Goal: Task Accomplishment & Management: Manage account settings

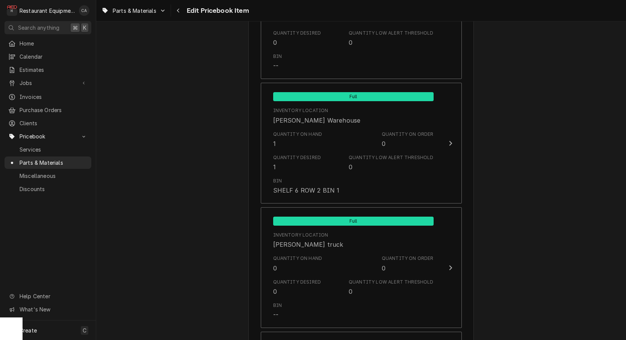
scroll to position [815, 0]
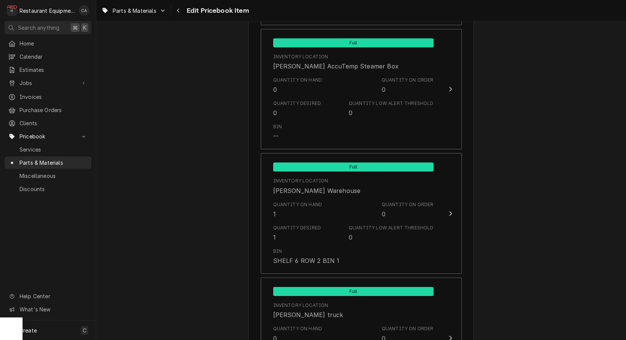
type textarea "x"
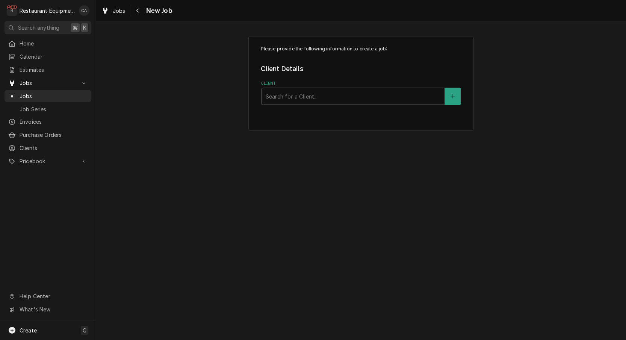
click at [352, 90] on div "Client" at bounding box center [353, 96] width 175 height 14
type input "raleigh"
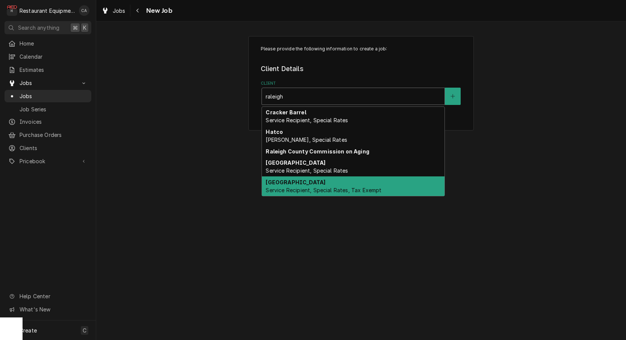
drag, startPoint x: 317, startPoint y: 177, endPoint x: 253, endPoint y: 147, distance: 71.0
click at [317, 177] on div "Raleigh County Schools Service Recipient, Special Rates, Tax Exempt" at bounding box center [353, 186] width 183 height 20
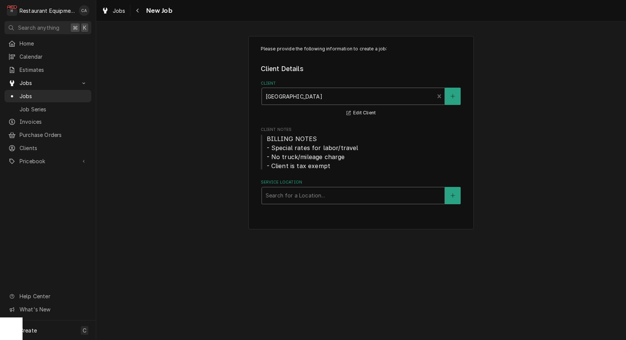
click at [282, 193] on div "Search for a Location..." at bounding box center [353, 195] width 175 height 8
type input "brad"
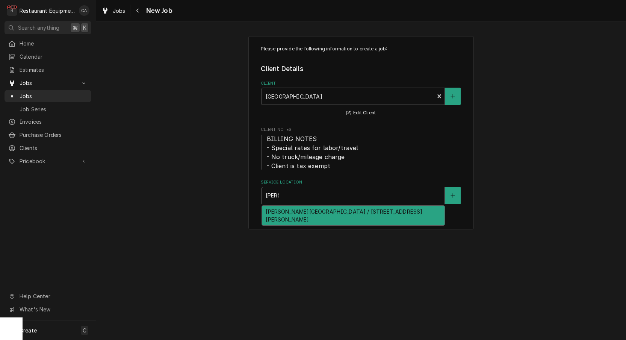
drag, startPoint x: 288, startPoint y: 210, endPoint x: 250, endPoint y: 200, distance: 39.2
click at [286, 209] on div "[PERSON_NAME][GEOGRAPHIC_DATA] / [STREET_ADDRESS][PERSON_NAME]" at bounding box center [353, 216] width 183 height 20
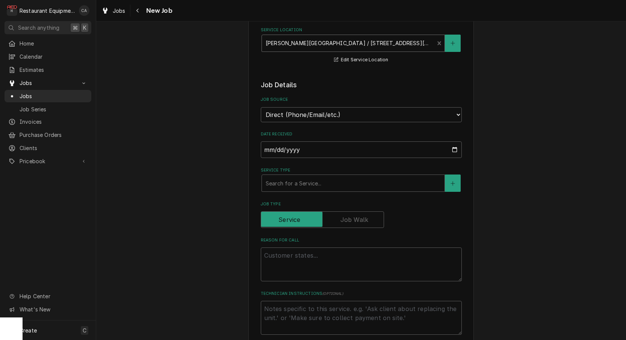
scroll to position [165, 0]
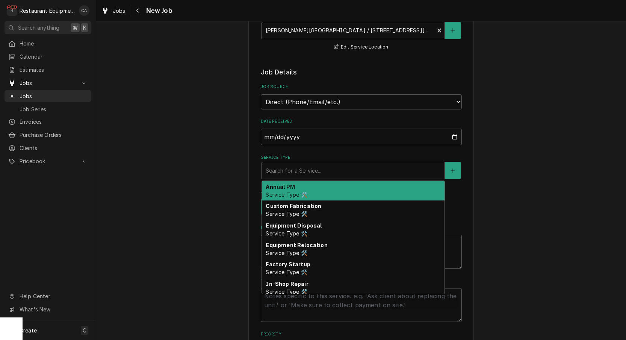
click at [291, 167] on div "Search for a Service..." at bounding box center [353, 171] width 175 height 8
type textarea "x"
type input "f"
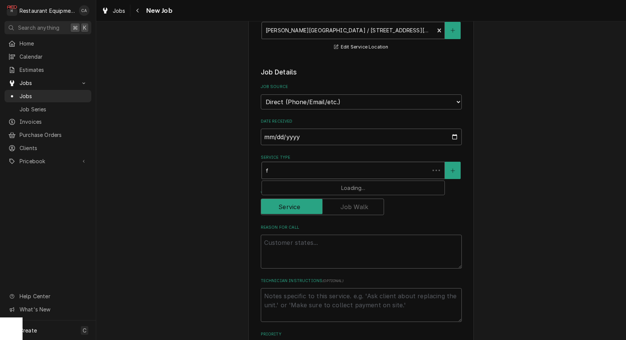
type textarea "x"
type input "fi"
type textarea "x"
type input "fix"
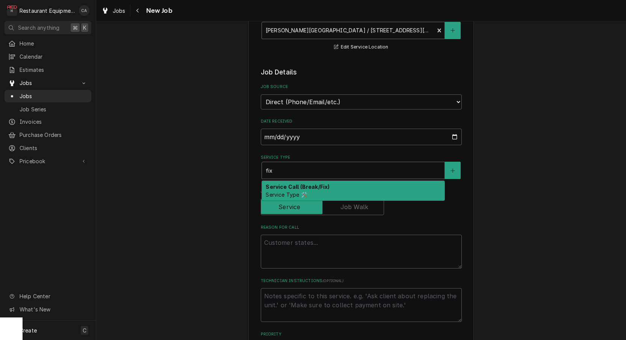
click at [285, 182] on div "Service Call (Break/Fix) Service Type 🛠️" at bounding box center [353, 191] width 183 height 20
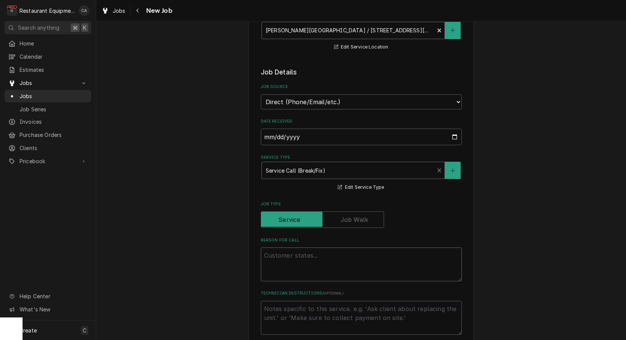
click at [281, 248] on textarea "Reason For Call" at bounding box center [361, 264] width 201 height 34
type textarea "x"
type textarea "W"
type textarea "x"
type textarea "WO"
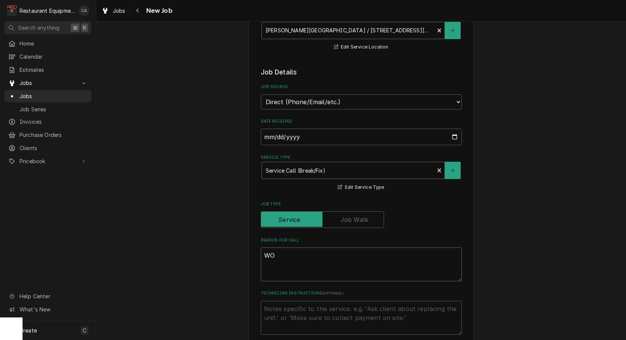
type textarea "x"
type textarea "WOr"
type textarea "x"
type textarea "WOrk"
type textarea "x"
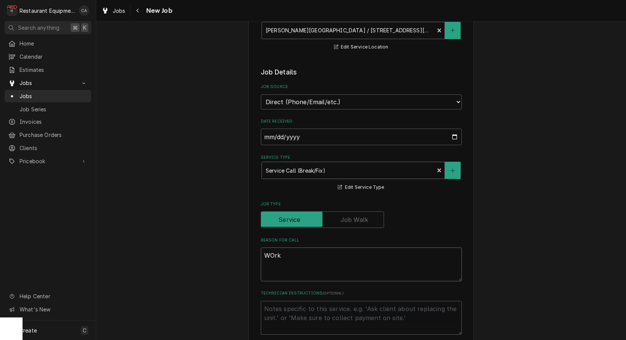
type textarea "Work"
type textarea "x"
type textarea "Work O"
type textarea "x"
type textarea "Work Or"
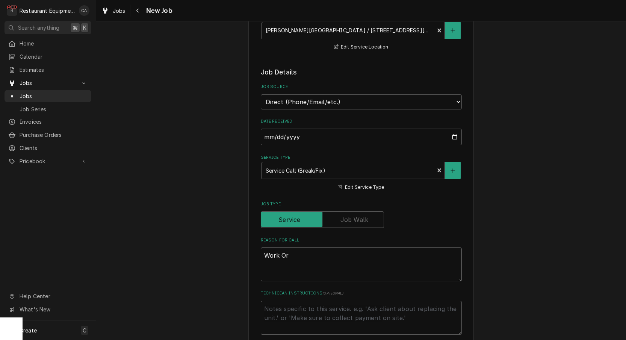
type textarea "x"
type textarea "Work Ord"
type textarea "x"
type textarea "Work Orde"
type textarea "x"
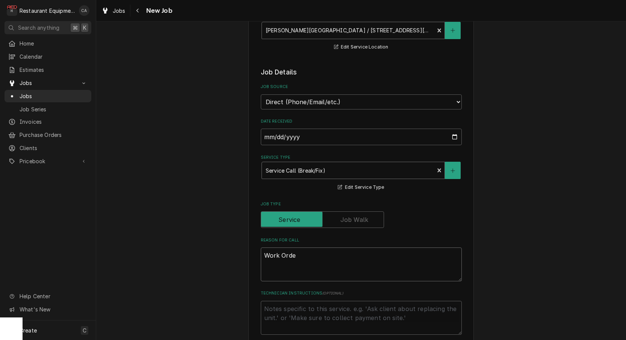
type textarea "Work Order"
type textarea "x"
type textarea "Work Order"
type textarea "x"
type textarea "Work Order #"
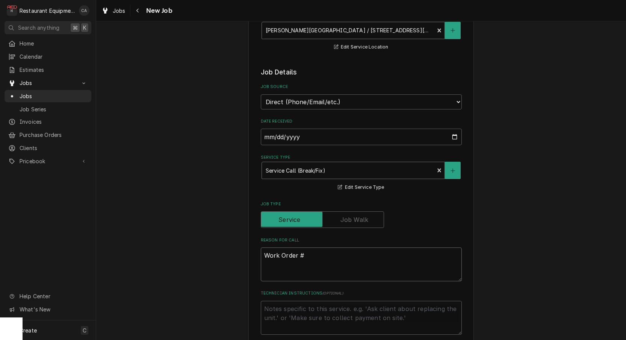
type textarea "x"
type textarea "Work Order #"
type textarea "x"
type textarea "Work Order # 6"
type textarea "x"
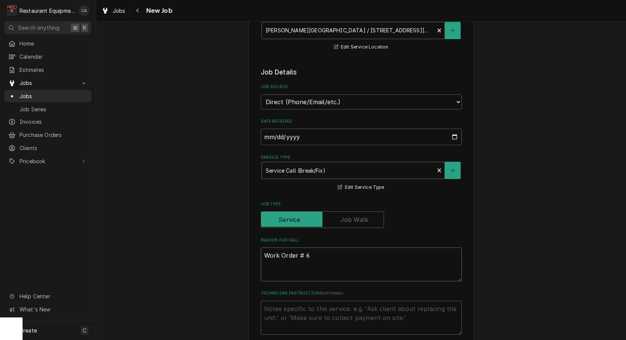
type textarea "Work Order # 60"
type textarea "x"
type textarea "Work Order # 600"
type textarea "x"
type textarea "Work Order # 6002"
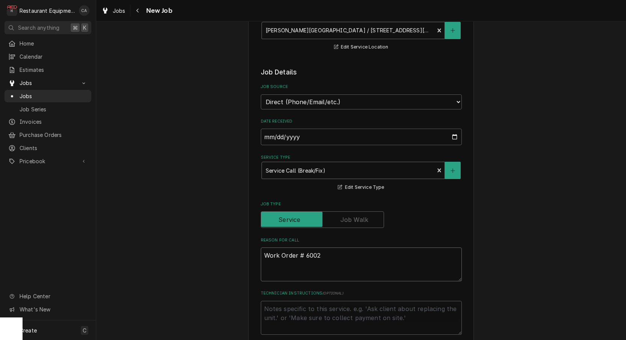
type textarea "x"
type textarea "Work Order # 60021"
type textarea "x"
type textarea "Work Order # 60021"
type textarea "x"
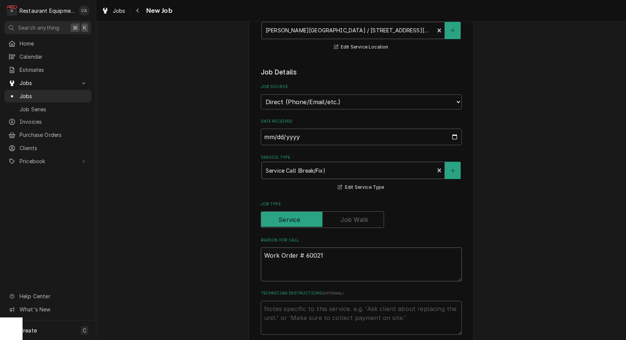
type textarea "Work Order # 60021"
type textarea "x"
type textarea "Work Order # 60021 D"
type textarea "x"
type textarea "Work Order # 60021 Di"
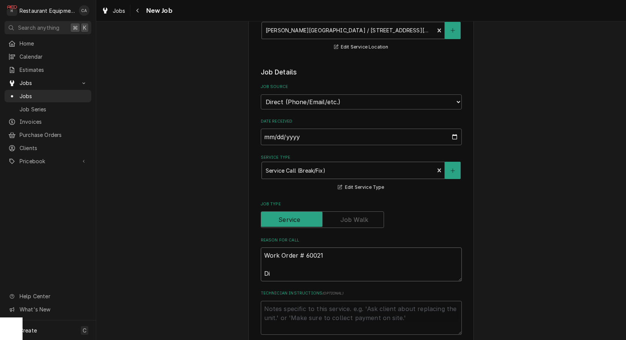
type textarea "x"
type textarea "Work Order # 60021 Dis"
type textarea "x"
type textarea "Work Order # 60021 Dish"
type textarea "x"
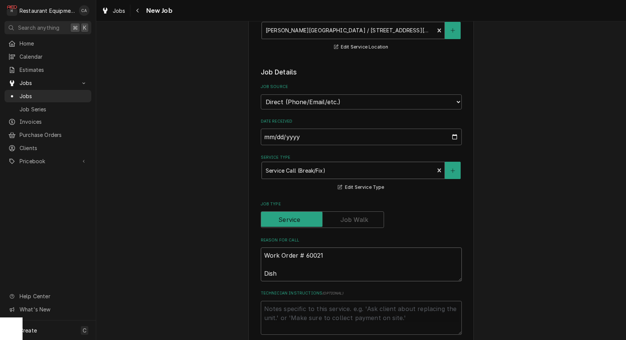
type textarea "Work Order # 60021 Dishw"
type textarea "x"
type textarea "Work Order # 60021 Dishwa"
type textarea "x"
type textarea "Work Order # 60021 Dishwas"
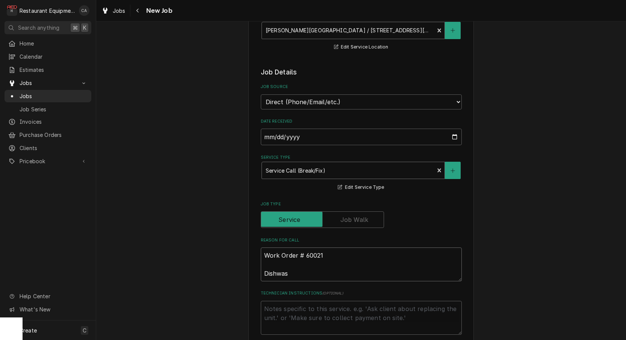
type textarea "x"
type textarea "Work Order # 60021 Dishwash"
type textarea "x"
type textarea "Work Order # 60021 Dishwashe"
type textarea "x"
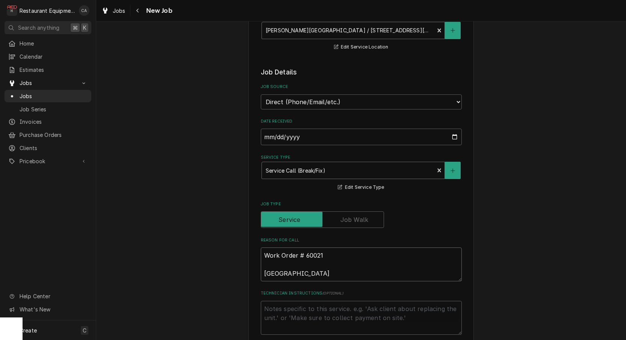
type textarea "Work Order # 60021 Dishwasher"
type textarea "x"
type textarea "Work Order # 60021 Dishwasher"
type textarea "x"
type textarea "Work Order # 60021 Dishwasher i"
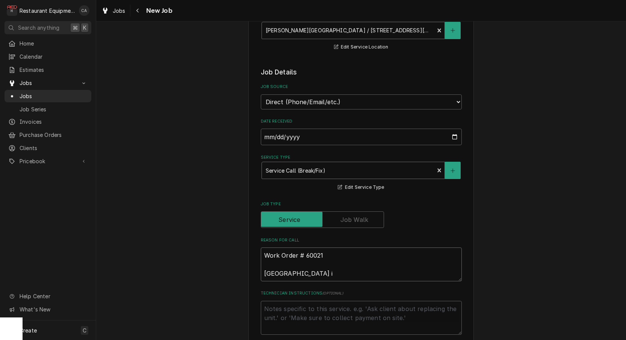
type textarea "x"
type textarea "Work Order # 60021 Dishwasher is"
type textarea "x"
type textarea "Work Order # 60021 Dishwasher is"
type textarea "x"
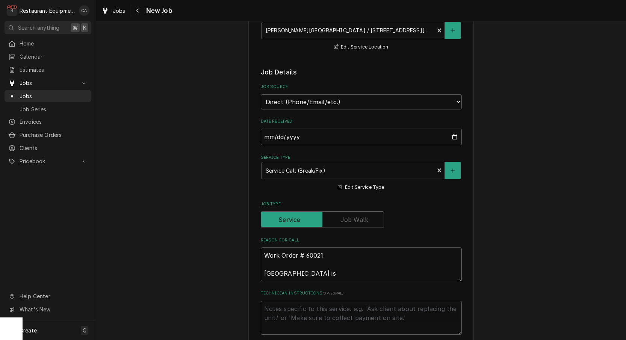
type textarea "Work Order # 60021 Dishwasher is b"
type textarea "x"
type textarea "Work Order # 60021 Dishwasher is br"
type textarea "x"
type textarea "Work Order # 60021 Dishwasher is bro"
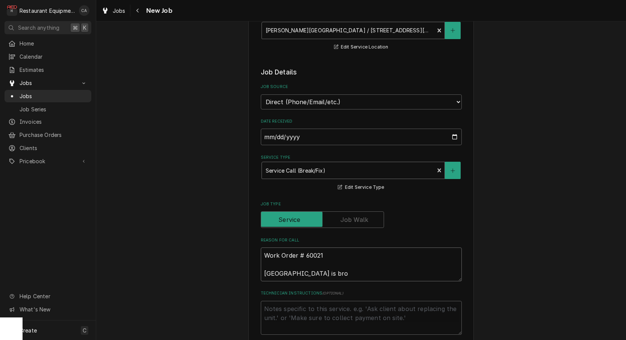
type textarea "x"
type textarea "Work Order # 60021 Dishwasher is brok"
type textarea "x"
type textarea "Work Order # 60021 Dishwasher is broke"
type textarea "x"
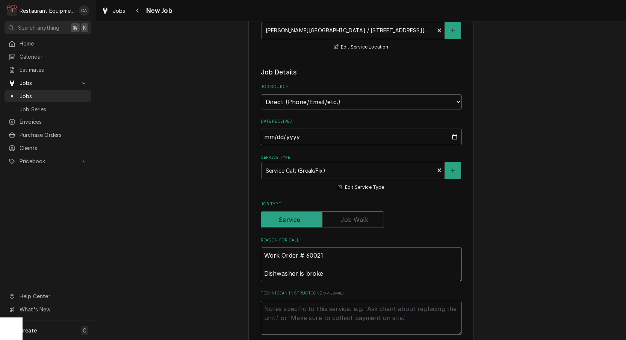
type textarea "Work Order # 60021 Dishwasher is broken"
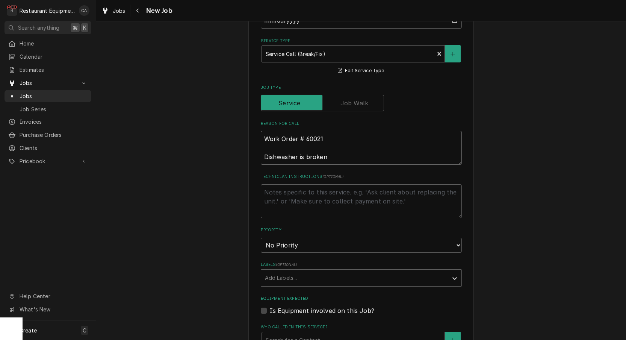
type textarea "x"
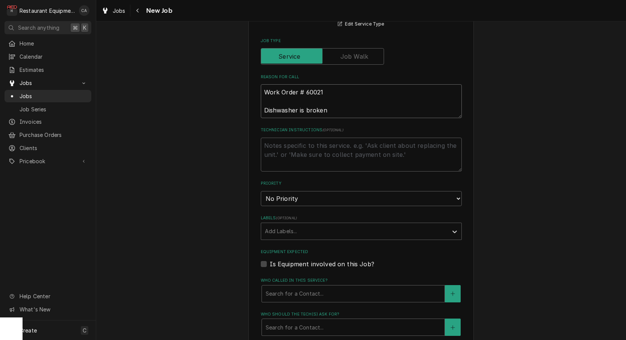
scroll to position [330, 0]
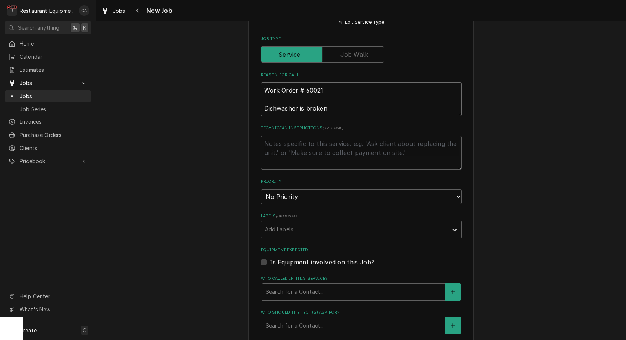
type textarea "Work Order # 60021 Dishwasher is broken"
select select "3"
click at [274, 225] on div "Add Labels..." at bounding box center [354, 229] width 179 height 8
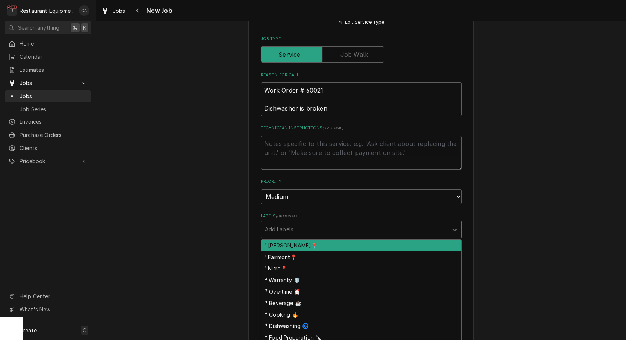
click at [276, 239] on div "¹ [PERSON_NAME]📍" at bounding box center [361, 245] width 200 height 12
type textarea "x"
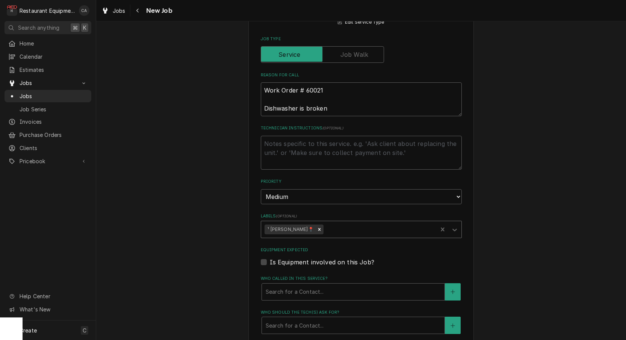
type input "d"
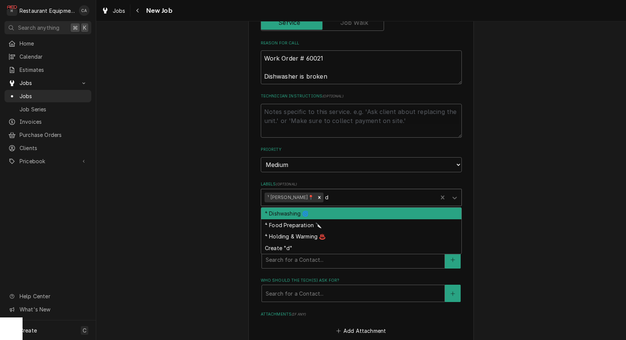
drag, startPoint x: 281, startPoint y: 197, endPoint x: 241, endPoint y: 199, distance: 39.9
click at [281, 208] on div "⁴ Dishwashing 🌀" at bounding box center [361, 214] width 200 height 12
type textarea "x"
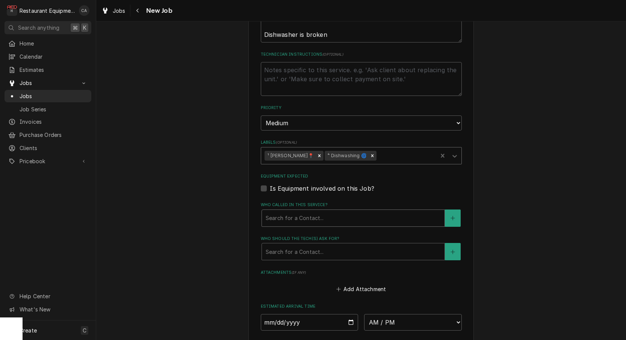
scroll to position [409, 0]
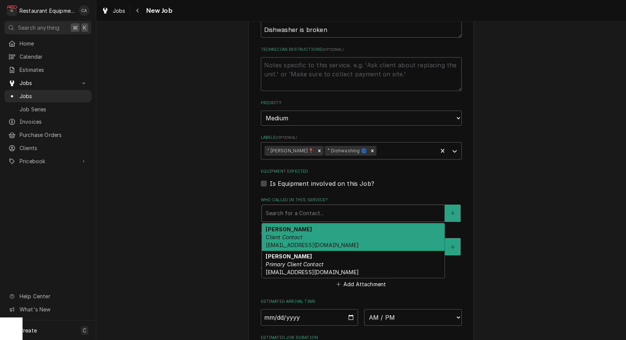
drag, startPoint x: 278, startPoint y: 200, endPoint x: 276, endPoint y: 254, distance: 53.8
click at [278, 205] on div "Search for a Contact..." at bounding box center [353, 213] width 183 height 17
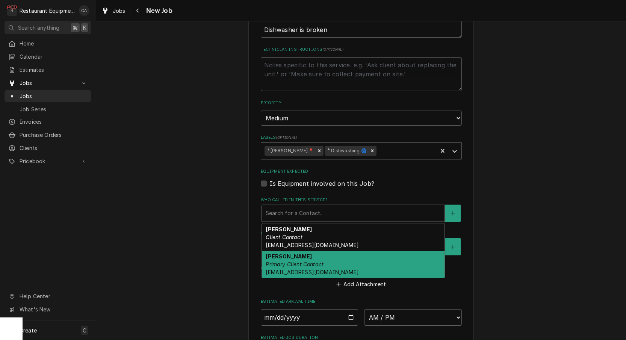
click at [276, 269] on span "mreeve@k12.wv.us" at bounding box center [312, 272] width 93 height 6
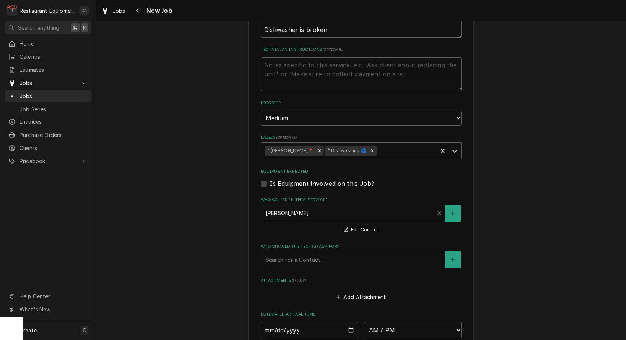
drag, startPoint x: 280, startPoint y: 240, endPoint x: 284, endPoint y: 250, distance: 10.8
click at [280, 256] on div "Search for a Contact..." at bounding box center [353, 260] width 175 height 8
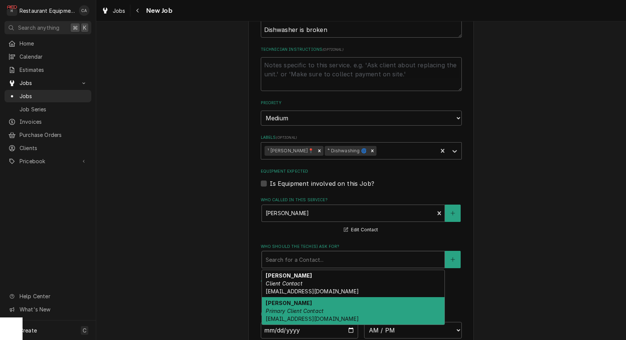
drag, startPoint x: 276, startPoint y: 288, endPoint x: 245, endPoint y: 265, distance: 38.9
click at [276, 300] on strong "Malati Reeve" at bounding box center [289, 303] width 46 height 6
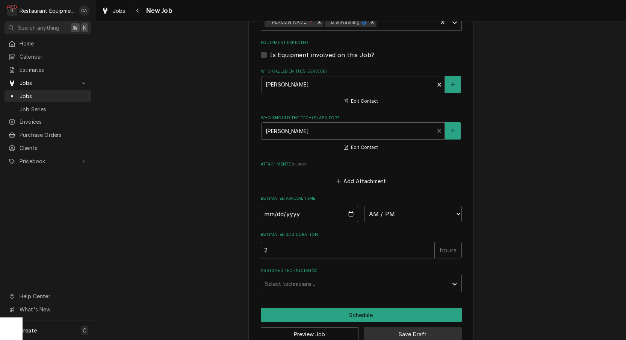
scroll to position [0, 0]
drag, startPoint x: 412, startPoint y: 318, endPoint x: 404, endPoint y: 318, distance: 7.5
click at [412, 327] on button "Save Draft" at bounding box center [413, 334] width 98 height 14
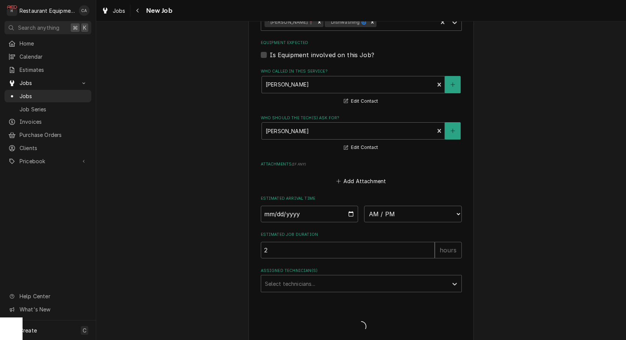
type textarea "x"
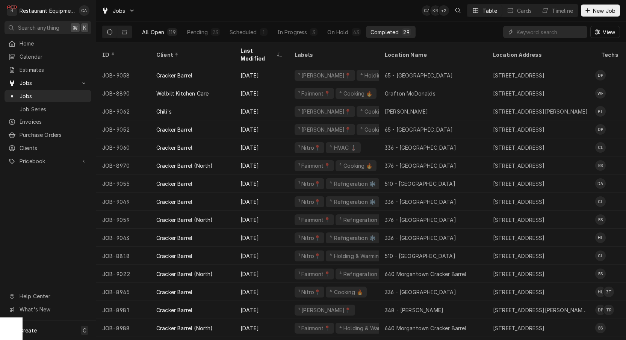
click at [155, 33] on div "All Open" at bounding box center [153, 32] width 22 height 8
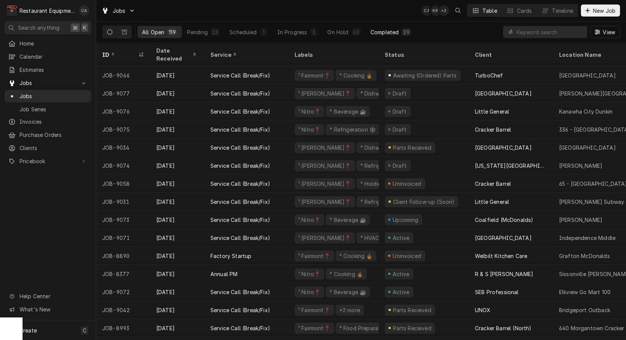
click at [387, 33] on div "Completed" at bounding box center [385, 32] width 28 height 8
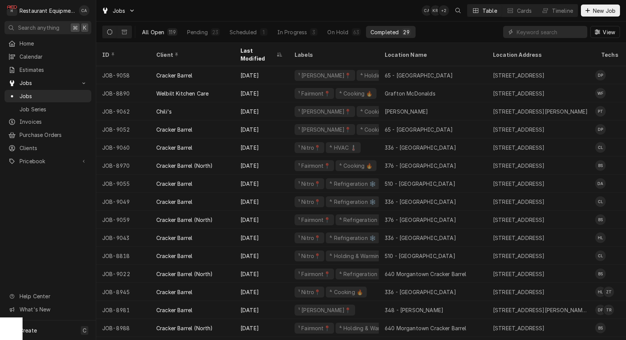
click at [152, 35] on div "All Open" at bounding box center [153, 32] width 22 height 8
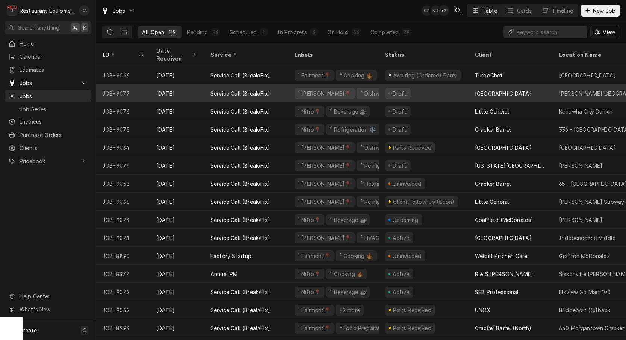
click at [526, 89] on div "[GEOGRAPHIC_DATA]" at bounding box center [503, 93] width 57 height 8
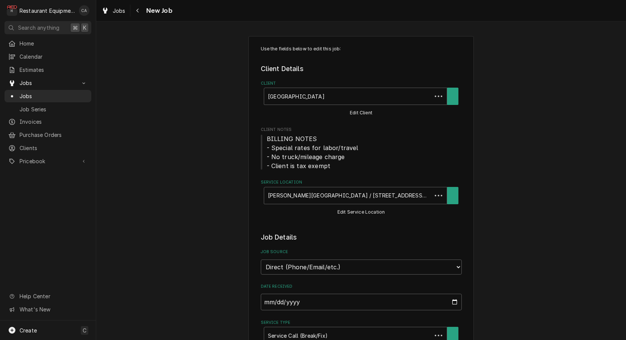
type textarea "x"
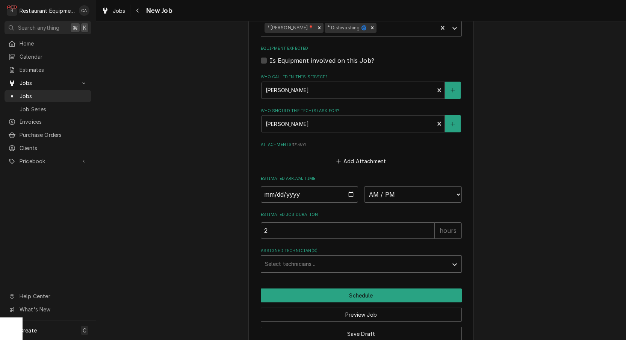
scroll to position [531, 0]
click at [290, 186] on input "Date" at bounding box center [310, 194] width 98 height 17
type input "2025-09-30"
type textarea "x"
select select "14:15:00"
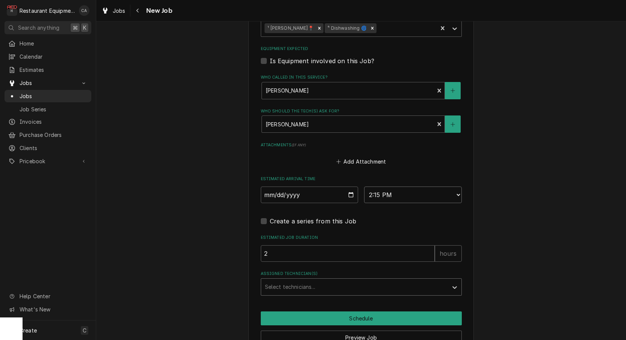
type textarea "x"
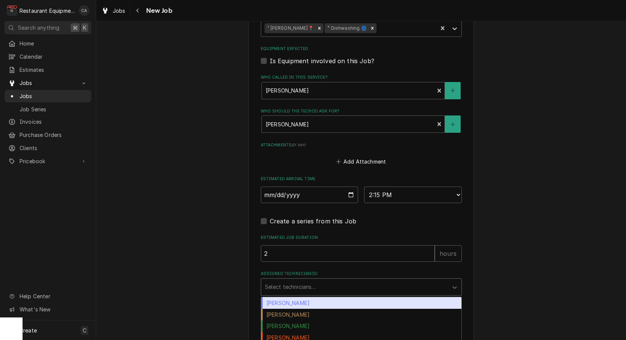
click at [285, 283] on div "Select technicians..." at bounding box center [354, 287] width 179 height 8
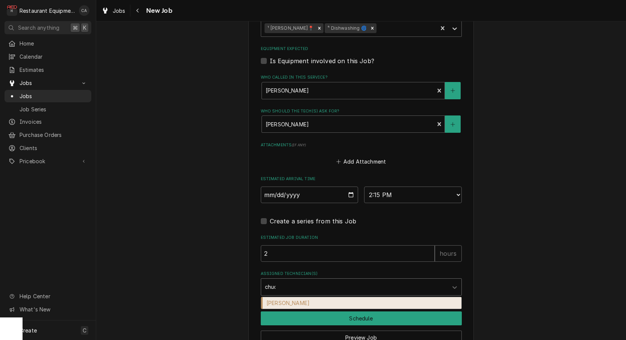
type input "chuck"
click at [291, 297] on div "Chuck Almond" at bounding box center [361, 303] width 200 height 12
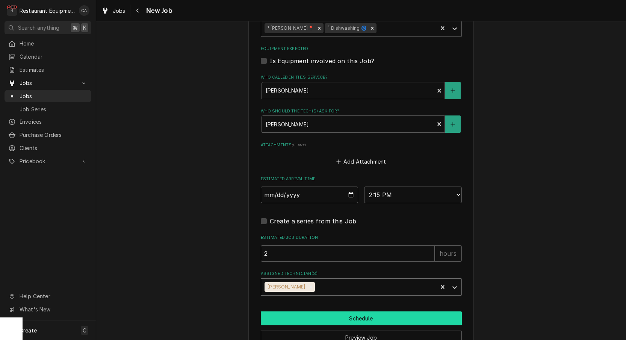
click at [347, 311] on button "Schedule" at bounding box center [361, 318] width 201 height 14
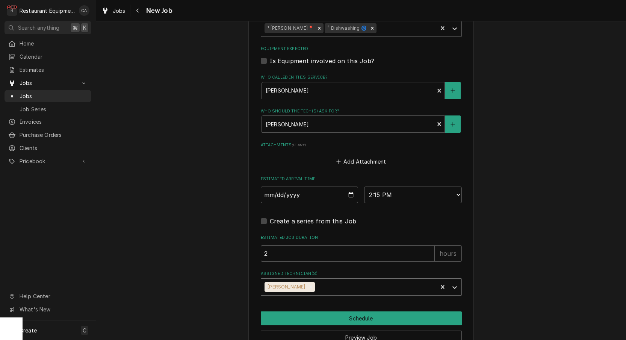
scroll to position [528, 0]
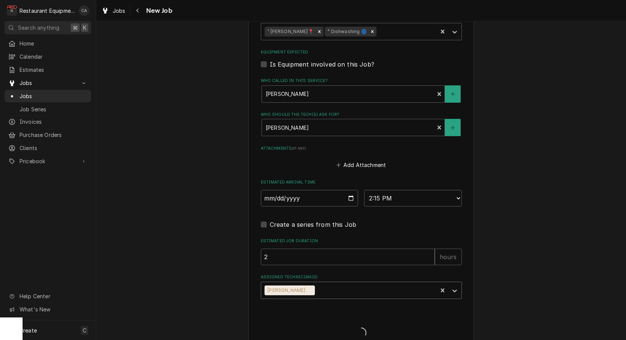
type textarea "x"
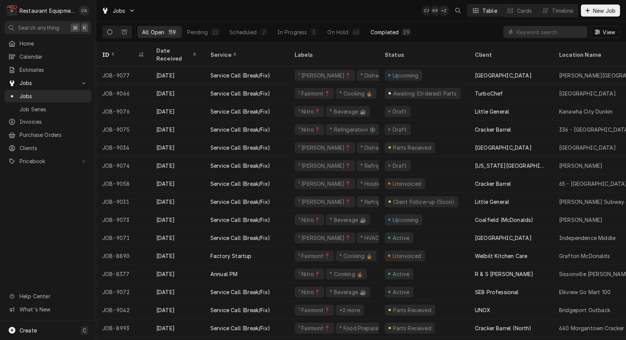
click at [385, 31] on div "Completed" at bounding box center [385, 32] width 28 height 8
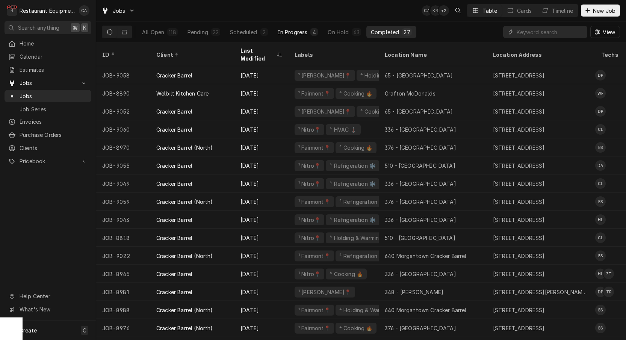
click at [282, 30] on div "In Progress" at bounding box center [293, 32] width 30 height 8
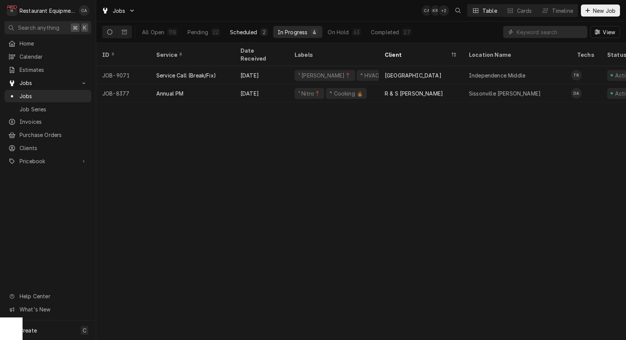
click at [247, 33] on div "Scheduled" at bounding box center [243, 32] width 27 height 8
click at [286, 33] on div "In Progress" at bounding box center [293, 32] width 30 height 8
click at [164, 32] on div "All Open" at bounding box center [153, 32] width 22 height 8
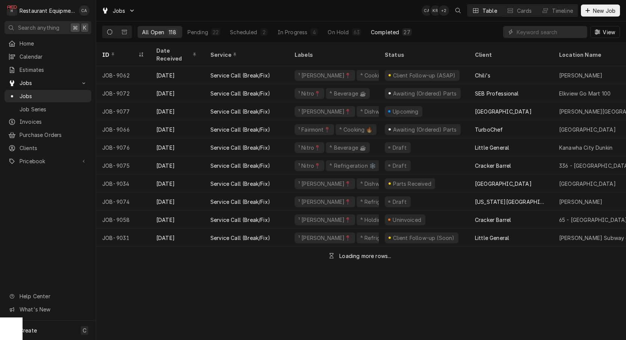
click at [385, 30] on div "Completed" at bounding box center [385, 32] width 28 height 8
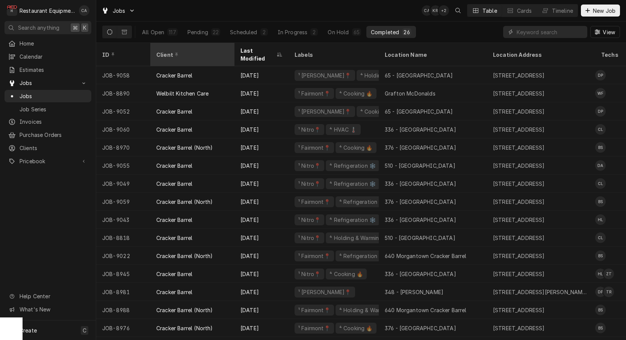
click at [163, 51] on div "Client" at bounding box center [191, 55] width 71 height 8
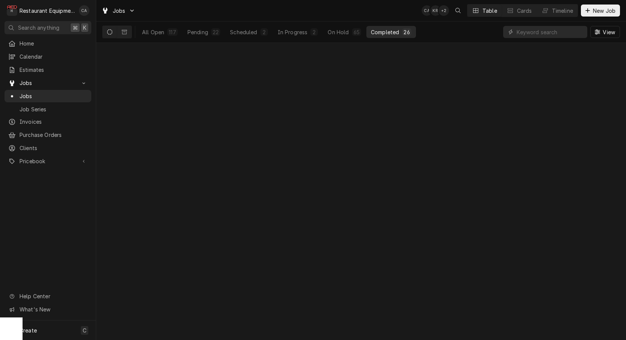
click at [163, 50] on div "Date — Time — Duration — Labels No labels Reason For Call Not mentioned" at bounding box center [361, 191] width 530 height 297
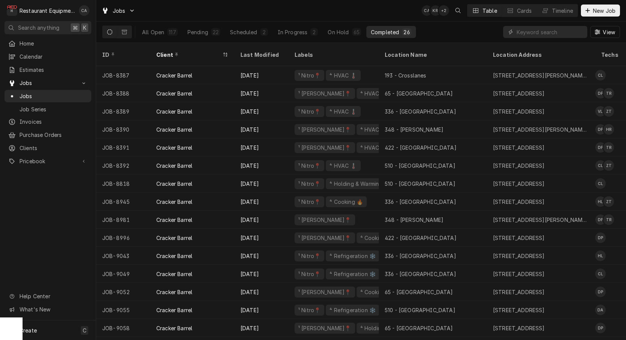
click at [163, 51] on div "Client" at bounding box center [188, 55] width 65 height 8
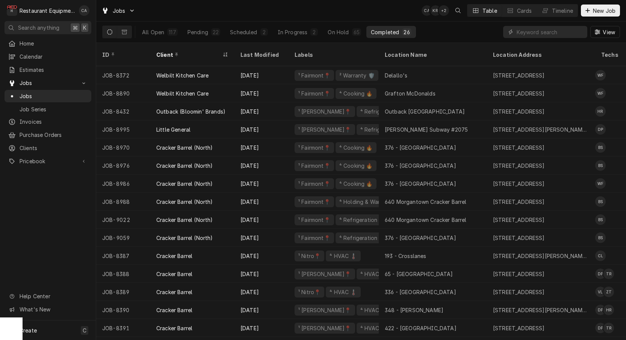
click at [159, 44] on th "Client" at bounding box center [192, 54] width 84 height 23
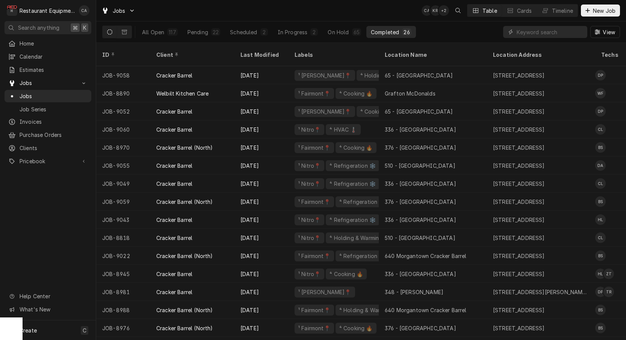
click at [162, 51] on div "Client" at bounding box center [191, 55] width 71 height 8
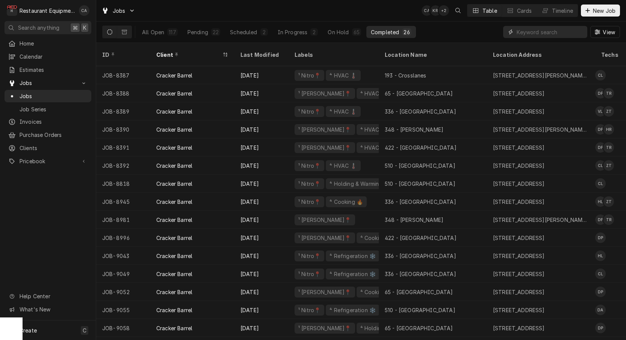
click at [527, 31] on input "Dynamic Content Wrapper" at bounding box center [550, 32] width 67 height 12
type input "9062"
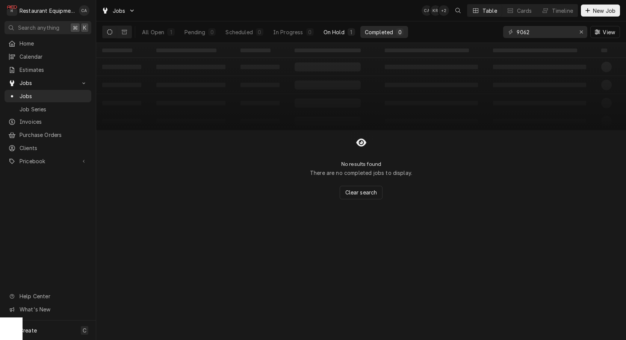
click at [335, 33] on div "On Hold" at bounding box center [334, 32] width 21 height 8
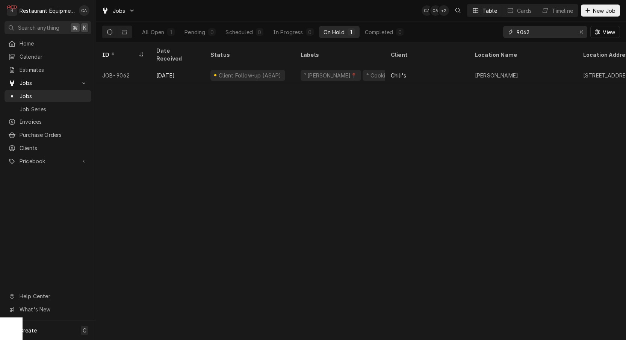
drag, startPoint x: 583, startPoint y: 32, endPoint x: 442, endPoint y: 10, distance: 143.5
click at [583, 32] on div "Erase input" at bounding box center [582, 32] width 8 height 8
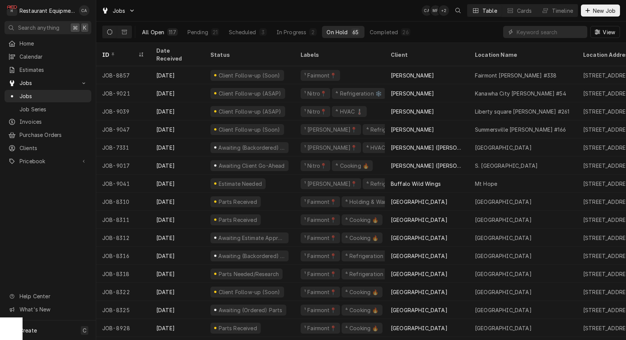
click at [159, 33] on div "All Open" at bounding box center [153, 32] width 22 height 8
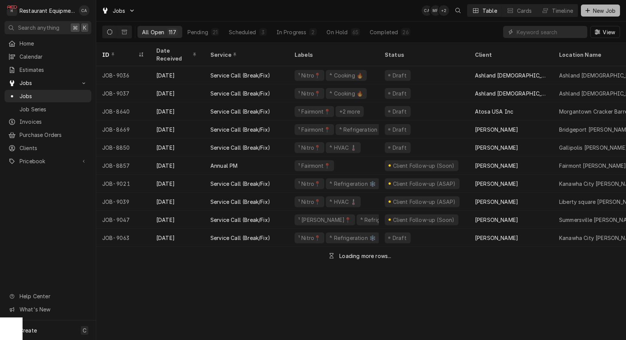
click at [604, 13] on span "New Job" at bounding box center [605, 11] width 26 height 8
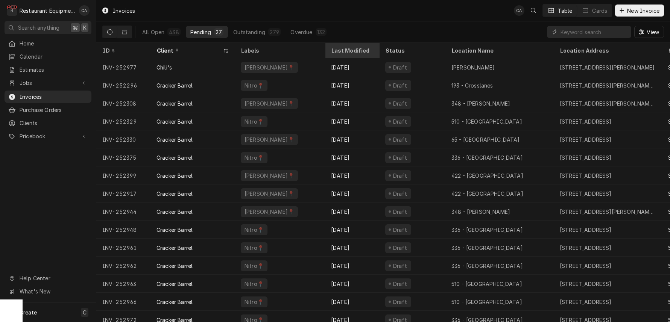
click at [346, 52] on div "Last Modified" at bounding box center [351, 51] width 41 height 8
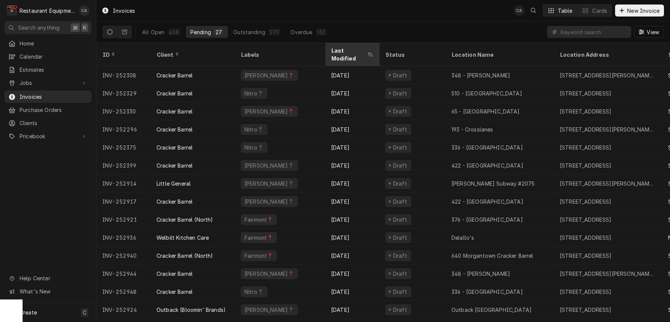
click at [346, 50] on div "Last Modified" at bounding box center [348, 55] width 35 height 16
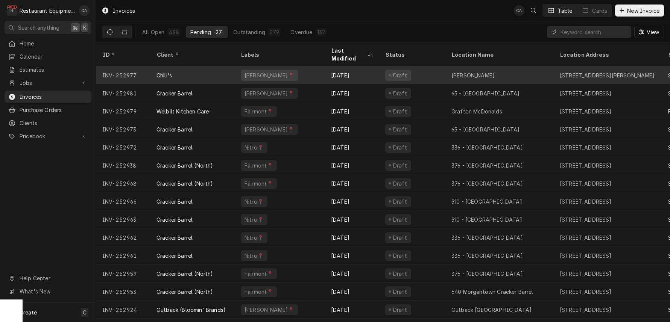
click at [444, 68] on div "Draft" at bounding box center [412, 75] width 66 height 18
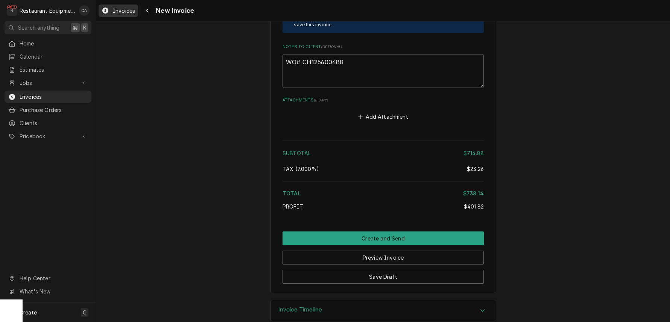
click at [130, 13] on span "Invoices" at bounding box center [124, 11] width 22 height 8
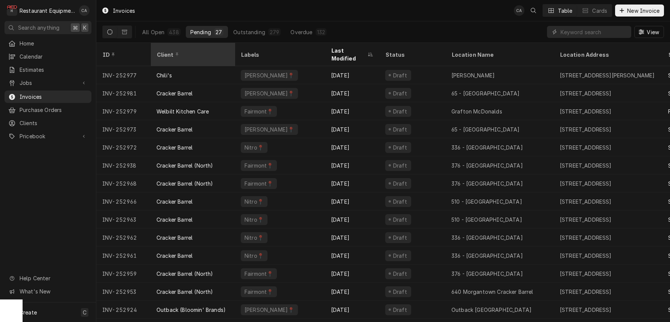
click at [181, 52] on div "Client" at bounding box center [191, 55] width 71 height 8
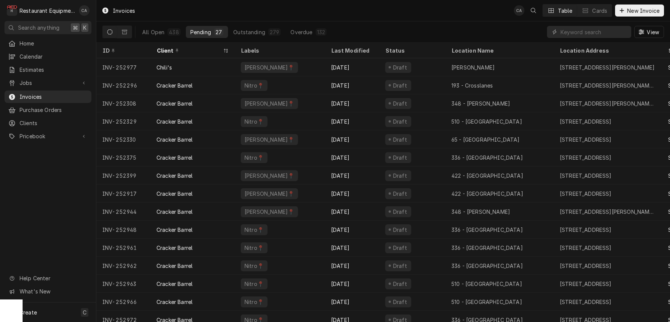
click at [181, 52] on div "Client" at bounding box center [188, 51] width 65 height 8
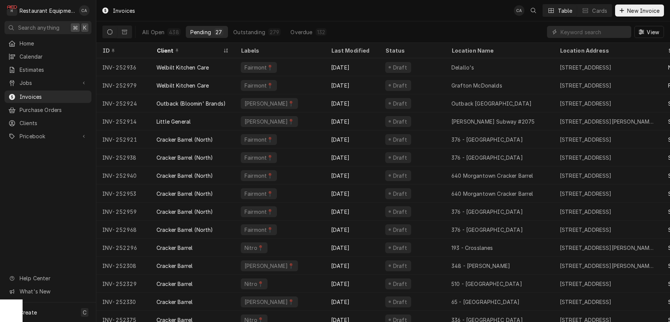
click at [181, 52] on div "Client" at bounding box center [188, 51] width 65 height 8
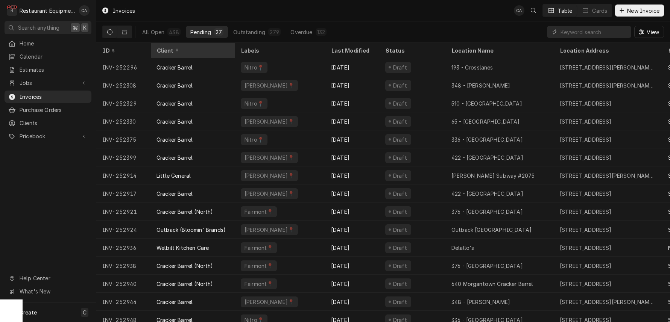
click at [190, 50] on div "Client" at bounding box center [191, 51] width 71 height 8
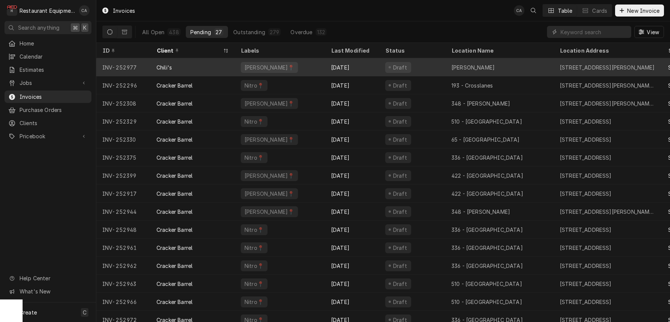
click at [306, 67] on div "[PERSON_NAME]📍" at bounding box center [280, 67] width 90 height 18
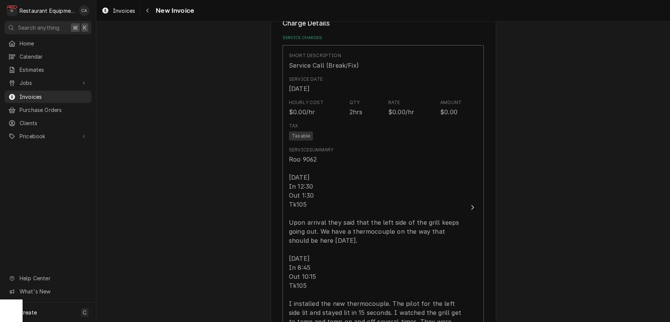
scroll to position [462, 0]
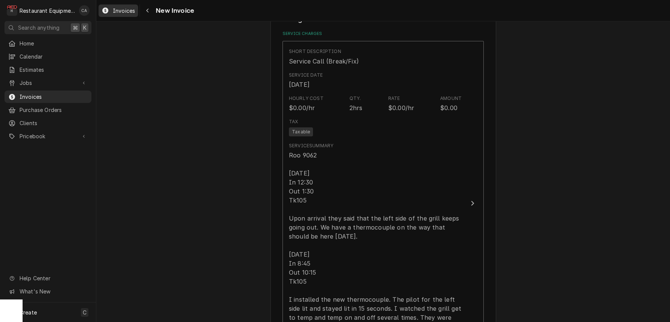
click at [125, 12] on span "Invoices" at bounding box center [124, 11] width 22 height 8
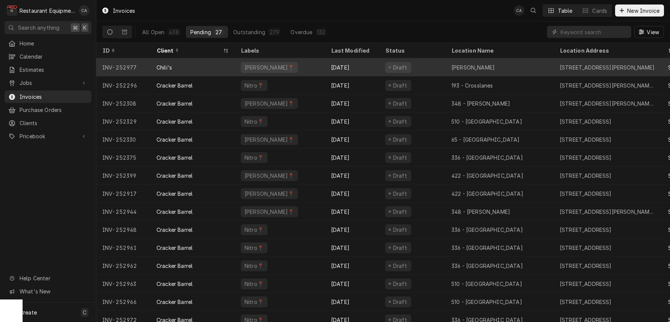
click at [458, 70] on div "[PERSON_NAME]" at bounding box center [499, 67] width 108 height 18
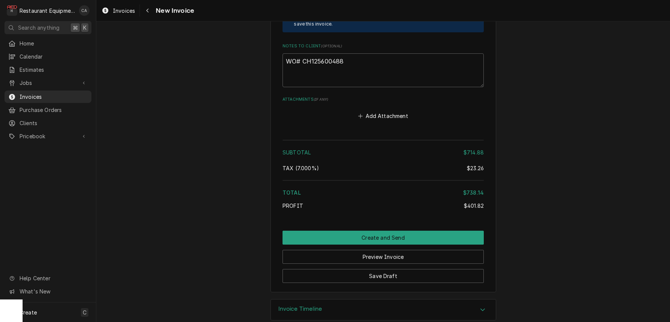
drag, startPoint x: 299, startPoint y: 297, endPoint x: 232, endPoint y: 250, distance: 81.6
click at [298, 306] on h3 "Invoice Timeline" at bounding box center [300, 309] width 44 height 7
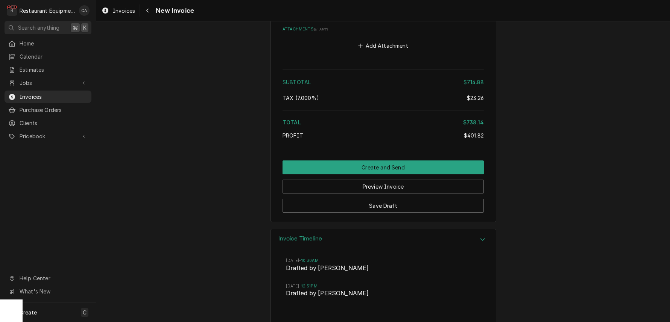
scroll to position [1644, 0]
click at [123, 11] on span "Invoices" at bounding box center [124, 11] width 22 height 8
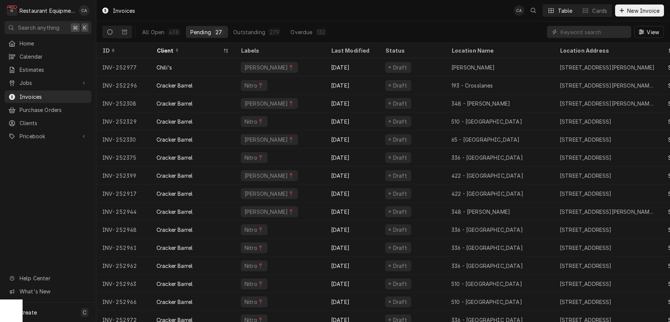
click at [490, 6] on div "Invoices CA Table Cards New Invoice" at bounding box center [382, 10] width 573 height 21
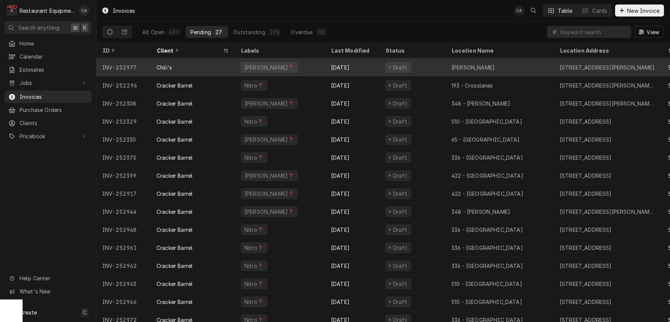
click at [333, 66] on div "[DATE]" at bounding box center [352, 67] width 54 height 18
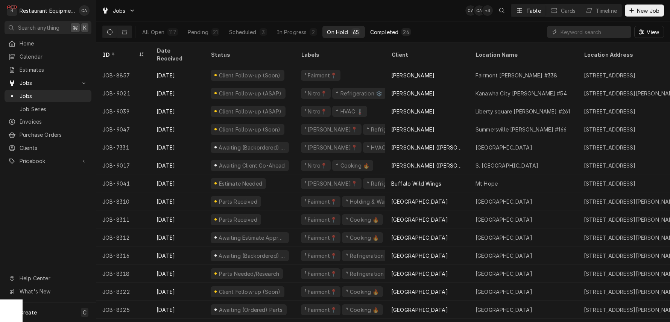
click at [391, 32] on div "Completed" at bounding box center [384, 32] width 28 height 8
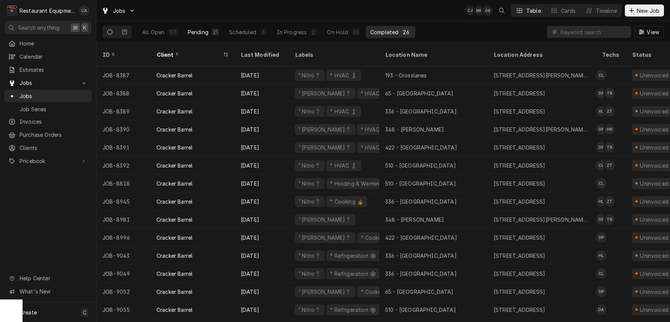
click at [205, 33] on div "Pending" at bounding box center [198, 32] width 21 height 8
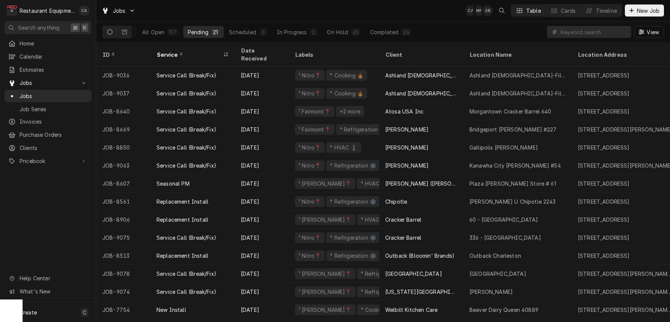
drag, startPoint x: 383, startPoint y: 35, endPoint x: 347, endPoint y: 3, distance: 47.4
click at [383, 35] on div "Completed" at bounding box center [384, 32] width 28 height 8
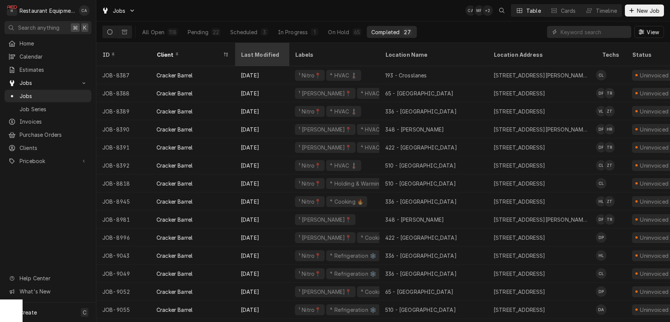
click at [272, 54] on div "Last Modified" at bounding box center [261, 54] width 51 height 20
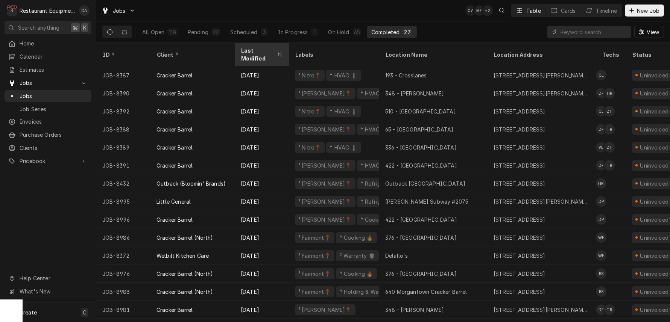
click at [265, 52] on div "Last Modified" at bounding box center [258, 55] width 35 height 16
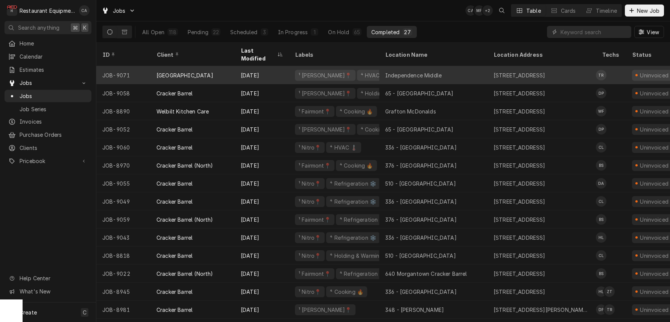
click at [417, 71] on div "Independence Middle" at bounding box center [413, 75] width 56 height 8
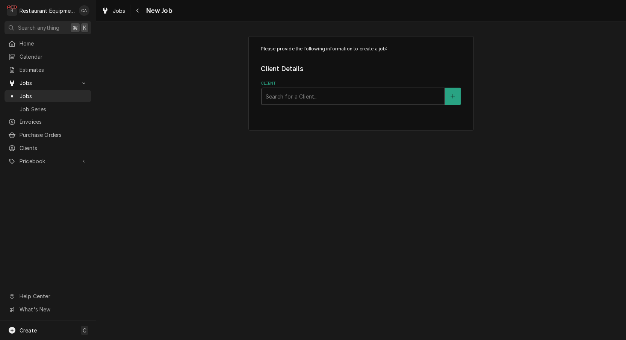
click at [322, 98] on div "Client" at bounding box center [353, 96] width 175 height 14
type input "raleigh"
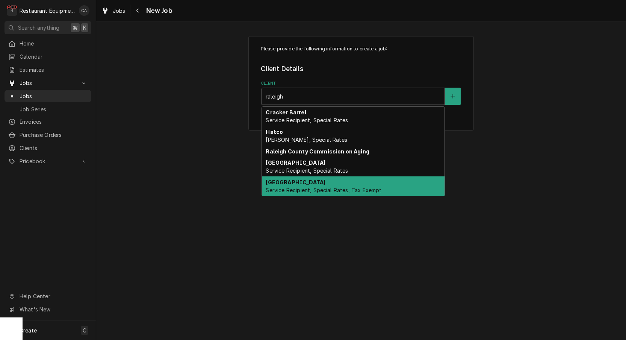
click at [314, 179] on strong "[GEOGRAPHIC_DATA]" at bounding box center [296, 182] width 60 height 6
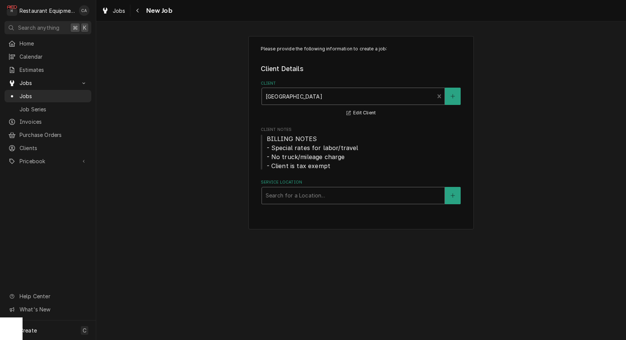
click at [294, 202] on div "Search for a Location..." at bounding box center [353, 195] width 183 height 17
type input "liberty"
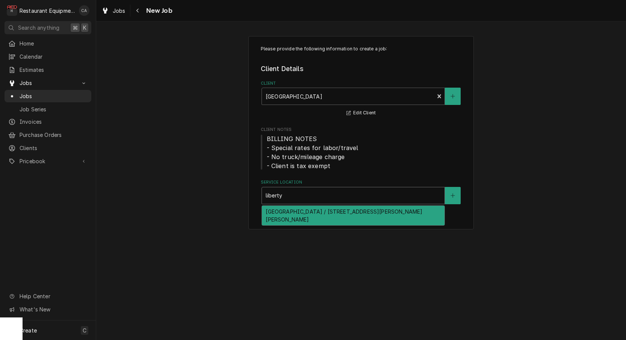
click at [297, 210] on div "Liberty High School / 700 Coal River Rd, Glen Daniel, WV 25844" at bounding box center [353, 216] width 183 height 20
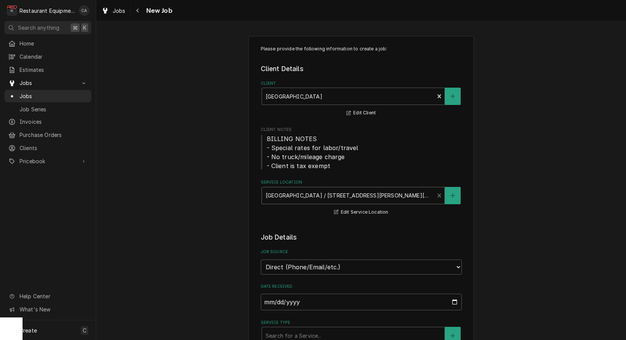
scroll to position [29, 0]
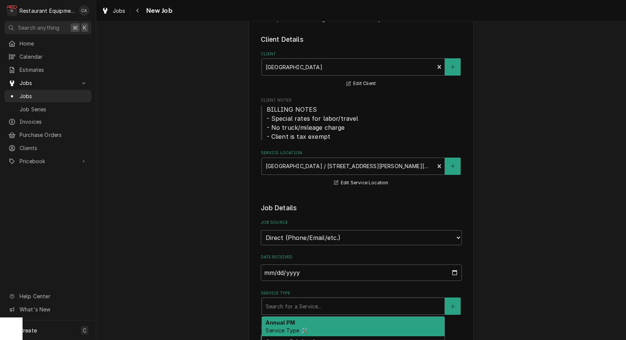
click at [299, 302] on div "Search for a Service..." at bounding box center [353, 306] width 175 height 8
type textarea "x"
type input "f"
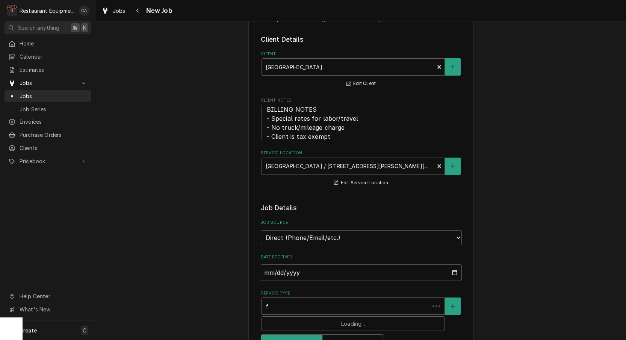
type textarea "x"
type input "fi"
type textarea "x"
type input "fix"
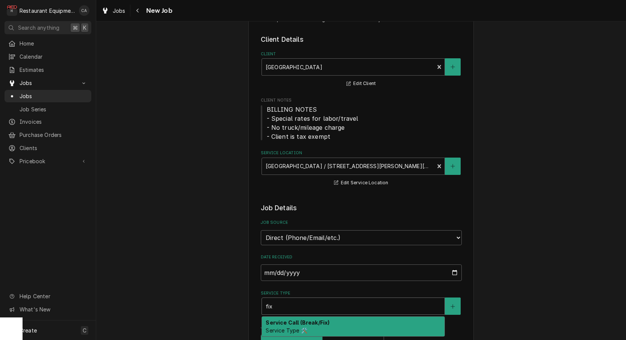
drag, startPoint x: 298, startPoint y: 314, endPoint x: 243, endPoint y: 262, distance: 75.8
click at [297, 319] on strong "Service Call (Break/Fix)" at bounding box center [298, 322] width 64 height 6
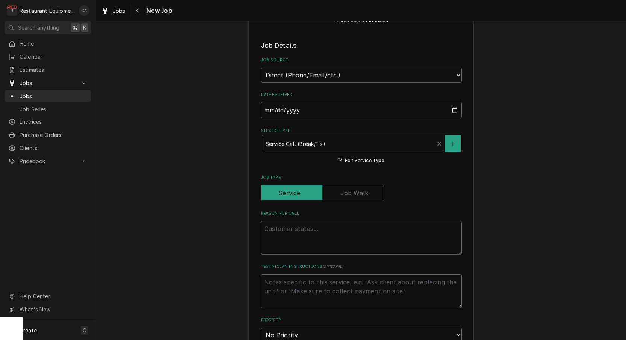
scroll to position [200, 0]
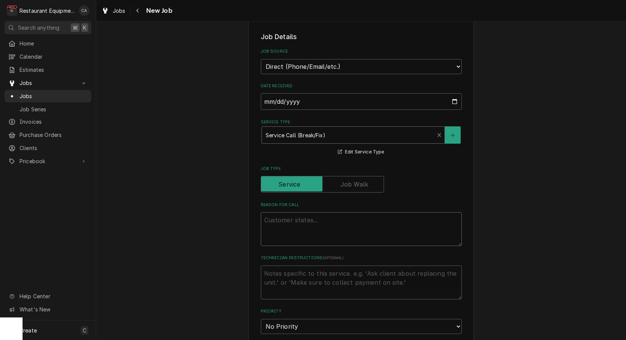
click at [282, 219] on textarea "Reason For Call" at bounding box center [361, 229] width 201 height 34
type textarea "x"
type textarea "W"
type textarea "x"
type textarea "Wo"
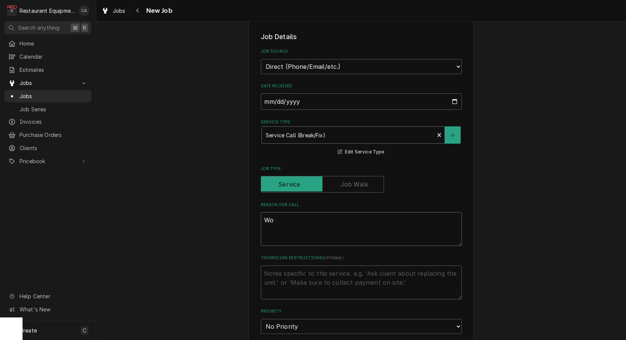
type textarea "x"
type textarea "Wor"
type textarea "x"
type textarea "Work"
type textarea "x"
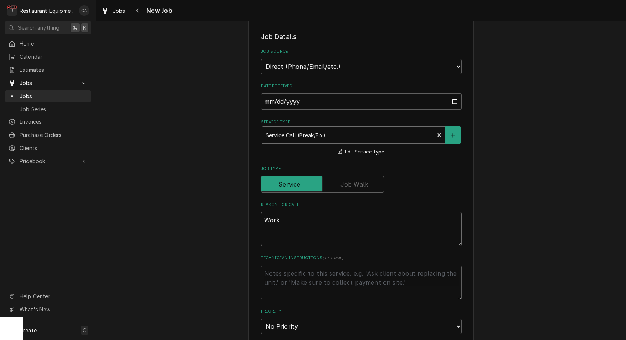
type textarea "Work"
type textarea "x"
type textarea "Work O"
type textarea "x"
type textarea "Work Or"
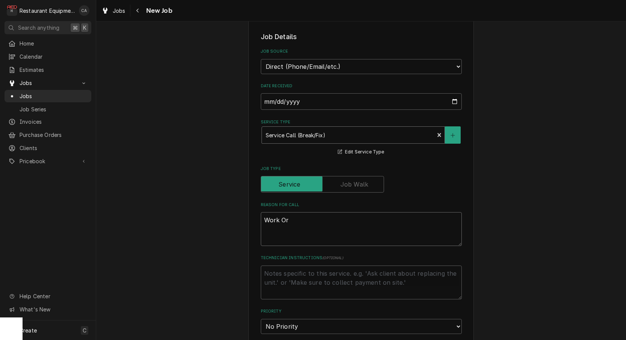
type textarea "x"
type textarea "Work Ord"
type textarea "x"
type textarea "Work Orde"
type textarea "x"
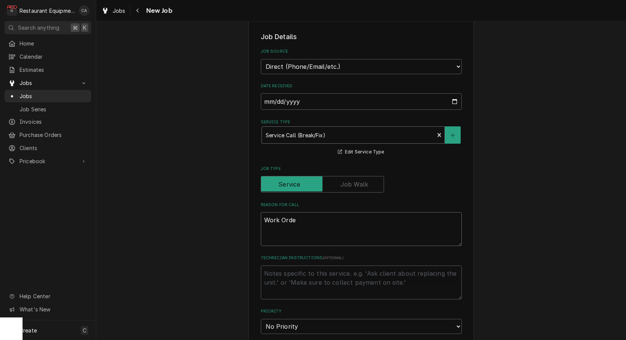
type textarea "Work Order"
type textarea "x"
type textarea "Work Order"
type textarea "x"
type textarea "Work Order #"
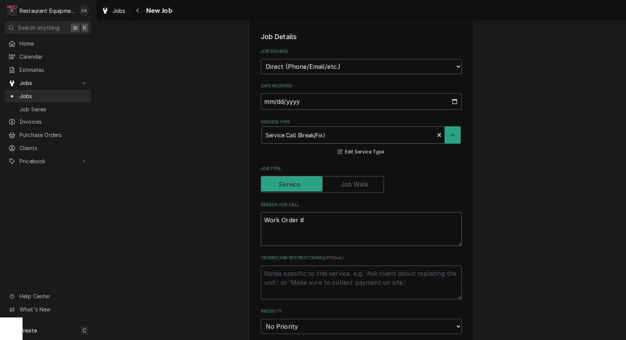
type textarea "x"
type textarea "Work Order #"
type textarea "x"
type textarea "Work Order # 6"
type textarea "x"
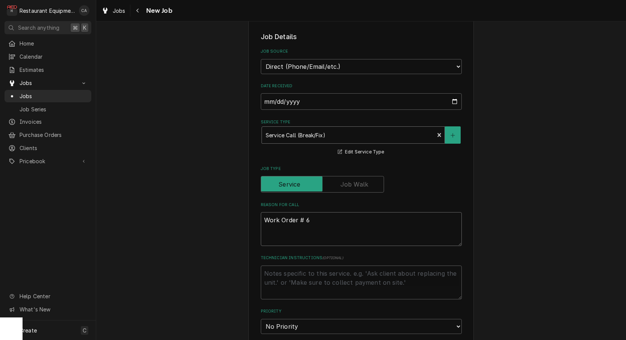
type textarea "Work Order # 60"
type textarea "x"
type textarea "Work Order # 600"
type textarea "x"
type textarea "Work Order # 6000"
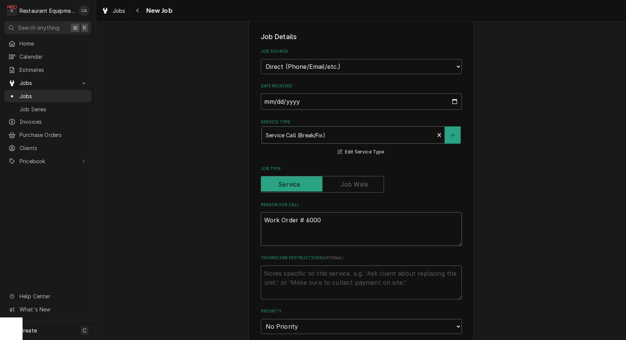
type textarea "x"
type textarea "Work Order # 60009"
type textarea "x"
type textarea "Work Order # 60009."
type textarea "x"
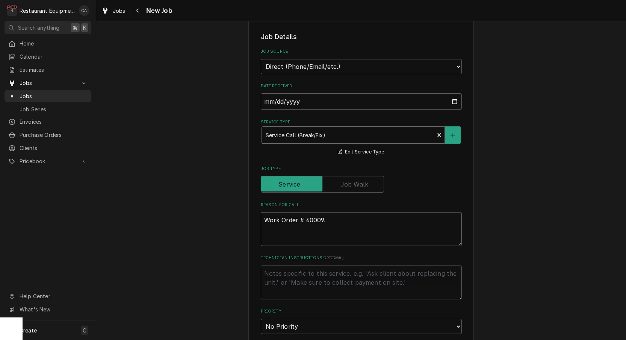
type textarea "Work Order # 60009"
type textarea "x"
type textarea "Work Order # 60009"
type textarea "x"
type textarea "Work Order # 60009"
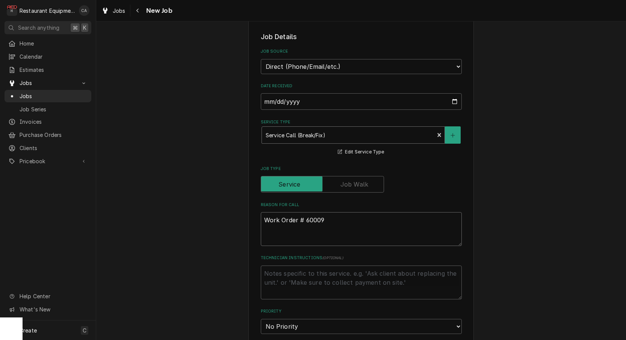
type textarea "x"
type textarea "Work Order # 60009 R"
type textarea "x"
type textarea "Work Order # 60009 Re"
type textarea "x"
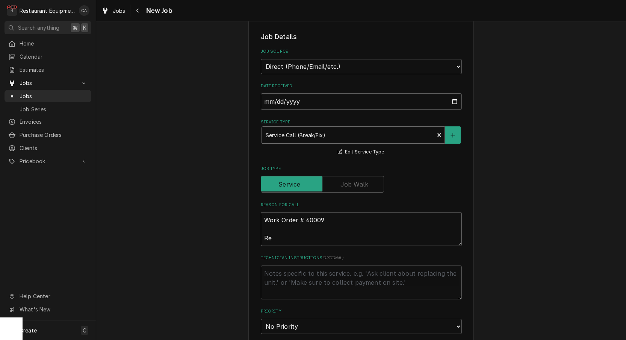
type textarea "Work Order # 60009 Rea"
type textarea "x"
type textarea "Work Order # 60009 Rear"
type textarea "x"
type textarea "Work Order # 60009 Rear"
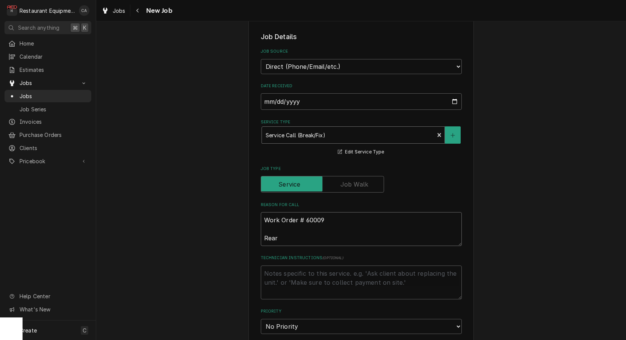
type textarea "x"
type textarea "Work Order # 60009 Rear o"
type textarea "x"
type textarea "Work Order # 60009 Rear of"
type textarea "x"
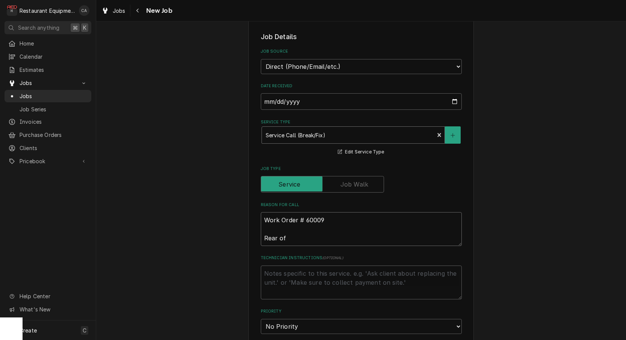
type textarea "Work Order # 60009 Rear of"
type textarea "x"
type textarea "Work Order # 60009 Rear of t"
type textarea "x"
type textarea "Work Order # 60009 Rear of th"
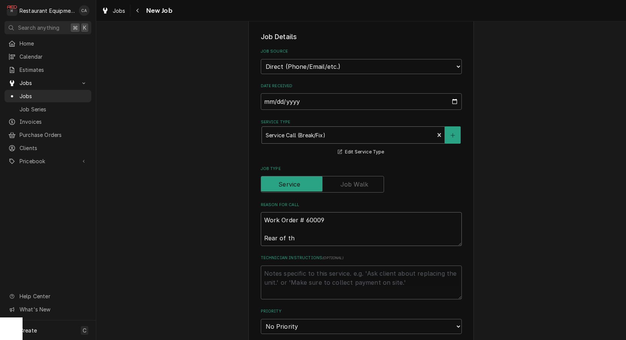
type textarea "x"
type textarea "Work Order # 60009 Rear of the"
type textarea "x"
type textarea "Work Order # 60009 Rear of the"
type textarea "x"
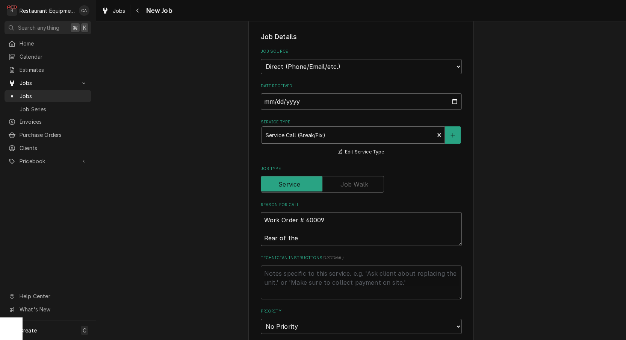
type textarea "Work Order # 60009 Rear of the m"
type textarea "x"
type textarea "Work Order # 60009 Rear of the mo"
type textarea "x"
type textarea "Work Order # 60009 Rear of the mot"
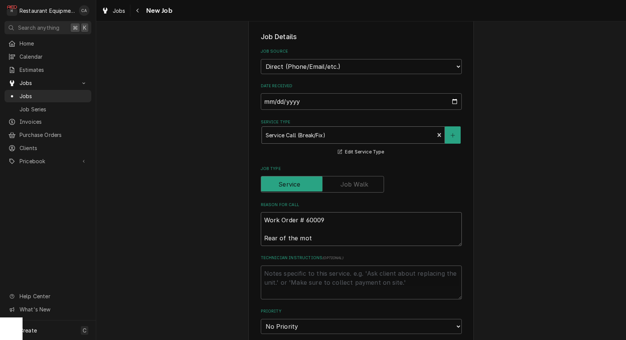
type textarea "x"
type textarea "Work Order # 60009 Rear of the moto"
type textarea "x"
type textarea "Work Order # 60009 Rear of the motor"
type textarea "x"
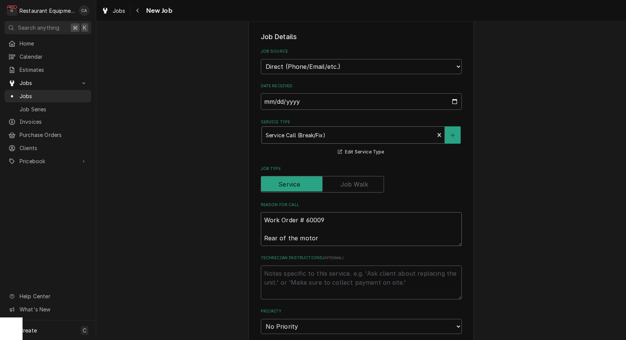
type textarea "Work Order # 60009 Rear of the motor"
type textarea "x"
type textarea "Work Order # 60009 Rear of the motor i"
type textarea "x"
type textarea "Work Order # 60009 Rear of the motor is"
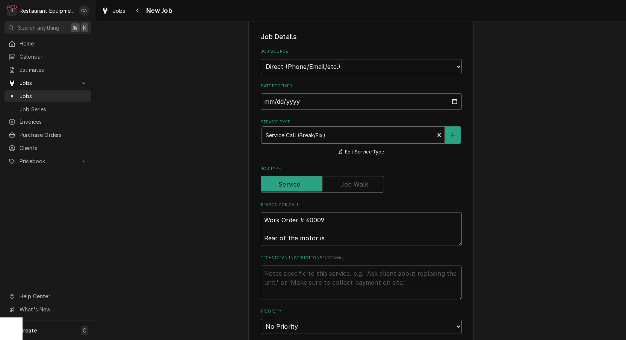
type textarea "x"
type textarea "Work Order # 60009 Rear of the motor is"
type textarea "x"
type textarea "Work Order # 60009 Rear of the motor is i"
type textarea "x"
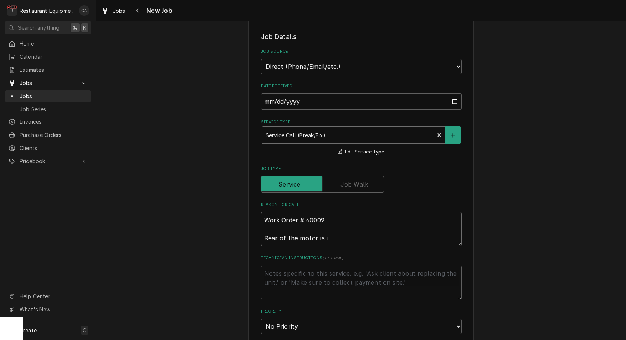
type textarea "Work Order # 60009 Rear of the motor is ic"
type textarea "x"
type textarea "Work Order # 60009 Rear of the motor is ici"
type textarea "x"
type textarea "Work Order # 60009 Rear of the motor is icin"
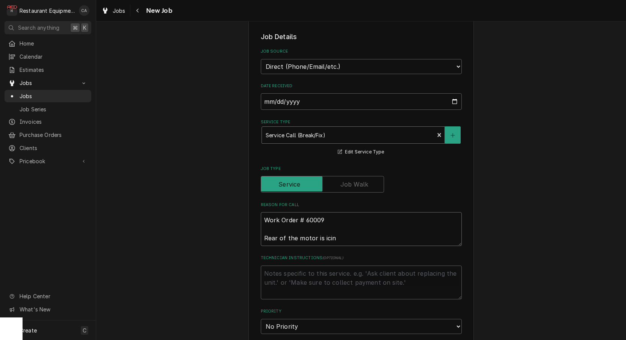
type textarea "x"
type textarea "Work Order # 60009 Rear of the motor is icing"
type textarea "x"
type textarea "Work Order # 60009 Rear of the motor is icing"
type textarea "x"
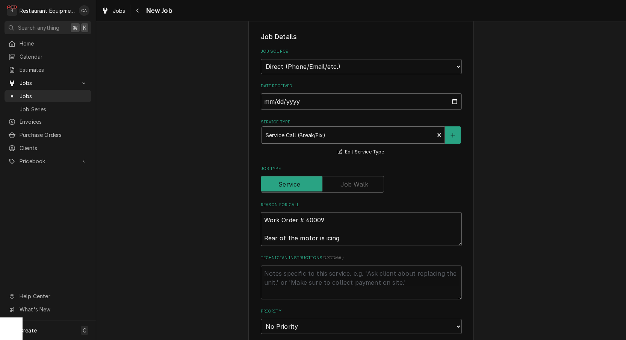
type textarea "Work Order # 60009 Rear of the motor is icing m"
type textarea "x"
type textarea "Work Order # 60009 Rear of the motor is icing ma"
type textarea "x"
type textarea "Work Order # 60009 Rear of the motor is icing mak"
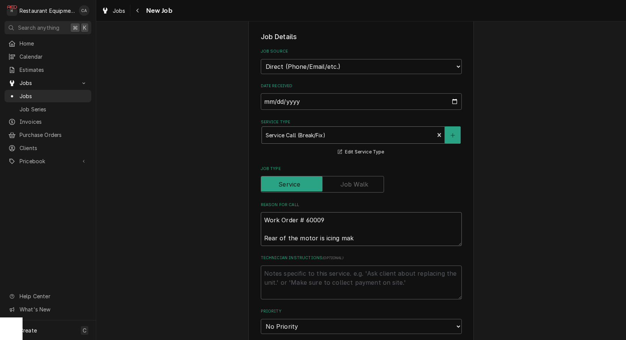
type textarea "x"
type textarea "Work Order # 60009 Rear of the motor is icing maki"
type textarea "x"
type textarea "Work Order # 60009 Rear of the motor is icing makin"
type textarea "x"
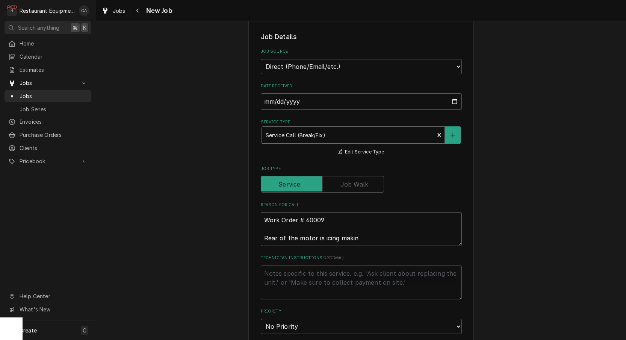
type textarea "Work Order # 60009 Rear of the motor is icing making"
type textarea "x"
type textarea "Work Order # 60009 Rear of the motor is icing making"
type textarea "x"
type textarea "Work Order # 60009 Rear of the motor is icing making l"
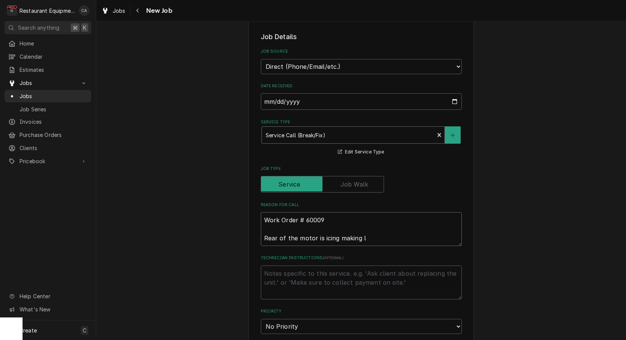
type textarea "x"
type textarea "Work Order # 60009 Rear of the motor is icing making la"
type textarea "x"
type textarea "Work Order # 60009 Rear of the motor is icing making lar"
type textarea "x"
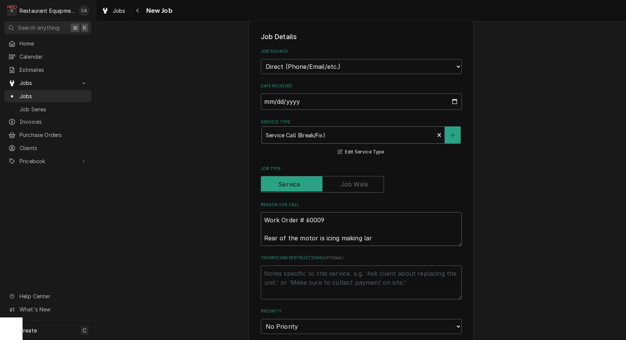
type textarea "Work Order # 60009 Rear of the motor is icing making larg"
type textarea "x"
type textarea "Work Order # 60009 Rear of the motor is icing making large"
type textarea "x"
type textarea "Work Order # 60009 Rear of the motor is icing making large"
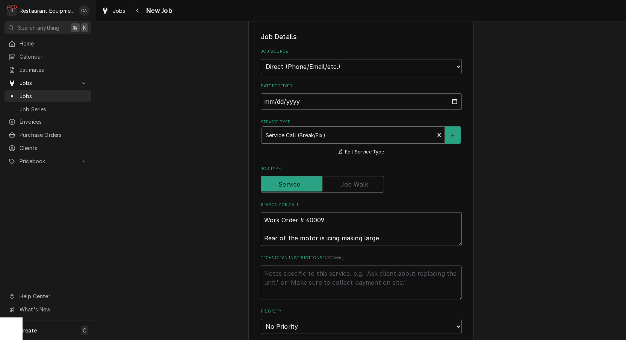
type textarea "x"
type textarea "Work Order # 60009 Rear of the motor is icing making large i"
type textarea "x"
type textarea "Work Order # 60009 Rear of the motor is icing making large ic"
type textarea "x"
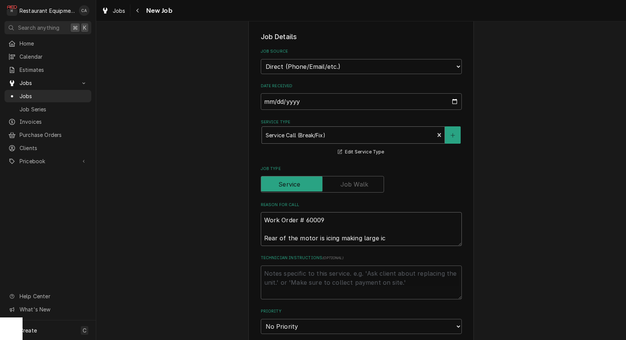
type textarea "Work Order # 60009 Rear of the motor is icing making large ici"
type textarea "x"
type textarea "Work Order # 60009 Rear of the motor is icing making large icic"
type textarea "x"
type textarea "Work Order # 60009 Rear of the motor is icing making large icicl"
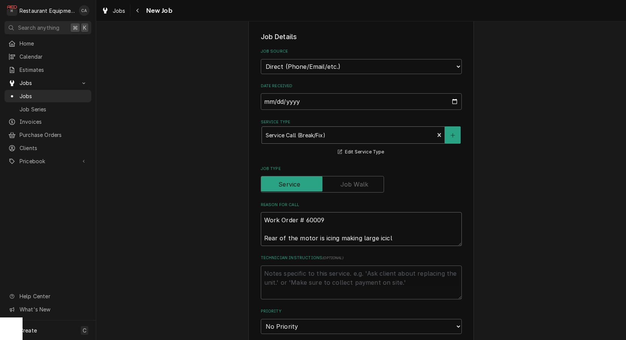
type textarea "x"
type textarea "Work Order # 60009 Rear of the motor is icing making large icicle"
type textarea "x"
type textarea "Work Order # 60009 Rear of the motor is icing making large icicles"
type textarea "x"
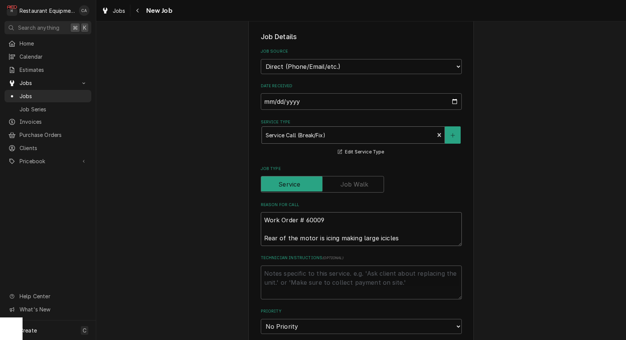
type textarea "Work Order # 60009 Rear of the motor is icing making large icicles"
type textarea "x"
type textarea "Work Order # 60009 Rear of the motor is icing making large icicles i"
type textarea "x"
type textarea "Work Order # 60009 Rear of the motor is icing making large icicles in"
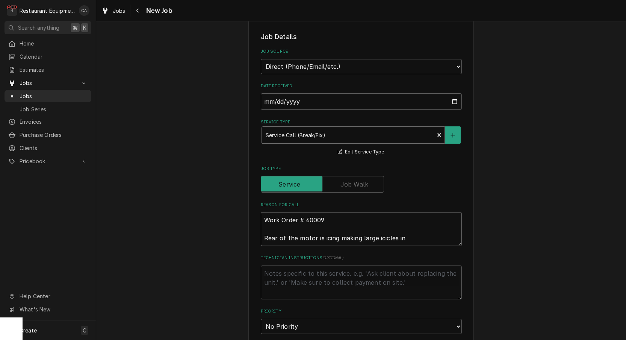
type textarea "x"
type textarea "Work Order # 60009 Rear of the motor is icing making large icicles in"
type textarea "x"
type textarea "Work Order # 60009 Rear of the motor is icing making large icicles in t"
type textarea "x"
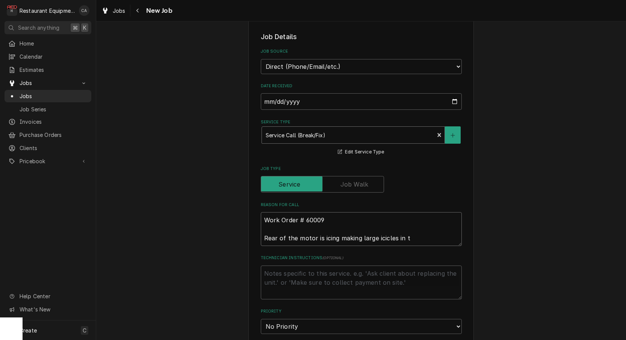
type textarea "Work Order # 60009 Rear of the motor is icing making large icicles in th"
type textarea "x"
type textarea "Work Order # 60009 Rear of the motor is icing making large icicles in the"
type textarea "x"
type textarea "Work Order # 60009 Rear of the motor is icing making large icicles in the"
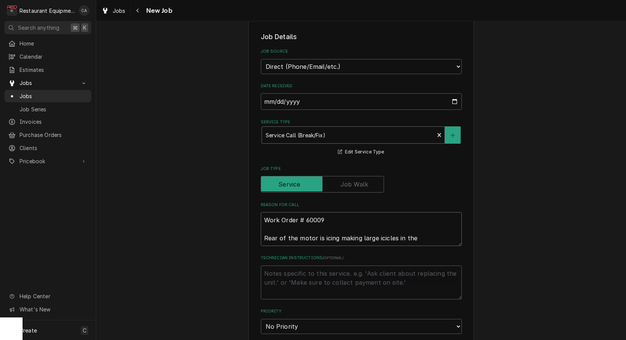
type textarea "x"
type textarea "Work Order # 60009 Rear of the motor is icing making large icicles in the w"
type textarea "x"
type textarea "Work Order # 60009 Rear of the motor is icing making large icicles in the wa"
type textarea "x"
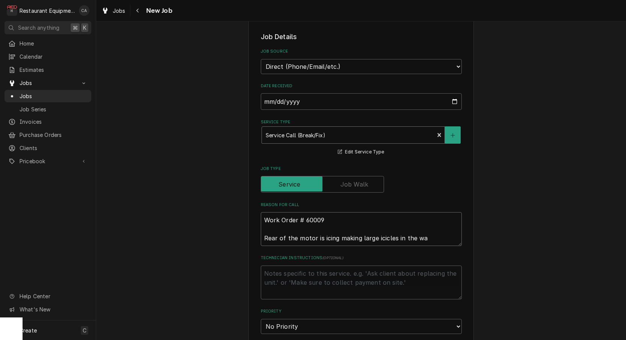
type textarea "Work Order # 60009 Rear of the motor is icing making large icicles in the wal"
type textarea "x"
type textarea "Work Order # 60009 Rear of the motor is icing making large icicles in the walk"
type textarea "x"
type textarea "Work Order # 60009 Rear of the motor is icing making large icicles in the walk"
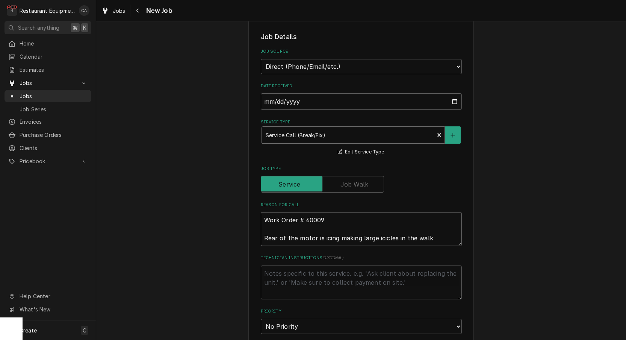
type textarea "x"
type textarea "Work Order # 60009 Rear of the motor is icing making large icicles in the walk i"
type textarea "x"
type textarea "Work Order # 60009 Rear of the motor is icing making large icicles in the walk …"
type textarea "x"
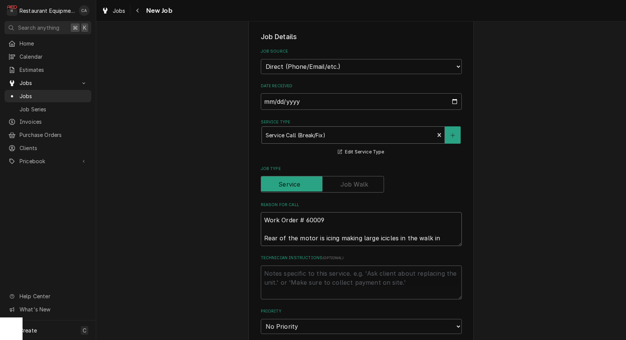
type textarea "Work Order # 60009 Rear of the motor is icing making large icicles in the walk …"
type textarea "x"
type textarea "Work Order # 60009 Rear of the motor is icing making large icicles in the walk …"
type textarea "x"
type textarea "Work Order # 60009 Rear of the motor is icing making large icicles in the walk …"
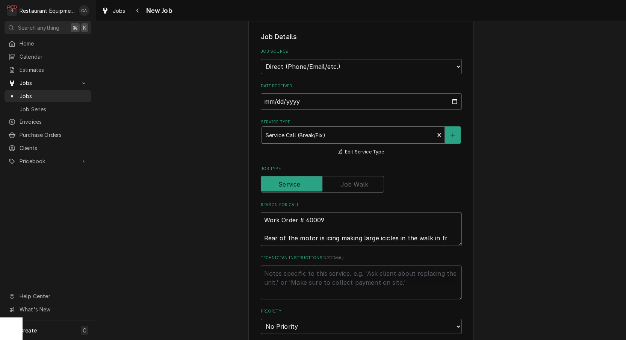
type textarea "x"
type textarea "Work Order # 60009 Rear of the motor is icing making large icicles in the walk …"
type textarea "x"
type textarea "Work Order # 60009 Rear of the motor is icing making large icicles in the walk …"
type textarea "x"
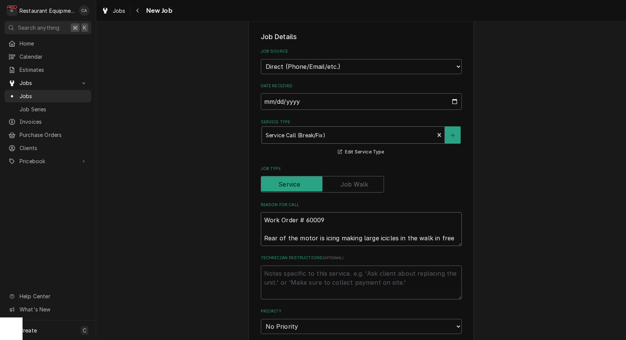
type textarea "Work Order # 60009 Rear of the motor is icing making large icicles in the walk …"
type textarea "x"
type textarea "Work Order # 60009 Rear of the motor is icing making large icicles in the walk …"
type textarea "x"
type textarea "Work Order # 60009 Rear of the motor is icing making large icicles in the walk …"
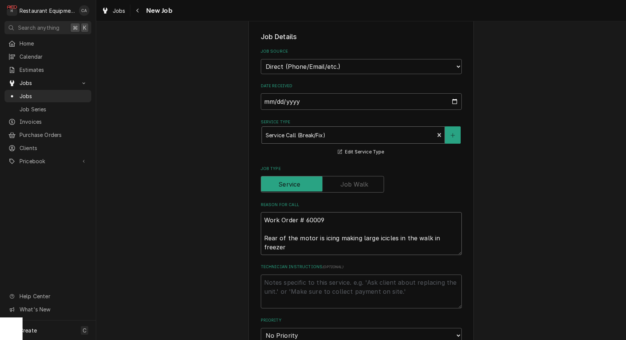
type textarea "x"
type textarea "Work Order # 60009 Rear of the motor is icing making large icicles in the walk …"
type textarea "x"
select select "3"
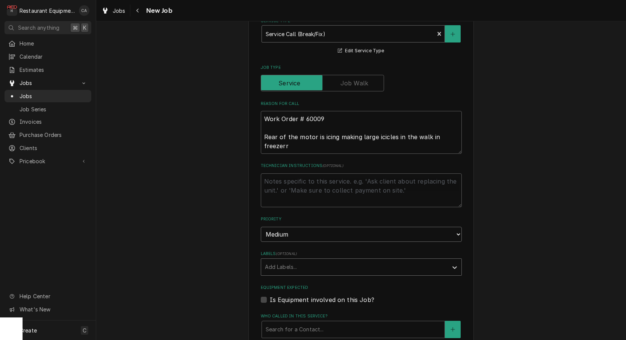
scroll to position [312, 0]
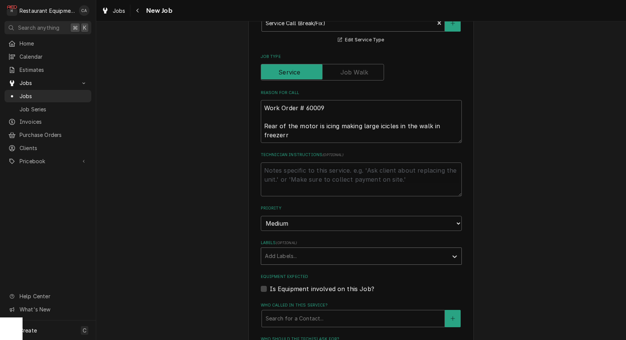
click at [280, 252] on div "Add Labels..." at bounding box center [354, 256] width 179 height 8
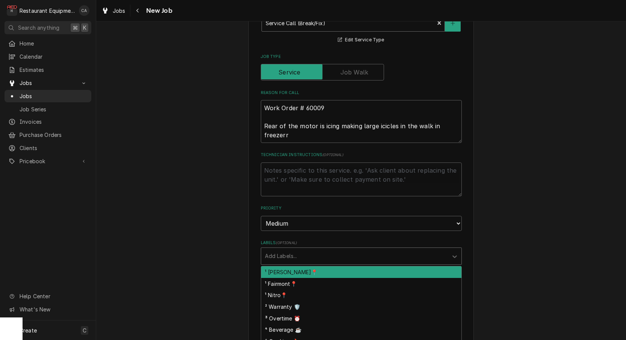
click at [278, 266] on div "¹ [PERSON_NAME]📍" at bounding box center [361, 272] width 200 height 12
type textarea "x"
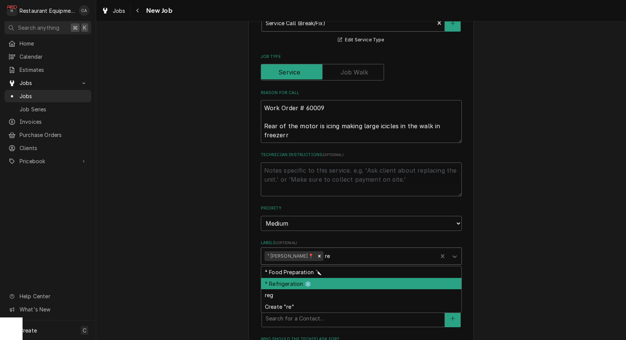
click at [280, 278] on div "⁴ Refrigeration ❄️" at bounding box center [361, 284] width 200 height 12
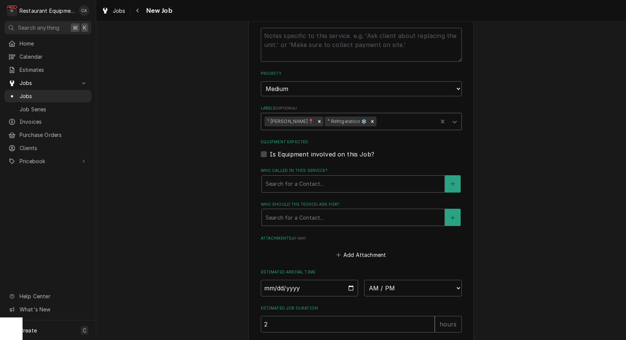
scroll to position [453, 0]
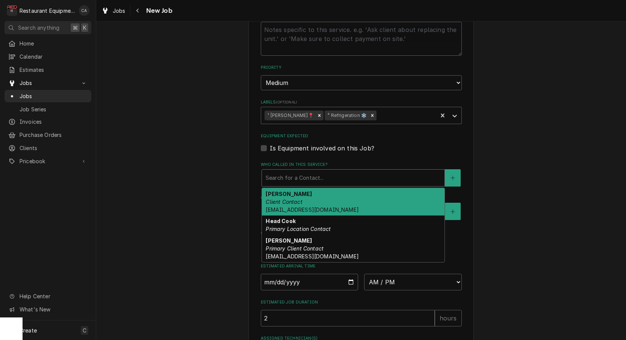
click at [285, 174] on div "Search for a Contact..." at bounding box center [353, 178] width 175 height 8
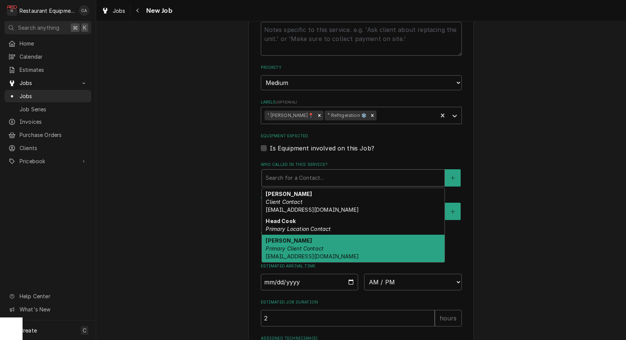
drag, startPoint x: 282, startPoint y: 229, endPoint x: 283, endPoint y: 208, distance: 21.4
click at [283, 235] on div "Malati Reeve Primary Client Contact mreeve@k12.wv.us" at bounding box center [353, 248] width 183 height 27
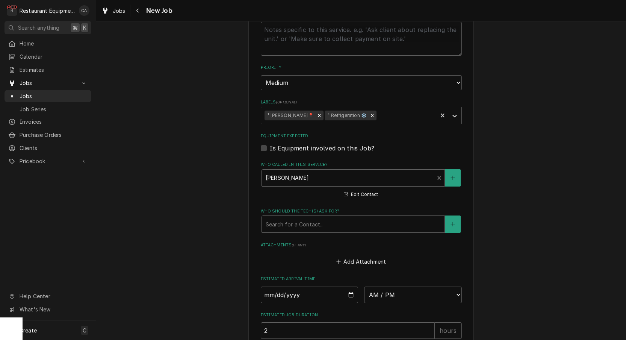
drag, startPoint x: 280, startPoint y: 203, endPoint x: 285, endPoint y: 209, distance: 8.0
click at [280, 217] on div "Who should the tech(s) ask for?" at bounding box center [353, 224] width 175 height 14
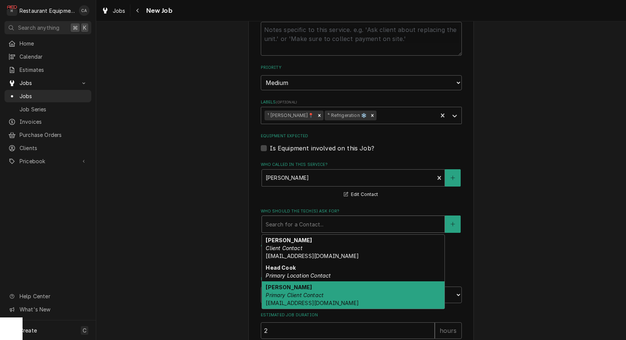
click at [277, 284] on strong "Malati Reeve" at bounding box center [289, 287] width 46 height 6
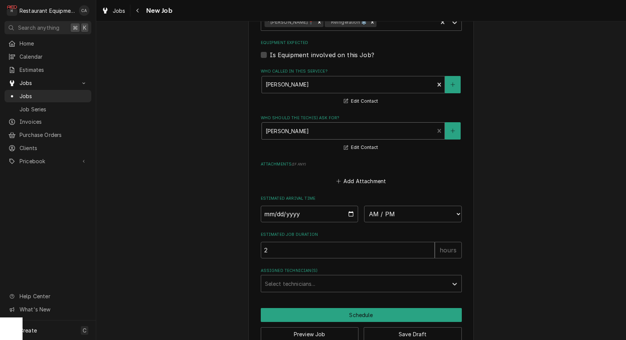
scroll to position [0, 0]
click at [405, 327] on button "Save Draft" at bounding box center [413, 334] width 98 height 14
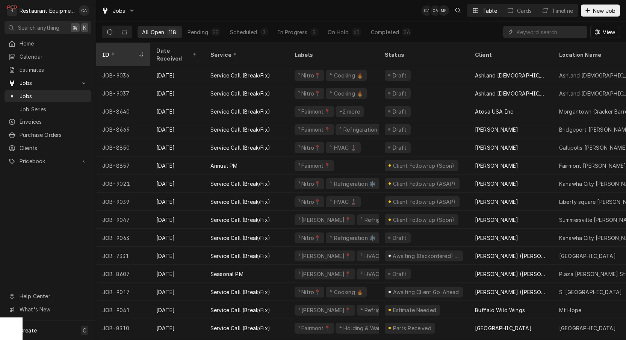
click at [123, 52] on div "ID" at bounding box center [119, 55] width 35 height 8
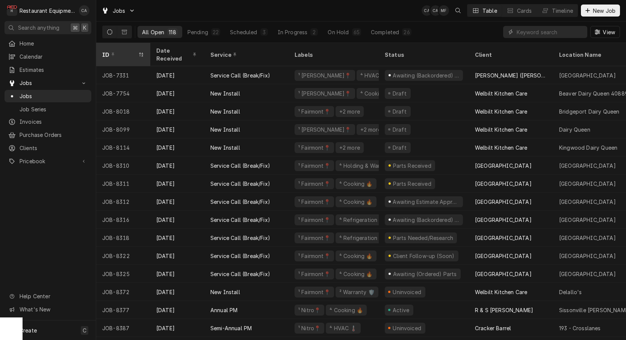
click at [129, 52] on div "ID" at bounding box center [119, 55] width 35 height 8
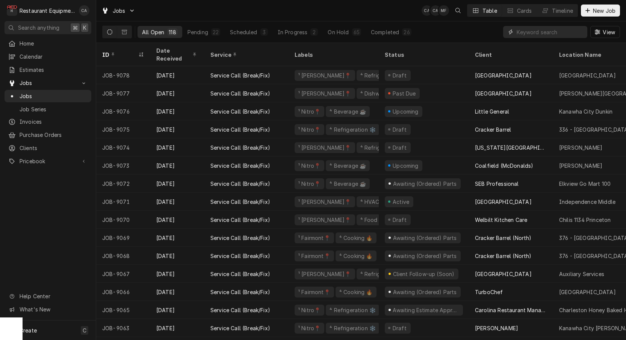
click at [538, 34] on input "Dynamic Content Wrapper" at bounding box center [550, 32] width 67 height 12
type input "9054"
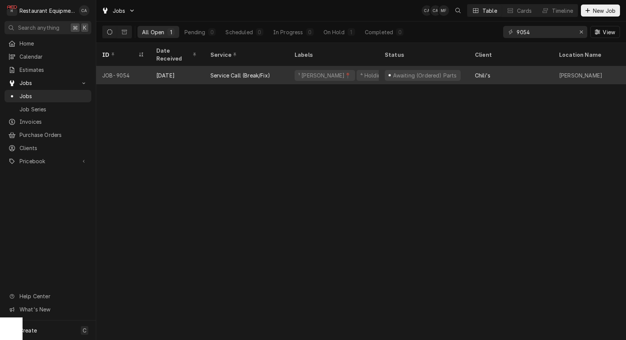
click at [360, 71] on div "⁴ Holding & Warming ♨️" at bounding box center [391, 75] width 62 height 8
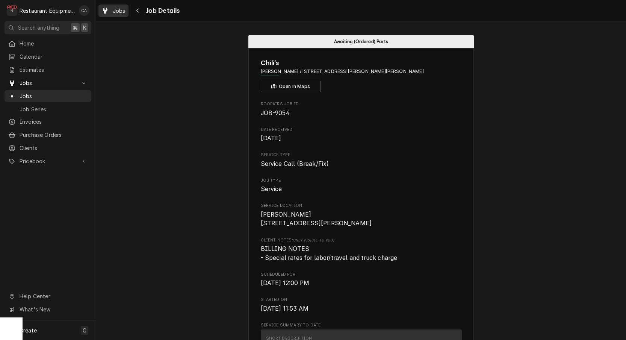
click at [115, 10] on span "Jobs" at bounding box center [119, 11] width 13 height 8
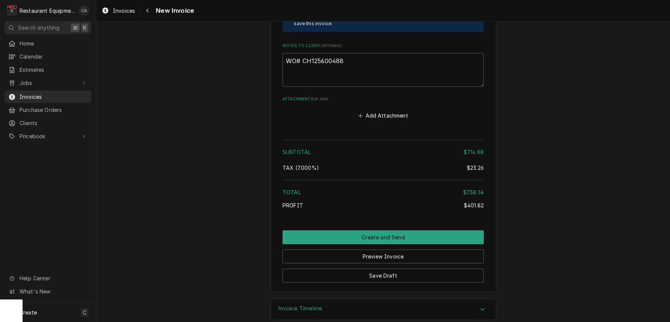
scroll to position [1574, 0]
drag, startPoint x: 292, startPoint y: 295, endPoint x: 262, endPoint y: 277, distance: 35.7
click at [292, 306] on h3 "Invoice Timeline" at bounding box center [300, 309] width 44 height 7
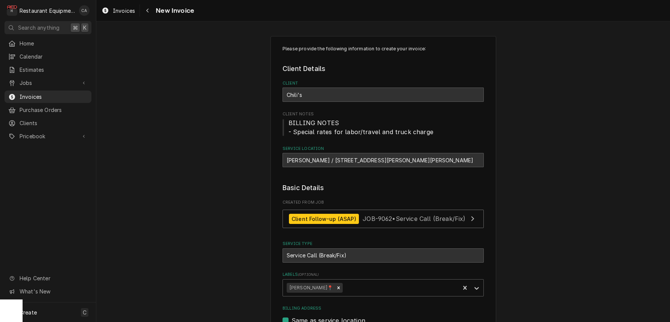
scroll to position [0, 0]
drag, startPoint x: 205, startPoint y: 170, endPoint x: 132, endPoint y: 23, distance: 164.4
click at [128, 10] on span "Invoices" at bounding box center [124, 11] width 22 height 8
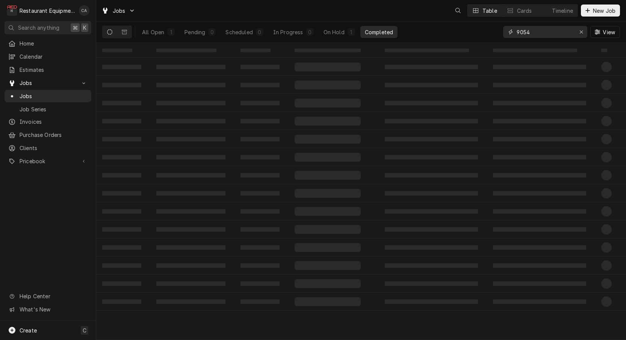
click at [533, 31] on input "9054" at bounding box center [545, 32] width 56 height 12
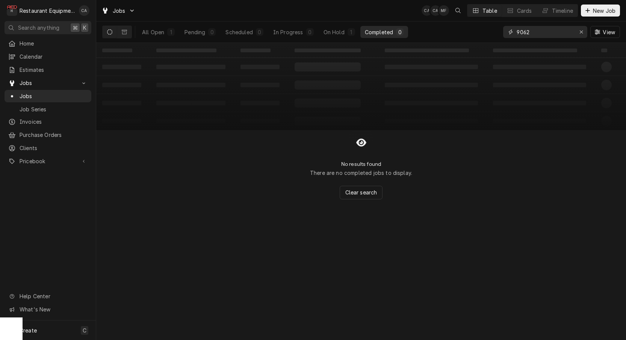
type input "9062"
click at [338, 31] on div "On Hold" at bounding box center [334, 32] width 21 height 8
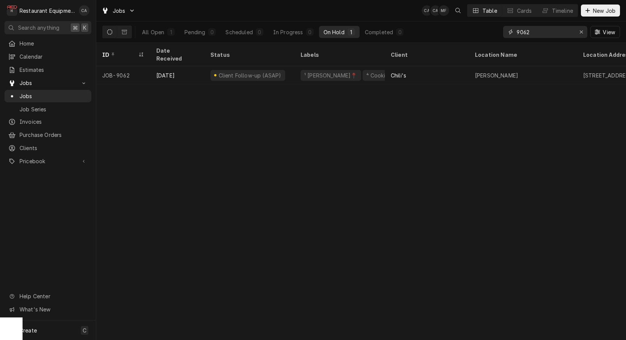
click at [585, 33] on div "Erase input" at bounding box center [582, 32] width 8 height 8
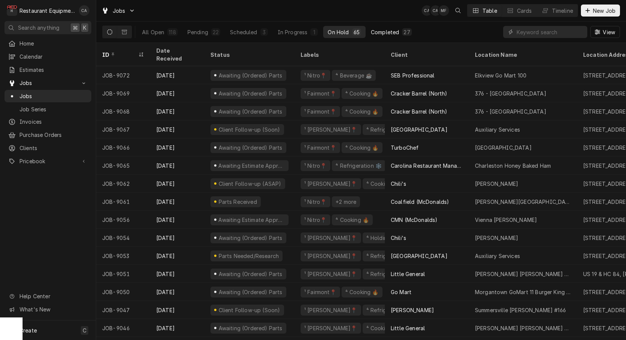
click at [383, 29] on div "Completed" at bounding box center [385, 32] width 28 height 8
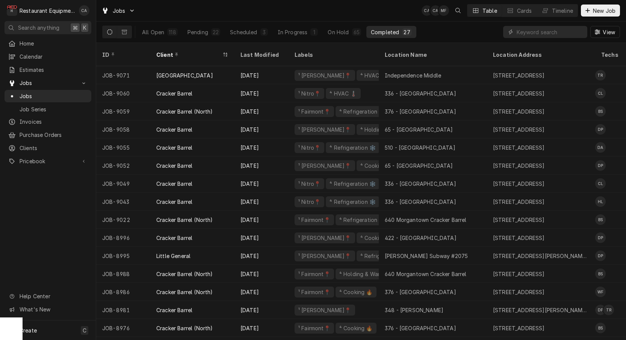
drag, startPoint x: 177, startPoint y: 53, endPoint x: 186, endPoint y: 53, distance: 9.4
click at [177, 53] on div "Client" at bounding box center [192, 54] width 81 height 20
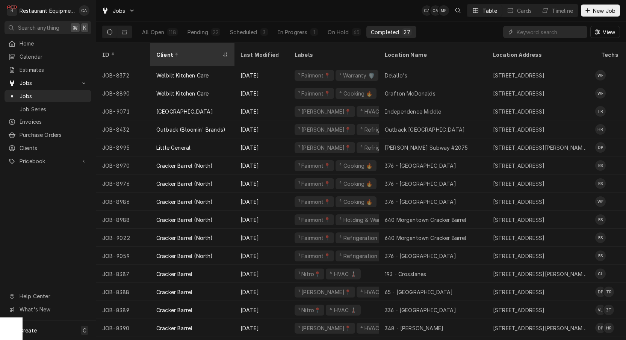
click at [187, 51] on div "Client" at bounding box center [188, 55] width 65 height 8
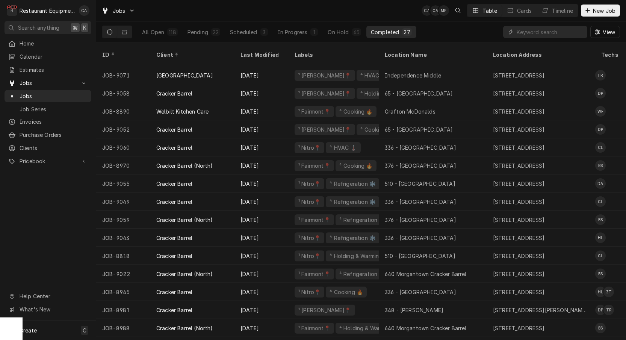
click at [187, 51] on div "Client" at bounding box center [191, 55] width 71 height 8
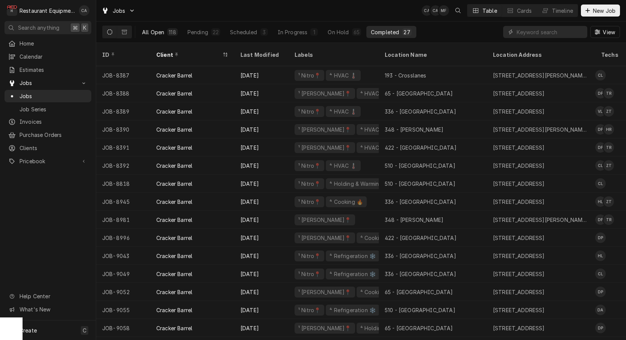
click at [152, 32] on div "All Open" at bounding box center [153, 32] width 22 height 8
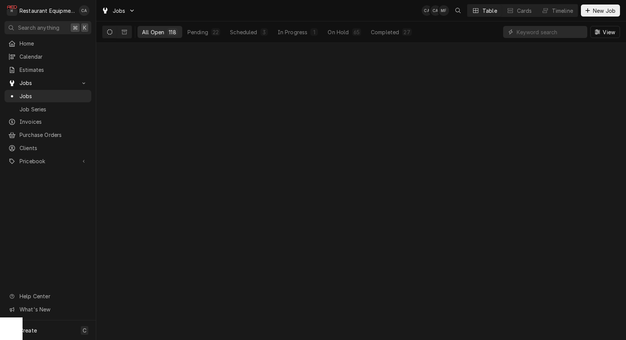
click at [152, 32] on div "All Open" at bounding box center [153, 32] width 22 height 8
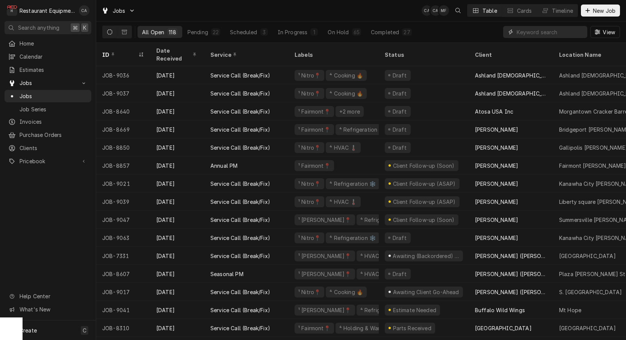
click at [547, 31] on input "Dynamic Content Wrapper" at bounding box center [550, 32] width 67 height 12
type input "9062"
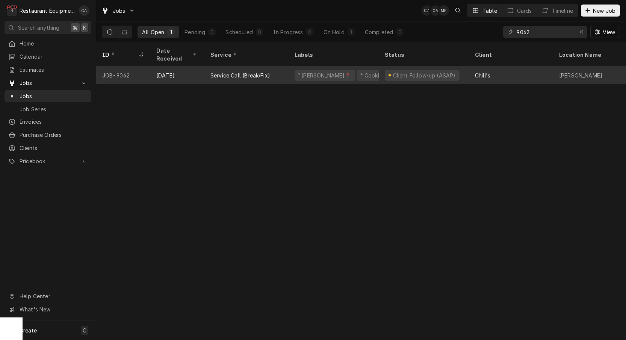
click at [285, 69] on div "Service Call (Break/Fix)" at bounding box center [247, 75] width 84 height 18
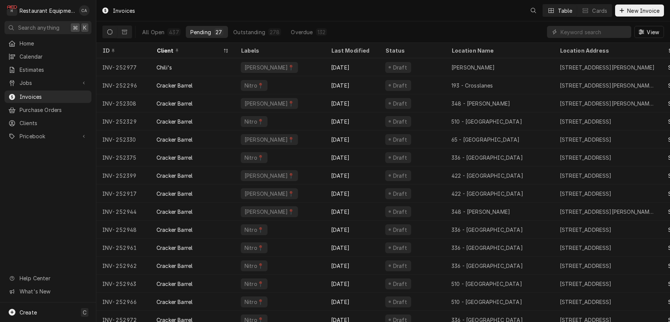
scroll to position [0, 0]
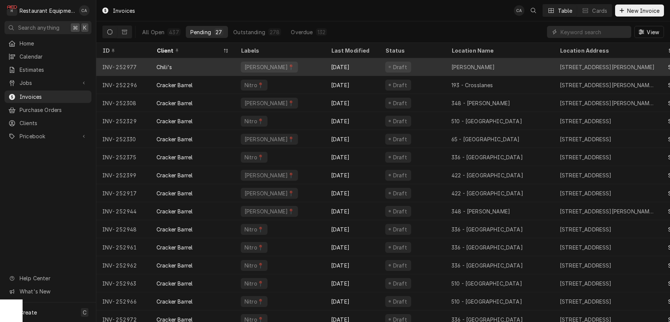
click at [415, 65] on div "Draft" at bounding box center [412, 67] width 66 height 18
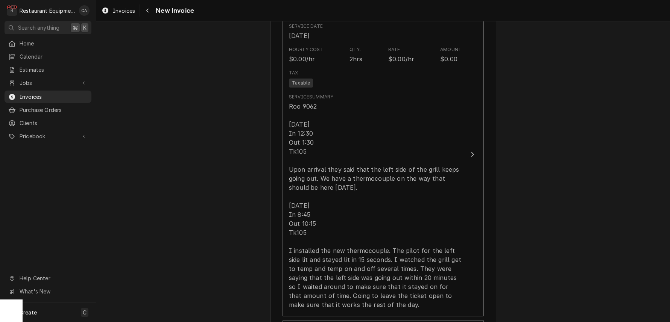
scroll to position [512, 0]
click at [127, 12] on span "Invoices" at bounding box center [124, 11] width 22 height 8
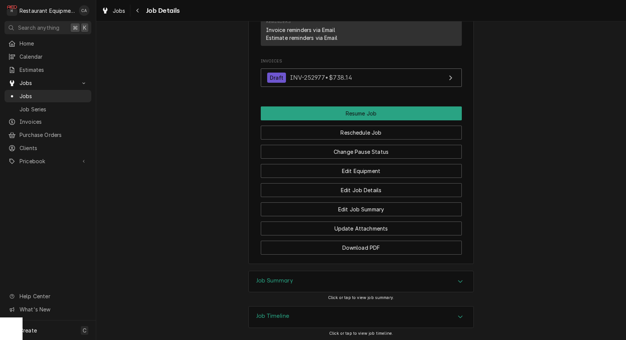
drag, startPoint x: 269, startPoint y: 245, endPoint x: 230, endPoint y: 230, distance: 41.5
click at [269, 277] on h3 "Job Summary" at bounding box center [274, 280] width 37 height 7
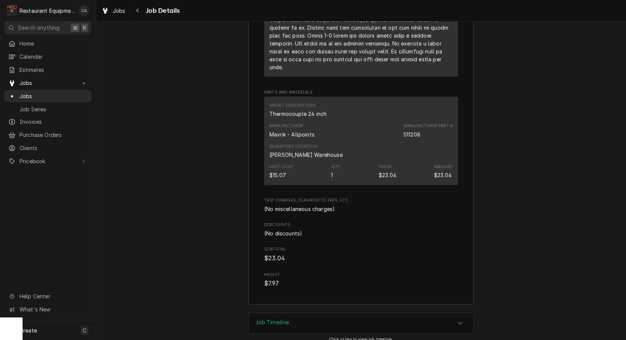
scroll to position [1, 0]
drag, startPoint x: 269, startPoint y: 282, endPoint x: 232, endPoint y: 256, distance: 45.1
click at [268, 319] on h3 "Job Timeline" at bounding box center [272, 322] width 33 height 7
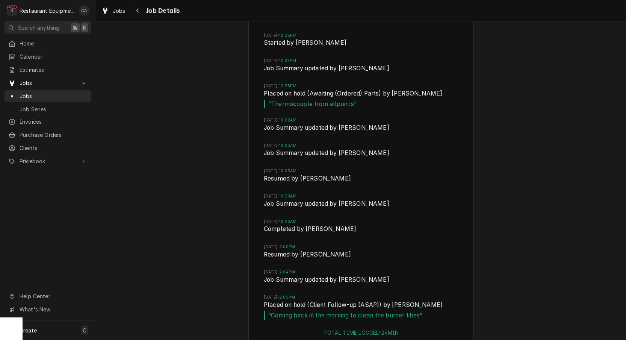
scroll to position [0, 0]
click at [110, 115] on div "Job Timeline Mon, Sep 29, 2025 - 12:08PM Created by Kelli Robinette Mon, Sep 29…" at bounding box center [361, 166] width 530 height 376
click at [113, 10] on span "Jobs" at bounding box center [119, 11] width 13 height 8
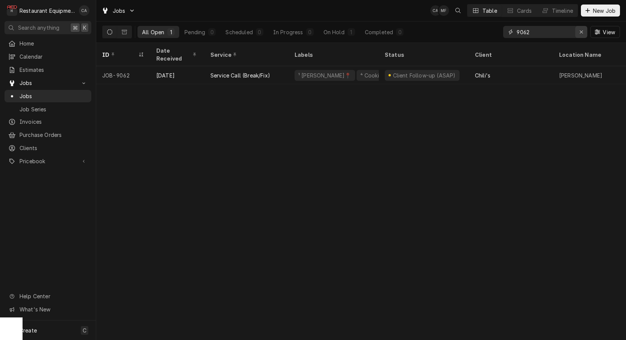
click at [581, 32] on icon "Erase input" at bounding box center [581, 31] width 3 height 3
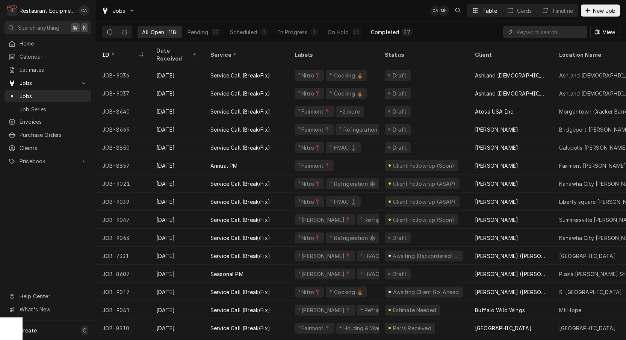
click at [384, 32] on div "Completed" at bounding box center [385, 32] width 28 height 8
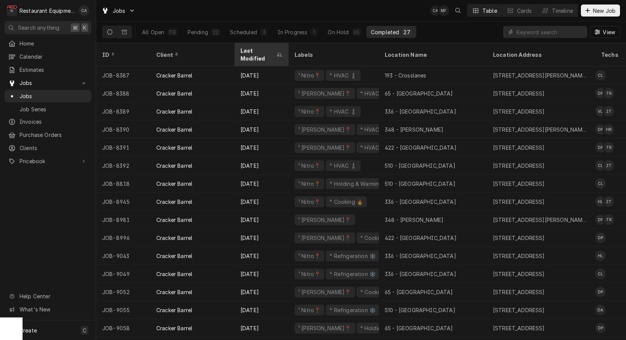
click at [253, 50] on div "Last Modified" at bounding box center [258, 55] width 35 height 16
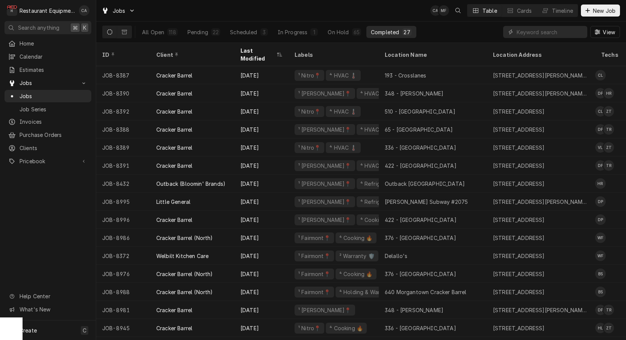
click at [253, 50] on div "Last Modified" at bounding box center [258, 55] width 35 height 16
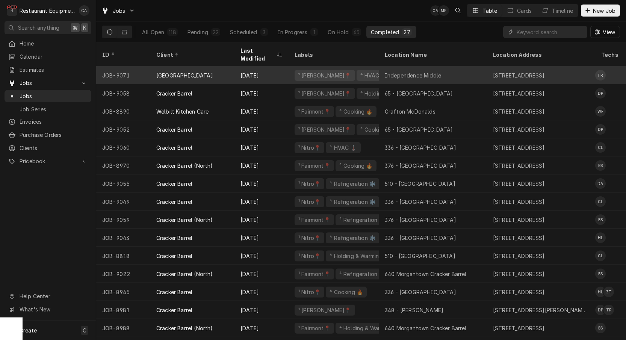
click at [395, 71] on div "Independence Middle" at bounding box center [413, 75] width 56 height 8
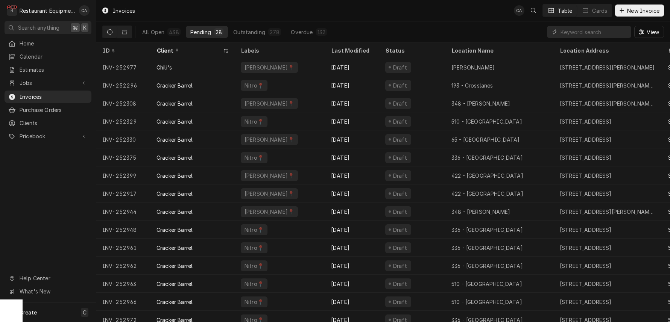
click at [382, 20] on div "Invoices CA Table Cards New Invoice" at bounding box center [382, 10] width 573 height 21
click at [238, 35] on div "Outstanding" at bounding box center [249, 32] width 32 height 8
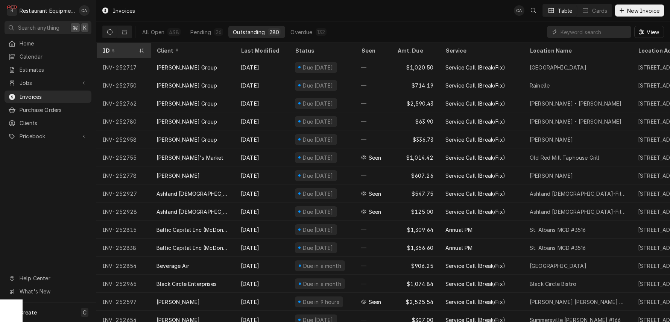
click at [137, 50] on div "ID" at bounding box center [123, 50] width 51 height 12
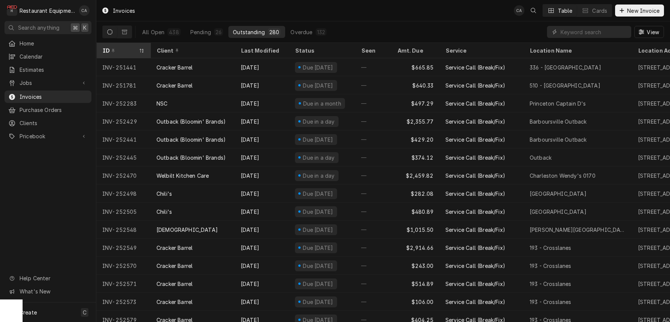
click at [133, 49] on div "ID" at bounding box center [119, 51] width 35 height 8
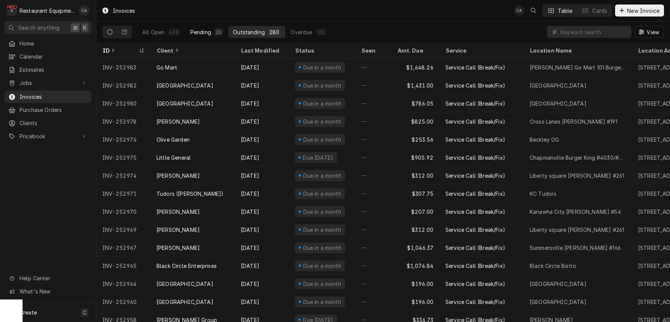
click at [204, 32] on div "Pending" at bounding box center [200, 32] width 21 height 8
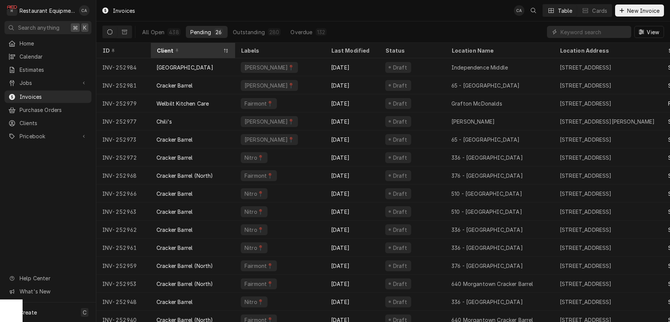
click at [194, 50] on div "Client" at bounding box center [188, 51] width 65 height 8
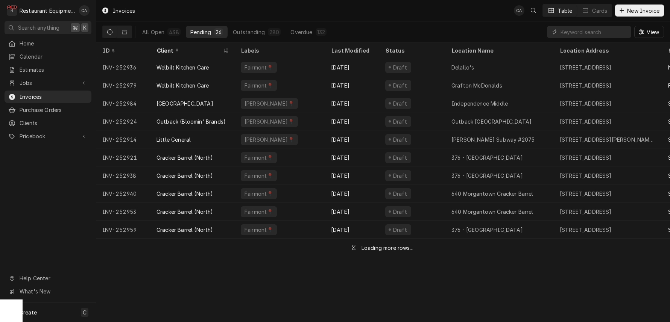
click at [194, 50] on div "Client" at bounding box center [188, 51] width 65 height 8
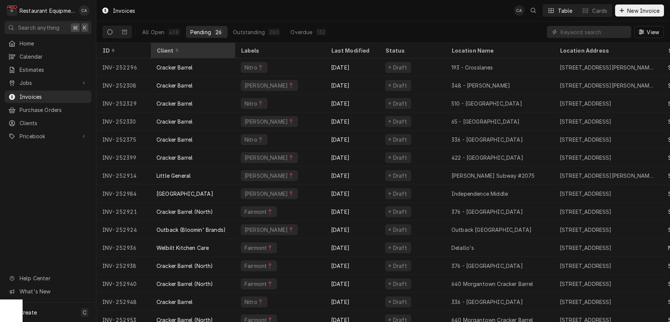
click at [208, 52] on div "Client" at bounding box center [191, 51] width 71 height 8
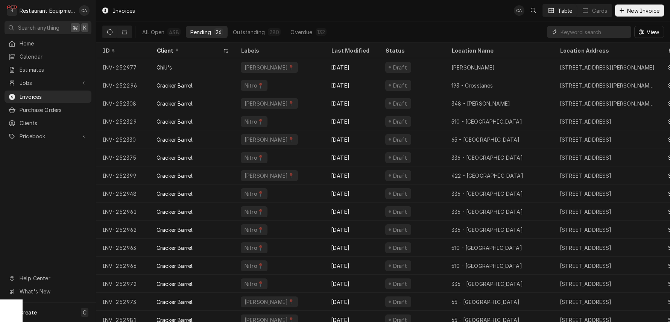
click at [570, 31] on input "Dynamic Content Wrapper" at bounding box center [593, 32] width 67 height 12
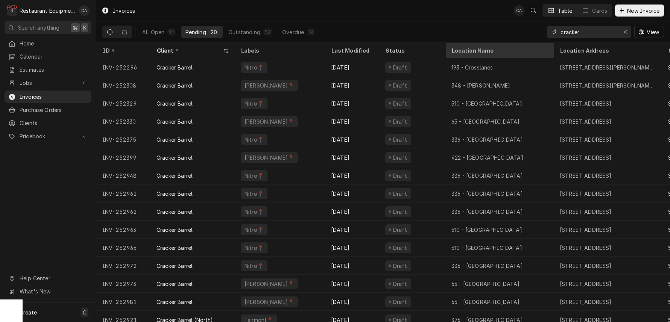
type input "cracker"
click at [508, 47] on div "Location Name" at bounding box center [498, 51] width 95 height 8
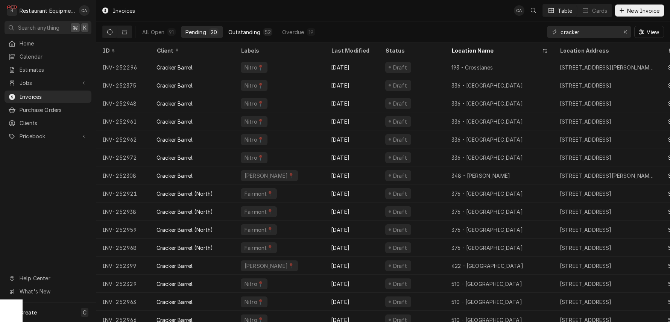
click at [238, 32] on div "Outstanding" at bounding box center [244, 32] width 32 height 8
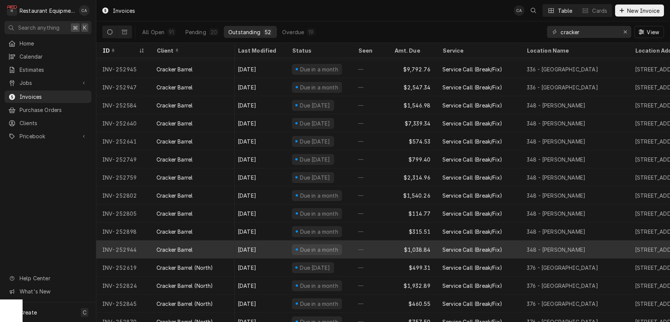
scroll to position [288, 3]
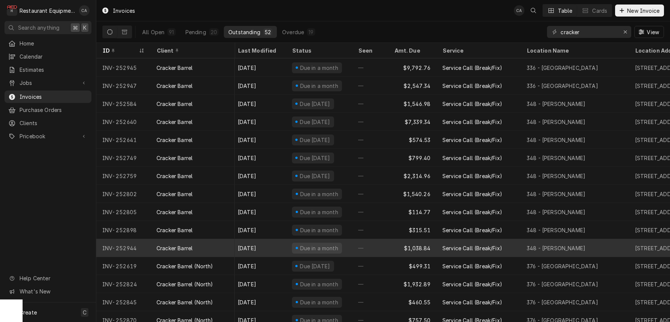
click at [552, 242] on div "348 - Beckley" at bounding box center [574, 248] width 108 height 18
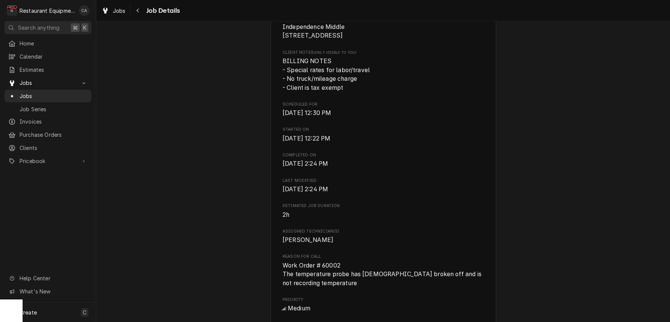
scroll to position [244, 0]
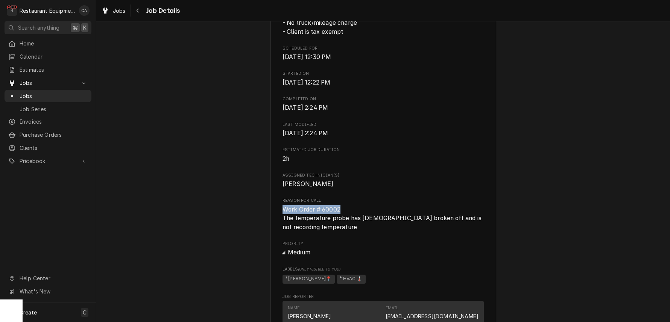
drag, startPoint x: 349, startPoint y: 209, endPoint x: 277, endPoint y: 208, distance: 71.4
click at [277, 208] on div "[GEOGRAPHIC_DATA] [GEOGRAPHIC_DATA] / [STREET_ADDRESS] Open in Maps Roopairs Jo…" at bounding box center [383, 289] width 226 height 969
copy span "Work Order # 60002"
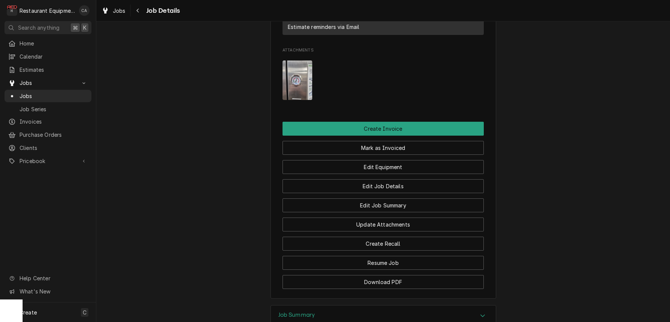
scroll to position [757, 0]
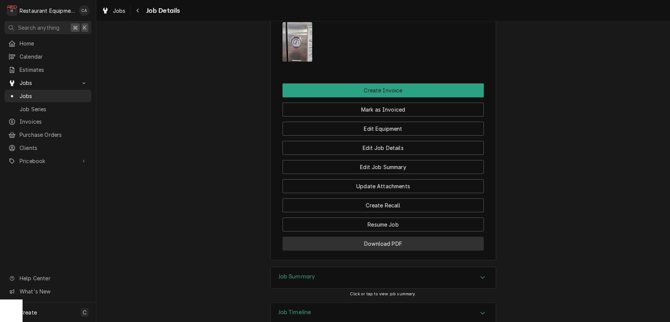
click at [371, 239] on button "Download PDF" at bounding box center [382, 244] width 201 height 14
drag, startPoint x: 606, startPoint y: 83, endPoint x: 518, endPoint y: 97, distance: 88.6
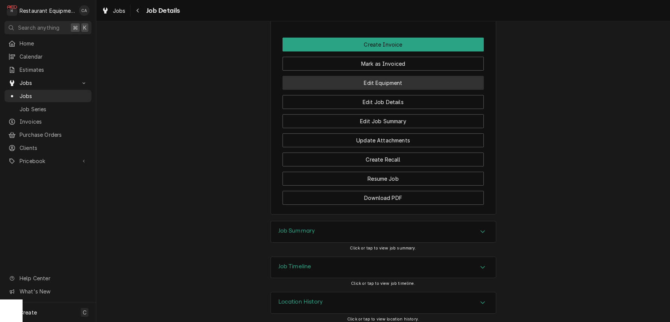
scroll to position [0, 0]
click at [299, 229] on h3 "Job Summary" at bounding box center [296, 230] width 37 height 7
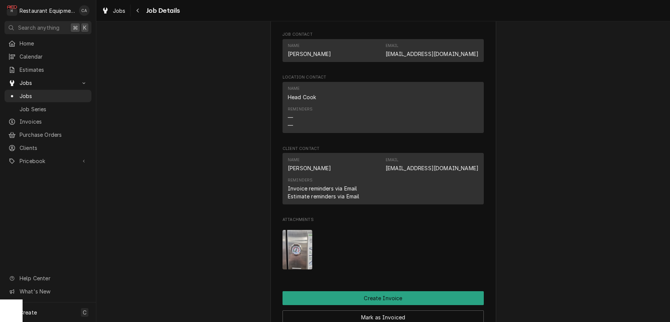
scroll to position [548, 0]
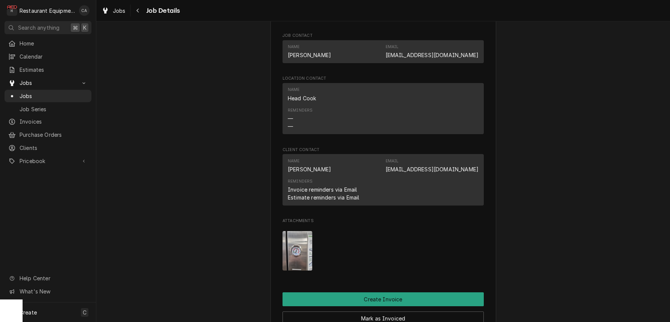
click at [299, 245] on img "Attachments" at bounding box center [297, 250] width 30 height 39
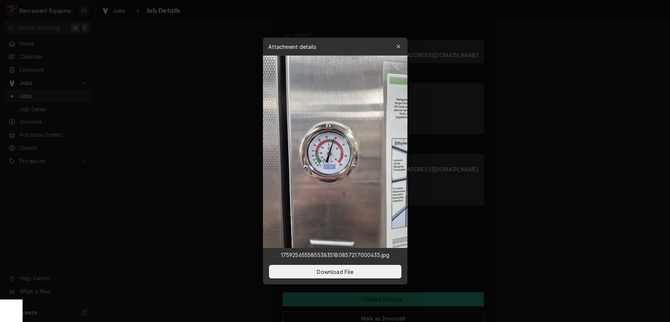
click at [242, 208] on div at bounding box center [335, 161] width 670 height 322
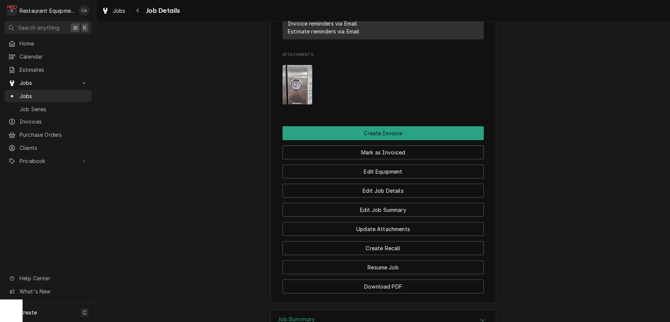
scroll to position [565, 0]
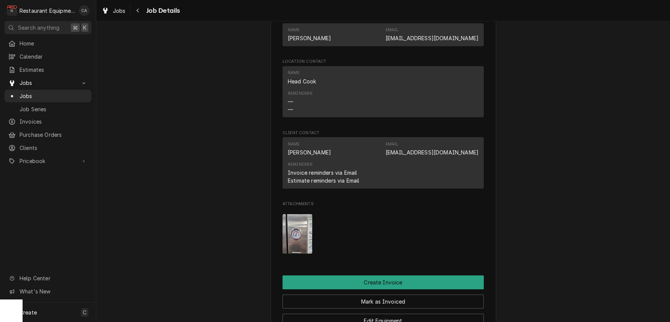
click at [301, 230] on img "Attachments" at bounding box center [297, 233] width 30 height 39
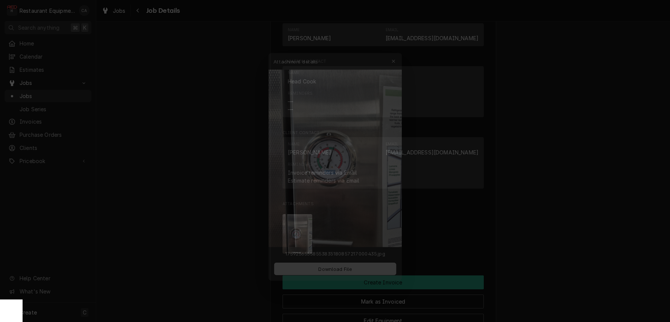
scroll to position [0, 0]
click at [235, 197] on div at bounding box center [335, 161] width 670 height 322
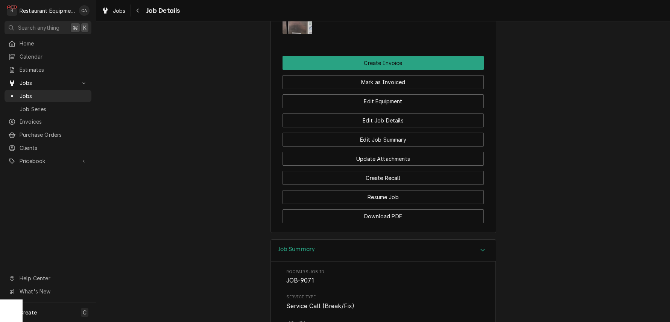
scroll to position [750, 0]
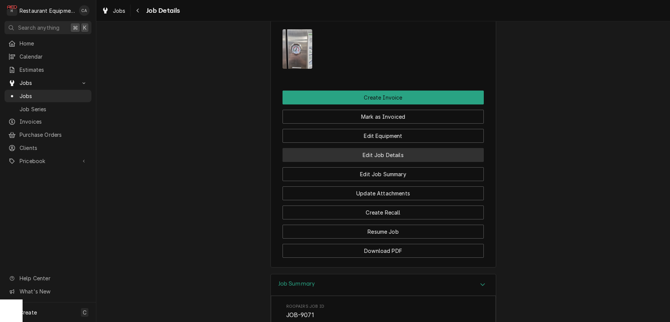
click at [394, 156] on button "Edit Job Details" at bounding box center [382, 155] width 201 height 14
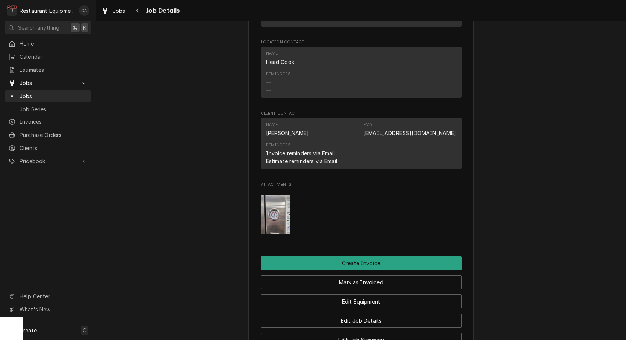
scroll to position [620, 0]
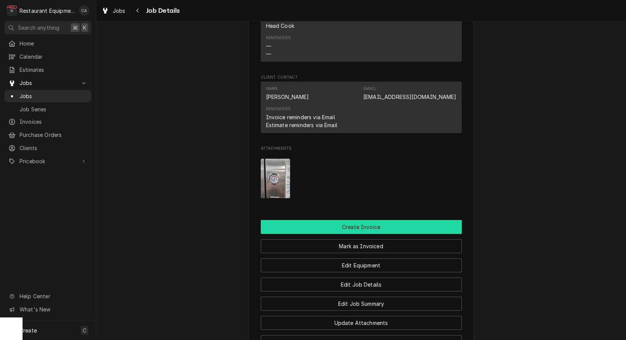
click at [379, 223] on button "Create Invoice" at bounding box center [361, 227] width 201 height 14
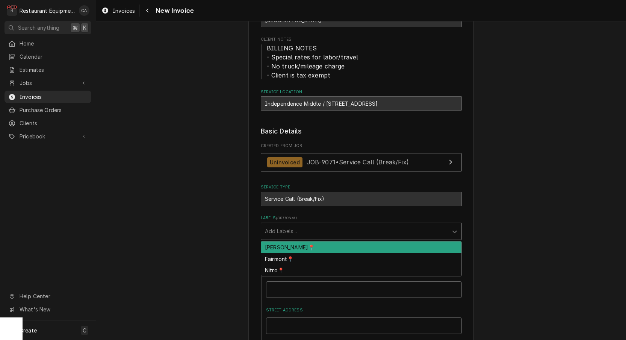
drag, startPoint x: 269, startPoint y: 226, endPoint x: 276, endPoint y: 239, distance: 15.6
click at [270, 226] on div "Add Labels..." at bounding box center [354, 231] width 187 height 17
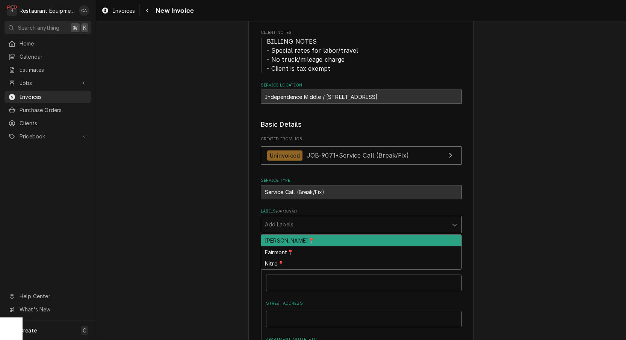
click at [276, 239] on div "[PERSON_NAME]📍" at bounding box center [361, 241] width 200 height 12
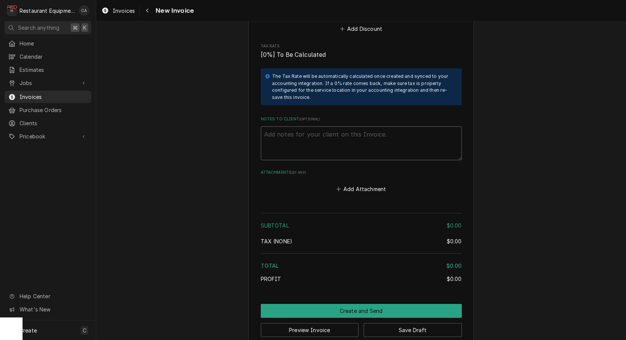
click at [294, 129] on textarea "Notes to Client ( optional )" at bounding box center [361, 143] width 201 height 34
paste textarea "Work Order # 60002"
type textarea "x"
type textarea "Work Order # 60002"
type textarea "x"
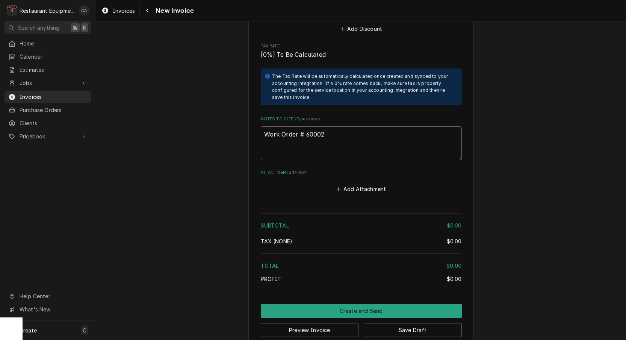
type textarea "Work Order # 60002"
type textarea "x"
type textarea "Work Order # 60002 4"
type textarea "x"
type textarea "Work Order # 60002 45"
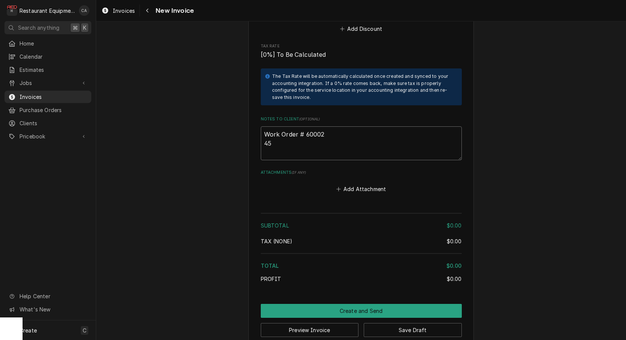
type textarea "x"
type textarea "Work Order # 60002 450"
type textarea "x"
type textarea "Work Order # 60002 4500"
type textarea "x"
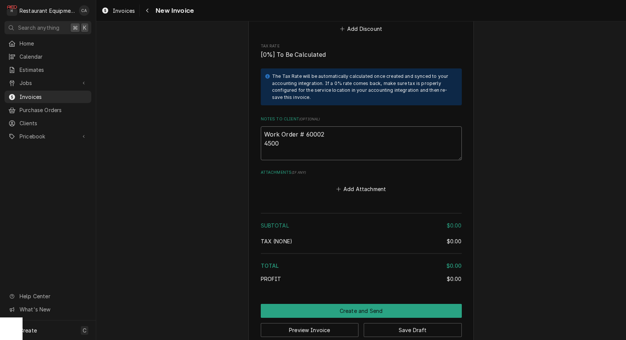
type textarea "Work Order # 60002 45000"
type textarea "x"
type textarea "Work Order # 60002 450000"
type textarea "x"
type textarea "Work Order # 60002 4500000"
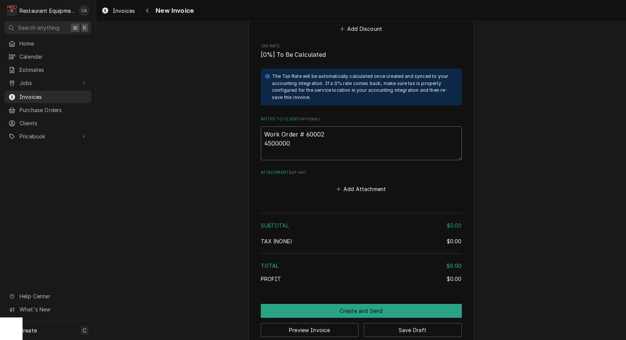
type textarea "x"
type textarea "Work Order # 60002 45000001"
type textarea "x"
type textarea "Work Order # 60002 450000019"
type textarea "x"
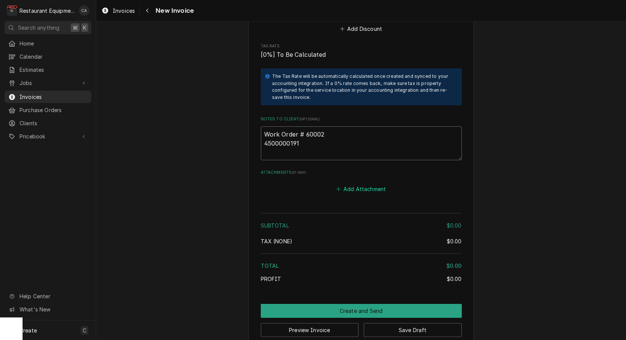
type textarea "Work Order # 60002 4500000191"
click at [357, 184] on button "Add Attachment" at bounding box center [361, 189] width 53 height 11
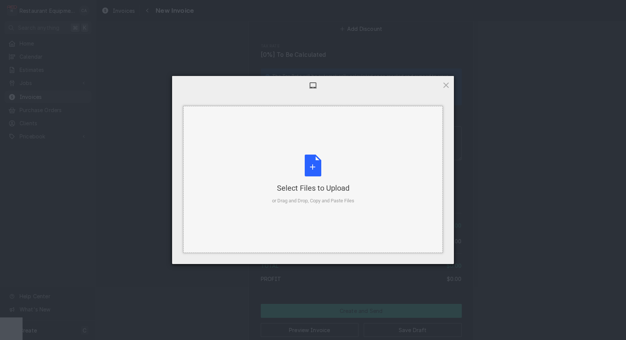
click at [305, 186] on div "Select Files to Upload" at bounding box center [313, 188] width 82 height 11
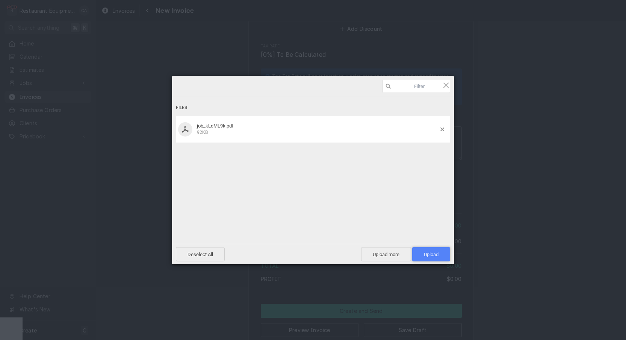
click at [430, 255] on span "Upload 1" at bounding box center [431, 255] width 15 height 6
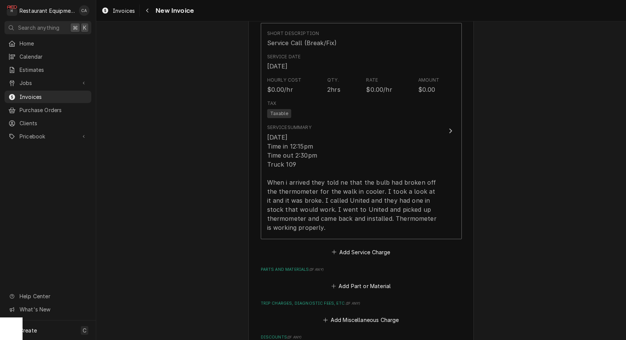
scroll to position [662, 0]
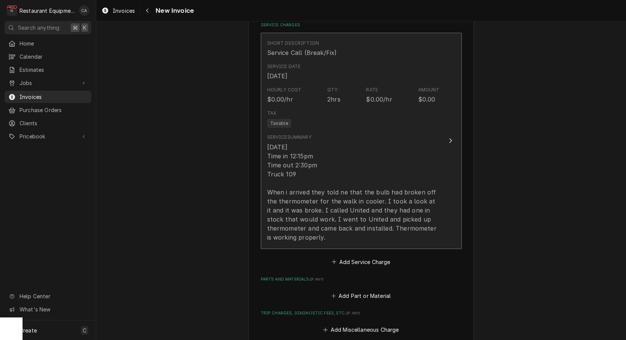
click at [281, 183] on div "9/30/2025 Time in 12:15pm Time out 2:30pm Truck 109 When i arrived they told ne…" at bounding box center [353, 191] width 173 height 99
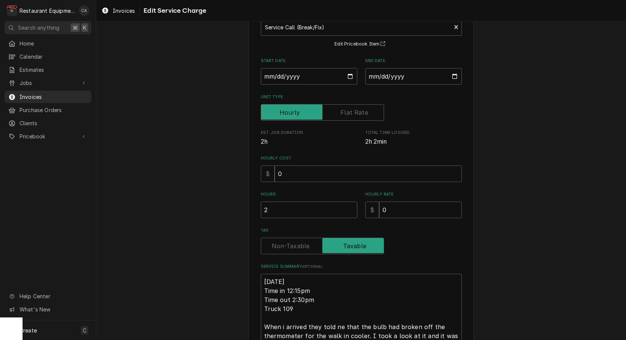
scroll to position [53, 0]
click at [262, 273] on textarea "9/30/2025 Time in 12:15pm Time out 2:30pm Truck 109 When i arrived they told ne…" at bounding box center [361, 321] width 201 height 97
type textarea "x"
type textarea "R9/30/2025 Time in 12:15pm Time out 2:30pm Truck 109 When i arrived they told n…"
type textarea "x"
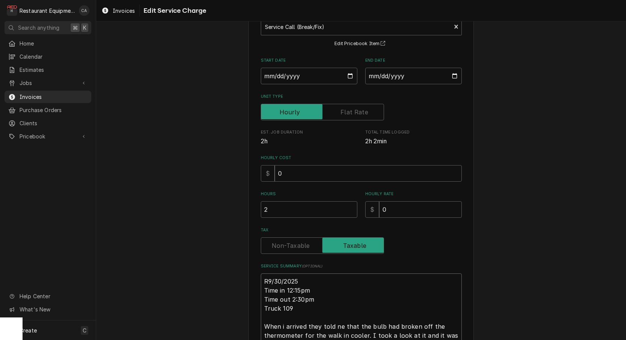
type textarea "Ro9/30/2025 Time in 12:15pm Time out 2:30pm Truck 109 When i arrived they told …"
type textarea "x"
type textarea "Roo9/30/2025 Time in 12:15pm Time out 2:30pm Truck 109 When i arrived they told…"
type textarea "x"
type textarea "Roo 9/30/2025 Time in 12:15pm Time out 2:30pm Truck 109 When i arrived they tol…"
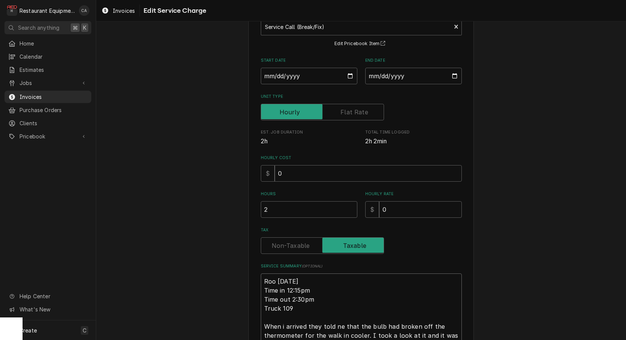
type textarea "x"
type textarea "Roo 99/30/2025 Time in 12:15pm Time out 2:30pm Truck 109 When i arrived they to…"
type textarea "x"
type textarea "Roo 909/30/2025 Time in 12:15pm Time out 2:30pm Truck 109 When i arrived they t…"
type textarea "x"
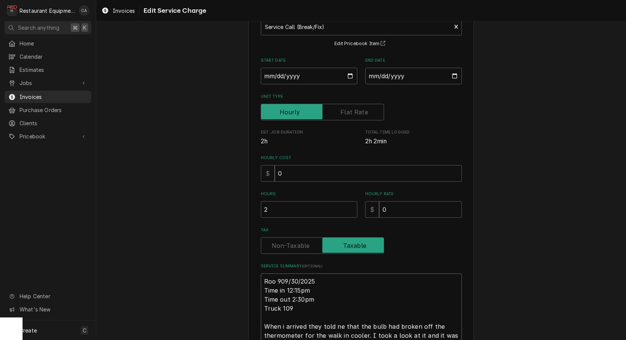
type textarea "Roo 9079/30/2025 Time in 12:15pm Time out 2:30pm Truck 109 When i arrived they …"
type textarea "x"
type textarea "Roo 90719/30/2025 Time in 12:15pm Time out 2:30pm Truck 109 When i arrived they…"
type textarea "x"
type textarea "Roo 9071 9/30/2025 Time in 12:15pm Time out 2:30pm Truck 109 When i arrived the…"
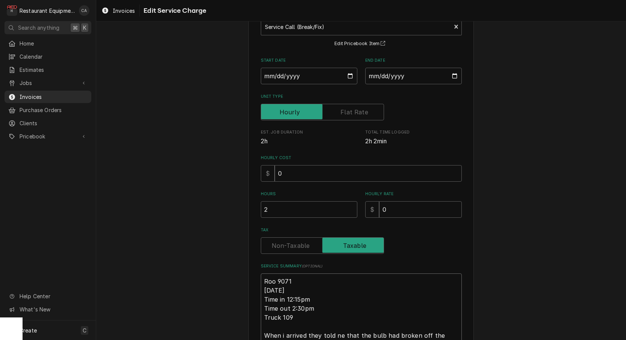
type textarea "x"
type textarea "Roo 9071 9/30/2025 Time in 12:15pm Time out 2:30pm Truck 109 When i arrived the…"
click at [286, 247] on label "Tax" at bounding box center [322, 245] width 123 height 17
click at [286, 247] on input "Tax" at bounding box center [322, 245] width 117 height 17
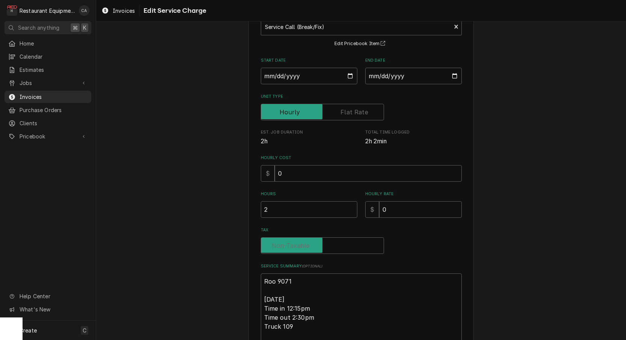
checkbox input "false"
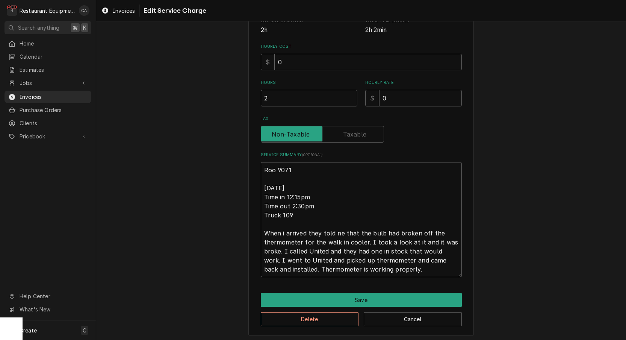
scroll to position [164, 0]
click at [284, 232] on textarea "Roo 9071 9/30/2025 Time in 12:15pm Time out 2:30pm Truck 109 When i arrived the…" at bounding box center [361, 219] width 201 height 115
type textarea "x"
type textarea "Roo 9071 9/30/2025 Time in 12:15pm Time out 2:30pm Truck 109 When arrived they …"
type textarea "x"
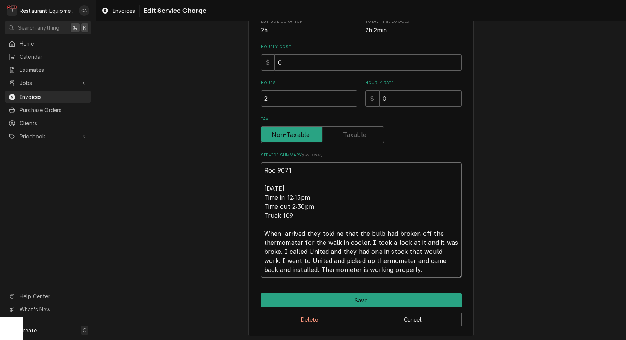
type textarea "Roo 9071 9/30/2025 Time in 12:15pm Time out 2:30pm Truck 109 When I arrived the…"
click at [338, 230] on textarea "Roo 9071 9/30/2025 Time in 12:15pm Time out 2:30pm Truck 109 When I arrived the…" at bounding box center [361, 219] width 201 height 115
type textarea "x"
type textarea "Roo 9071 9/30/2025 Time in 12:15pm Time out 2:30pm Truck 109 When I arrived the…"
type textarea "x"
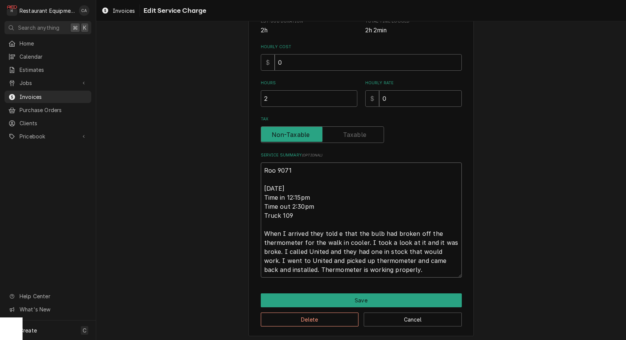
type textarea "Roo 9071 9/30/2025 Time in 12:15pm Time out 2:30pm Truck 109 When I arrived the…"
drag, startPoint x: 308, startPoint y: 248, endPoint x: 326, endPoint y: 248, distance: 18.4
click at [326, 248] on textarea "Roo 9071 9/30/2025 Time in 12:15pm Time out 2:30pm Truck 109 When I arrived the…" at bounding box center [361, 219] width 201 height 115
type textarea "x"
type textarea "Roo 9071 9/30/2025 Time in 12:15pm Time out 2:30pm Truck 109 When I arrived the…"
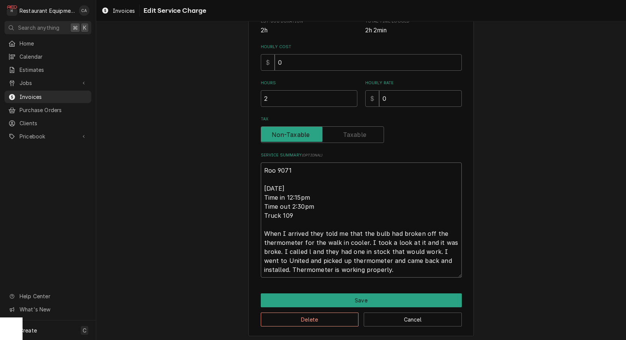
type textarea "x"
type textarea "Roo 9071 9/30/2025 Time in 12:15pm Time out 2:30pm Truck 109 When I arrived the…"
type textarea "x"
type textarea "Roo 9071 9/30/2025 Time in 12:15pm Time out 2:30pm Truck 109 When I arrived the…"
type textarea "x"
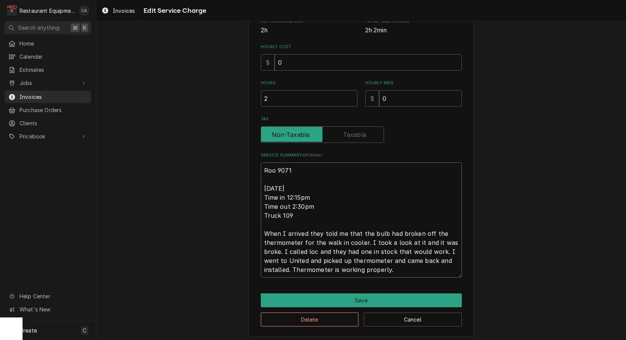
type textarea "Roo 9071 9/30/2025 Time in 12:15pm Time out 2:30pm Truck 109 When I arrived the…"
type textarea "x"
type textarea "Roo 9071 9/30/2025 Time in 12:15pm Time out 2:30pm Truck 109 When I arrived the…"
type textarea "x"
type textarea "Roo 9071 9/30/2025 Time in 12:15pm Time out 2:30pm Truck 109 When I arrived the…"
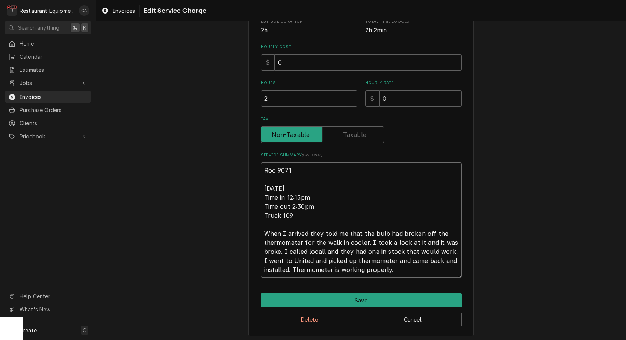
type textarea "x"
type textarea "Roo 9071 9/30/2025 Time in 12:15pm Time out 2:30pm Truck 109 When I arrived the…"
type textarea "x"
type textarea "Roo 9071 9/30/2025 Time in 12:15pm Time out 2:30pm Truck 109 When I arrived the…"
type textarea "x"
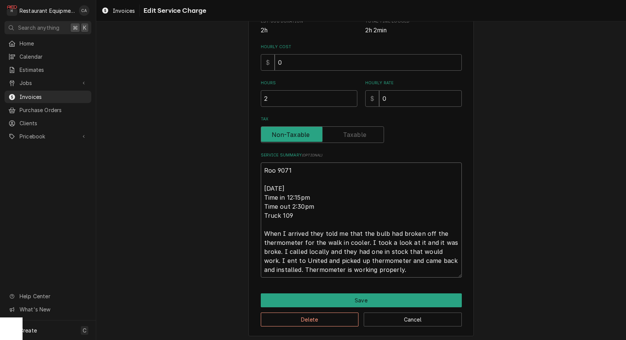
type textarea "Roo 9071 9/30/2025 Time in 12:15pm Time out 2:30pm Truck 109 When I arrived the…"
type textarea "x"
type textarea "Roo 9071 9/30/2025 Time in 12:15pm Time out 2:30pm Truck 109 When I arrived the…"
type textarea "x"
type textarea "Roo 9071 9/30/2025 Time in 12:15pm Time out 2:30pm Truck 109 When I arrived the…"
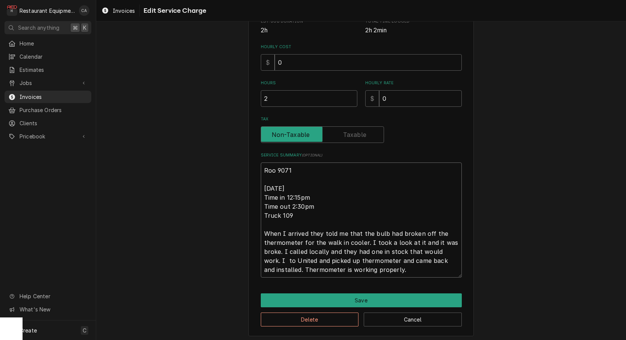
type textarea "x"
type textarea "Roo 9071 9/30/2025 Time in 12:15pm Time out 2:30pm Truck 109 When I arrived the…"
type textarea "x"
type textarea "Roo 9071 9/30/2025 Time in 12:15pm Time out 2:30pm Truck 109 When I arrived the…"
type textarea "x"
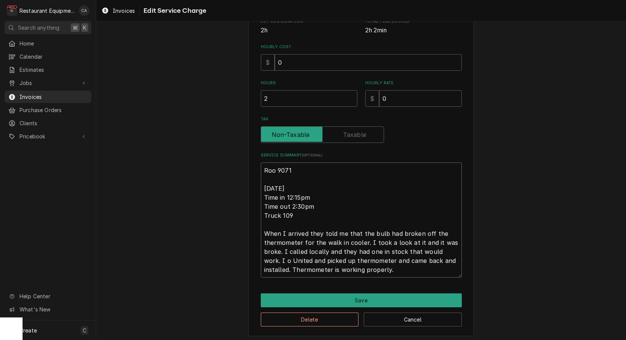
type textarea "Roo 9071 9/30/2025 Time in 12:15pm Time out 2:30pm Truck 109 When I arrived the…"
type textarea "x"
type textarea "Roo 9071 9/30/2025 Time in 12:15pm Time out 2:30pm Truck 109 When I arrived the…"
type textarea "x"
type textarea "Roo 9071 9/30/2025 Time in 12:15pm Time out 2:30pm Truck 109 When I arrived the…"
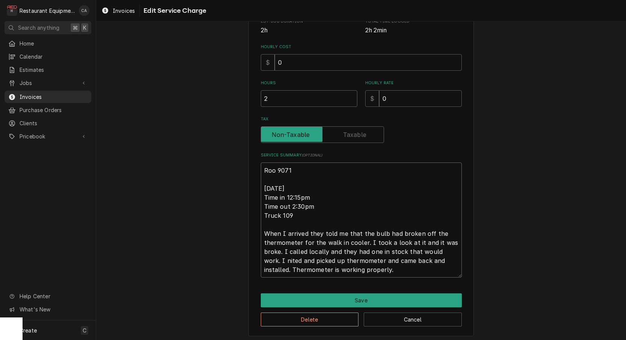
type textarea "x"
type textarea "Roo 9071 9/30/2025 Time in 12:15pm Time out 2:30pm Truck 109 When I arrived the…"
type textarea "x"
type textarea "Roo 9071 9/30/2025 Time in 12:15pm Time out 2:30pm Truck 109 When I arrived the…"
type textarea "x"
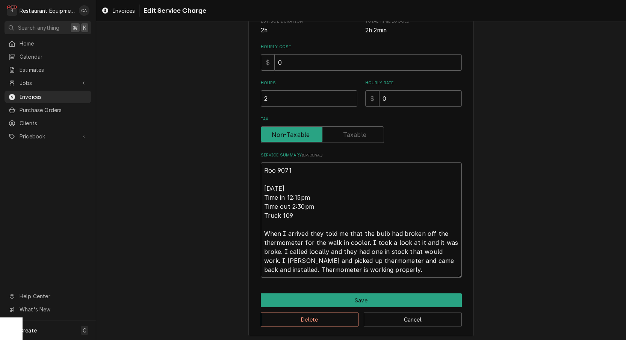
type textarea "Roo 9071 9/30/2025 Time in 12:15pm Time out 2:30pm Truck 109 When I arrived the…"
type textarea "x"
type textarea "Roo 9071 9/30/2025 Time in 12:15pm Time out 2:30pm Truck 109 When I arrived the…"
type textarea "x"
type textarea "Roo 9071 9/30/2025 Time in 12:15pm Time out 2:30pm Truck 109 When I arrived the…"
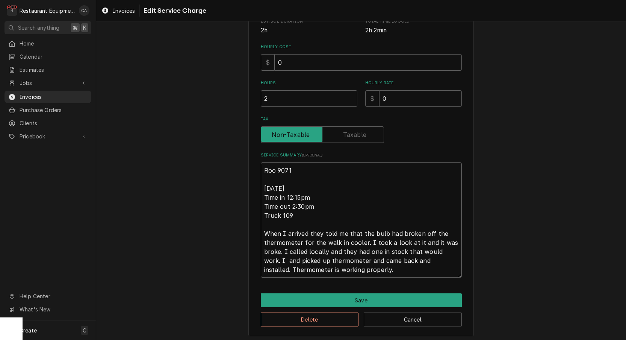
type textarea "x"
type textarea "Roo 9071 9/30/2025 Time in 12:15pm Time out 2:30pm Truck 109 When I arrived the…"
type textarea "x"
type textarea "Roo 9071 9/30/2025 Time in 12:15pm Time out 2:30pm Truck 109 When I arrived the…"
type textarea "x"
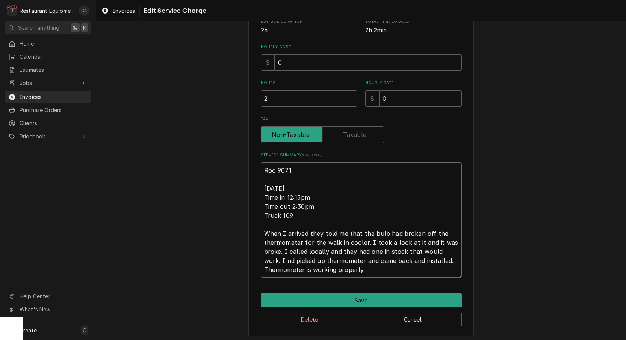
type textarea "Roo 9071 9/30/2025 Time in 12:15pm Time out 2:30pm Truck 109 When I arrived the…"
type textarea "x"
type textarea "Roo 9071 9/30/2025 Time in 12:15pm Time out 2:30pm Truck 109 When I arrived the…"
type textarea "x"
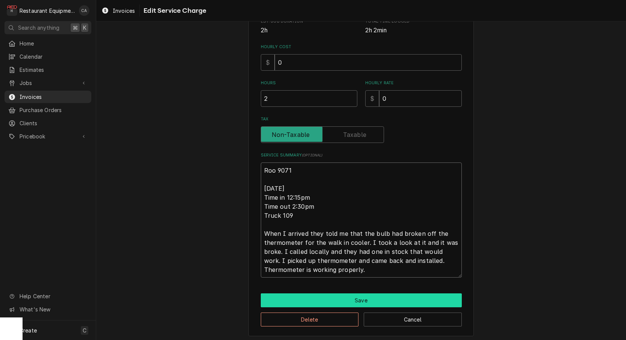
type textarea "Roo 9071 9/30/2025 Time in 12:15pm Time out 2:30pm Truck 109 When I arrived the…"
click at [331, 295] on button "Save" at bounding box center [361, 300] width 201 height 14
type textarea "x"
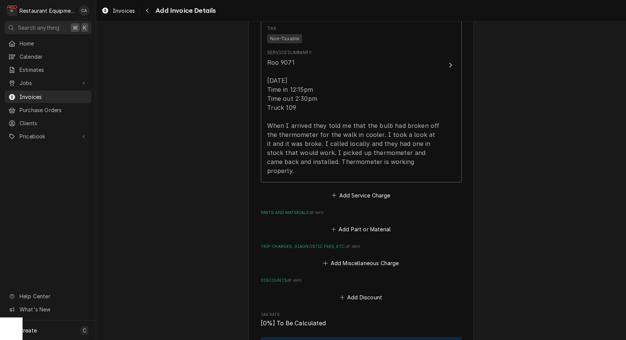
scroll to position [748, 0]
click at [354, 189] on button "Add Service Charge" at bounding box center [361, 194] width 61 height 11
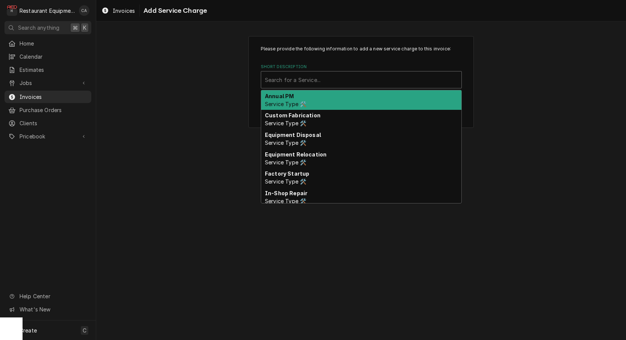
click at [272, 75] on div "Short Description" at bounding box center [361, 80] width 193 height 14
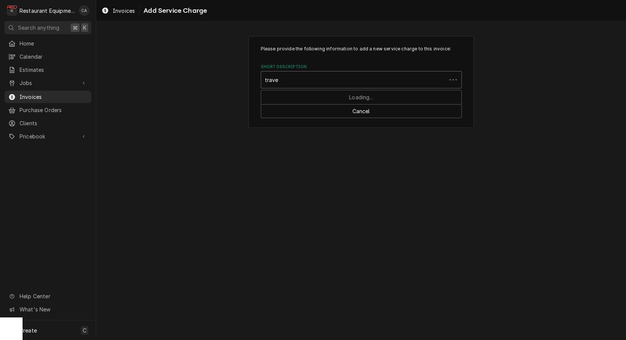
type input "travel"
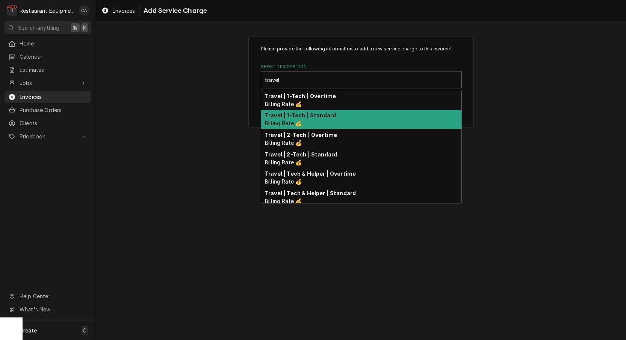
drag, startPoint x: 312, startPoint y: 122, endPoint x: 303, endPoint y: 117, distance: 10.1
click at [312, 122] on div "Travel | 1-Tech | Standard Billing Rate 💰" at bounding box center [361, 120] width 200 height 20
type textarea "x"
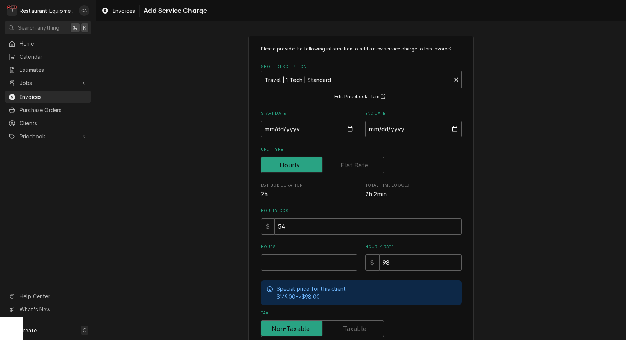
click at [285, 131] on input "Start Date" at bounding box center [309, 129] width 97 height 17
type input "2025-09-30"
type textarea "x"
drag, startPoint x: 387, startPoint y: 128, endPoint x: 394, endPoint y: 140, distance: 14.1
click at [387, 128] on input "End Date" at bounding box center [413, 129] width 97 height 17
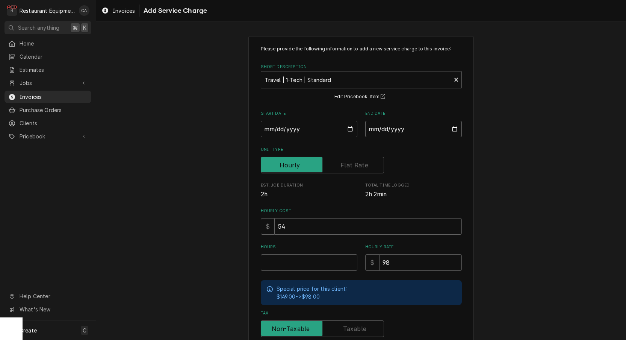
type input "2025-09-30"
click at [293, 263] on input "Hours" at bounding box center [309, 262] width 97 height 17
type textarea "x"
type input "1"
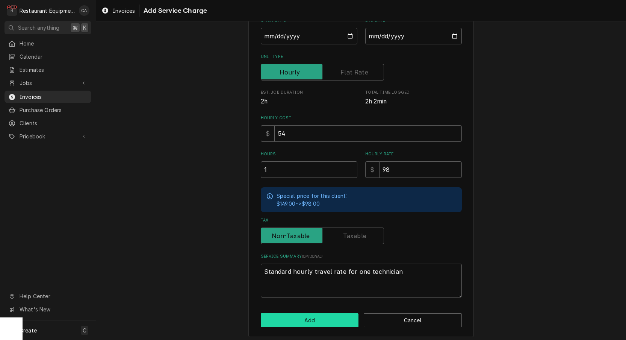
click at [307, 315] on button "Add" at bounding box center [310, 320] width 98 height 14
type textarea "x"
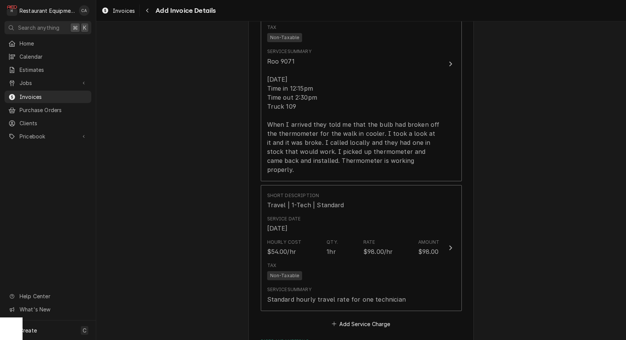
scroll to position [793, 0]
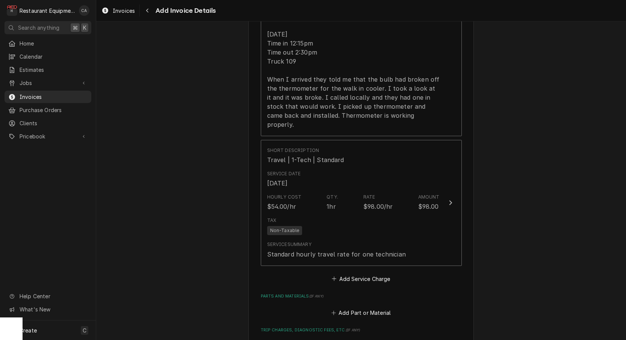
drag, startPoint x: 350, startPoint y: 258, endPoint x: 325, endPoint y: 161, distance: 100.1
click at [350, 273] on button "Add Service Charge" at bounding box center [361, 278] width 61 height 11
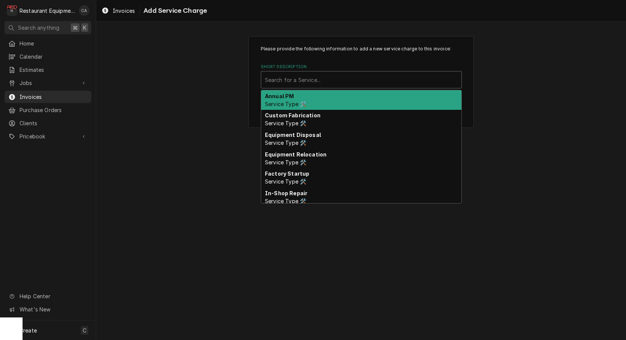
click at [289, 77] on div "Search for a Service..." at bounding box center [361, 80] width 193 height 8
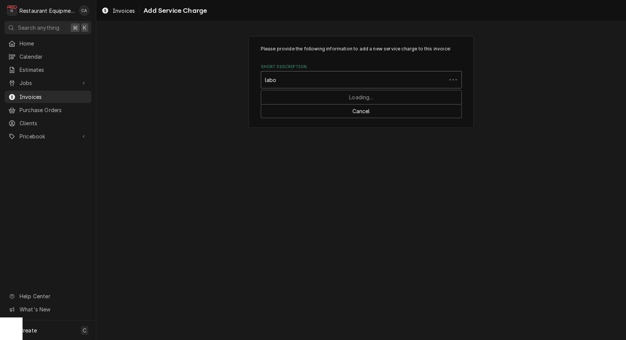
type input "labor"
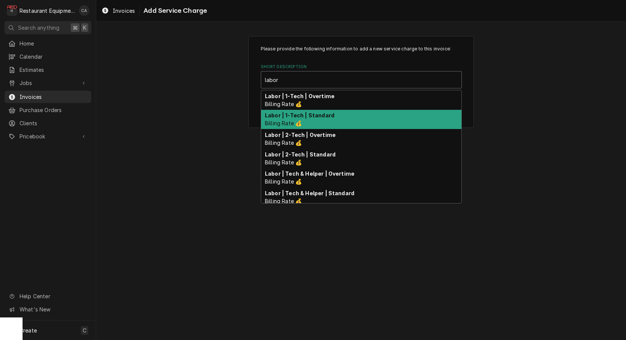
click at [295, 114] on strong "Labor | 1-Tech | Standard" at bounding box center [300, 115] width 70 height 6
type textarea "x"
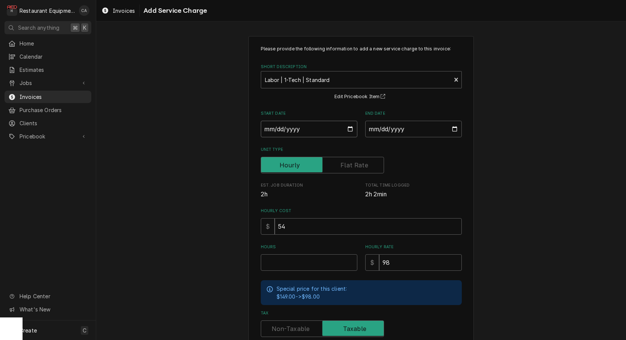
drag, startPoint x: 286, startPoint y: 127, endPoint x: 294, endPoint y: 139, distance: 14.0
click at [286, 128] on input "Start Date" at bounding box center [309, 129] width 97 height 17
type input "2025-09-30"
type textarea "x"
drag, startPoint x: 387, startPoint y: 127, endPoint x: 399, endPoint y: 145, distance: 21.4
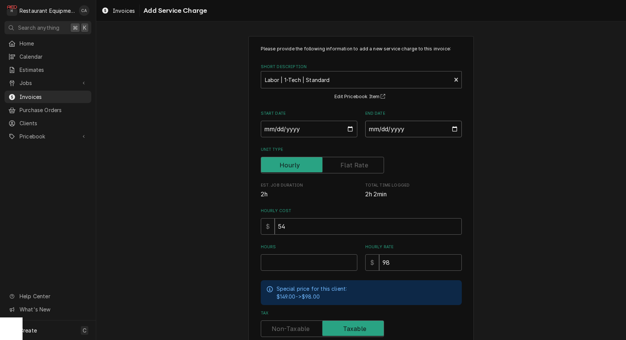
click at [389, 130] on input "End Date" at bounding box center [413, 129] width 97 height 17
type input "2025-09-30"
type textarea "x"
click at [296, 260] on input "Hours" at bounding box center [309, 262] width 97 height 17
click at [289, 320] on input "Tax" at bounding box center [322, 328] width 117 height 17
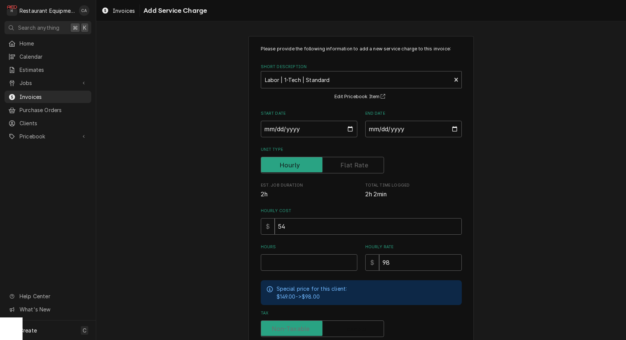
checkbox input "false"
click at [284, 260] on input "Hours" at bounding box center [309, 262] width 97 height 17
type textarea "x"
type input "2"
type textarea "x"
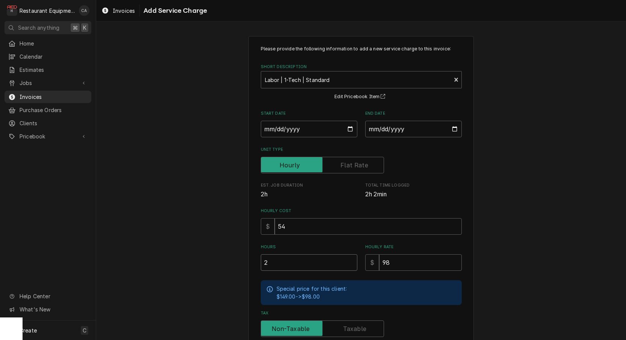
type input "2.2"
type textarea "x"
type input "2.25"
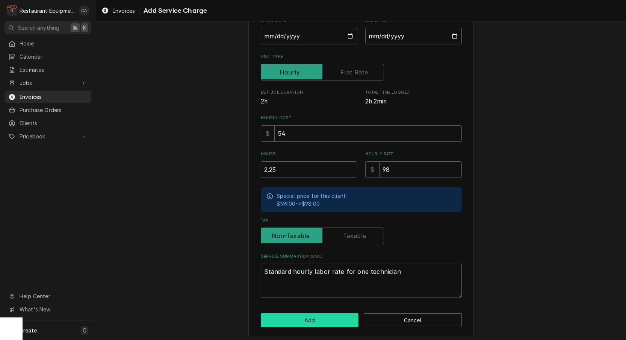
click at [303, 314] on button "Add" at bounding box center [310, 320] width 98 height 14
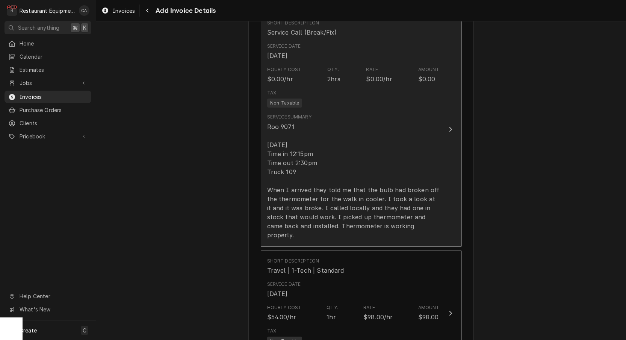
click at [305, 179] on div "Roo 9071 9/30/2025 Time in 12:15pm Time out 2:30pm Truck 109 When I arrived the…" at bounding box center [353, 180] width 173 height 117
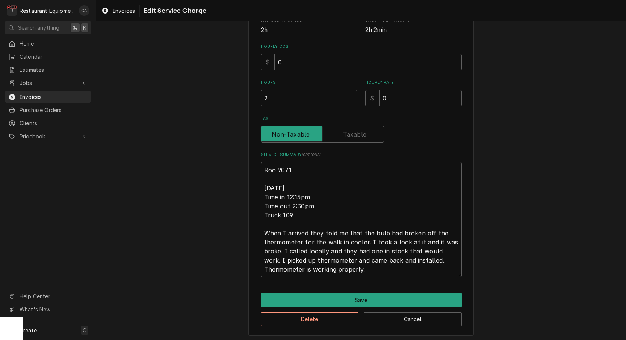
scroll to position [164, 0]
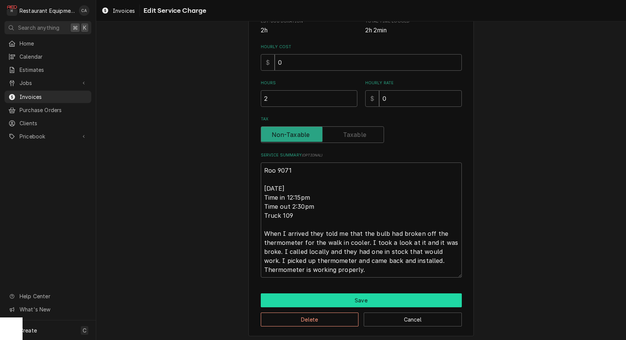
click at [357, 299] on button "Save" at bounding box center [361, 300] width 201 height 14
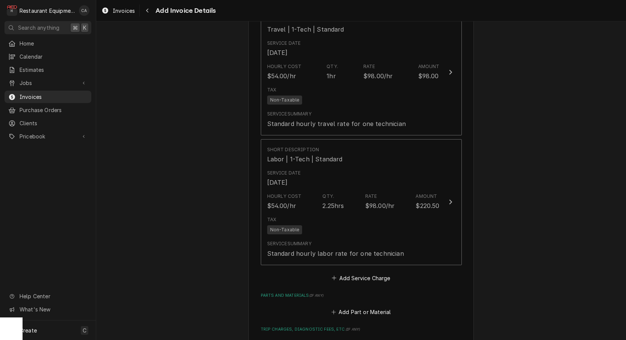
scroll to position [974, 0]
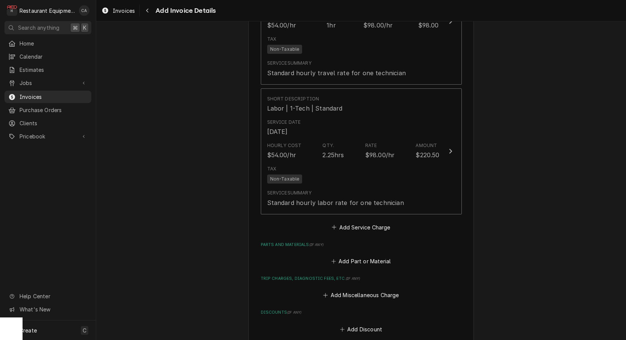
type textarea "x"
click at [358, 256] on button "Add Part or Material" at bounding box center [361, 261] width 62 height 11
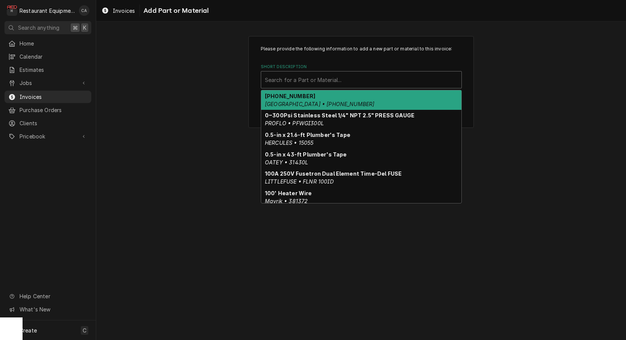
click at [303, 82] on div "Search for a Part or Material..." at bounding box center [361, 80] width 193 height 8
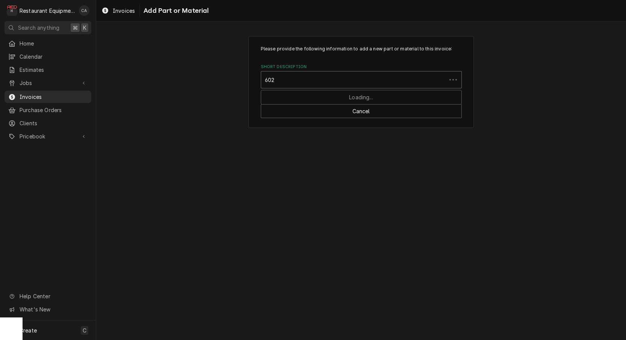
type input "6025"
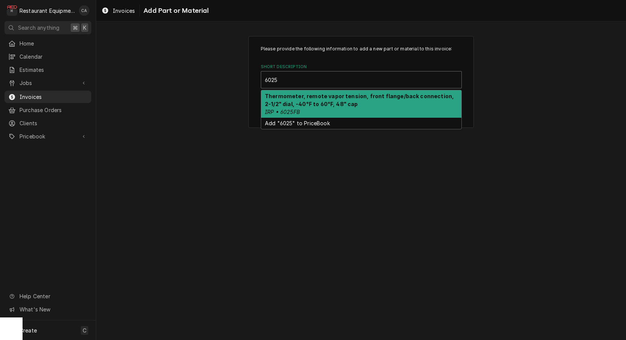
click at [304, 101] on strong "Thermometer, remote vapor tension, front flange/back connection, 2-1/2" dial, -…" at bounding box center [359, 100] width 189 height 14
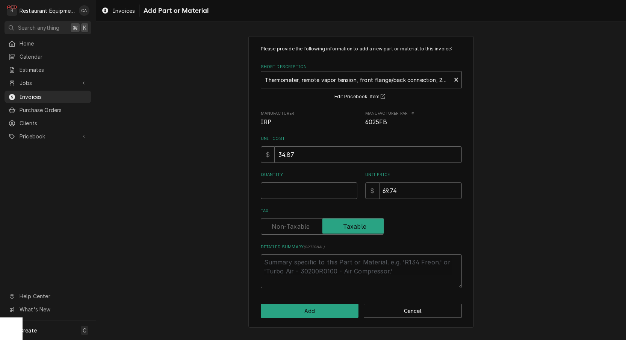
click at [282, 192] on input "Quantity" at bounding box center [309, 190] width 97 height 17
type textarea "x"
type input "1"
click at [297, 229] on input "Tax" at bounding box center [322, 226] width 117 height 17
checkbox input "false"
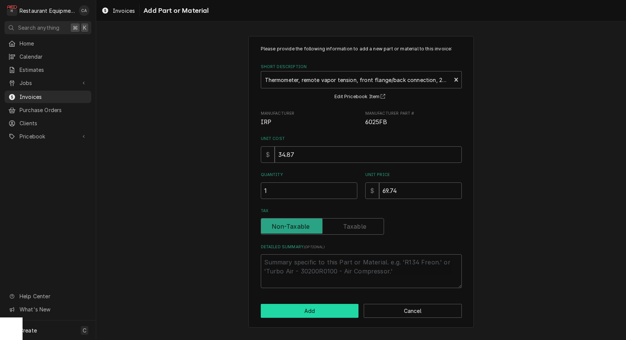
click at [320, 310] on button "Add" at bounding box center [310, 311] width 98 height 14
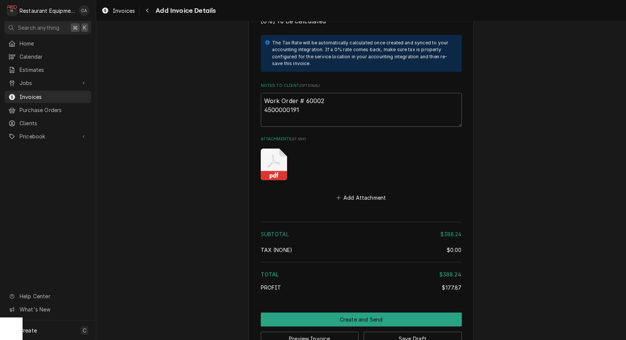
scroll to position [1423, 0]
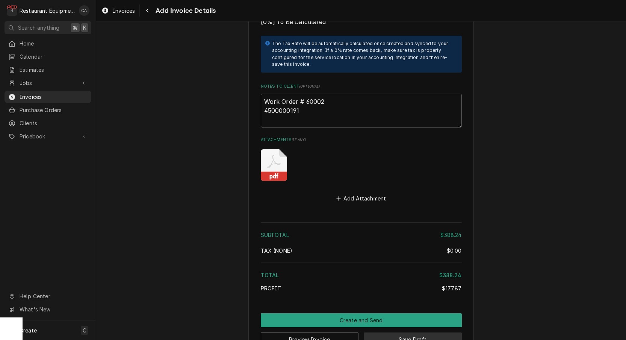
click at [424, 332] on button "Save Draft" at bounding box center [413, 339] width 98 height 14
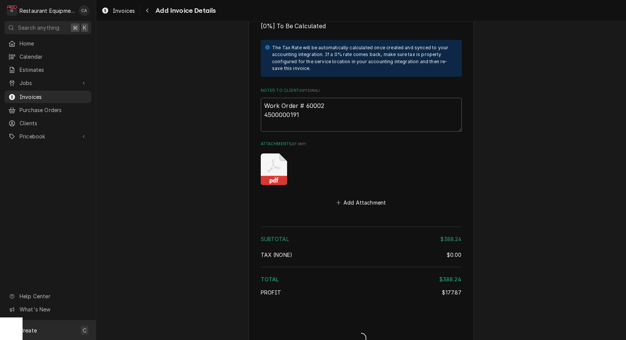
type textarea "x"
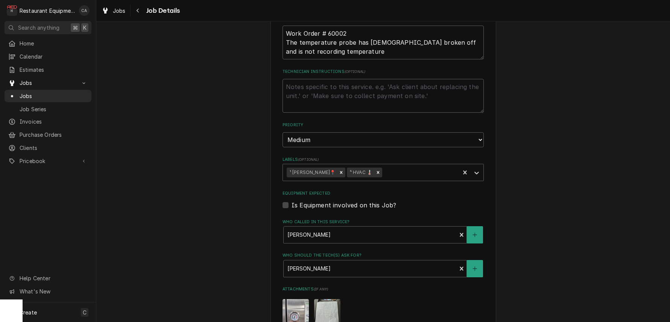
scroll to position [176, 0]
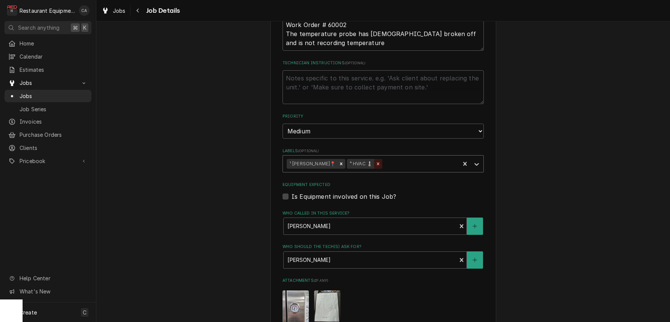
click at [375, 161] on icon "Remove ⁴ HVAC 🌡️" at bounding box center [377, 163] width 5 height 5
type textarea "x"
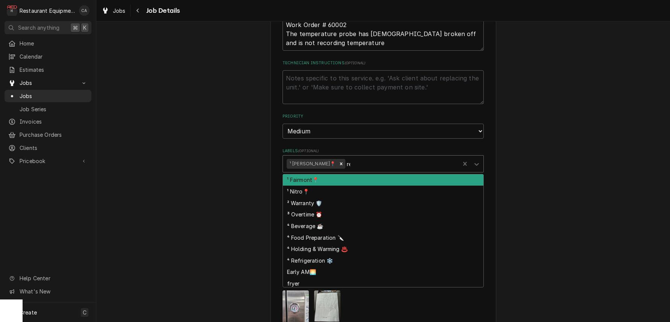
type input "ref"
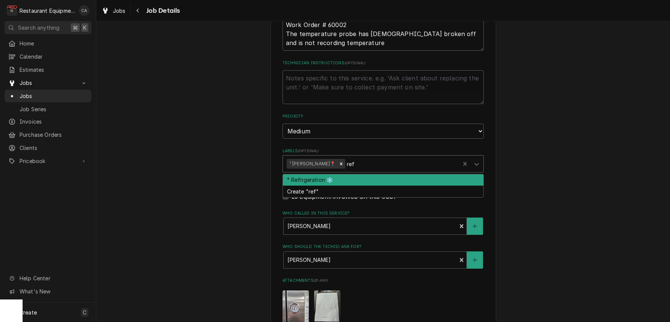
click at [354, 174] on div "⁴ Refrigeration ❄️" at bounding box center [383, 180] width 200 height 12
type textarea "x"
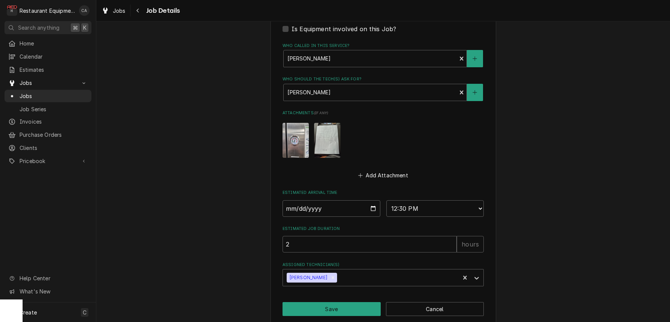
scroll to position [0, 0]
click at [355, 302] on button "Save" at bounding box center [331, 309] width 98 height 14
type textarea "x"
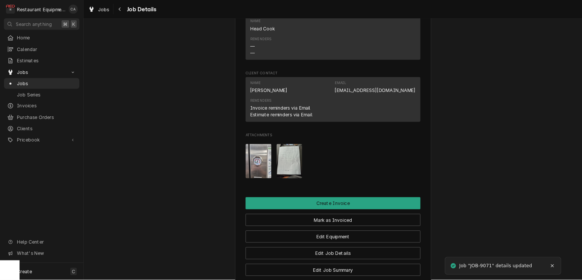
scroll to position [671, 0]
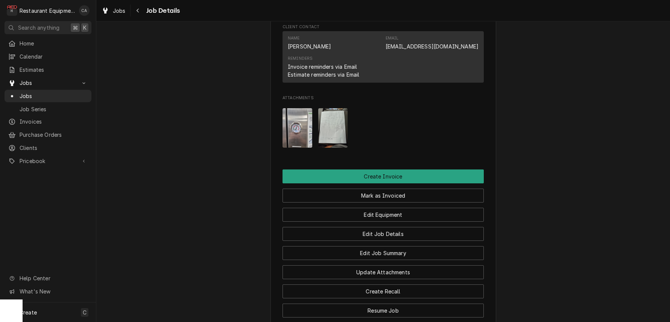
click at [331, 125] on img "Attachments" at bounding box center [333, 127] width 30 height 39
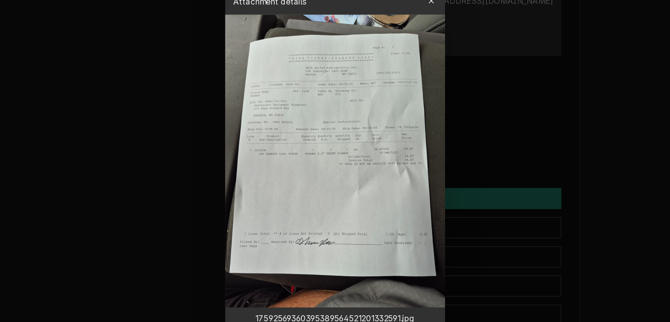
click at [263, 112] on img at bounding box center [335, 152] width 144 height 192
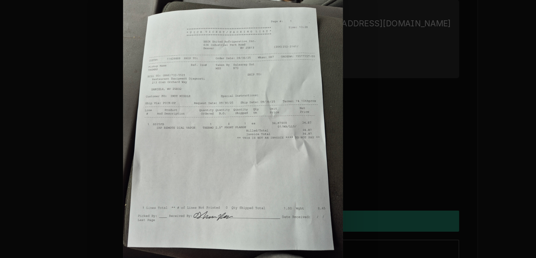
click at [306, 83] on div at bounding box center [268, 129] width 536 height 258
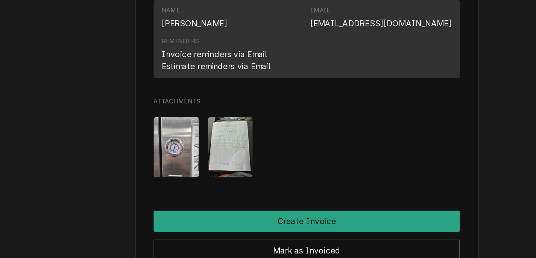
click at [251, 108] on img "Attachments" at bounding box center [266, 127] width 30 height 39
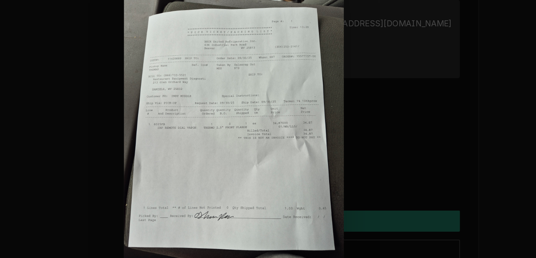
click at [56, 21] on div at bounding box center [268, 129] width 536 height 258
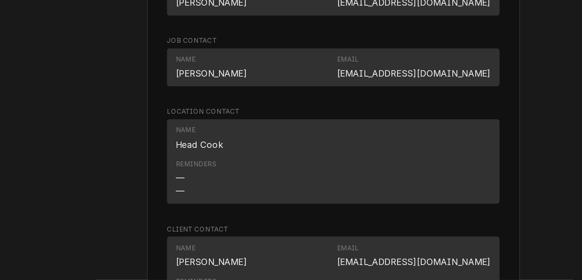
scroll to position [525, 0]
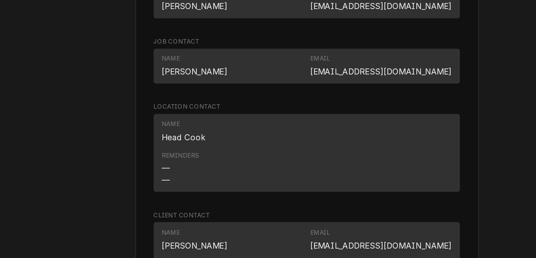
click at [96, 21] on div "Completed and Uninvoiced Raleigh County Schools Independence Middle / 800 Indep…" at bounding box center [315, 1] width 439 height 994
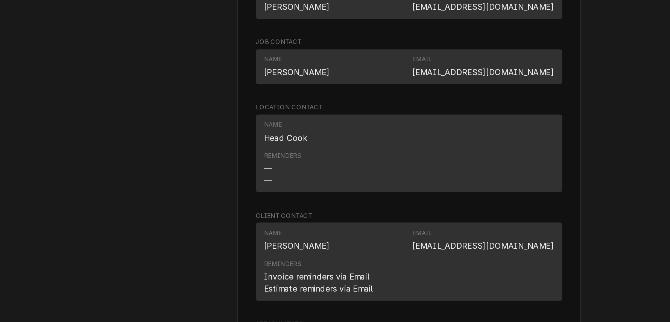
scroll to position [524, 0]
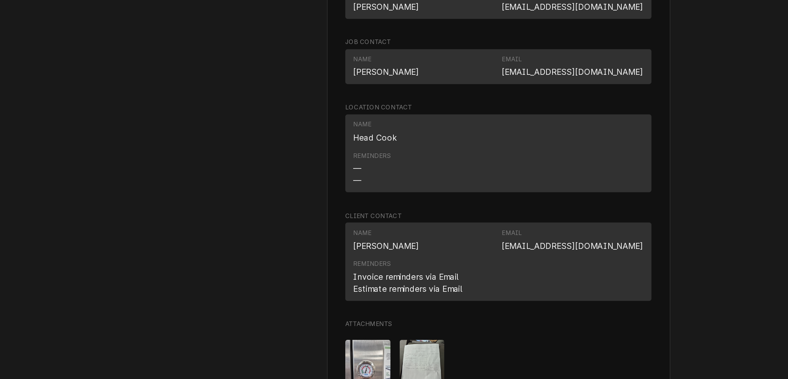
click at [96, 32] on div "Completed and Uninvoiced Raleigh County Schools Independence Middle / 800 Indep…" at bounding box center [441, 2] width 691 height 994
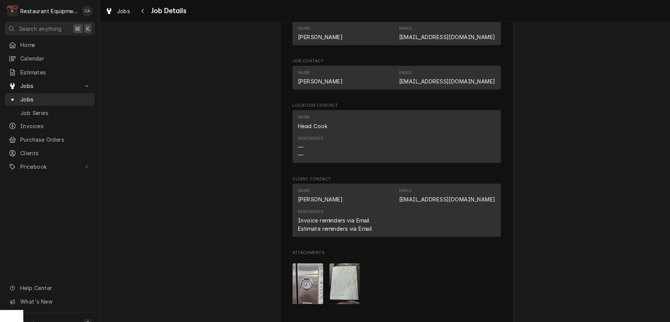
click at [165, 118] on div "Completed and Uninvoiced Raleigh County Schools Independence Middle / 800 Indep…" at bounding box center [382, 2] width 573 height 994
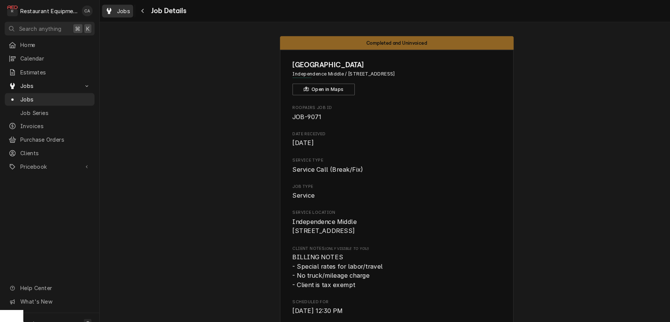
scroll to position [0, 0]
click at [121, 11] on span "Jobs" at bounding box center [119, 11] width 13 height 8
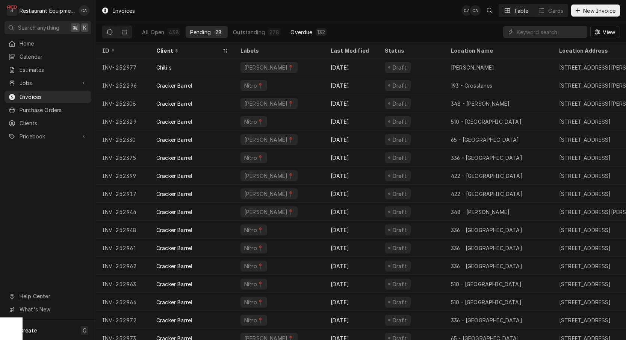
drag, startPoint x: 244, startPoint y: 18, endPoint x: 299, endPoint y: 37, distance: 58.5
click at [244, 18] on div "Invoices CA CA Table Cards New Invoice" at bounding box center [361, 10] width 530 height 21
click at [30, 82] on span "Jobs" at bounding box center [48, 83] width 57 height 8
click at [32, 92] on span "Jobs" at bounding box center [54, 96] width 68 height 8
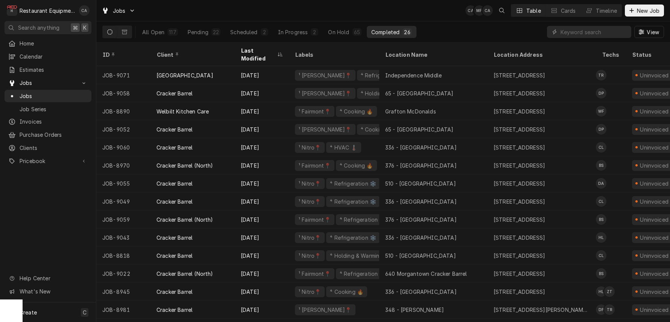
drag, startPoint x: 398, startPoint y: 13, endPoint x: 480, endPoint y: 1, distance: 82.4
click at [414, 11] on div "Jobs CA MF CA Table Cards Timeline New Job" at bounding box center [382, 10] width 573 height 21
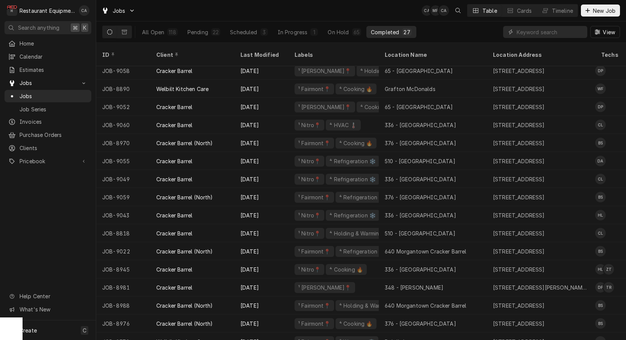
scroll to position [23, 0]
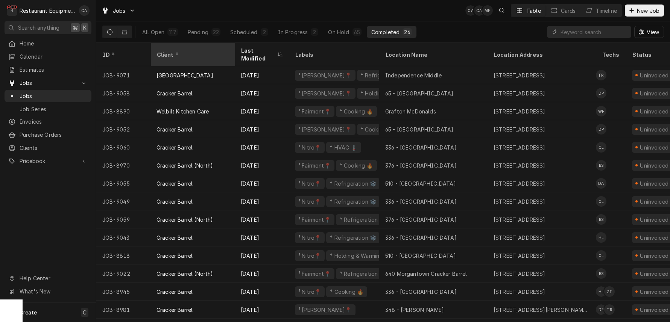
click at [193, 51] on div "Client" at bounding box center [191, 55] width 71 height 8
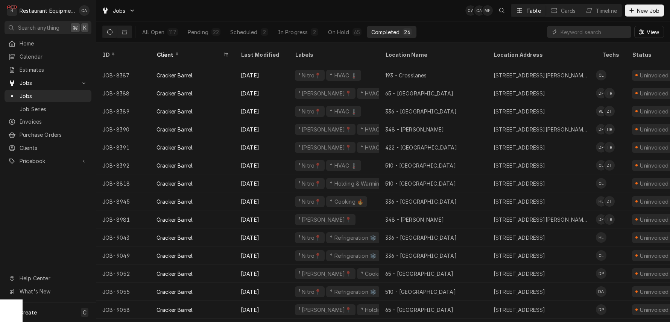
click at [194, 51] on div "Client" at bounding box center [188, 55] width 65 height 8
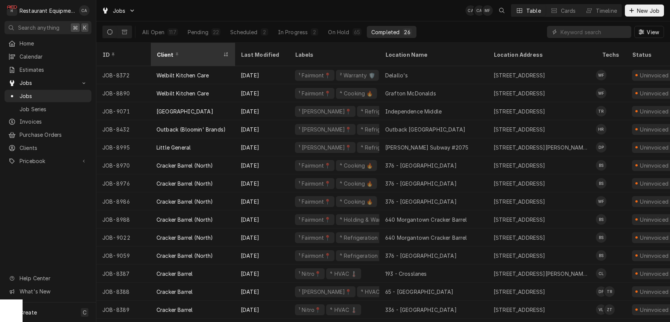
click at [197, 54] on div "Client" at bounding box center [192, 54] width 81 height 20
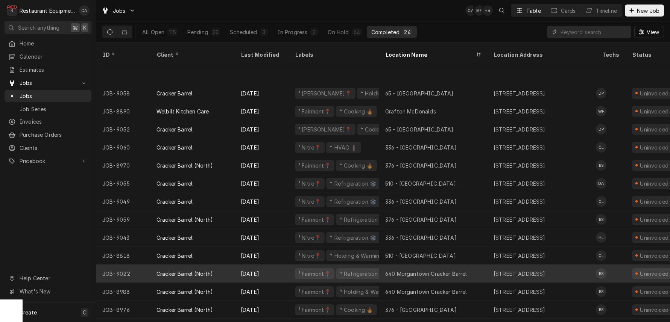
scroll to position [42, 0]
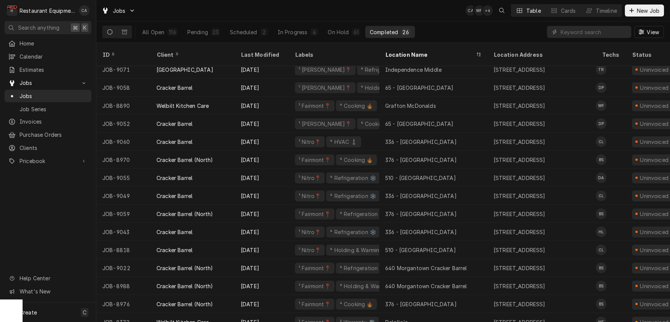
click at [376, 9] on div "Jobs CA MF + 4 Table Cards Timeline New Job" at bounding box center [382, 10] width 573 height 21
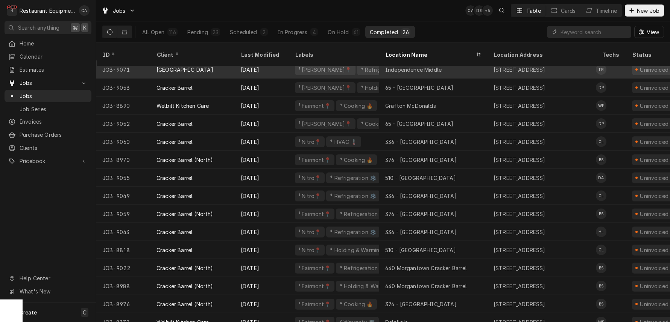
scroll to position [42, 0]
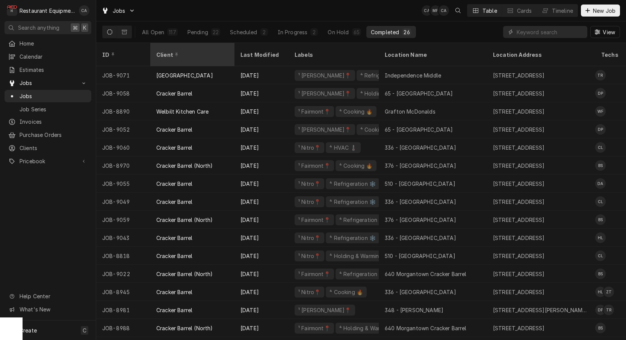
click at [195, 45] on div "Client" at bounding box center [192, 54] width 81 height 20
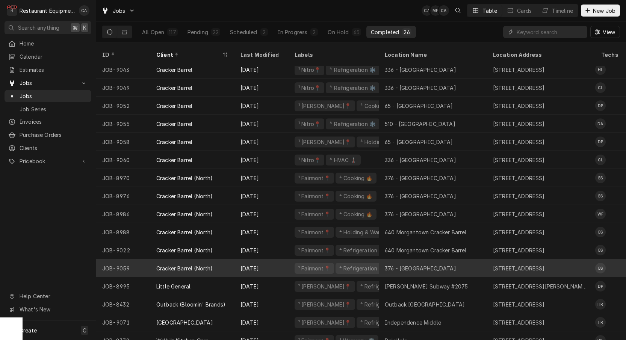
scroll to position [169, 0]
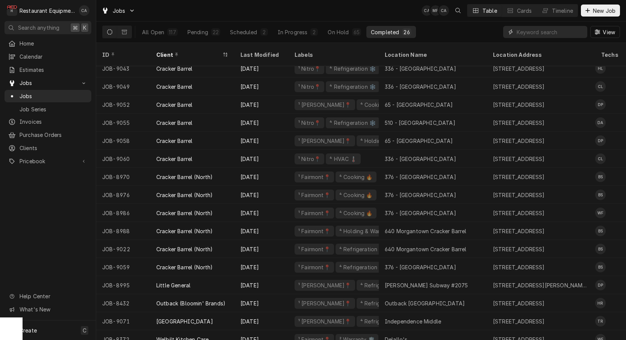
click at [529, 30] on input "Dynamic Content Wrapper" at bounding box center [550, 32] width 67 height 12
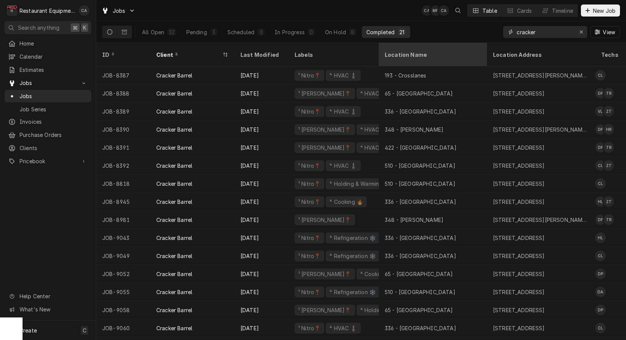
type input "cracker"
click at [407, 51] on div "Location Name" at bounding box center [432, 55] width 95 height 8
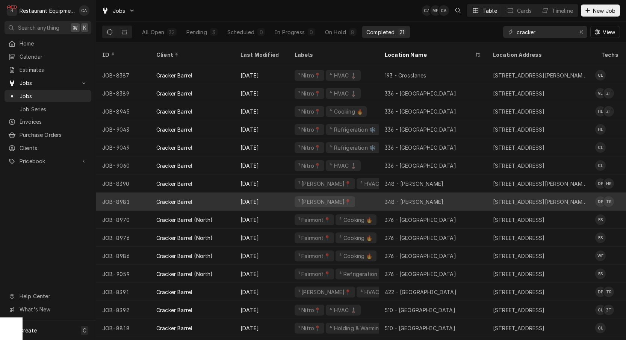
click at [434, 193] on div "348 - Beckley" at bounding box center [433, 201] width 108 height 18
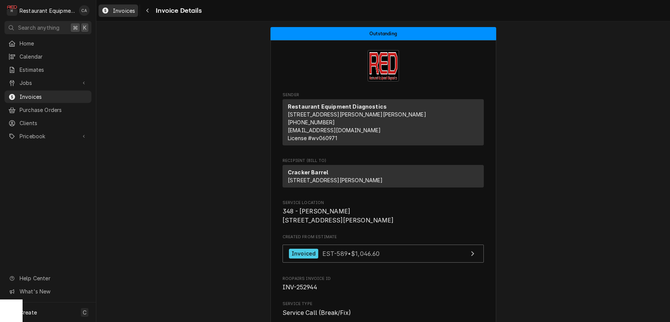
click at [121, 12] on span "Invoices" at bounding box center [124, 11] width 22 height 8
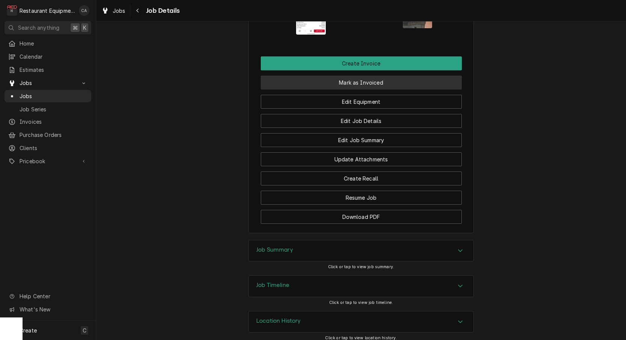
click at [363, 77] on button "Mark as Invoiced" at bounding box center [361, 83] width 201 height 14
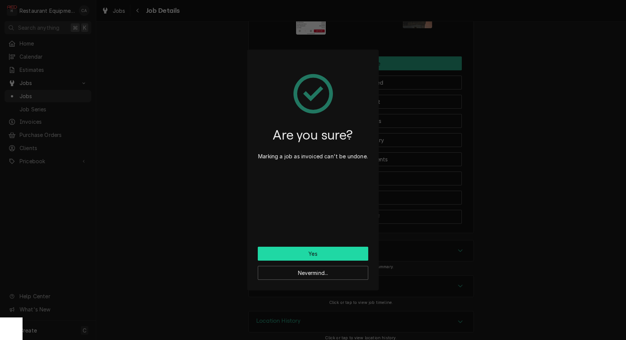
click at [322, 255] on button "Yes" at bounding box center [313, 254] width 111 height 14
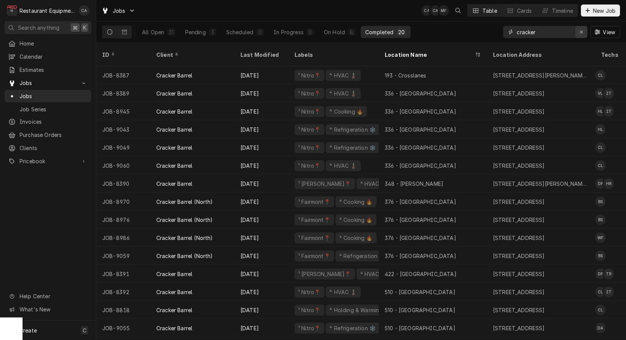
click at [581, 30] on icon "Erase input" at bounding box center [582, 31] width 4 height 5
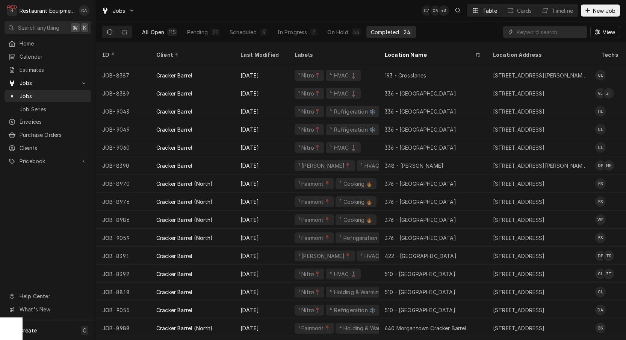
click at [155, 33] on div "All Open" at bounding box center [153, 32] width 22 height 8
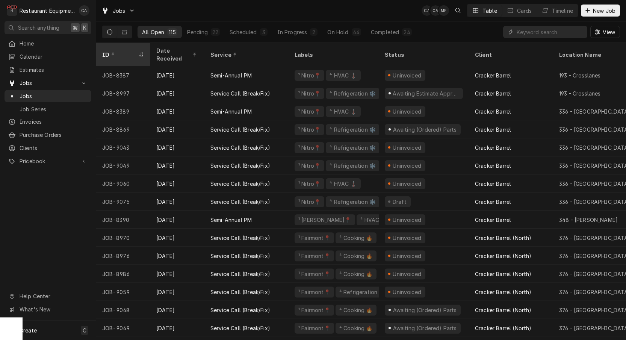
click at [133, 51] on div "ID" at bounding box center [119, 55] width 35 height 8
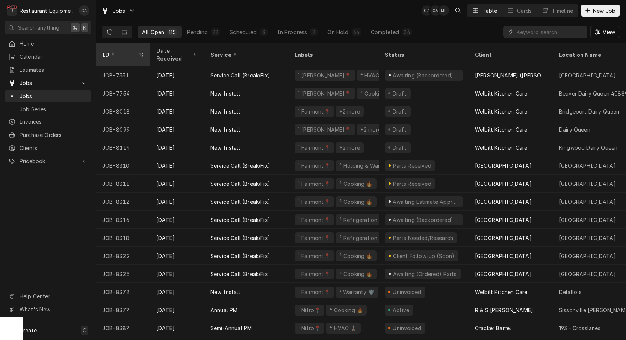
click at [133, 51] on div "ID" at bounding box center [119, 55] width 35 height 8
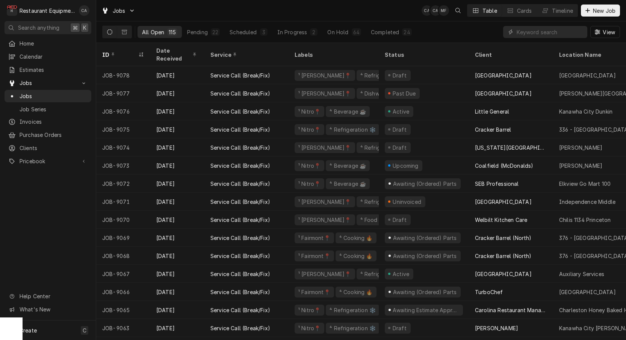
drag, startPoint x: 370, startPoint y: 16, endPoint x: 421, endPoint y: 17, distance: 51.1
click at [371, 16] on div "Jobs CA CA MF Table Cards Timeline New Job" at bounding box center [361, 10] width 530 height 21
click at [599, 14] on span "New Job" at bounding box center [605, 11] width 26 height 8
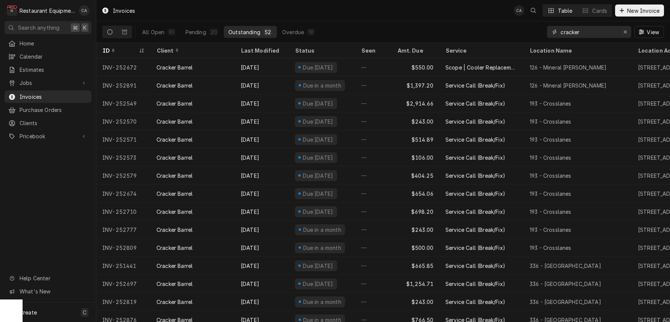
click at [627, 38] on button "Erase input" at bounding box center [625, 32] width 12 height 12
click at [203, 33] on div "Pending" at bounding box center [200, 32] width 21 height 8
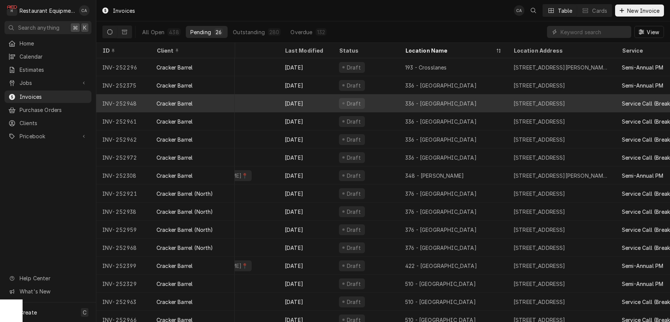
scroll to position [0, 46]
click at [374, 106] on div "Draft" at bounding box center [366, 103] width 66 height 18
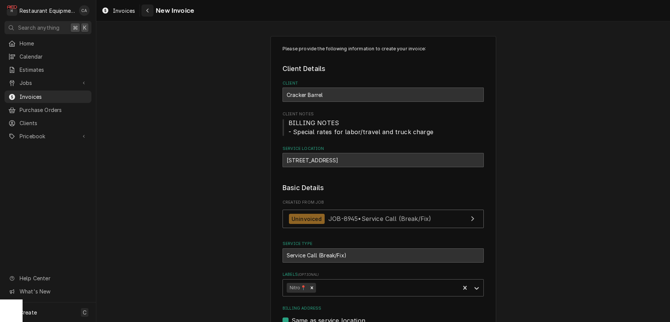
click at [149, 9] on icon "Navigate back" at bounding box center [147, 10] width 3 height 5
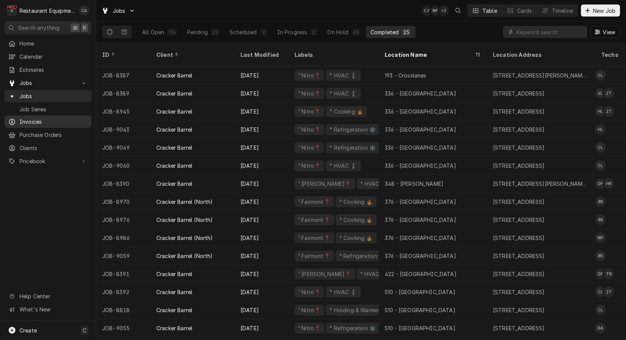
click at [33, 122] on span "Invoices" at bounding box center [54, 122] width 68 height 8
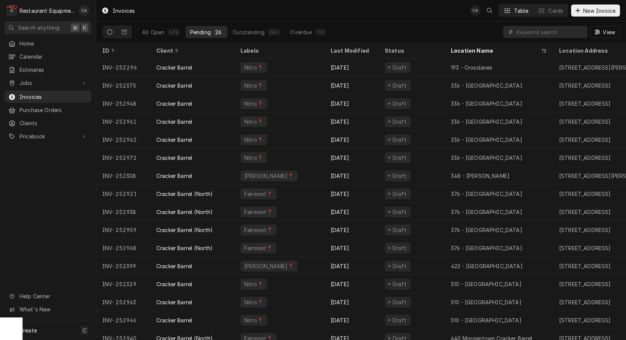
drag, startPoint x: 130, startPoint y: 32, endPoint x: 134, endPoint y: 32, distance: 4.5
click at [130, 32] on button "Dynamic Content Wrapper" at bounding box center [124, 32] width 14 height 12
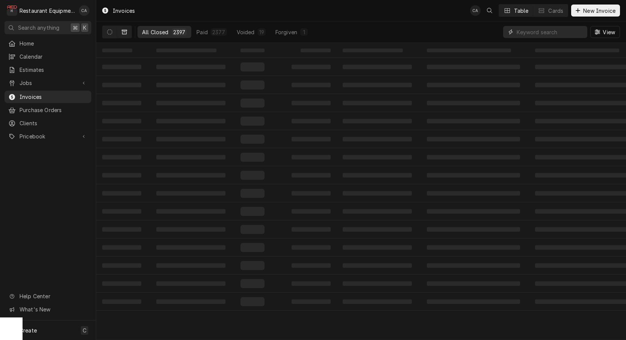
click at [552, 32] on input "Dynamic Content Wrapper" at bounding box center [550, 32] width 67 height 12
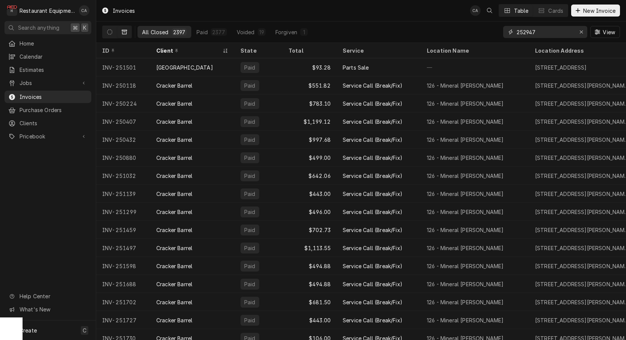
type input "252947"
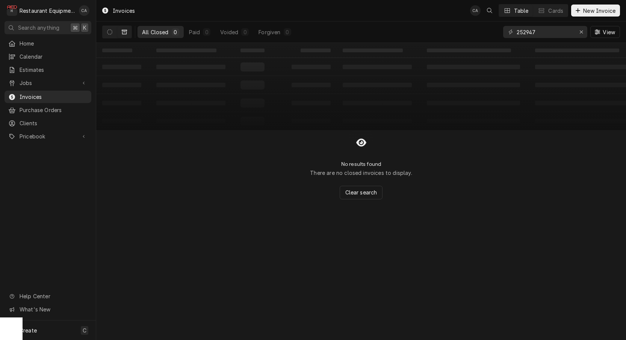
click at [123, 33] on icon "Dynamic Content Wrapper" at bounding box center [124, 32] width 5 height 5
click at [114, 33] on button "Dynamic Content Wrapper" at bounding box center [110, 32] width 14 height 12
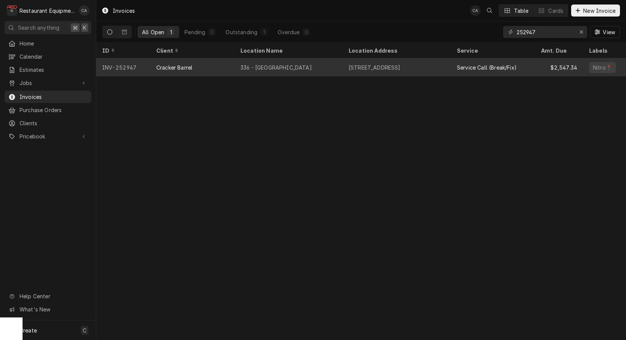
click at [225, 69] on div "Cracker Barrel" at bounding box center [192, 67] width 84 height 18
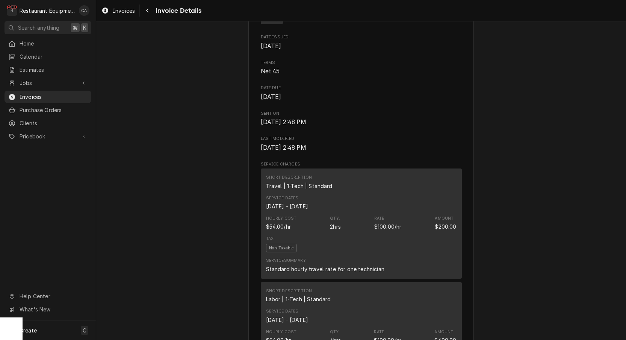
scroll to position [339, 0]
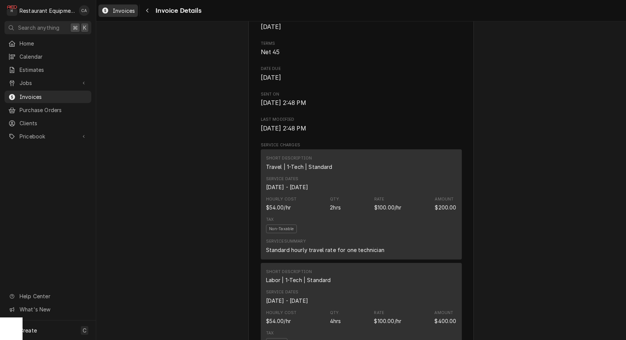
click at [123, 14] on span "Invoices" at bounding box center [124, 11] width 22 height 8
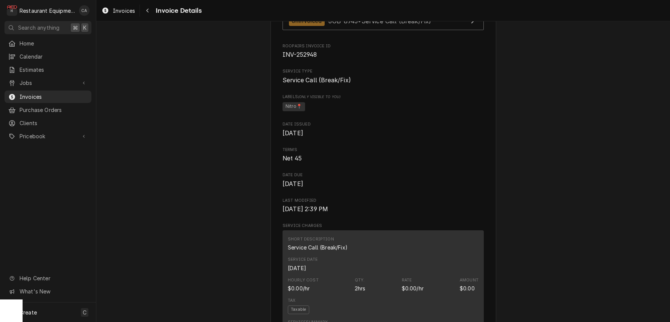
scroll to position [197, 0]
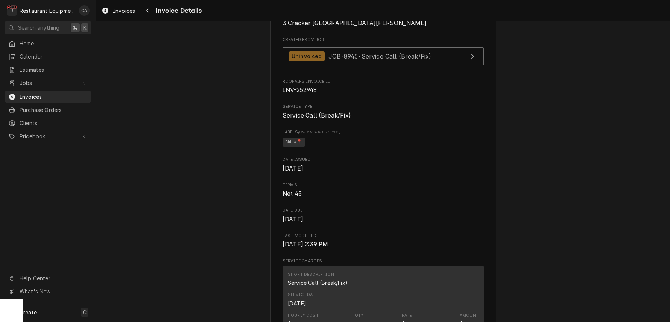
drag, startPoint x: 162, startPoint y: 94, endPoint x: 136, endPoint y: 35, distance: 65.5
click at [130, 14] on span "Invoices" at bounding box center [124, 11] width 22 height 8
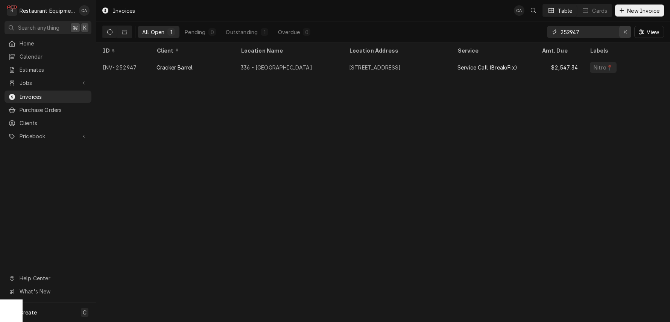
click at [625, 32] on icon "Erase input" at bounding box center [625, 31] width 4 height 5
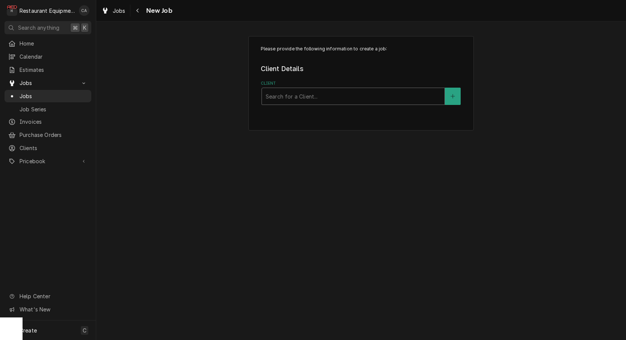
click at [278, 98] on div "Search for a Client..." at bounding box center [353, 96] width 175 height 8
type input "allison"
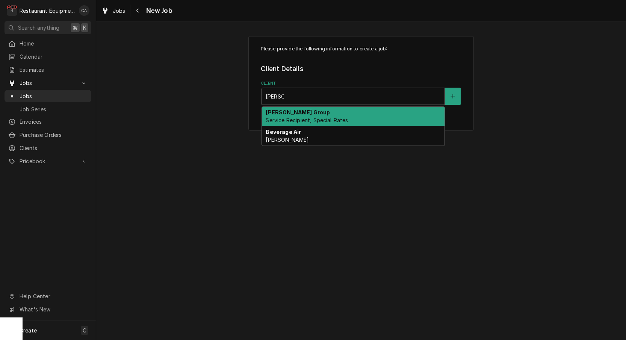
click at [280, 114] on strong "Allison Group" at bounding box center [298, 112] width 64 height 6
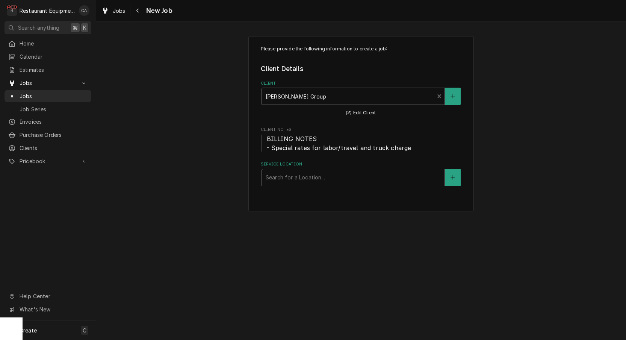
click at [283, 174] on div "Search for a Location..." at bounding box center [353, 177] width 175 height 8
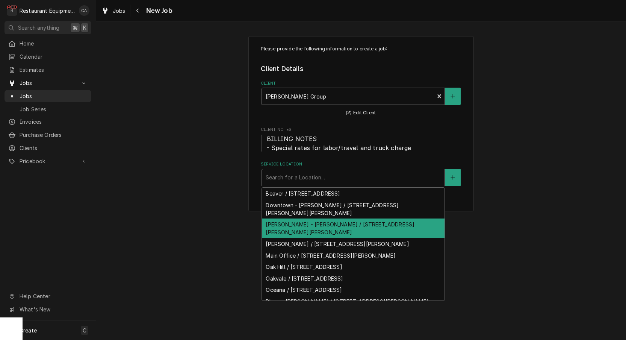
drag, startPoint x: 281, startPoint y: 224, endPoint x: 247, endPoint y: 214, distance: 35.6
click at [280, 224] on div "Harper Rd - McDonald's / 101 Hylton Ln, Beckley, WV 25801" at bounding box center [353, 228] width 183 height 20
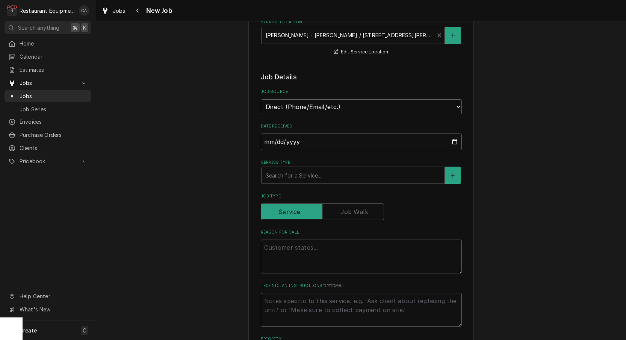
scroll to position [142, 0]
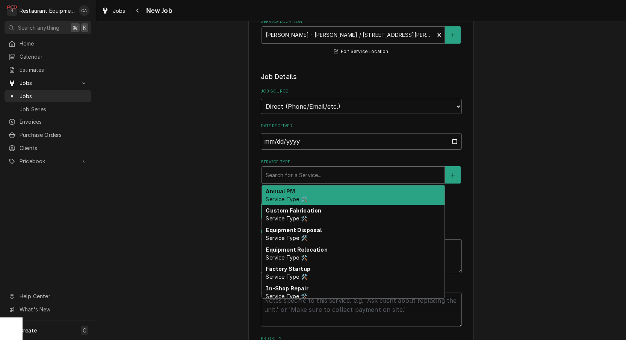
click at [289, 171] on div "Search for a Service..." at bounding box center [353, 175] width 175 height 8
type textarea "x"
type input "f"
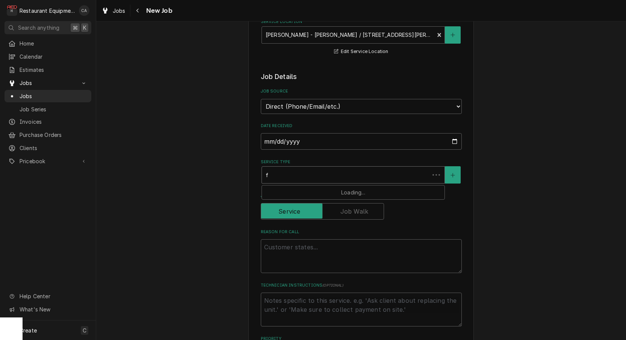
type textarea "x"
type input "fi"
type textarea "x"
type input "fix"
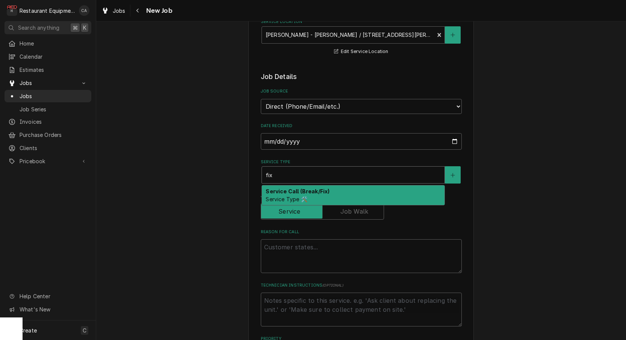
click at [290, 188] on strong "Service Call (Break/Fix)" at bounding box center [298, 191] width 64 height 6
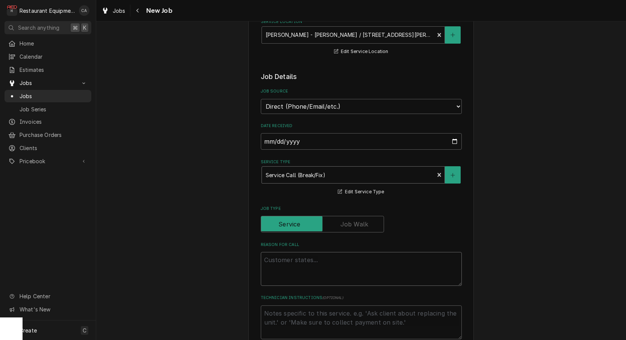
click at [280, 252] on textarea "Reason For Call" at bounding box center [361, 269] width 201 height 34
type textarea "x"
type textarea "S"
type textarea "x"
type textarea "Sa"
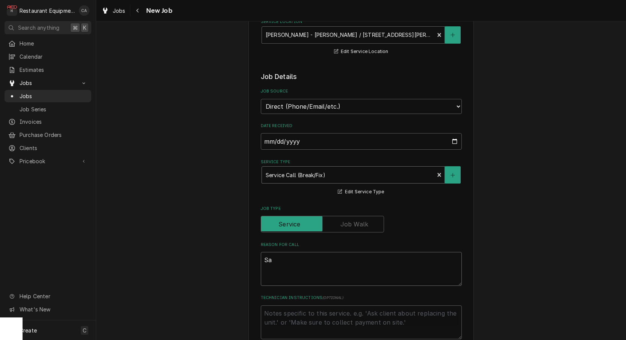
type textarea "x"
type textarea "Sam"
type textarea "x"
type textarea "Same"
type textarea "x"
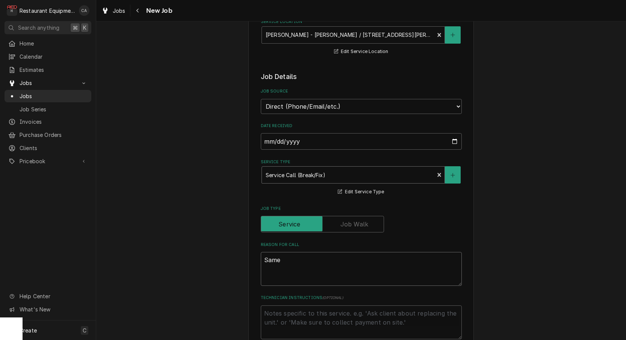
type textarea "Same"
type textarea "x"
type textarea "Same g"
type textarea "x"
type textarea "Same gr"
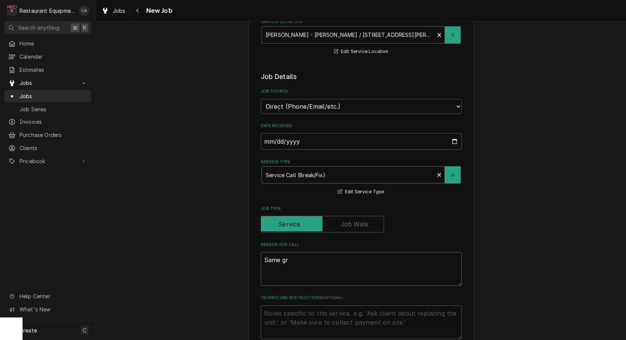
type textarea "x"
type textarea "Same gri"
type textarea "x"
type textarea "Same gril"
type textarea "x"
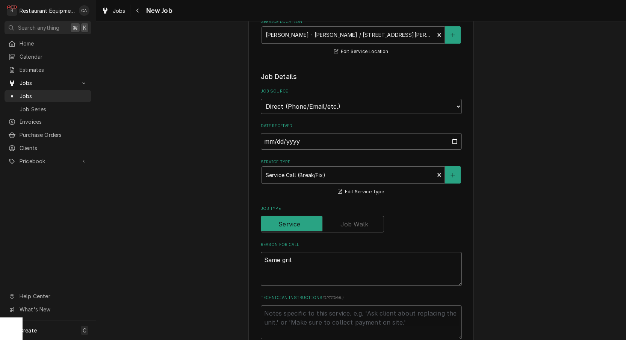
type textarea "Same grill"
type textarea "x"
type textarea "Same grill"
type textarea "x"
type textarea "Same grill w"
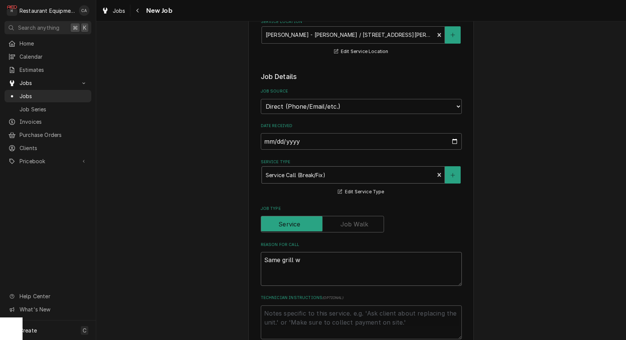
type textarea "x"
type textarea "Same grill we"
type textarea "x"
type textarea "Same grill we"
type textarea "x"
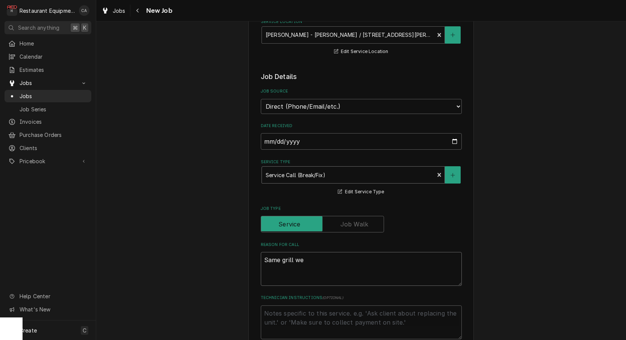
type textarea "Same grill we l"
type textarea "x"
type textarea "Same grill we lo"
type textarea "x"
type textarea "Same grill we loo"
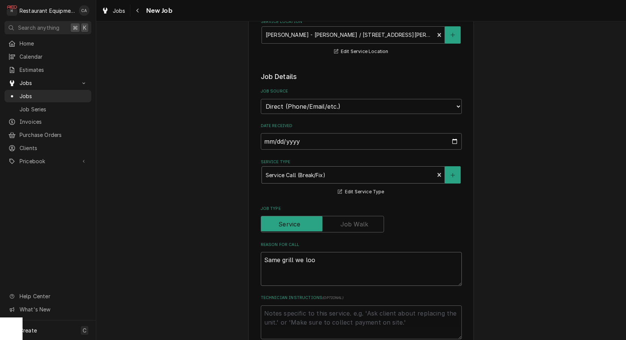
type textarea "x"
type textarea "Same grill we look"
type textarea "x"
type textarea "Same grill we looke"
type textarea "x"
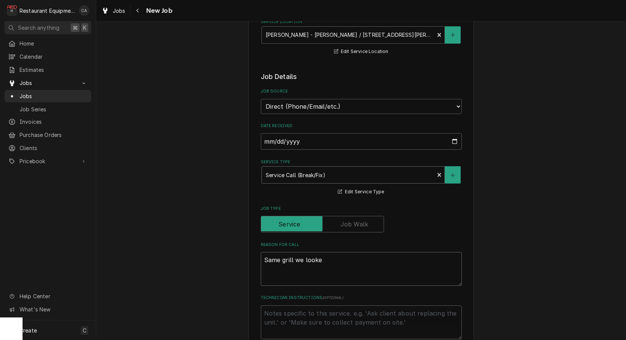
type textarea "Same grill we looked"
type textarea "x"
type textarea "Same grill we looked a"
type textarea "x"
type textarea "Same grill we looked at"
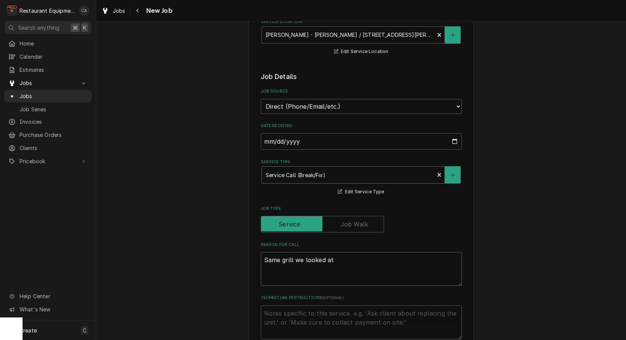
type textarea "x"
type textarea "Same grill we looked at"
type textarea "x"
type textarea "Same grill we looked at o"
type textarea "x"
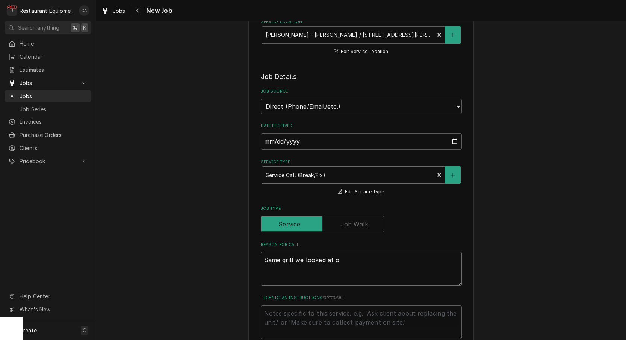
type textarea "Same grill we looked at on"
type textarea "x"
type textarea "Same grill we looked at on"
type textarea "x"
type textarea "Same grill we looked at on /"
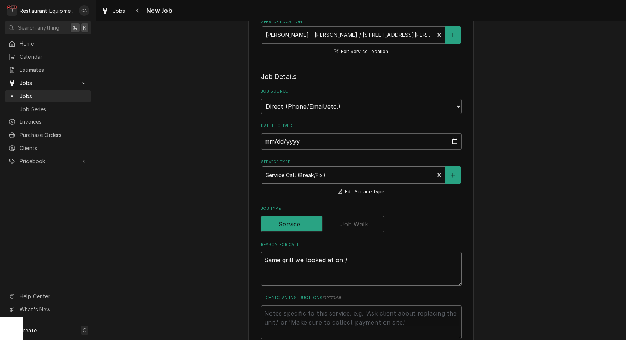
type textarea "x"
type textarea "Same grill we looked at on /1"
type textarea "x"
type textarea "Same grill we looked at on /12"
type textarea "x"
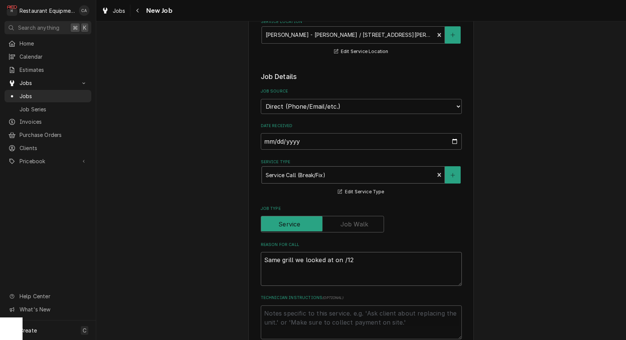
type textarea "Same grill we looked at on /1"
type textarea "x"
type textarea "Same grill we looked at on /"
type textarea "x"
type textarea "Same grill we looked at on"
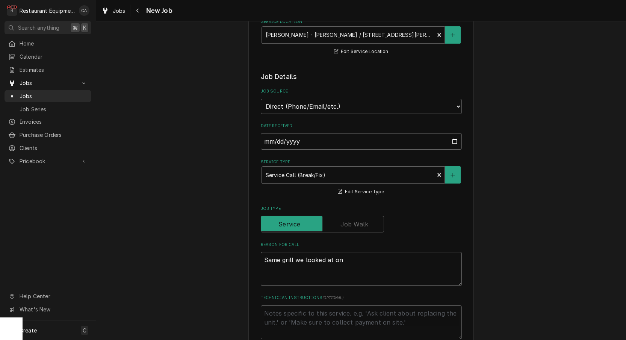
type textarea "x"
type textarea "Same grill we looked at on 9"
type textarea "x"
type textarea "Same grill we looked at on 9/"
type textarea "x"
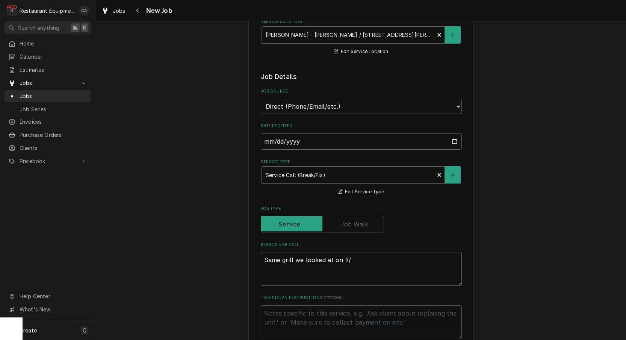
type textarea "Same grill we looked at on 9/1"
type textarea "x"
type textarea "Same grill we looked at on 9/12"
type textarea "x"
type textarea "Same grill we looked at on 9/12"
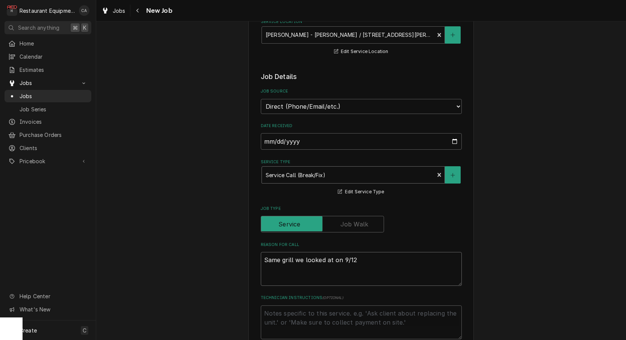
type textarea "x"
type textarea "Same grill we looked at on 9/12 i"
type textarea "x"
type textarea "Same grill we looked at on 9/12 is"
type textarea "x"
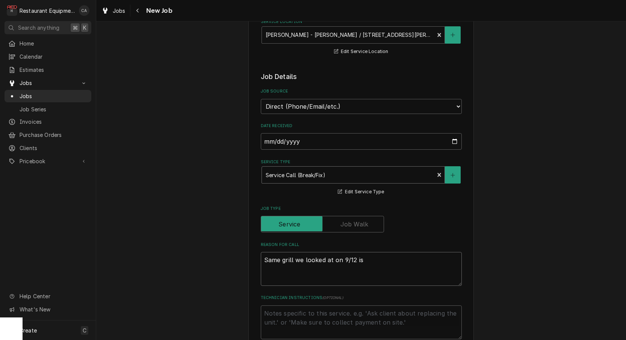
type textarea "Same grill we looked at on 9/12 is"
type textarea "x"
type textarea "Same grill we looked at on 9/12 is g"
type textarea "x"
type textarea "Same grill we looked at on 9/12 is gi"
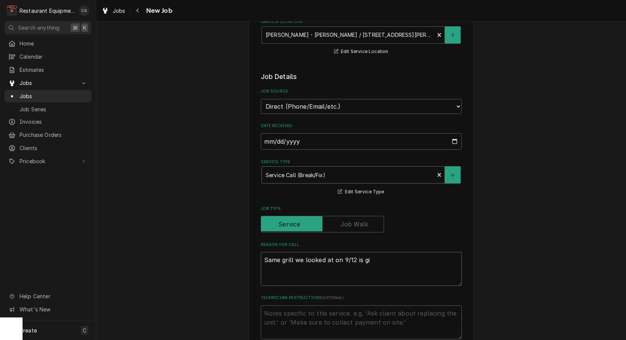
type textarea "x"
type textarea "Same grill we looked at on 9/12 is gii"
type textarea "x"
type textarea "Same grill we looked at on 9/12 is giiv"
type textarea "x"
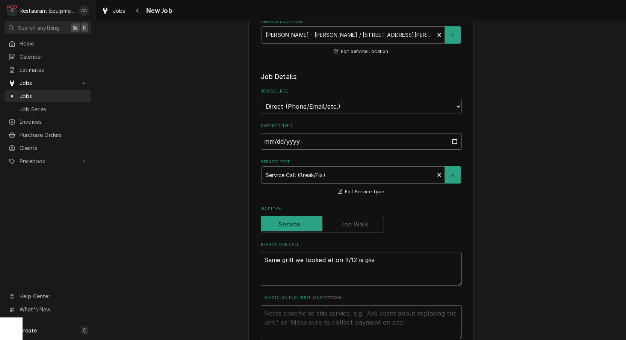
type textarea "Same grill we looked at on 9/12 is giivn"
type textarea "x"
type textarea "Same grill we looked at on 9/12 is giivng"
type textarea "x"
type textarea "Same grill we looked at on 9/12 is giving"
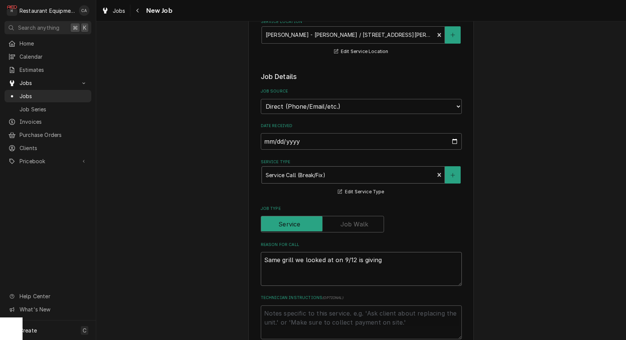
type textarea "x"
type textarea "Same grill we looked at on 9/12 is giving t"
type textarea "x"
type textarea "Same grill we looked at on 9/12 is giving th"
type textarea "x"
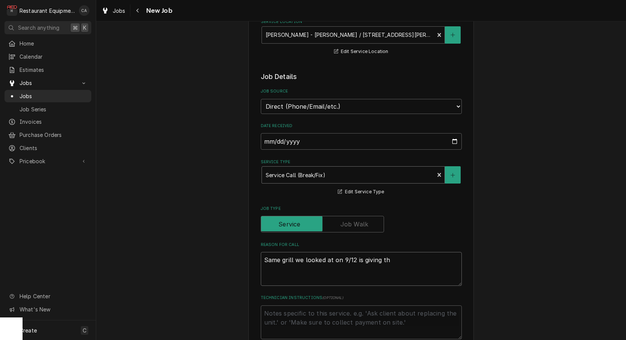
type textarea "Same grill we looked at on 9/12 is giving the"
type textarea "x"
type textarea "Same grill we looked at on 9/12 is giving the"
type textarea "x"
type textarea "Same grill we looked at on 9/12 is giving the s"
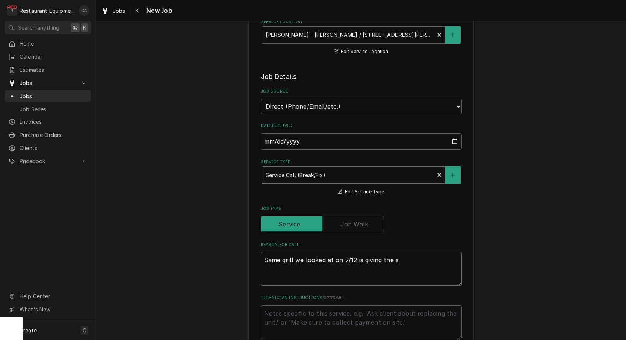
type textarea "x"
type textarea "Same grill we looked at on 9/12 is giving the sa"
type textarea "x"
type textarea "Same grill we looked at on 9/12 is giving the sam"
type textarea "x"
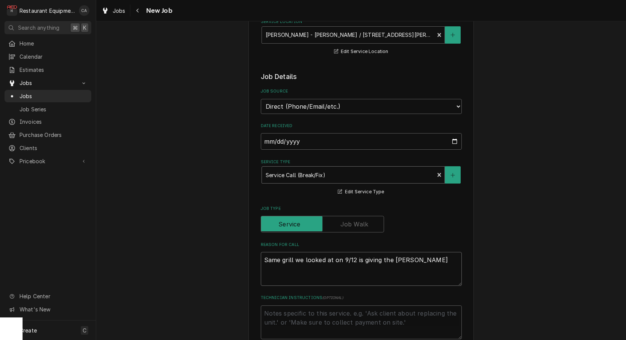
type textarea "Same grill we looked at on 9/12 is giving the same"
type textarea "x"
type textarea "Same grill we looked at on 9/12 is giving the same"
type textarea "x"
type textarea "Same grill we looked at on 9/12 is giving the same e"
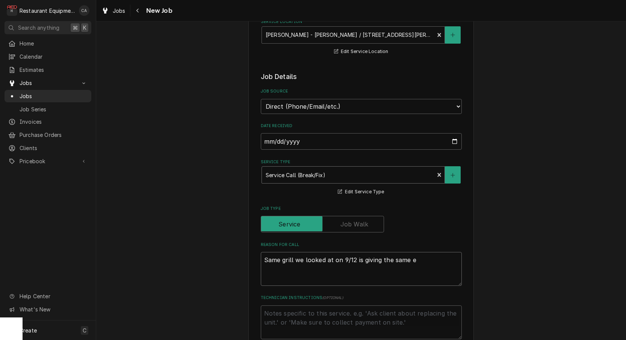
type textarea "x"
type textarea "Same grill we looked at on 9/12 is giving the same er"
type textarea "x"
type textarea "Same grill we looked at on 9/12 is giving the same ero"
type textarea "x"
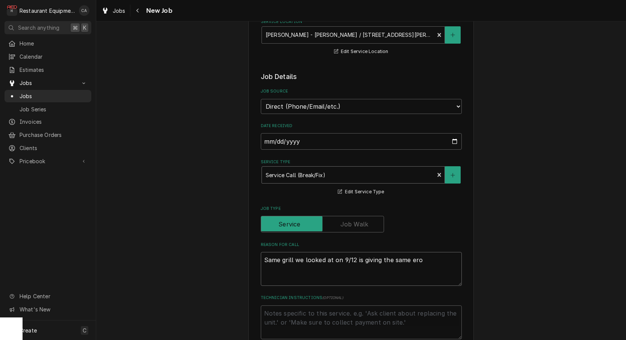
type textarea "Same grill we looked at on 9/12 is giving the same er"
type textarea "x"
type textarea "Same grill we looked at on 9/12 is giving the same err"
type textarea "x"
type textarea "Same grill we looked at on 9/12 is giving the same erro"
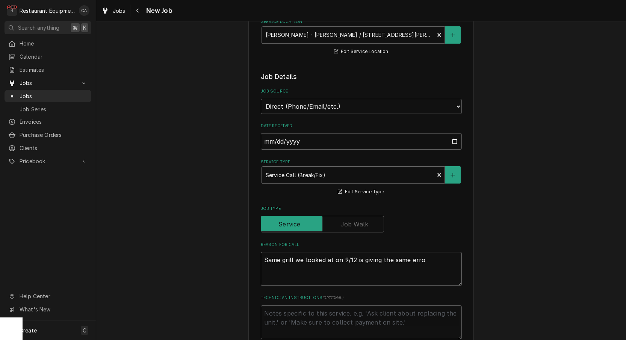
type textarea "x"
type textarea "Same grill we looked at on 9/12 is giving the same error"
type textarea "x"
type textarea "Same grill we looked at on 9/12 is giving the same error"
type textarea "x"
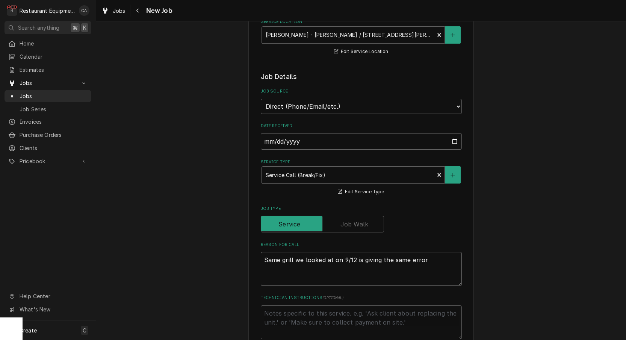
type textarea "Same grill we looked at on 9/12 is giving the same error c"
type textarea "x"
type textarea "Same grill we looked at on 9/12 is giving the same error co"
type textarea "x"
type textarea "Same grill we looked at on 9/12 is giving the same error cod"
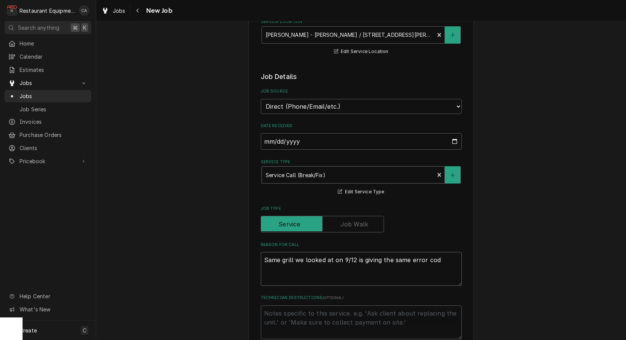
type textarea "x"
type textarea "Same grill we looked at on 9/12 is giving the same error code"
type textarea "x"
type textarea "Same grill we looked at on 9/12 is giving the same error code"
type textarea "x"
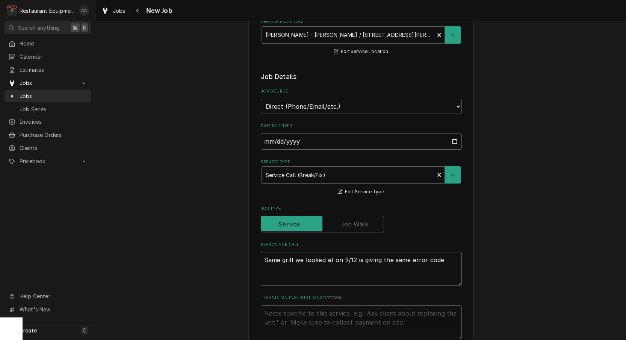
type textarea "Same grill we looked at on 9/12 is giving the same error code ""
type textarea "x"
type textarea "Same grill we looked at on 9/12 is giving the same error code "p"
type textarea "x"
type textarea "Same grill we looked at on 9/12 is giving the same error code "pl"
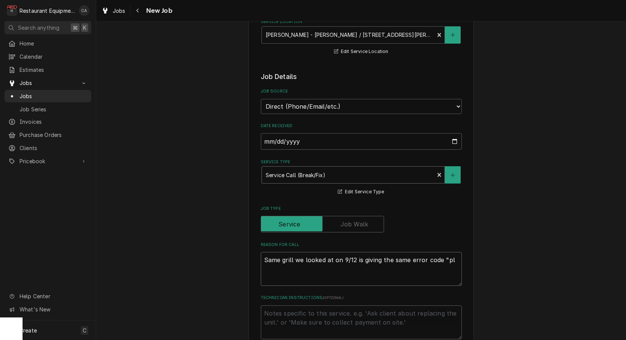
type textarea "x"
type textarea "Same grill we looked at on 9/12 is giving the same error code "pla"
type textarea "x"
type textarea "Same grill we looked at on 9/12 is giving the same error code "plat"
type textarea "x"
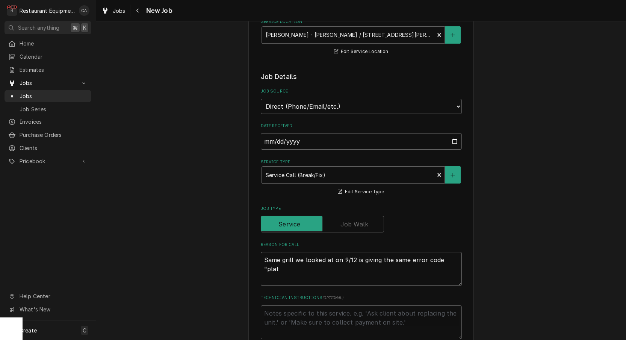
type textarea "Same grill we looked at on 9/12 is giving the same error code "plate"
type textarea "x"
type textarea "Same grill we looked at on 9/12 is giving the same error code "platen"
type textarea "x"
type textarea "Same grill we looked at on 9/12 is giving the same error code "platen"
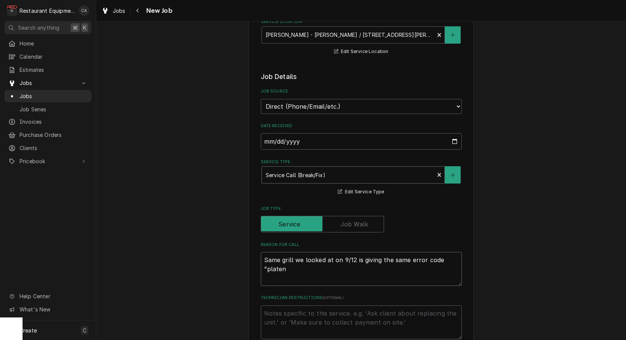
type textarea "x"
type textarea "Same grill we looked at on 9/12 is giving the same error code "platen s"
type textarea "x"
type textarea "Same grill we looked at on 9/12 is giving the same error code "platen se"
type textarea "x"
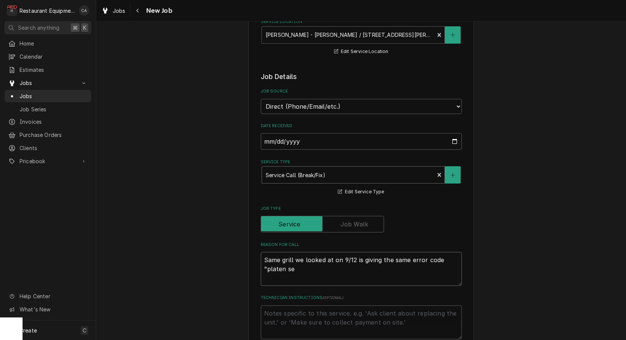
type textarea "Same grill we looked at on 9/12 is giving the same error code "platen sen"
type textarea "x"
type textarea "Same grill we looked at on 9/12 is giving the same error code "platen sens"
type textarea "x"
type textarea "Same grill we looked at on 9/12 is giving the same error code "platen senso"
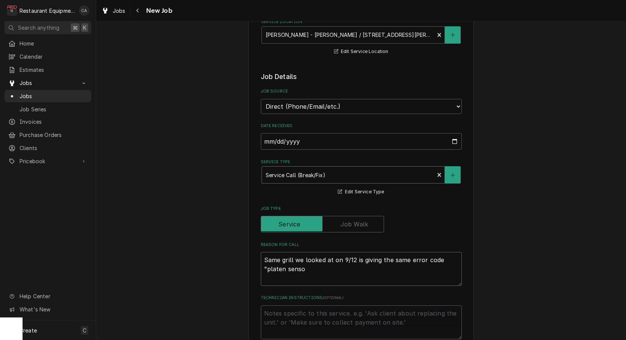
type textarea "x"
type textarea "Same grill we looked at on 9/12 is giving the same error code "platen sensor"
type textarea "x"
type textarea "Same grill we looked at on 9/12 is giving the same error code "platen sensor""
type textarea "x"
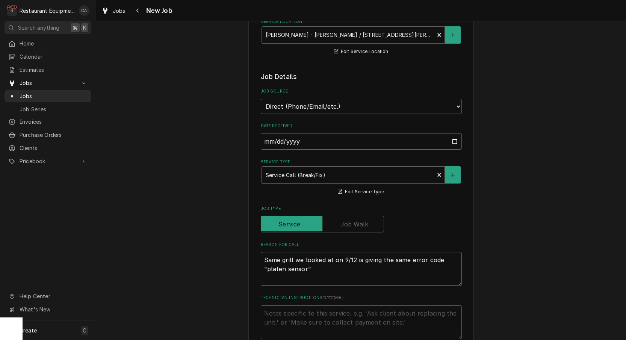
type textarea "Same grill we looked at on 9/12 is giving the same error code "platen sensor""
type textarea "x"
type textarea "Same grill we looked at on 9/12 is giving the same error code "platen sensor" a"
type textarea "x"
type textarea "Same grill we looked at on 9/12 is giving the same error code "platen sensor" an"
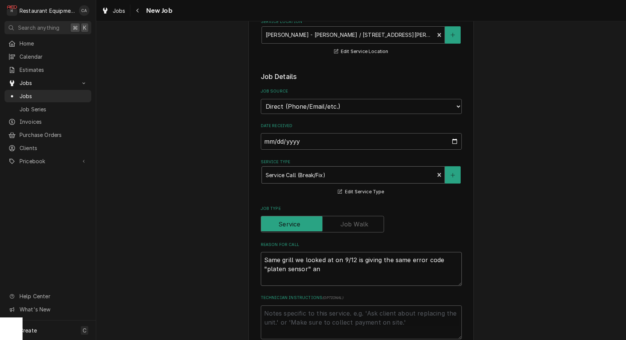
type textarea "x"
type textarea "Same grill we looked at on 9/12 is giving the same error code "platen sensor" a…"
type textarea "x"
type textarea "Same grill we looked at on 9/12 is giving the same error code "platen sensor" a…"
type textarea "x"
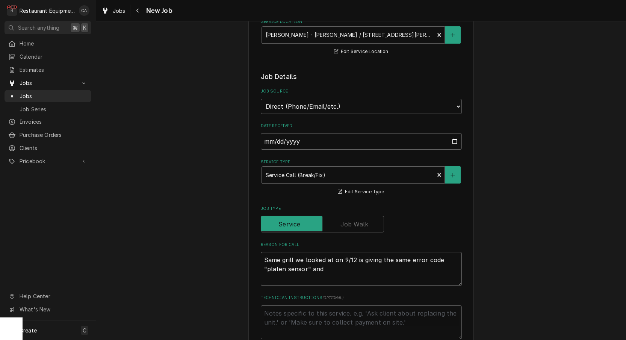
type textarea "Same grill we looked at on 9/12 is giving the same error code "platen sensor" a…"
type textarea "x"
type textarea "Same grill we looked at on 9/12 is giving the same error code "platen sensor" a…"
type textarea "x"
type textarea "Same grill we looked at on 9/12 is giving the same error code "platen sensor" a…"
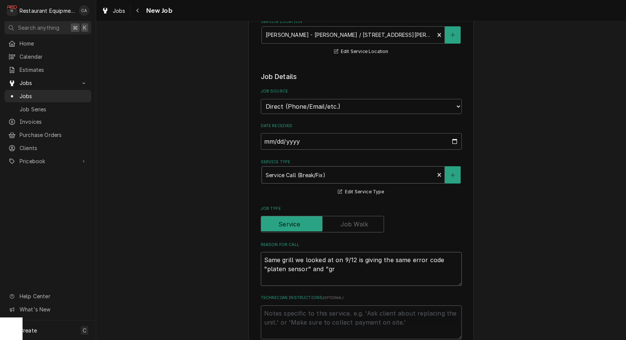
type textarea "x"
type textarea "Same grill we looked at on 9/12 is giving the same error code "platen sensor" a…"
type textarea "x"
type textarea "Same grill we looked at on 9/12 is giving the same error code "platen sensor" a…"
type textarea "x"
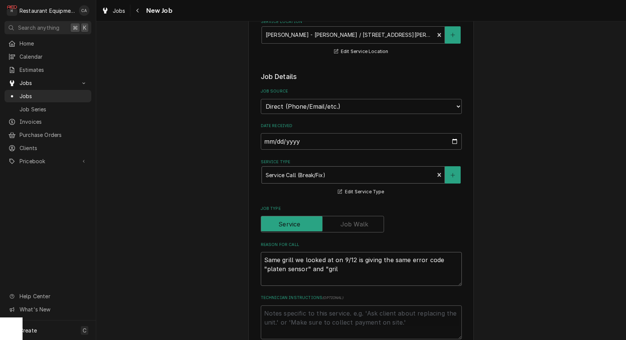
type textarea "Same grill we looked at on 9/12 is giving the same error code "platen sensor" a…"
type textarea "x"
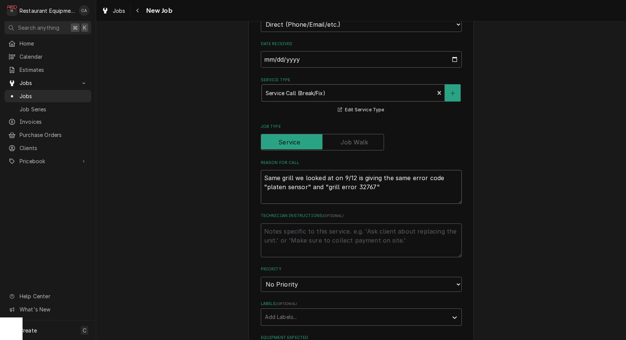
scroll to position [229, 0]
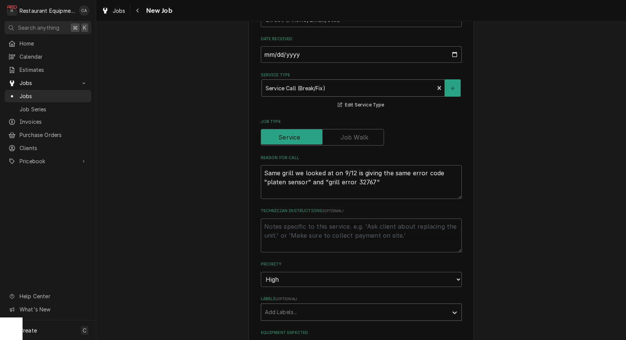
click at [270, 308] on div "Add Labels..." at bounding box center [354, 312] width 179 height 8
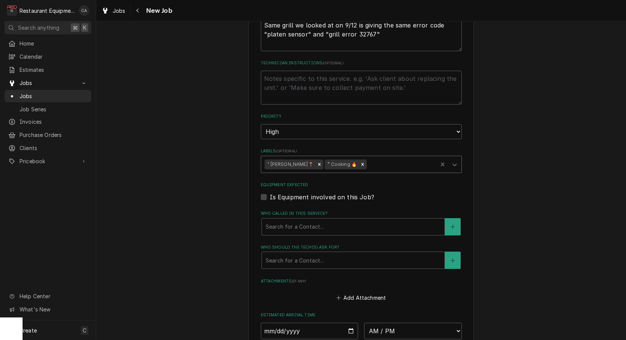
scroll to position [381, 0]
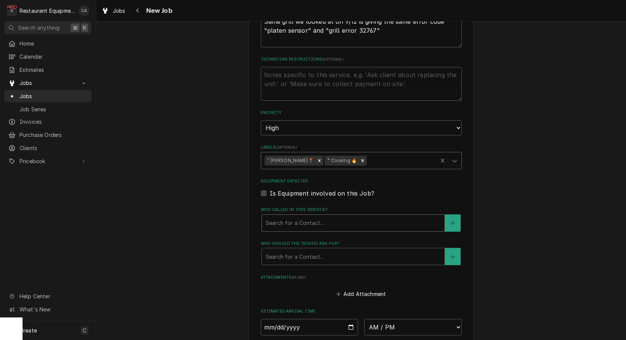
click at [290, 219] on div "Search for a Contact..." at bounding box center [353, 223] width 175 height 8
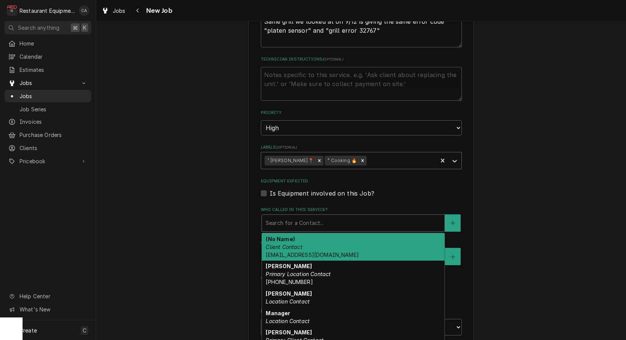
drag, startPoint x: 288, startPoint y: 229, endPoint x: 289, endPoint y: 236, distance: 7.3
click at [288, 244] on em "Client Contact" at bounding box center [284, 247] width 36 height 6
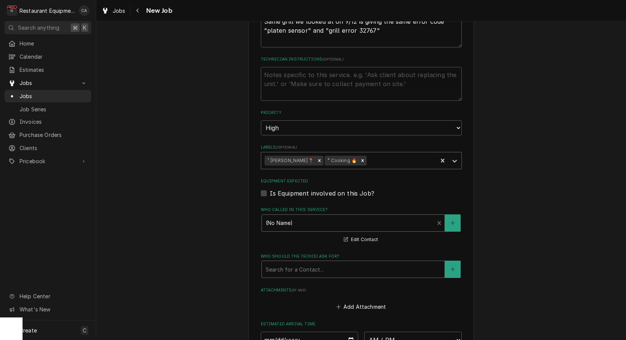
drag, startPoint x: 288, startPoint y: 252, endPoint x: 289, endPoint y: 261, distance: 9.5
click at [288, 265] on div "Search for a Contact..." at bounding box center [353, 269] width 175 height 8
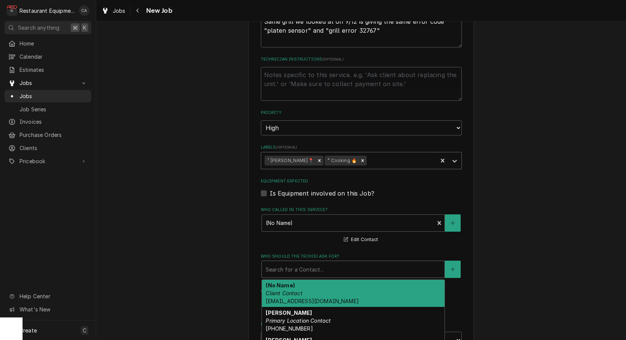
drag, startPoint x: 283, startPoint y: 277, endPoint x: 279, endPoint y: 276, distance: 4.8
click at [283, 290] on em "Client Contact" at bounding box center [284, 293] width 36 height 6
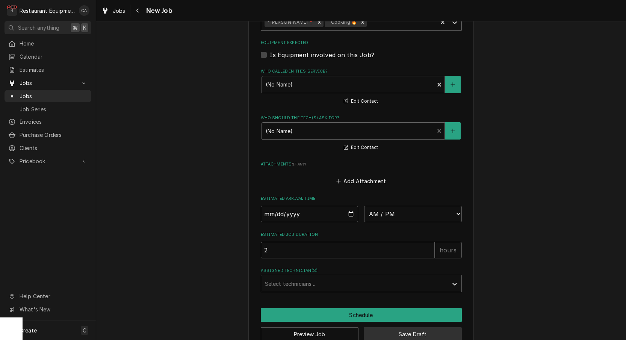
click at [377, 327] on button "Save Draft" at bounding box center [413, 334] width 98 height 14
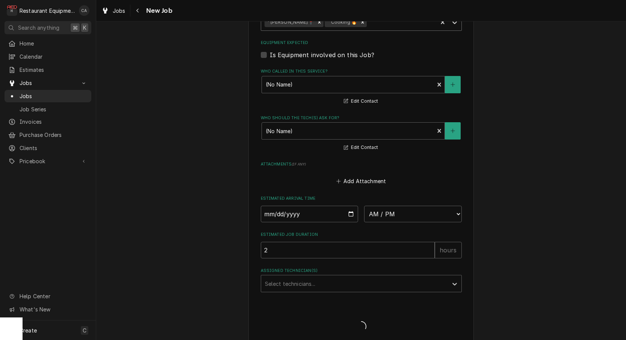
scroll to position [512, 0]
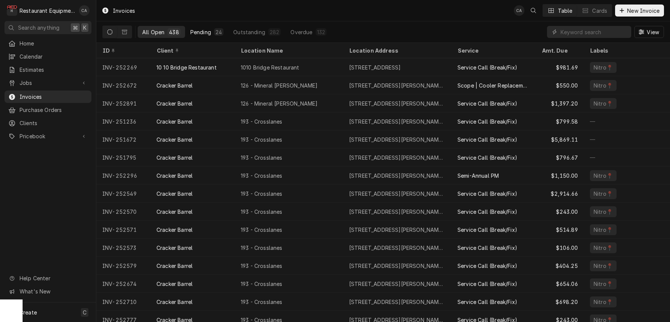
click at [207, 33] on div "Pending" at bounding box center [200, 32] width 21 height 8
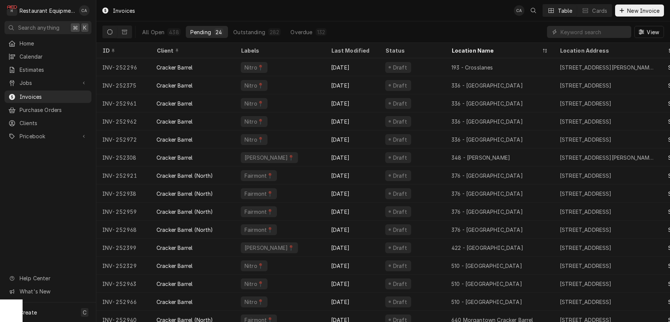
scroll to position [2, 0]
click at [127, 35] on button "Dynamic Content Wrapper" at bounding box center [124, 32] width 14 height 12
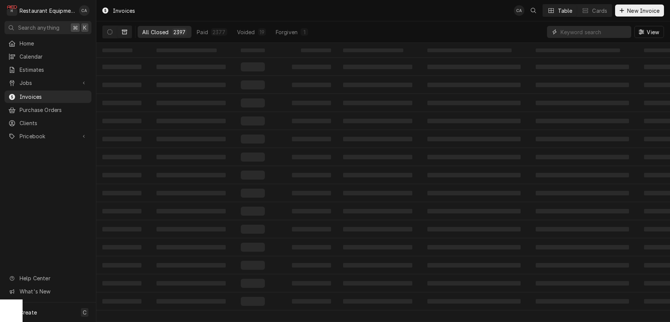
click at [594, 32] on input "Dynamic Content Wrapper" at bounding box center [593, 32] width 67 height 12
type input "annual pm"
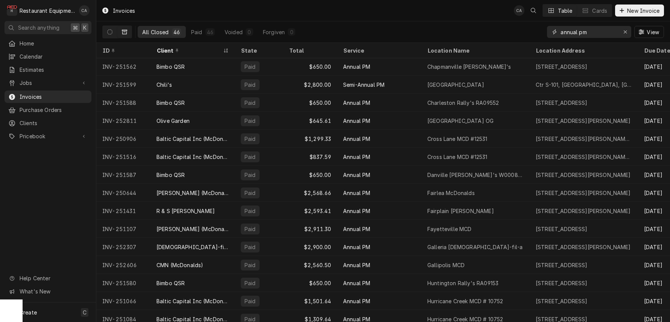
scroll to position [148, 0]
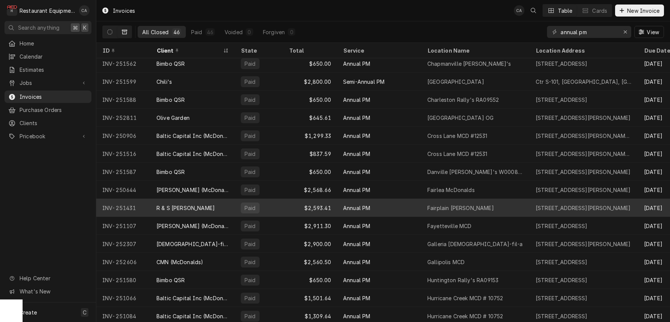
click at [492, 208] on div "Fairplain McDonald's" at bounding box center [475, 208] width 108 height 18
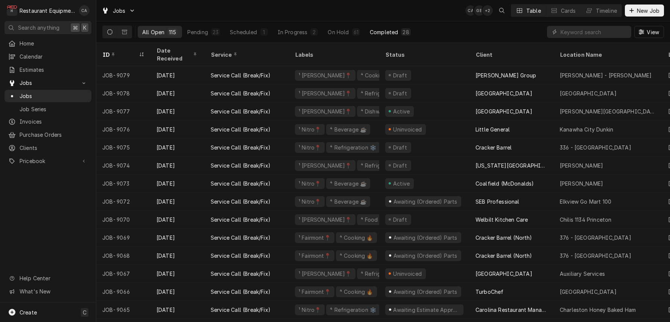
click at [385, 29] on div "Completed" at bounding box center [384, 32] width 28 height 8
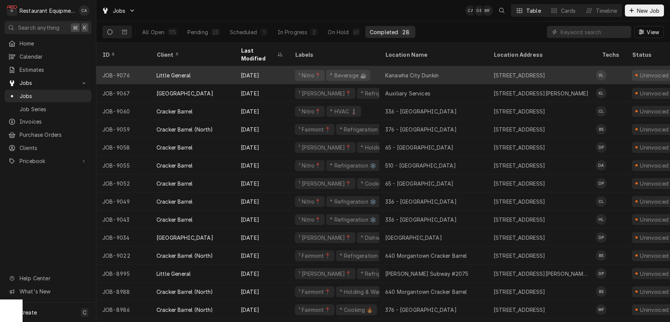
click at [411, 71] on div "Kanawha City Dunkin" at bounding box center [411, 75] width 53 height 8
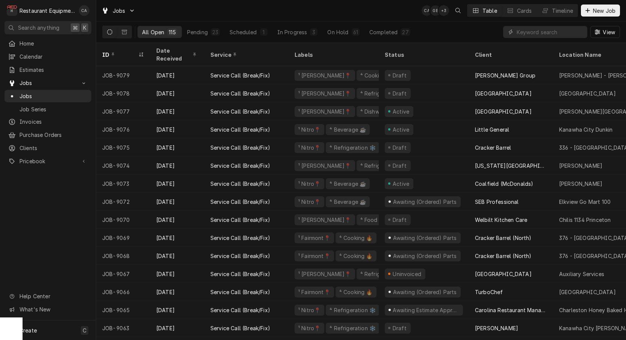
click at [391, 30] on div "Completed" at bounding box center [384, 32] width 28 height 8
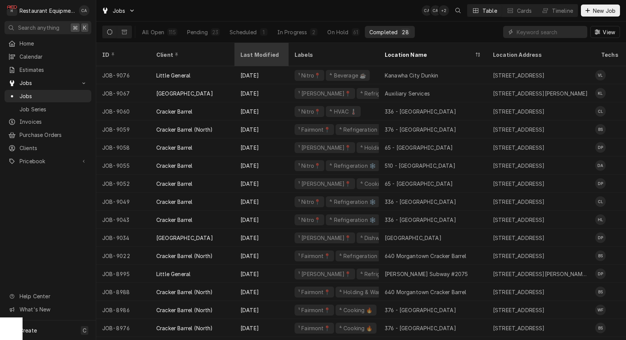
click at [265, 51] on div "Last Modified" at bounding box center [261, 55] width 41 height 8
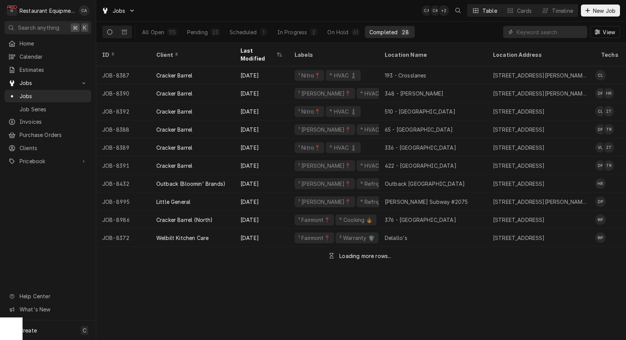
click at [265, 50] on div "Last Modified" at bounding box center [258, 55] width 35 height 16
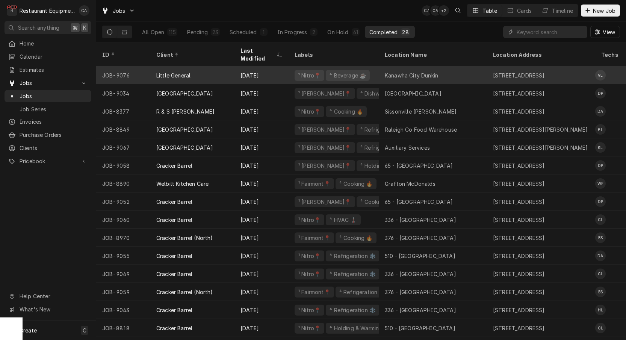
click at [405, 71] on div "Kanawha City Dunkin" at bounding box center [411, 75] width 53 height 8
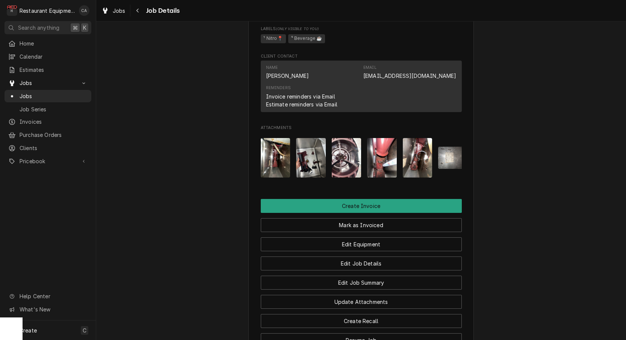
scroll to position [695, 0]
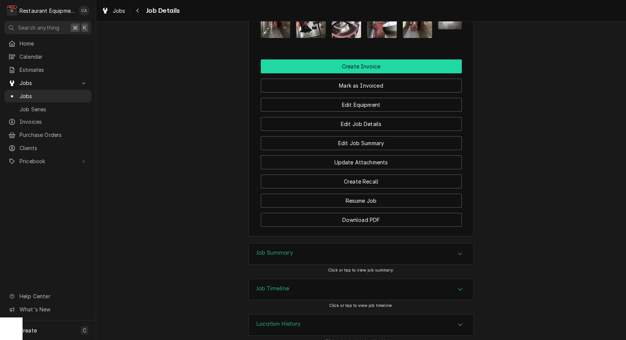
click at [360, 59] on button "Create Invoice" at bounding box center [361, 66] width 201 height 14
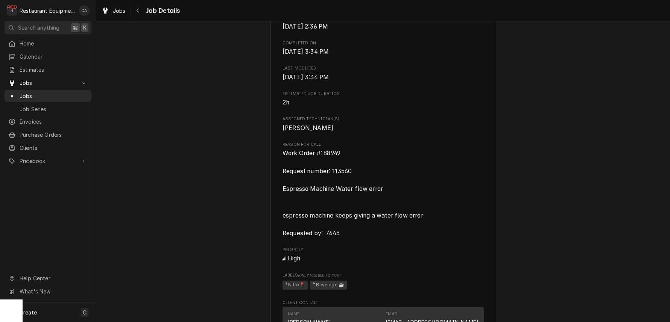
scroll to position [318, 0]
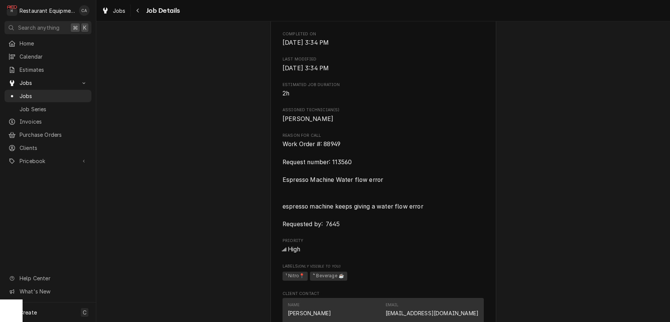
drag, startPoint x: 350, startPoint y: 154, endPoint x: 346, endPoint y: 149, distance: 7.0
click at [349, 153] on span "Work Order #: 88949 Request number: 113560 Espresso Machine Water flow error es…" at bounding box center [382, 184] width 201 height 89
drag, startPoint x: 346, startPoint y: 148, endPoint x: 292, endPoint y: 143, distance: 53.6
click at [282, 143] on div "Little General Kanawha City Dunkin / 4121 MacCorkle Ave SE, Charleston, WV 2530…" at bounding box center [383, 171] width 226 height 883
copy span "Work Order #: 88949"
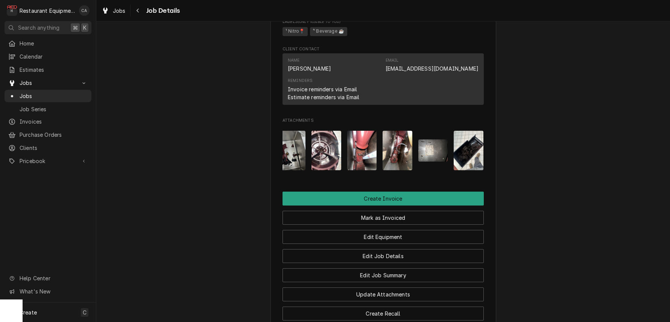
scroll to position [0, 42]
click at [435, 147] on img "Attachments" at bounding box center [433, 150] width 30 height 22
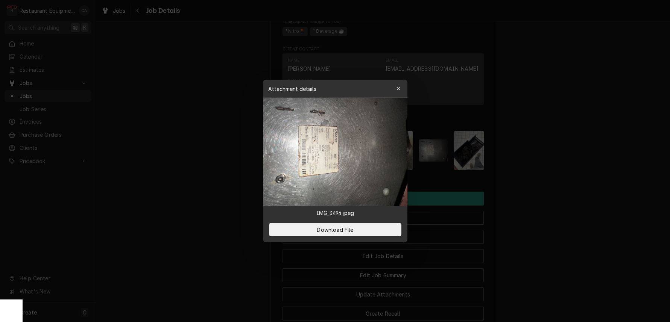
click at [219, 124] on div at bounding box center [335, 161] width 670 height 322
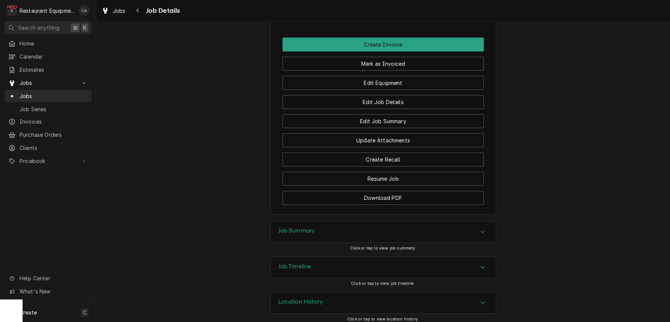
scroll to position [0, 0]
drag, startPoint x: 297, startPoint y: 227, endPoint x: 240, endPoint y: 197, distance: 64.2
click at [296, 227] on h3 "Job Summary" at bounding box center [296, 230] width 37 height 7
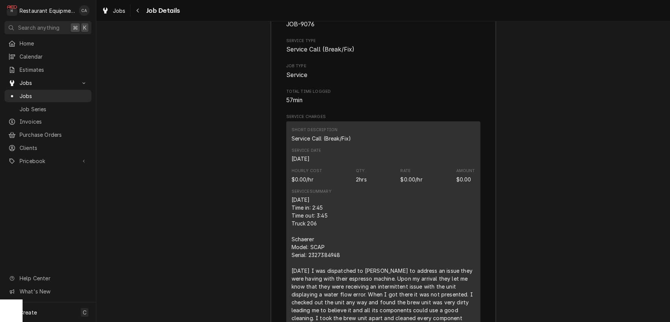
scroll to position [945, 0]
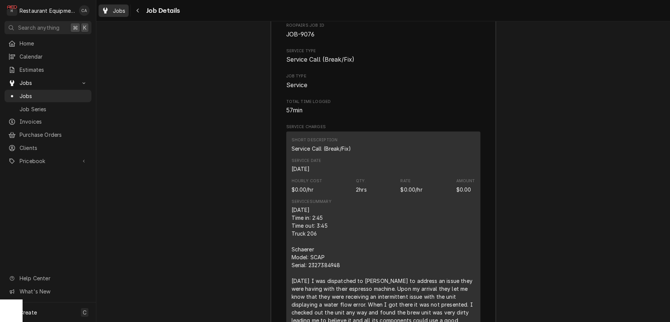
click at [123, 14] on span "Jobs" at bounding box center [119, 11] width 13 height 8
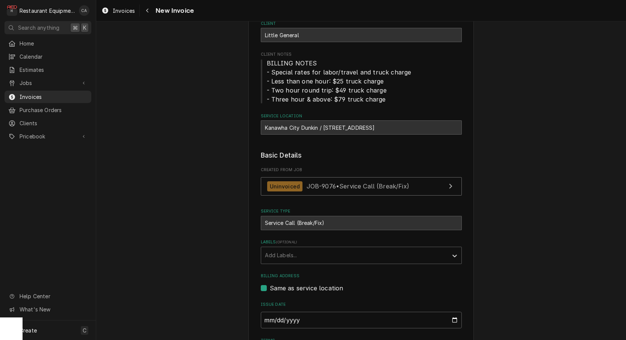
scroll to position [135, 0]
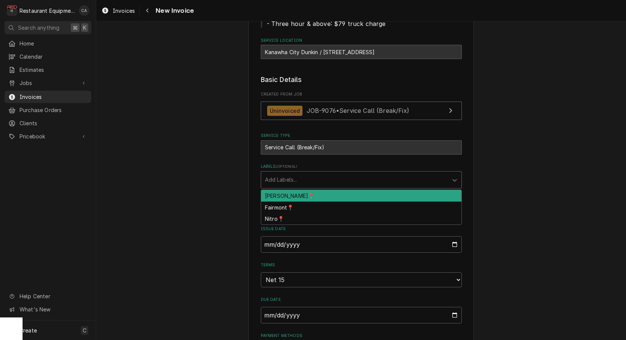
click at [267, 178] on div "Add Labels..." at bounding box center [354, 180] width 179 height 8
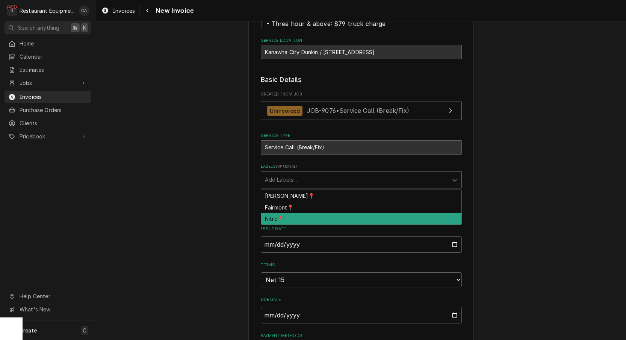
drag, startPoint x: 280, startPoint y: 215, endPoint x: 251, endPoint y: 194, distance: 35.8
click at [280, 215] on div "Nitro📍" at bounding box center [361, 219] width 200 height 12
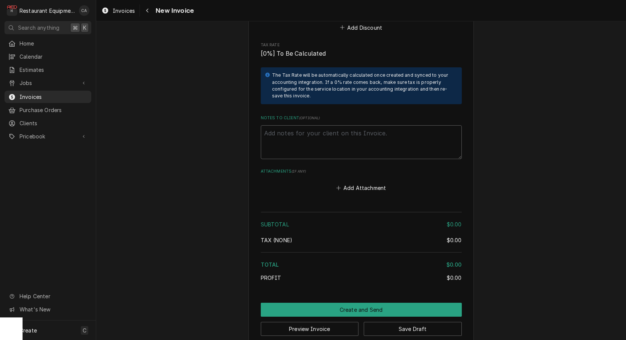
scroll to position [0, 0]
click at [303, 129] on textarea "Notes to Client ( optional )" at bounding box center [361, 142] width 201 height 34
paste textarea "Work Order #: 88949"
type textarea "x"
type textarea "Work Order #: 88949"
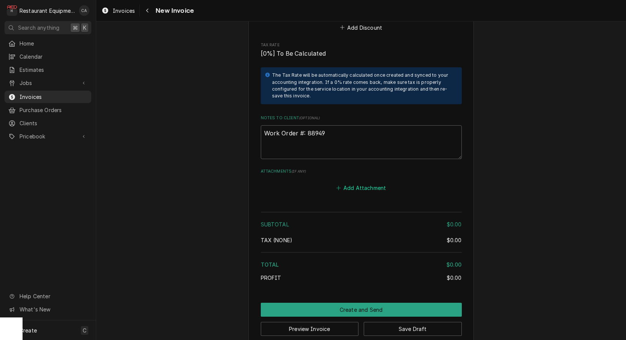
click at [347, 183] on button "Add Attachment" at bounding box center [361, 188] width 53 height 11
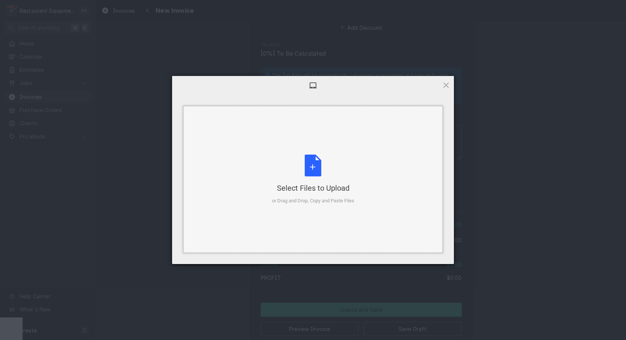
click at [297, 182] on div "Select Files to Upload or Drag and Drop, Copy and Paste Files" at bounding box center [313, 180] width 82 height 50
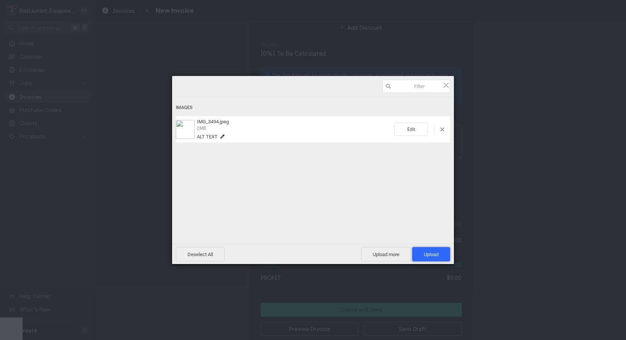
click at [432, 256] on span "Upload 1" at bounding box center [431, 255] width 15 height 6
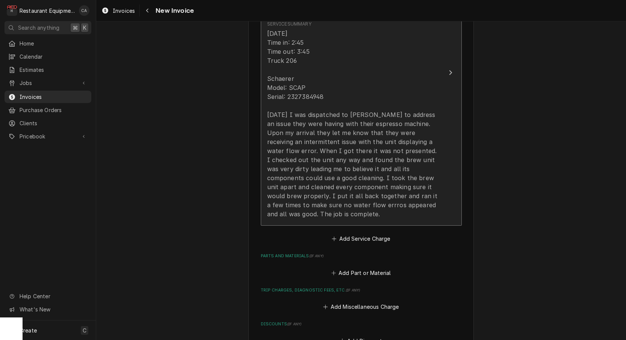
click at [299, 141] on div "09/30/2025 Time in: 2:45 Time out: 3:45 Truck 206 Schaerer Model: SCAP Serial: …" at bounding box center [353, 123] width 173 height 189
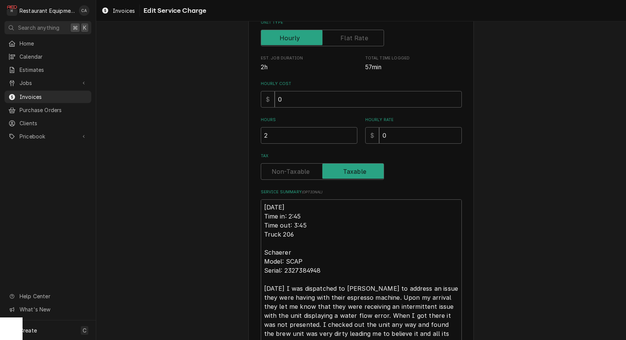
scroll to position [128, 0]
click at [263, 199] on textarea "09/30/2025 Time in: 2:45 Time out: 3:45 Truck 206 Schaerer Model: SCAP Serial: …" at bounding box center [361, 288] width 201 height 178
type textarea "x"
type textarea "R09/30/2025 Time in: 2:45 Time out: 3:45 Truck 206 Schaerer Model: SCAP Serial:…"
type textarea "x"
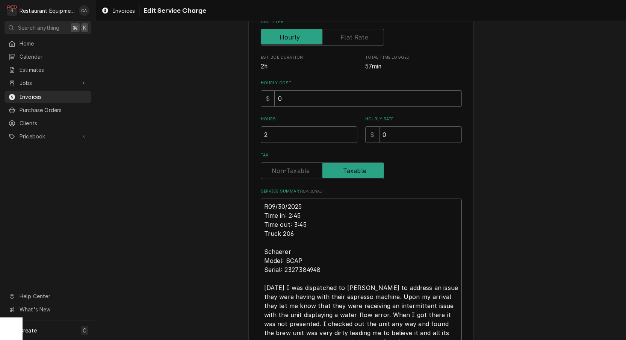
type textarea "Ro09/30/2025 Time in: 2:45 Time out: 3:45 Truck 206 Schaerer Model: SCAP Serial…"
type textarea "x"
type textarea "Roo09/30/2025 Time in: 2:45 Time out: 3:45 Truck 206 Schaerer Model: SCAP Seria…"
type textarea "x"
type textarea "Roo 09/30/2025 Time in: 2:45 Time out: 3:45 Truck 206 Schaerer Model: SCAP Seri…"
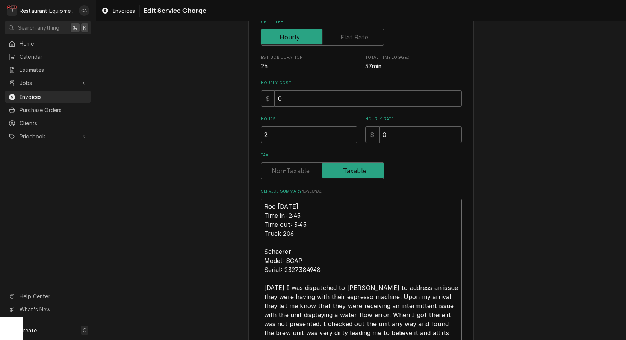
type textarea "x"
type textarea "Roo 909/30/2025 Time in: 2:45 Time out: 3:45 Truck 206 Schaerer Model: SCAP Ser…"
type textarea "x"
type textarea "Roo 9009/30/2025 Time in: 2:45 Time out: 3:45 Truck 206 Schaerer Model: SCAP Se…"
type textarea "x"
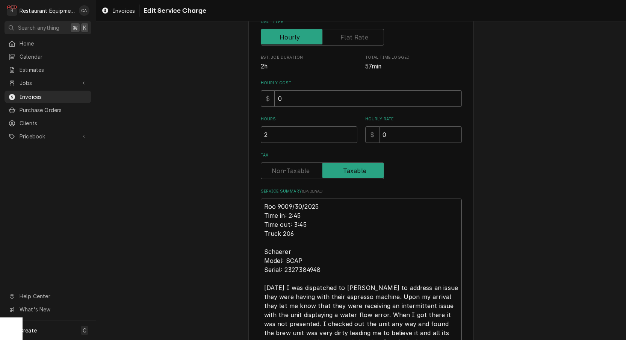
type textarea "Roo 90709/30/2025 Time in: 2:45 Time out: 3:45 Truck 206 Schaerer Model: SCAP S…"
type textarea "x"
type textarea "Roo 907609/30/2025 Time in: 2:45 Time out: 3:45 Truck 206 Schaerer Model: SCAP …"
type textarea "x"
type textarea "Roo 9076 09/30/2025 Time in: 2:45 Time out: 3:45 Truck 206 Schaerer Model: SCAP…"
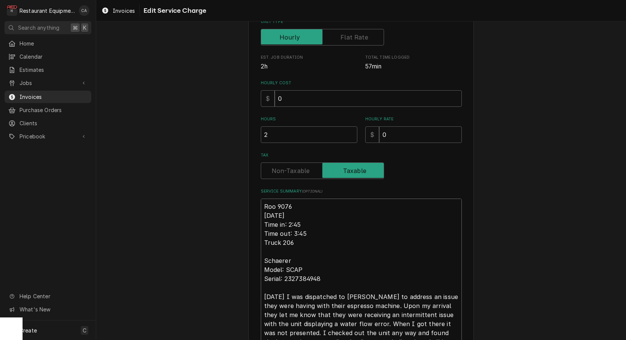
type textarea "x"
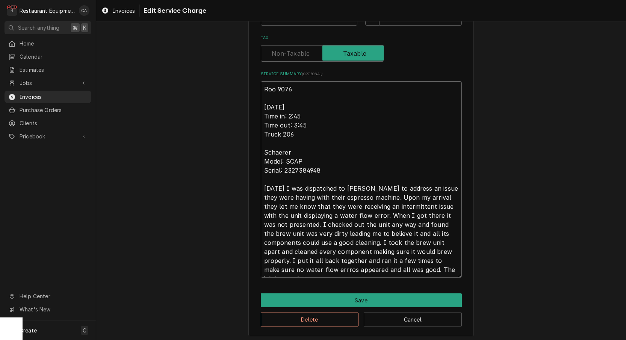
scroll to position [0, 0]
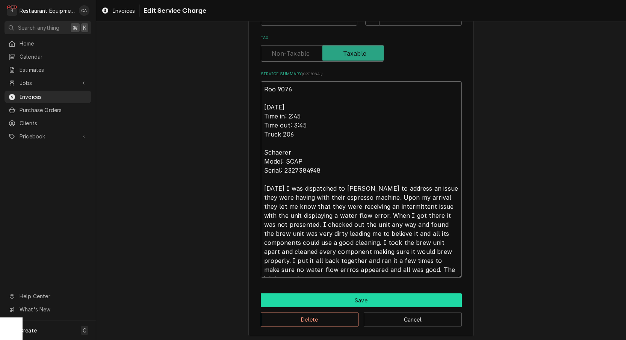
type textarea "Roo 9076 09/30/2025 Time in: 2:45 Time out: 3:45 Truck 206 Schaerer Model: SCAP…"
click at [374, 300] on button "Save" at bounding box center [361, 300] width 201 height 14
type textarea "x"
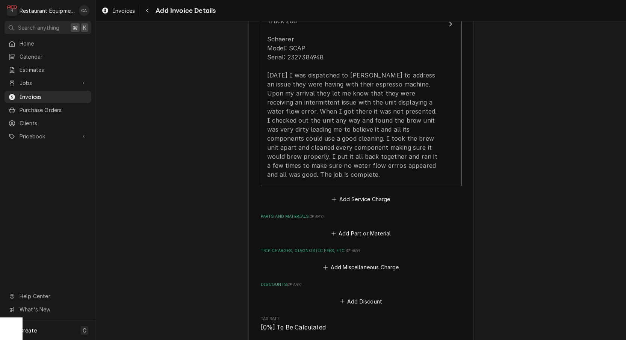
scroll to position [731, 0]
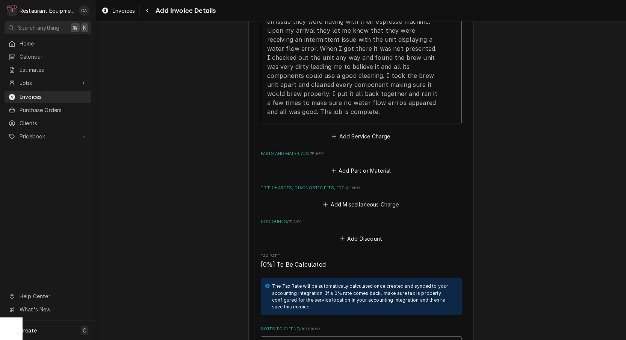
drag, startPoint x: 344, startPoint y: 129, endPoint x: 344, endPoint y: 143, distance: 13.9
click at [344, 131] on button "Add Service Charge" at bounding box center [361, 136] width 61 height 11
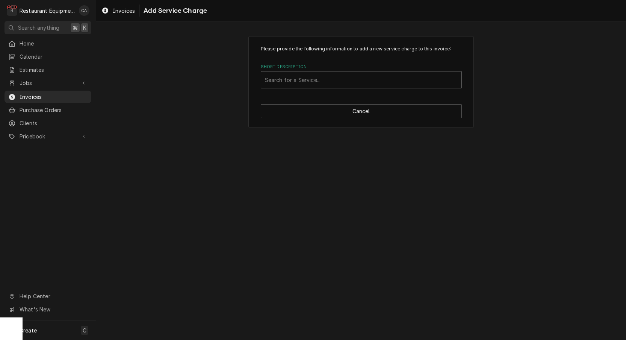
click at [285, 83] on div "Short Description" at bounding box center [361, 80] width 193 height 14
type input "travel"
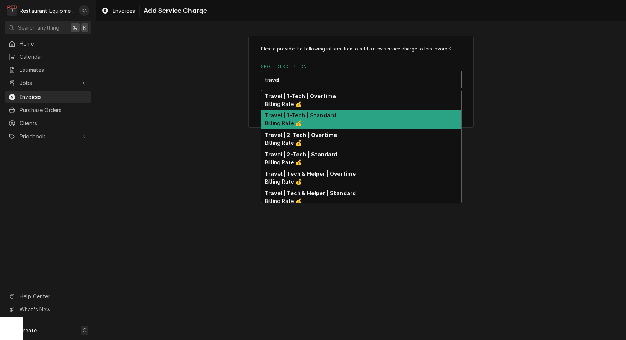
click at [316, 114] on strong "Travel | 1-Tech | Standard" at bounding box center [300, 115] width 71 height 6
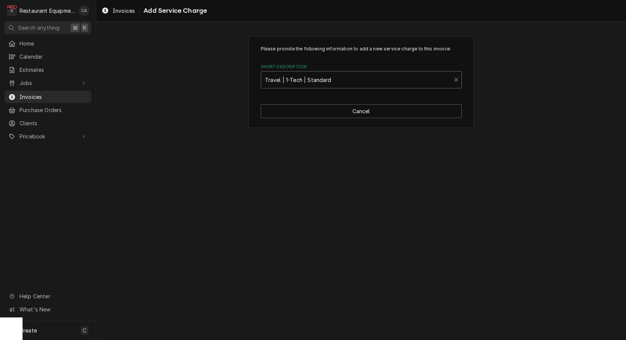
type textarea "x"
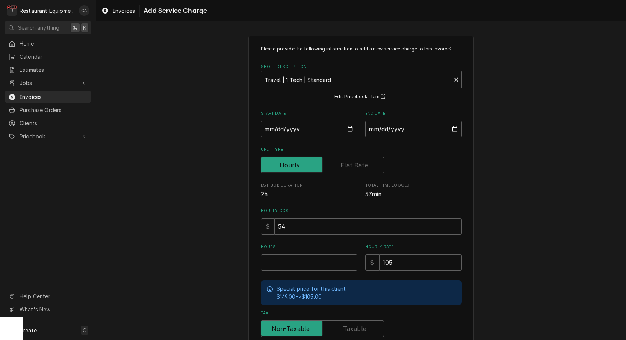
click at [302, 135] on input "Start Date" at bounding box center [309, 129] width 97 height 17
type input "2025-09-30"
type textarea "x"
drag, startPoint x: 376, startPoint y: 124, endPoint x: 380, endPoint y: 130, distance: 7.2
click at [376, 124] on input "End Date" at bounding box center [413, 129] width 97 height 17
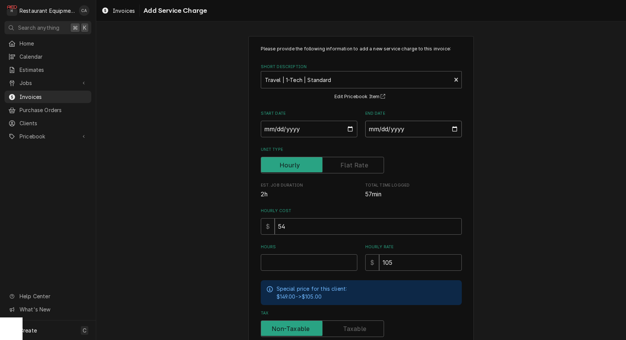
type input "2025-09-30"
drag, startPoint x: 487, startPoint y: 185, endPoint x: 306, endPoint y: 262, distance: 197.0
click at [486, 186] on div "Please provide the following information to add a new service charge to this in…" at bounding box center [361, 232] width 530 height 407
click at [299, 257] on input "Hours" at bounding box center [309, 262] width 97 height 17
type textarea "x"
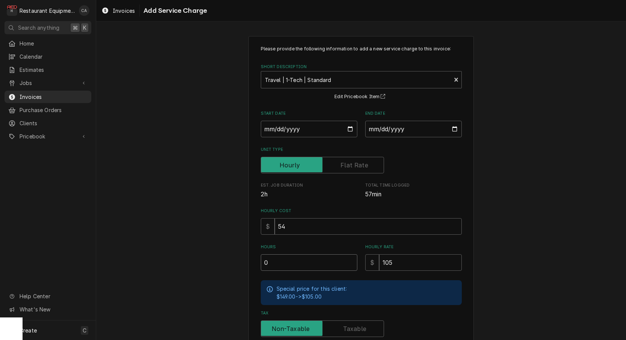
type input "0"
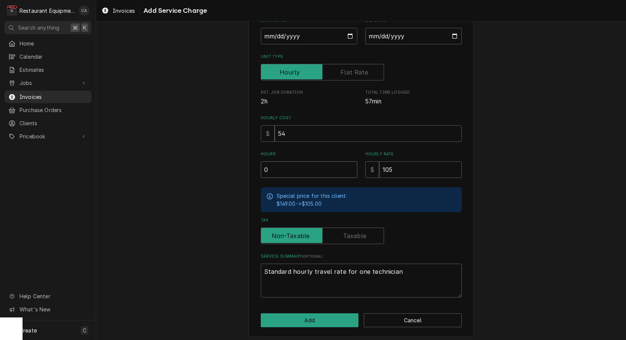
type textarea "x"
drag, startPoint x: 285, startPoint y: 164, endPoint x: 238, endPoint y: 163, distance: 46.2
click at [238, 162] on div "Please provide the following information to add a new service charge to this in…" at bounding box center [361, 139] width 530 height 407
type input "1"
click at [322, 316] on button "Add" at bounding box center [310, 320] width 98 height 14
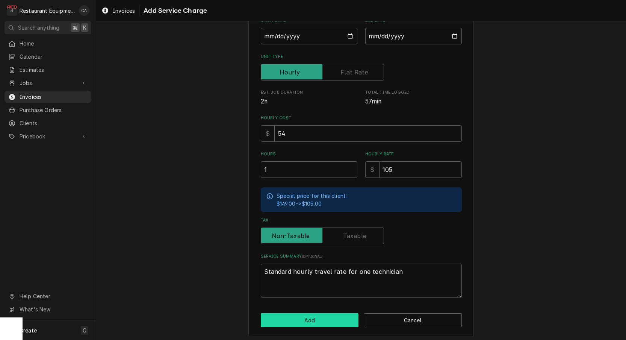
type textarea "x"
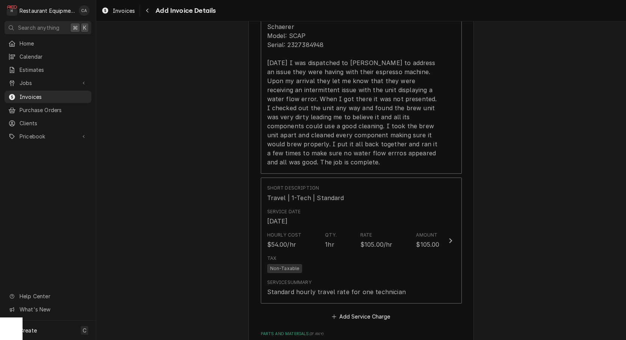
scroll to position [688, 0]
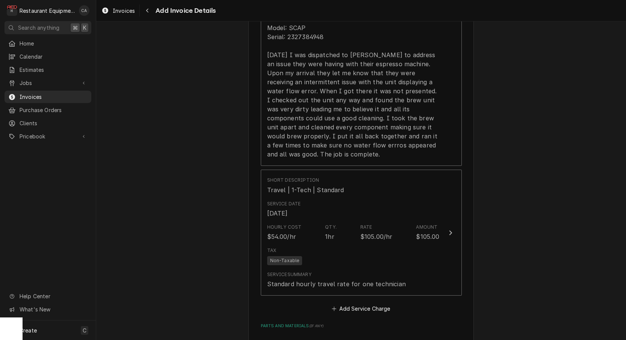
drag, startPoint x: 350, startPoint y: 300, endPoint x: 361, endPoint y: 299, distance: 10.9
click at [350, 303] on button "Add Service Charge" at bounding box center [361, 308] width 61 height 11
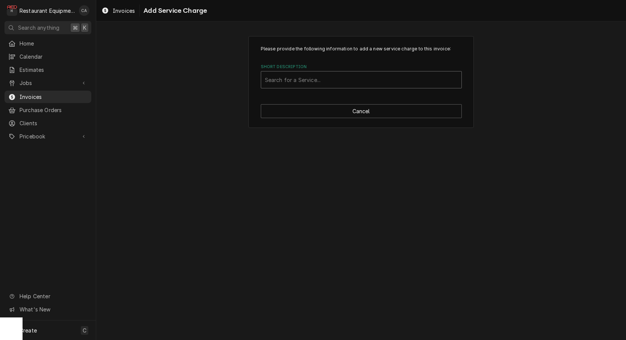
click at [295, 77] on div "Search for a Service..." at bounding box center [361, 80] width 193 height 8
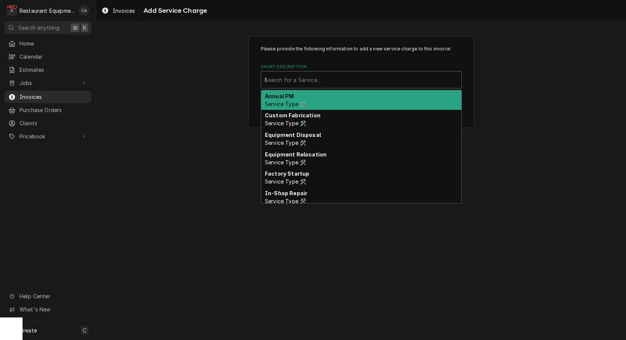
scroll to position [1, 0]
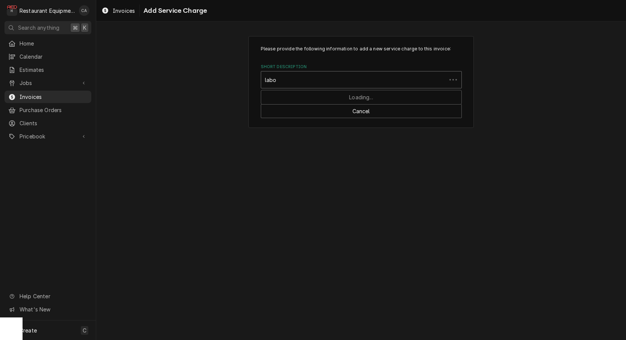
type input "labor"
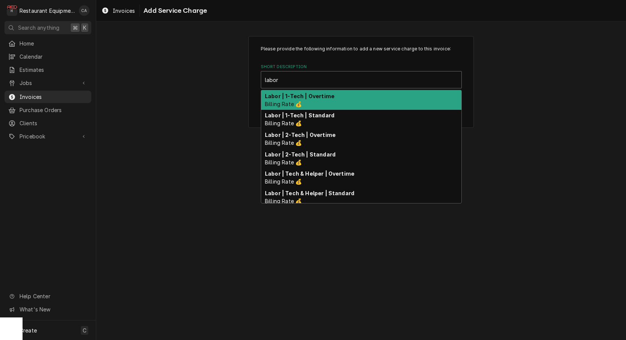
drag, startPoint x: 291, startPoint y: 112, endPoint x: 296, endPoint y: 114, distance: 4.5
click at [291, 112] on strong "Labor | 1-Tech | Standard" at bounding box center [300, 115] width 70 height 6
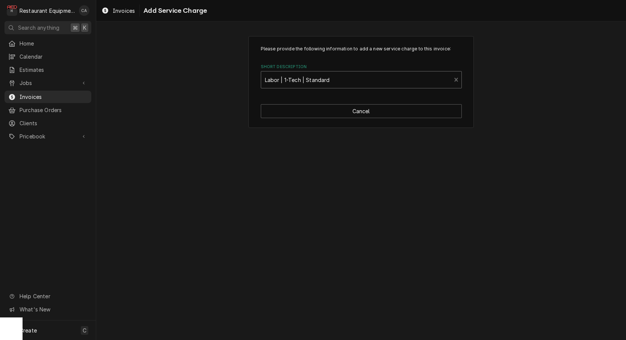
type textarea "x"
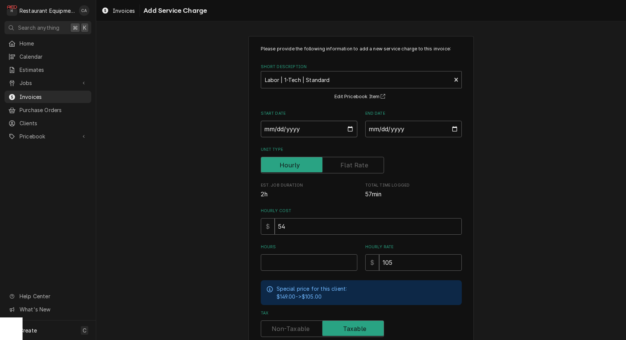
drag, startPoint x: 285, startPoint y: 130, endPoint x: 292, endPoint y: 141, distance: 12.2
click at [286, 131] on input "Start Date" at bounding box center [309, 129] width 97 height 17
type input "2025-09-30"
type textarea "x"
drag, startPoint x: 397, startPoint y: 130, endPoint x: 400, endPoint y: 139, distance: 9.9
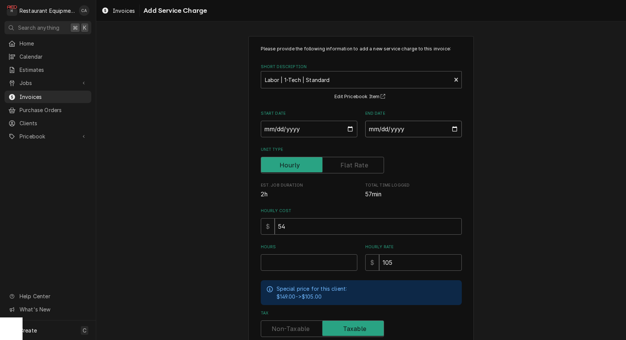
click at [397, 131] on input "End Date" at bounding box center [413, 129] width 97 height 17
type input "2025-09-30"
click at [302, 255] on input "Hours" at bounding box center [309, 262] width 97 height 17
click at [299, 261] on input "Hours" at bounding box center [309, 262] width 97 height 17
type textarea "x"
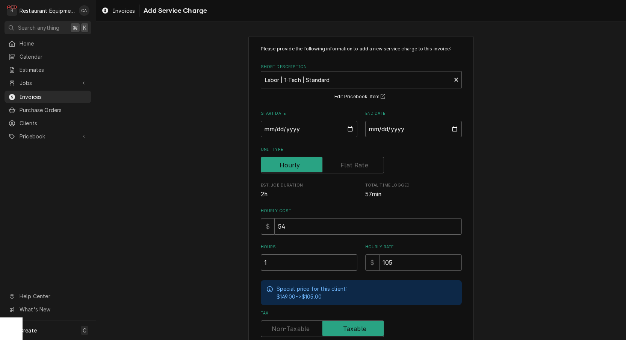
type input "1"
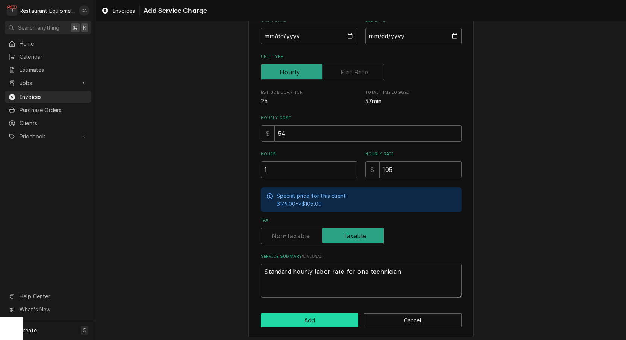
click at [308, 315] on button "Add" at bounding box center [310, 320] width 98 height 14
type textarea "x"
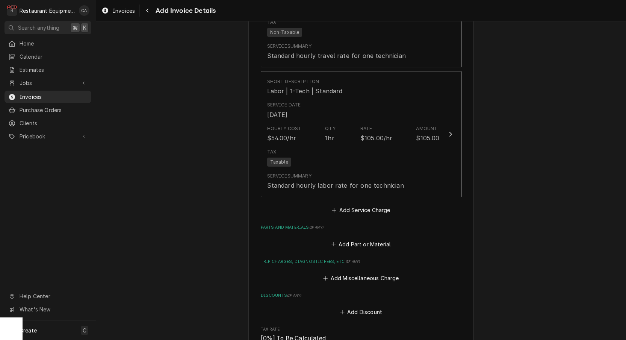
scroll to position [961, 0]
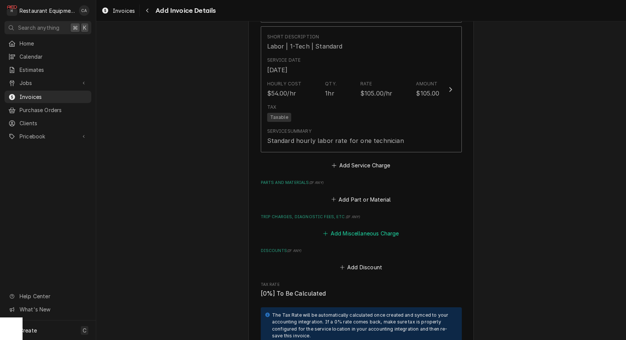
click at [368, 228] on button "Add Miscellaneous Charge" at bounding box center [361, 233] width 78 height 11
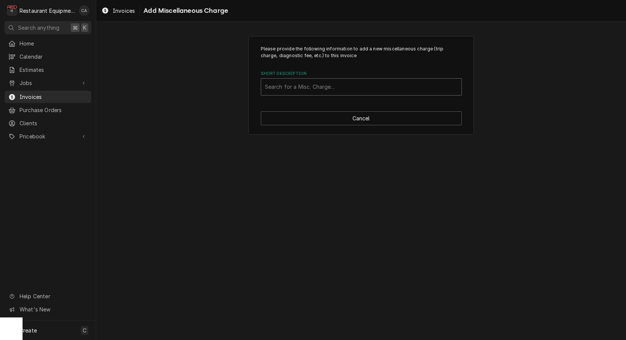
click at [287, 84] on div "Search for a Misc. Charge..." at bounding box center [361, 87] width 193 height 8
type input "tru"
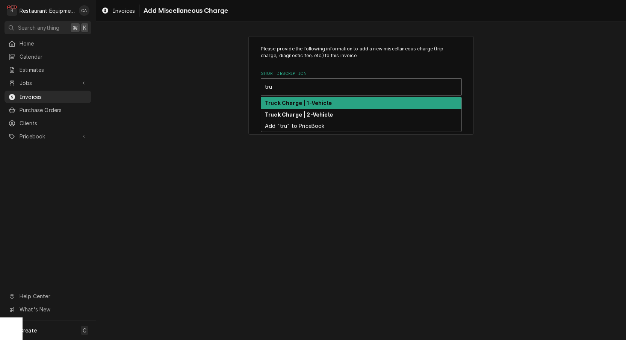
drag, startPoint x: 290, startPoint y: 101, endPoint x: 348, endPoint y: 139, distance: 69.4
click at [290, 101] on strong "Truck Charge | 1-Vehicle" at bounding box center [298, 103] width 67 height 6
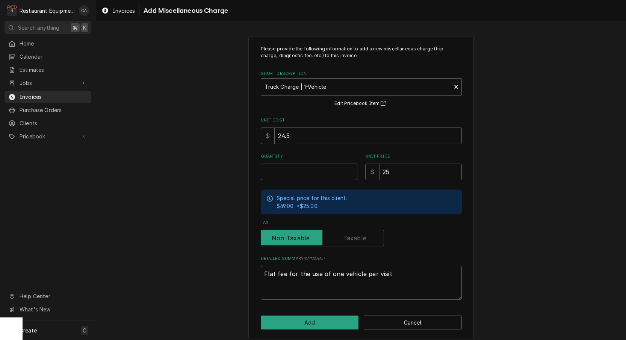
click at [293, 170] on input "Quantity" at bounding box center [309, 172] width 97 height 17
click at [300, 136] on input "24.5" at bounding box center [368, 135] width 187 height 17
type textarea "x"
type input "1"
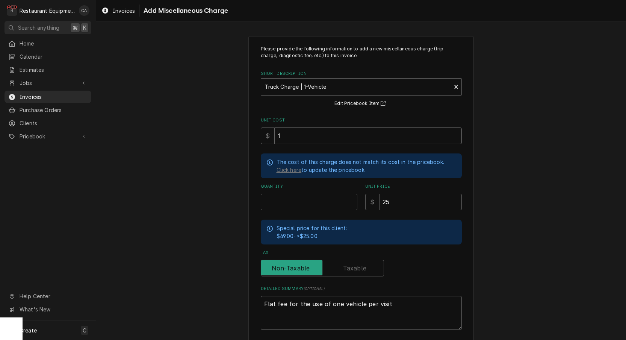
type textarea "x"
type input "12"
type textarea "x"
type input "12.5"
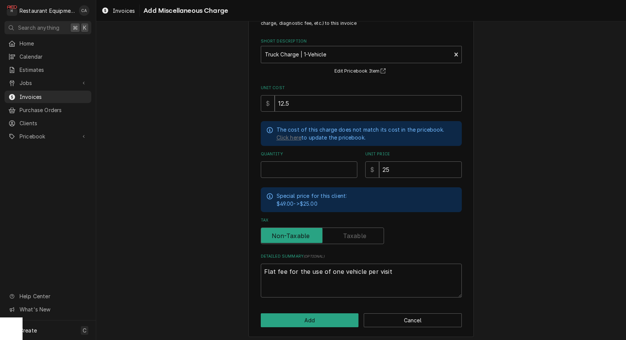
drag, startPoint x: 326, startPoint y: 320, endPoint x: 283, endPoint y: 288, distance: 53.3
click at [326, 320] on button "Add" at bounding box center [310, 320] width 98 height 14
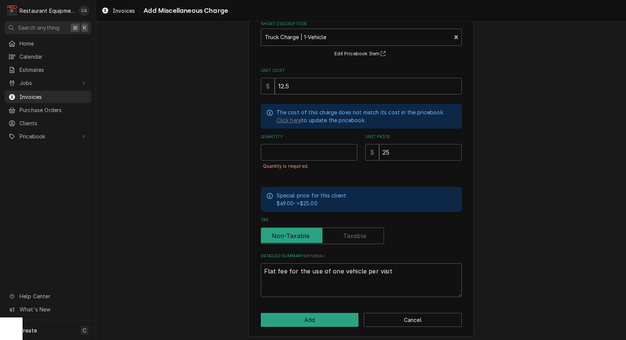
scroll to position [49, 0]
click at [293, 152] on input "Quantity" at bounding box center [309, 152] width 97 height 17
type textarea "x"
type input "2"
type textarea "x"
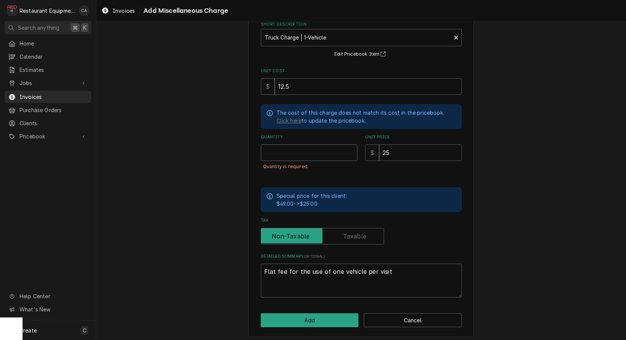
type textarea "x"
type input "1"
click at [305, 322] on button "Add" at bounding box center [310, 320] width 98 height 14
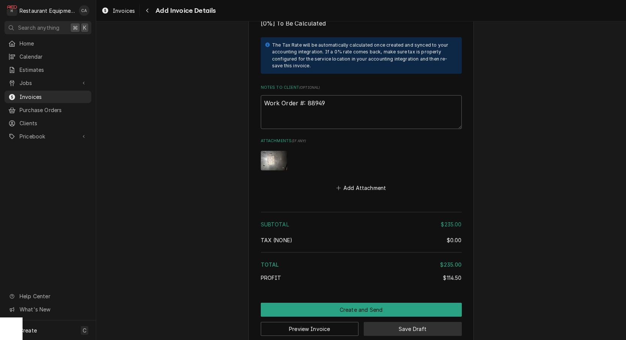
click at [384, 322] on button "Save Draft" at bounding box center [413, 329] width 98 height 14
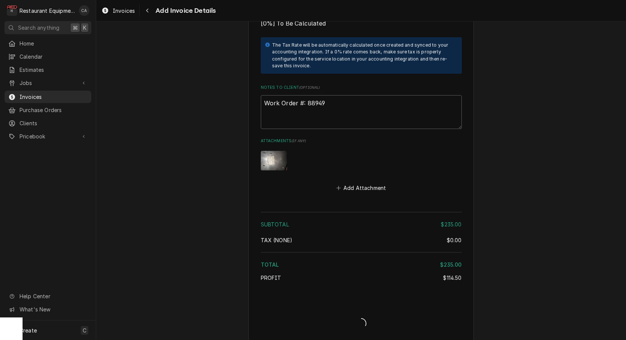
type textarea "x"
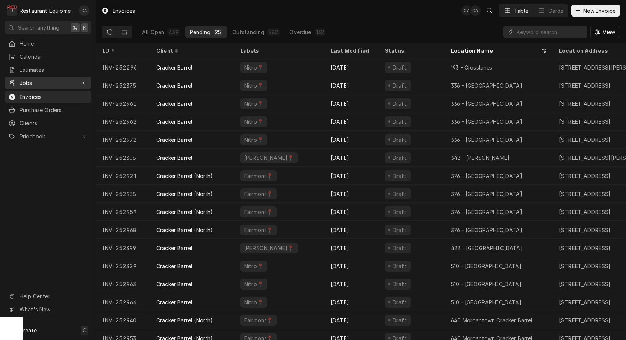
click at [28, 80] on span "Jobs" at bounding box center [48, 83] width 57 height 8
drag, startPoint x: 28, startPoint y: 80, endPoint x: 41, endPoint y: 94, distance: 19.5
click at [28, 80] on span "Jobs" at bounding box center [48, 83] width 57 height 8
click at [33, 83] on span "Jobs" at bounding box center [48, 83] width 57 height 8
drag, startPoint x: 34, startPoint y: 86, endPoint x: 33, endPoint y: 90, distance: 4.2
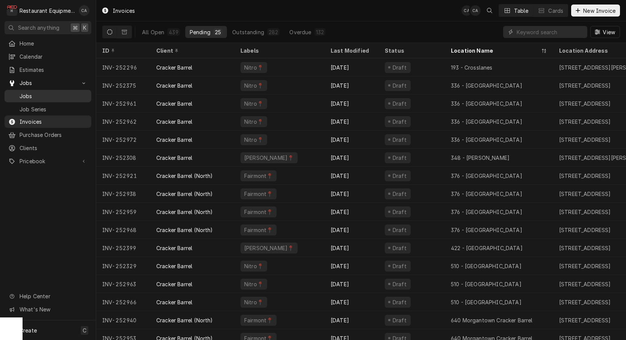
click at [32, 91] on div "Jobs" at bounding box center [48, 95] width 84 height 9
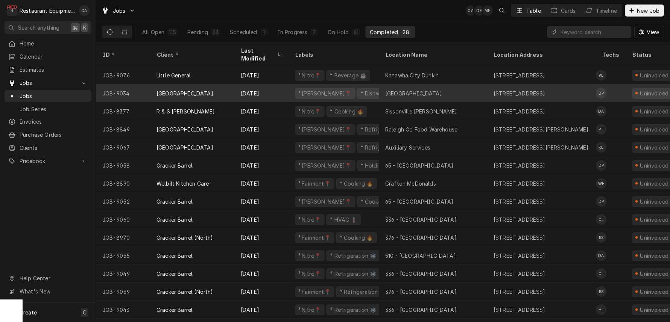
click at [428, 84] on div "[GEOGRAPHIC_DATA]" at bounding box center [433, 93] width 108 height 18
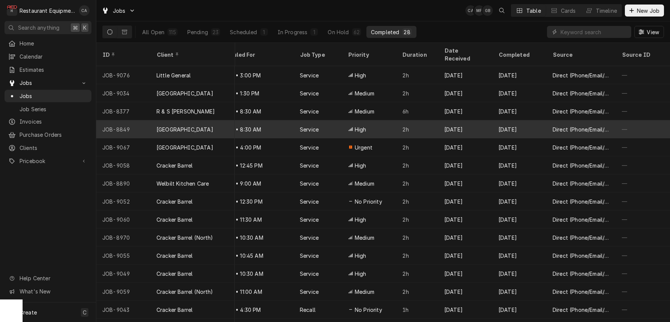
scroll to position [0, 591]
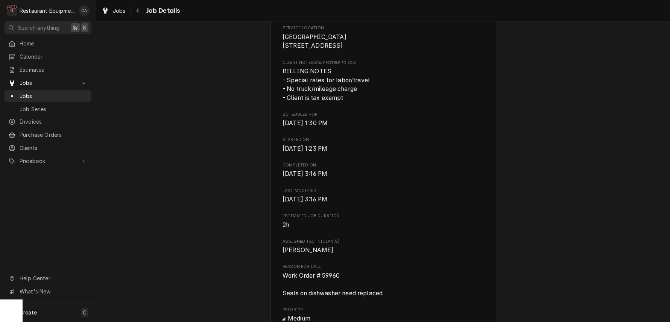
scroll to position [265, 0]
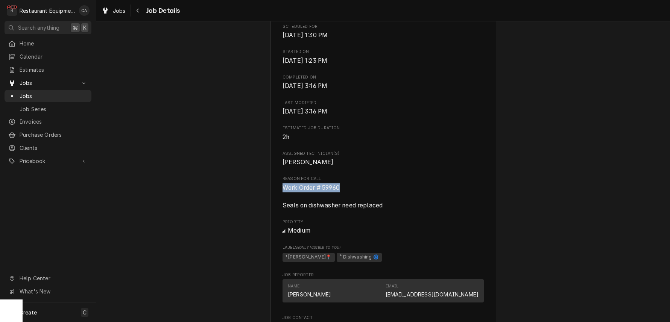
drag, startPoint x: 344, startPoint y: 188, endPoint x: 288, endPoint y: 187, distance: 56.4
click at [280, 187] on div "Raleigh County Schools Ghent Elementary / 2750 Flat Top Rd, Ghent, WV 25843 Ope…" at bounding box center [383, 301] width 226 height 1037
copy span "Work Order # 59960"
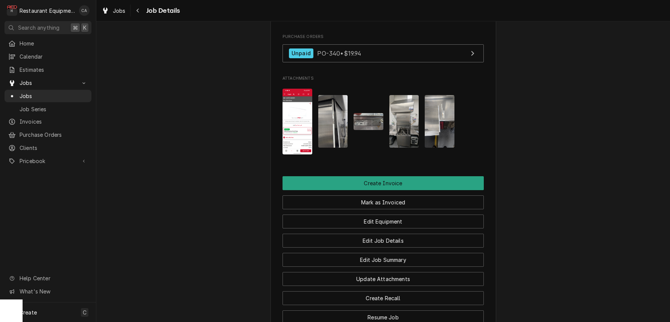
scroll to position [733, 0]
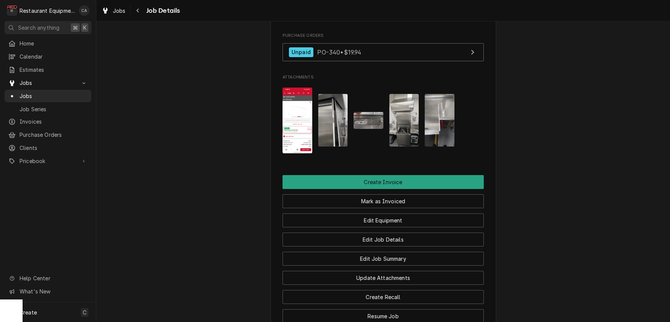
click at [365, 116] on img "Attachments" at bounding box center [368, 120] width 30 height 17
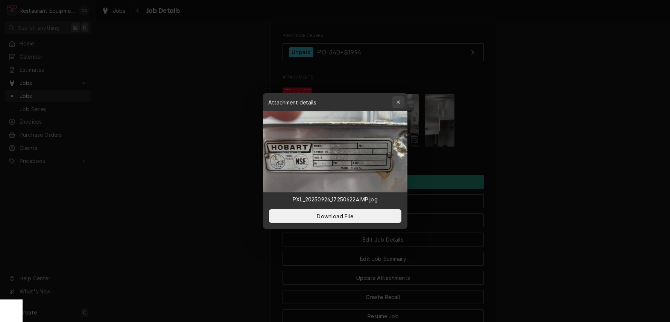
click at [396, 100] on icon "button" at bounding box center [398, 102] width 4 height 5
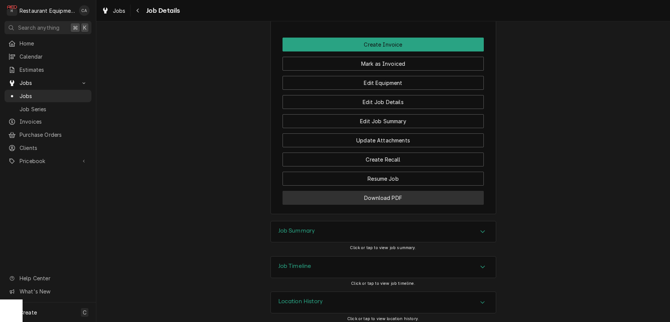
scroll to position [870, 0]
drag, startPoint x: 386, startPoint y: 194, endPoint x: 384, endPoint y: 198, distance: 4.3
click at [386, 195] on button "Download PDF" at bounding box center [382, 198] width 201 height 14
click at [286, 228] on h3 "Job Summary" at bounding box center [296, 231] width 37 height 7
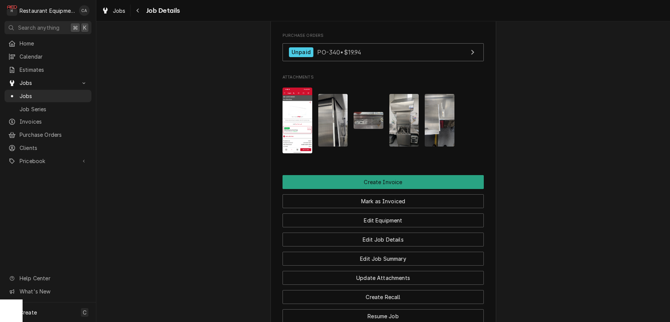
scroll to position [0, 0]
click at [303, 116] on img "Attachments" at bounding box center [297, 121] width 30 height 66
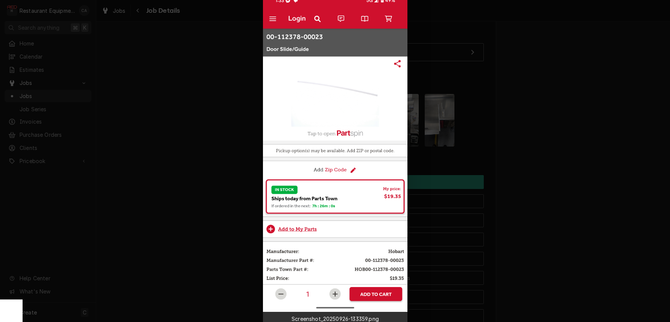
click at [189, 135] on div at bounding box center [335, 161] width 670 height 322
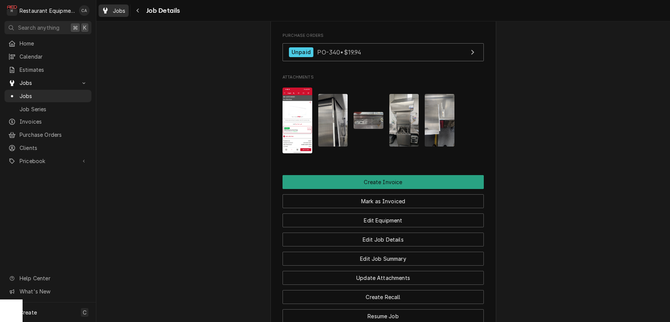
click at [119, 9] on span "Jobs" at bounding box center [119, 11] width 13 height 8
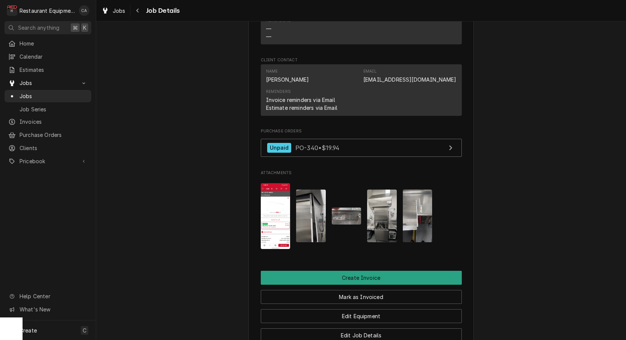
scroll to position [643, 0]
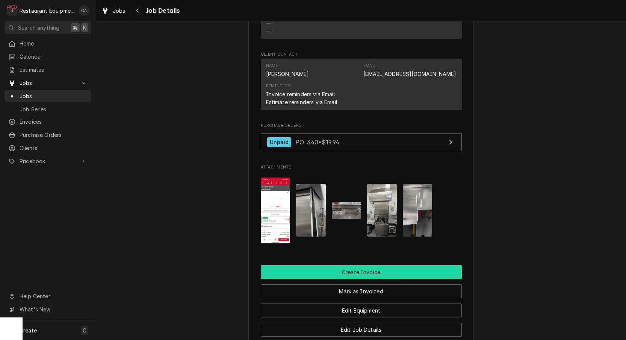
click at [338, 267] on button "Create Invoice" at bounding box center [361, 272] width 201 height 14
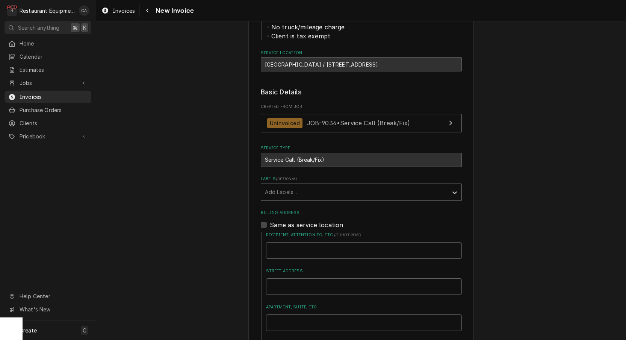
scroll to position [118, 0]
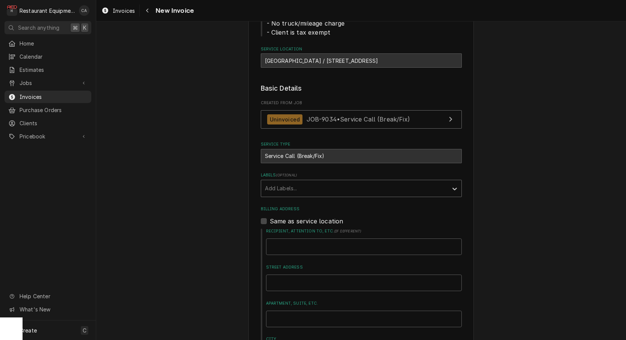
click at [276, 189] on div "Add Labels..." at bounding box center [354, 188] width 179 height 8
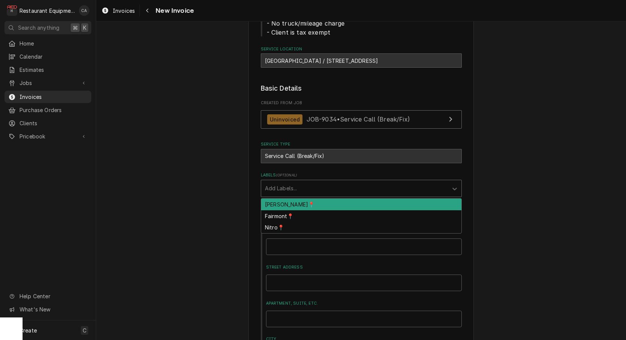
click at [278, 200] on div "[PERSON_NAME]📍" at bounding box center [361, 205] width 200 height 12
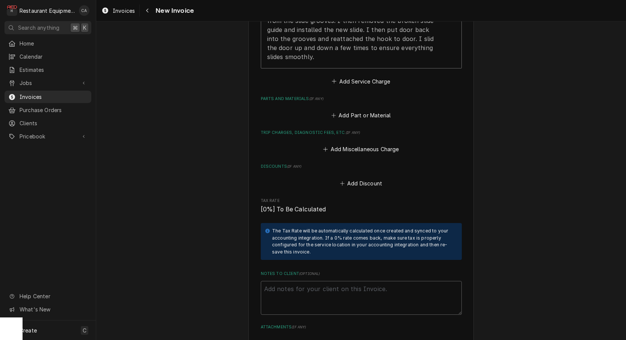
scroll to position [976, 0]
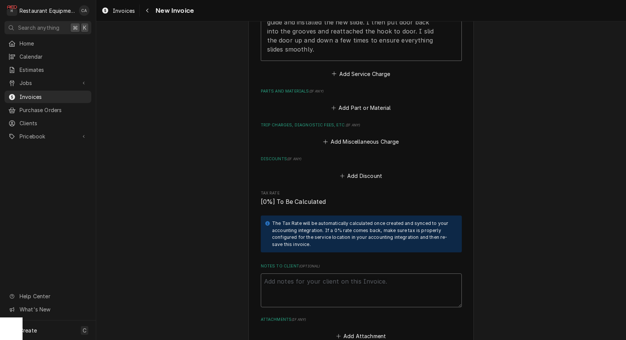
click at [293, 273] on textarea "Notes to Client ( optional )" at bounding box center [361, 290] width 201 height 34
paste textarea "Work Order # 59960"
type textarea "x"
type textarea "Work Order # 59960"
type textarea "x"
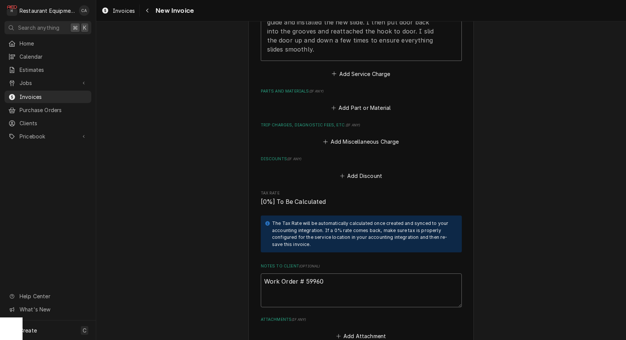
type textarea "Work Order # 59960"
type textarea "x"
type textarea "Work Order # 59960 4"
type textarea "x"
type textarea "Work Order # 59960 45"
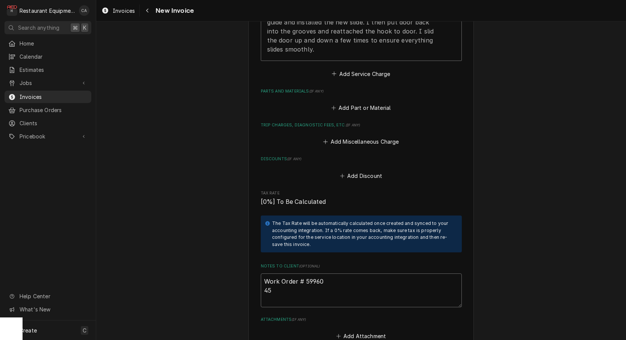
type textarea "x"
type textarea "Work Order # 59960 450"
type textarea "x"
type textarea "Work Order # 59960 4500"
type textarea "x"
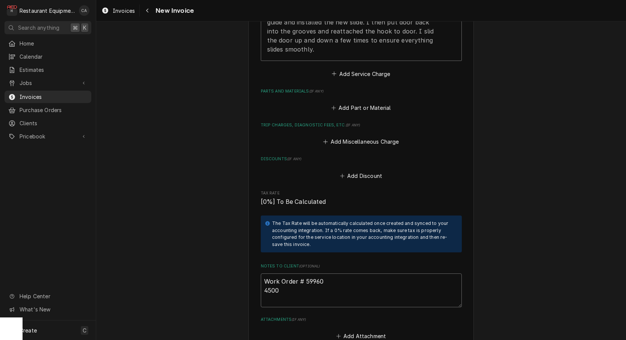
type textarea "Work Order # 59960 45000"
type textarea "x"
type textarea "Work Order # 59960 450000"
type textarea "x"
type textarea "Work Order # 59960 4500000"
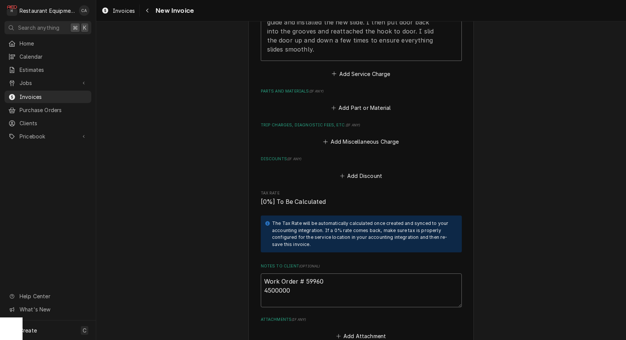
type textarea "x"
type textarea "Work Order # 59960 45000001"
type textarea "x"
type textarea "Work Order # 59960 450000019"
type textarea "x"
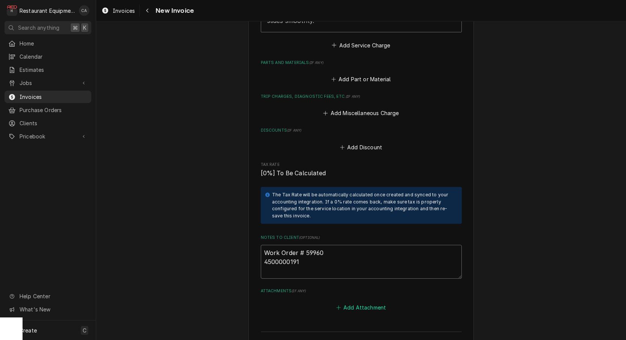
scroll to position [1005, 0]
type textarea "Work Order # 59960 4500000191"
click at [359, 302] on button "Add Attachment" at bounding box center [361, 307] width 53 height 11
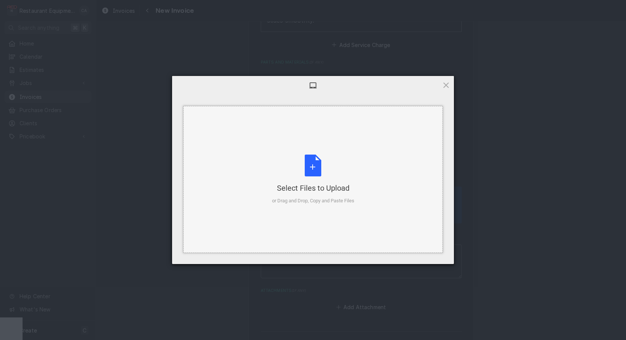
click at [316, 203] on div "or Drag and Drop, Copy and Paste Files" at bounding box center [313, 201] width 82 height 8
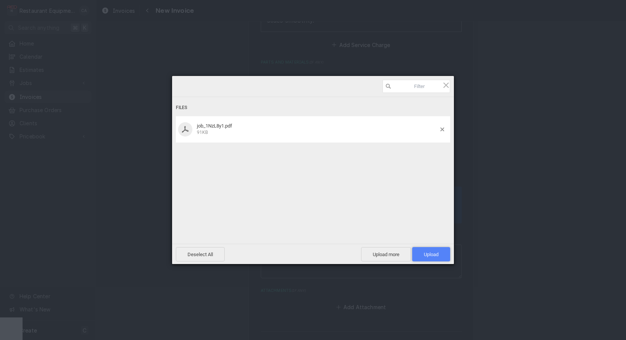
click at [426, 255] on span "Upload 1" at bounding box center [431, 255] width 15 height 6
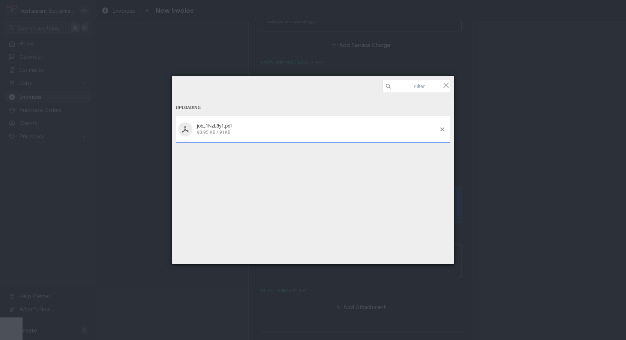
type textarea "x"
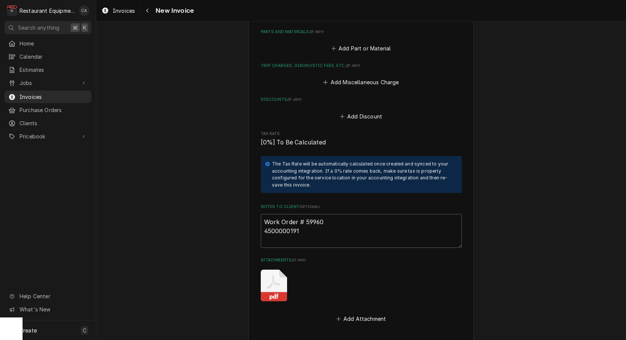
scroll to position [1058, 0]
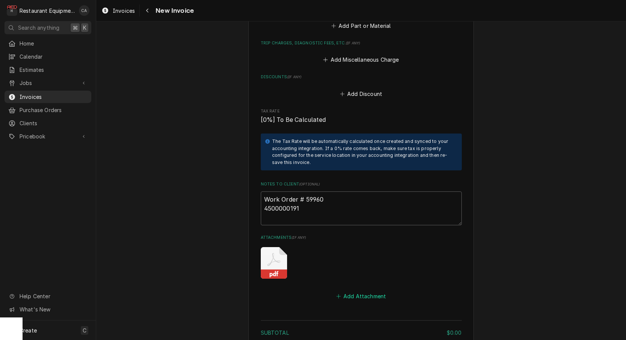
click at [365, 291] on button "Add Attachment" at bounding box center [361, 296] width 53 height 11
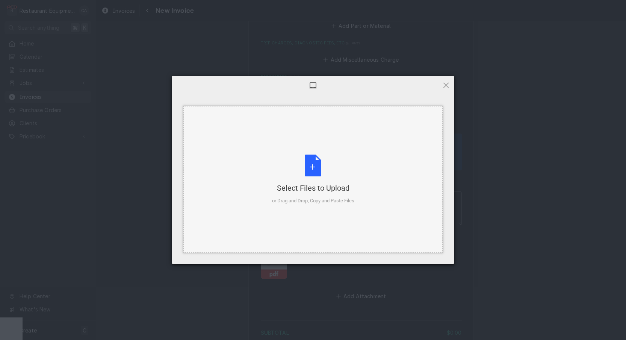
click at [324, 217] on div "Select Files to Upload or Drag and Drop, Copy and Paste Files" at bounding box center [312, 179] width 259 height 147
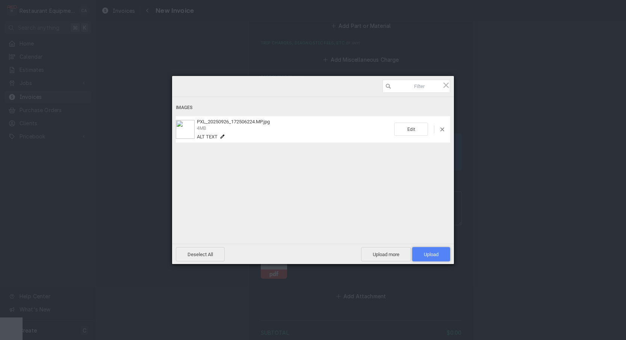
click at [421, 253] on span "Upload 1" at bounding box center [431, 254] width 38 height 14
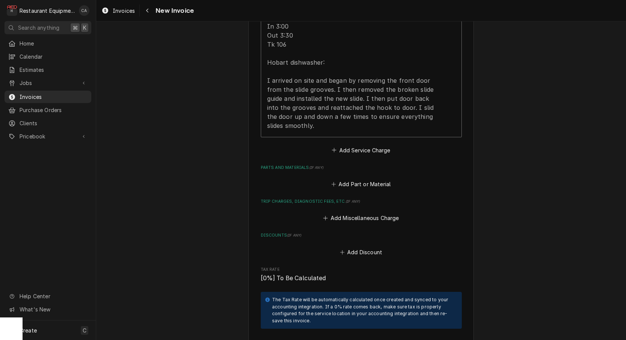
scroll to position [861, 0]
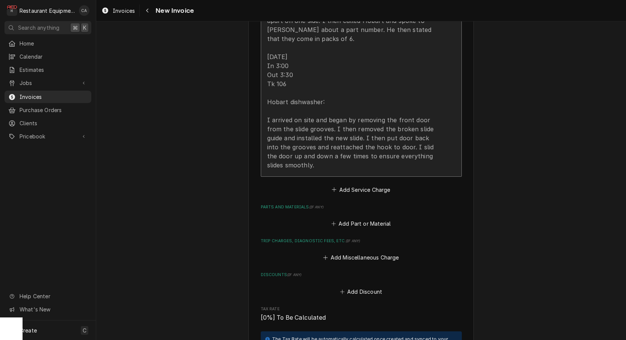
click at [282, 134] on div "9/26/25 In 1:15 Out 1:45 Tk 106 Hobart dishwasher: model- am14 I arrived on sit…" at bounding box center [353, 57] width 173 height 226
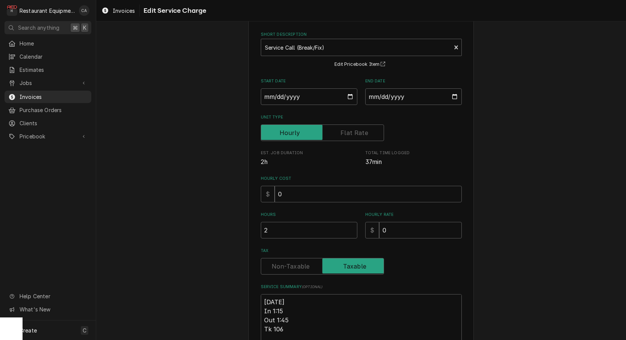
scroll to position [77, 0]
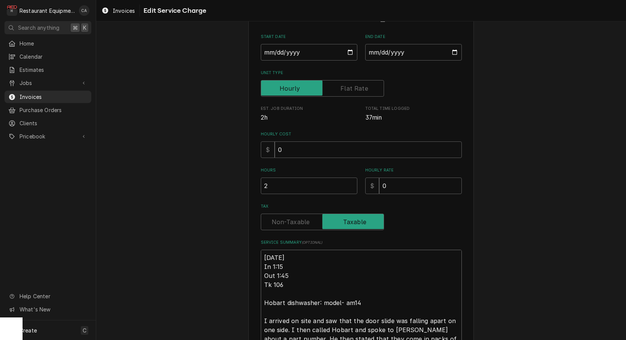
type textarea "x"
type textarea "R9/26/25 In 1:15 Out 1:45 Tk 106 Hobart dishwasher: model- am14 I arrived on si…"
type textarea "x"
type textarea "Ro9/26/25 In 1:15 Out 1:45 Tk 106 Hobart dishwasher: model- am14 I arrived on s…"
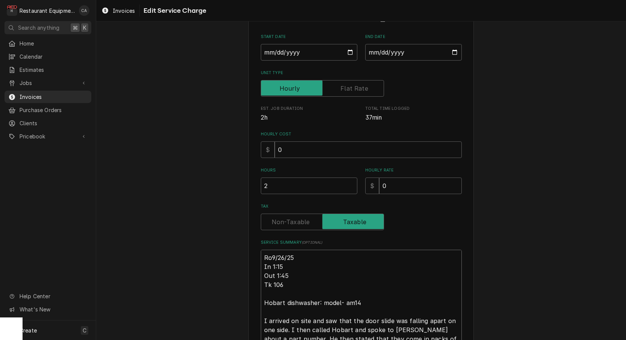
type textarea "x"
type textarea "Roo9/26/25 In 1:15 Out 1:45 Tk 106 Hobart dishwasher: model- am14 I arrived on …"
type textarea "x"
type textarea "Roo 9/26/25 In 1:15 Out 1:45 Tk 106 Hobart dishwasher: model- am14 I arrived on…"
type textarea "x"
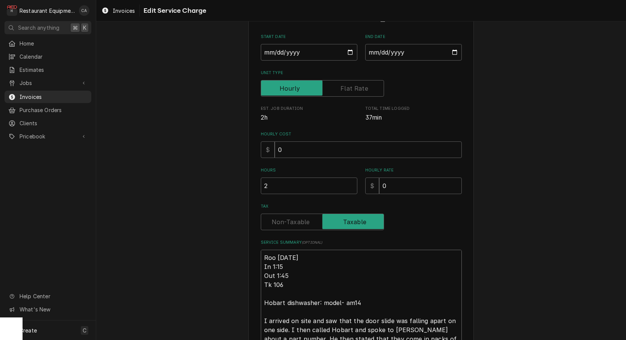
type textarea "Roo 99/26/25 In 1:15 Out 1:45 Tk 106 Hobart dishwasher: model- am14 I arrived o…"
type textarea "x"
type textarea "Roo 909/26/25 In 1:15 Out 1:45 Tk 106 Hobart dishwasher: model- am14 I arrived …"
type textarea "x"
type textarea "Roo 9039/26/25 In 1:15 Out 1:45 Tk 106 Hobart dishwasher: model- am14 I arrived…"
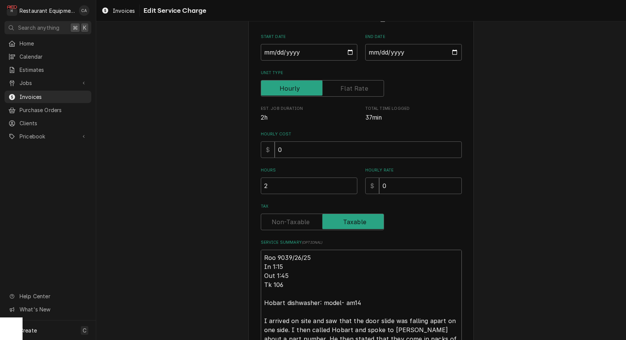
type textarea "x"
type textarea "Roo 90349/26/25 In 1:15 Out 1:45 Tk 106 Hobart dishwasher: model- am14 I arrive…"
type textarea "x"
type textarea "Roo 9034 9/26/25 In 1:15 Out 1:45 Tk 106 Hobart dishwasher: model- am14 I arriv…"
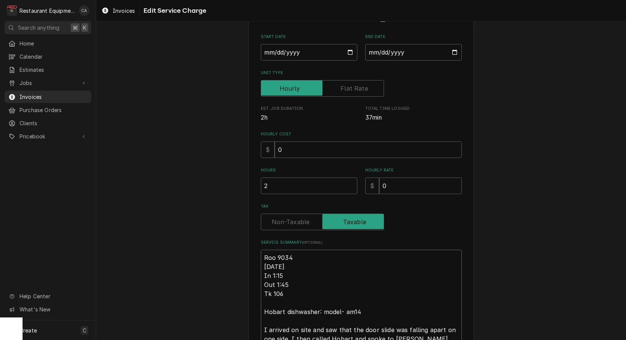
type textarea "x"
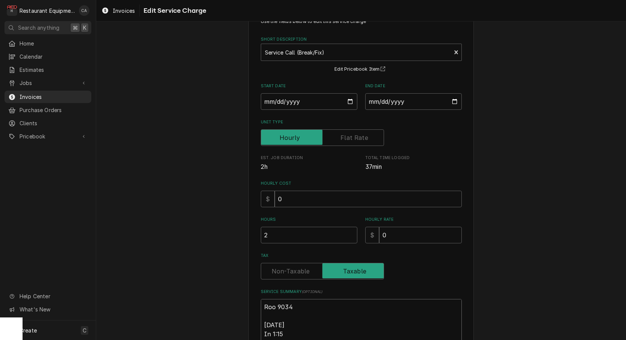
scroll to position [66, 0]
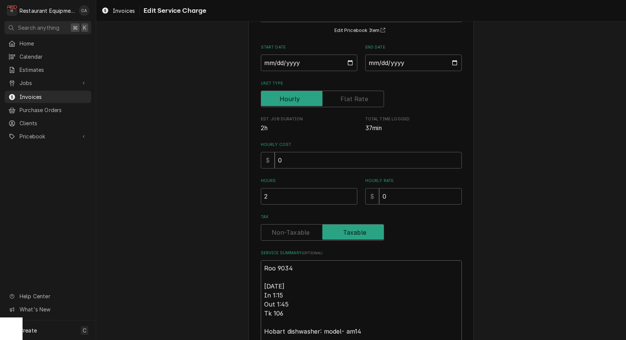
type textarea "Roo 9034 9/26/25 In 1:15 Out 1:45 Tk 106 Hobart dishwasher: model- am14 I arriv…"
drag, startPoint x: 282, startPoint y: 231, endPoint x: 247, endPoint y: 229, distance: 35.8
click at [282, 231] on label "Tax" at bounding box center [322, 232] width 123 height 17
click at [282, 231] on input "Tax" at bounding box center [322, 232] width 117 height 17
checkbox input "false"
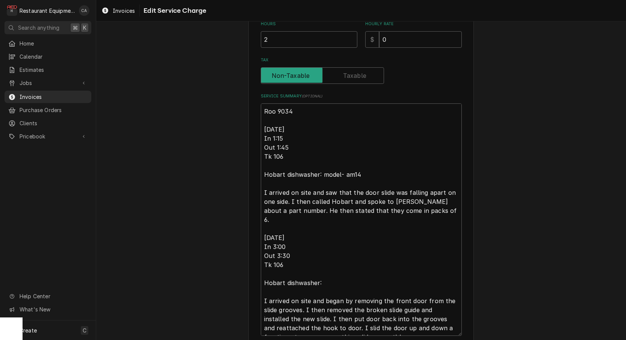
scroll to position [231, 0]
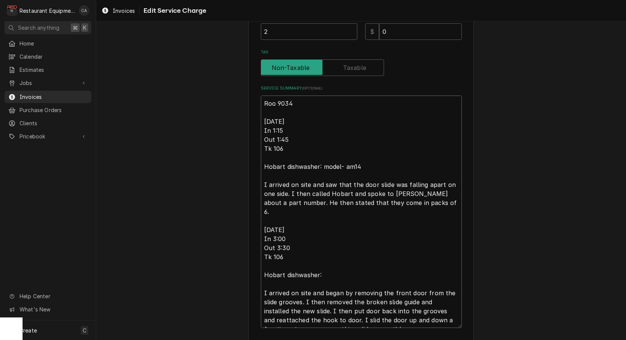
drag, startPoint x: 421, startPoint y: 202, endPoint x: 290, endPoint y: 198, distance: 131.6
click at [290, 198] on textarea "Roo 9034 9/26/25 In 1:15 Out 1:45 Tk 106 Hobart dishwasher: model- am14 I arriv…" at bounding box center [361, 211] width 201 height 232
type textarea "x"
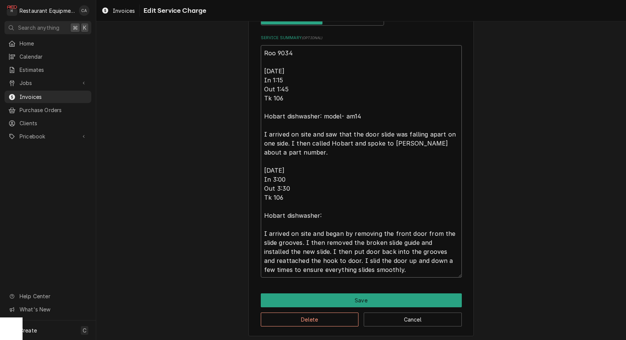
scroll to position [0, 0]
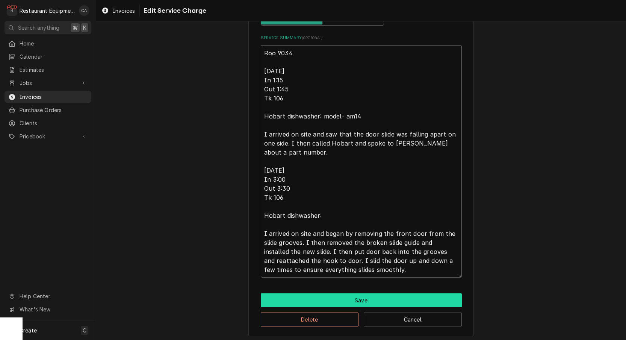
type textarea "Roo 9034 9/26/25 In 1:15 Out 1:45 Tk 106 Hobart dishwasher: model- am14 I arriv…"
click at [343, 298] on button "Save" at bounding box center [361, 300] width 201 height 14
type textarea "x"
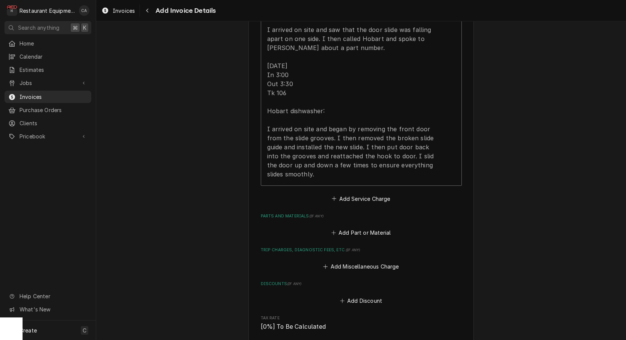
scroll to position [947, 0]
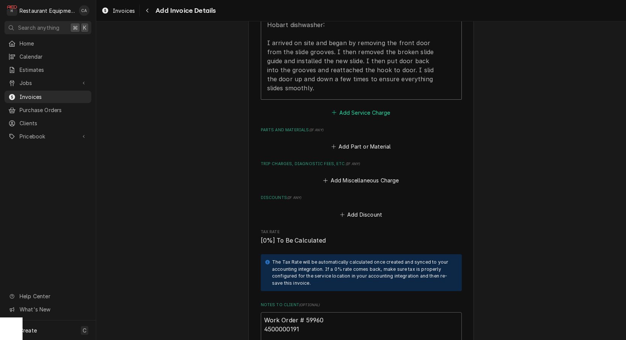
click at [342, 107] on button "Add Service Charge" at bounding box center [361, 112] width 61 height 11
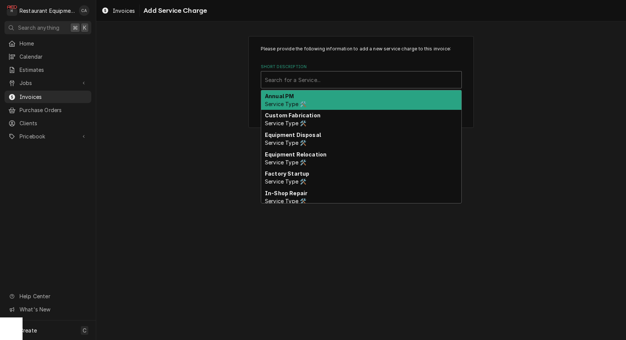
scroll to position [0, 0]
click at [319, 82] on div "Search for a Service..." at bounding box center [361, 80] width 193 height 8
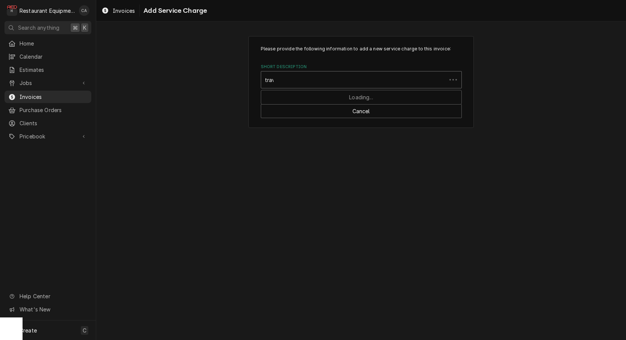
type input "trave"
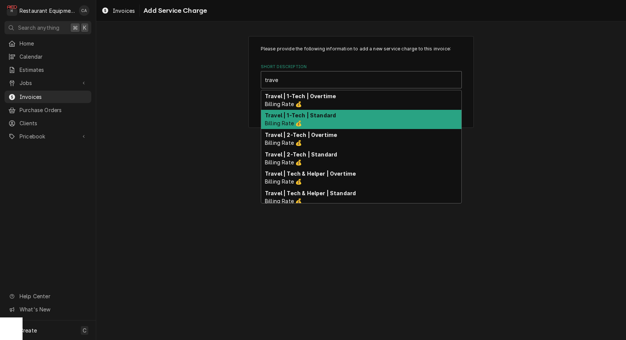
click at [307, 115] on strong "Travel | 1-Tech | Standard" at bounding box center [300, 115] width 71 height 6
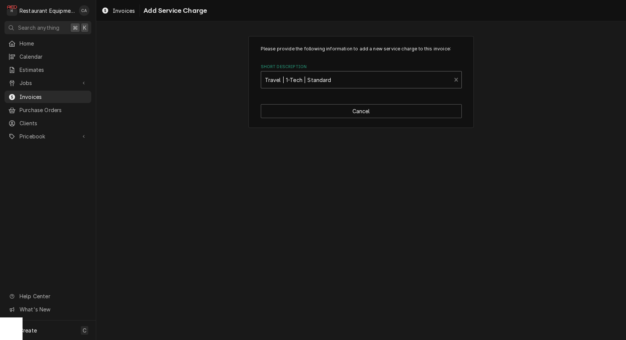
type textarea "x"
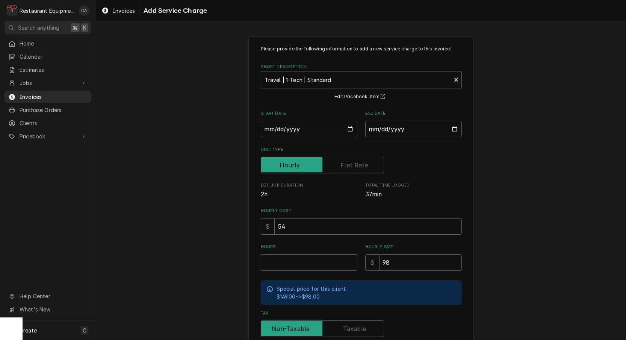
click at [292, 131] on input "Start Date" at bounding box center [309, 129] width 97 height 17
type input "2025-09-26"
type textarea "x"
drag, startPoint x: 382, startPoint y: 129, endPoint x: 398, endPoint y: 150, distance: 26.0
click at [384, 131] on input "End Date" at bounding box center [413, 129] width 97 height 17
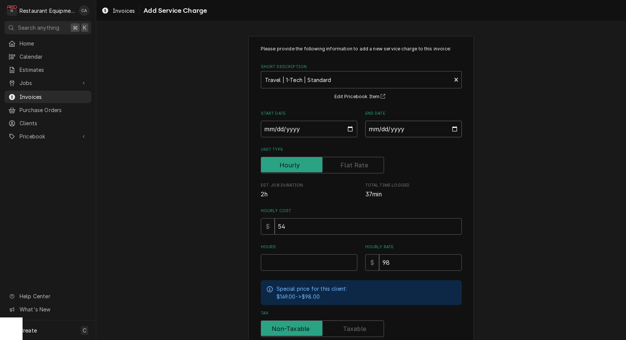
type input "2025-09-30"
click at [494, 183] on div "Please provide the following information to add a new service charge to this in…" at bounding box center [361, 232] width 530 height 407
click at [288, 259] on input "Hours" at bounding box center [309, 262] width 97 height 17
type textarea "x"
type input "2"
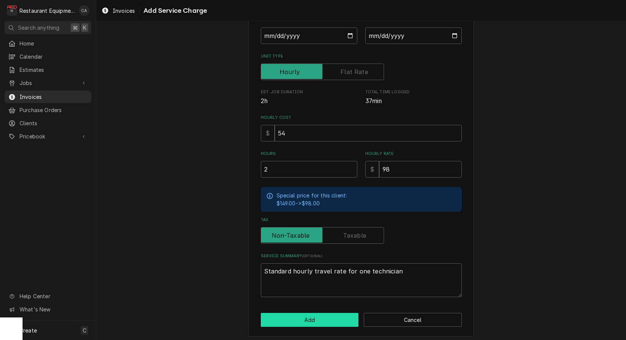
click at [301, 314] on button "Add" at bounding box center [310, 320] width 98 height 14
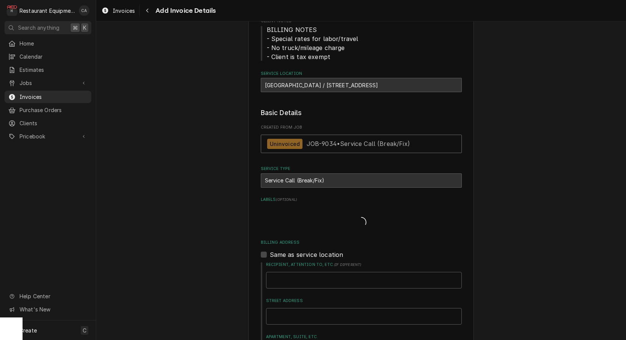
type textarea "x"
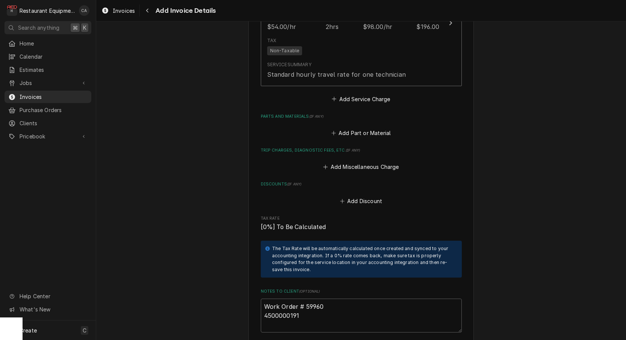
scroll to position [1114, 0]
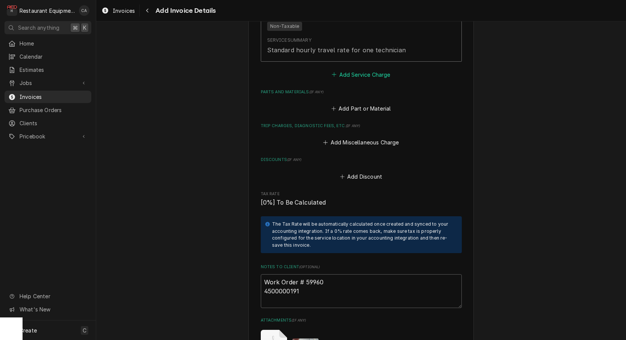
click at [348, 69] on button "Add Service Charge" at bounding box center [361, 74] width 61 height 11
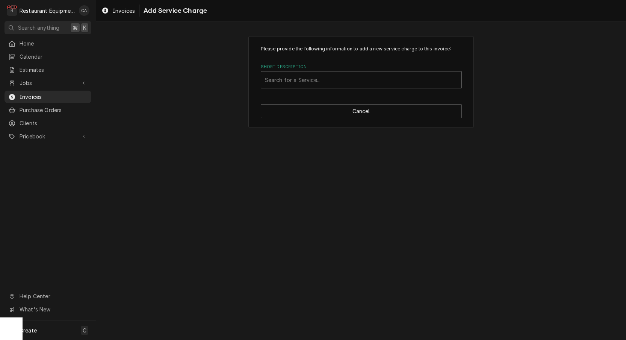
click at [304, 80] on div "Search for a Service..." at bounding box center [361, 80] width 193 height 8
type input "labo"
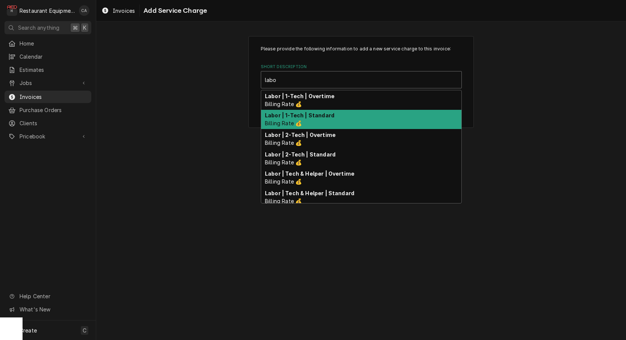
drag, startPoint x: 315, startPoint y: 120, endPoint x: 333, endPoint y: 129, distance: 20.5
click at [315, 120] on div "Labor | 1-Tech | Standard Billing Rate 💰" at bounding box center [361, 120] width 200 height 20
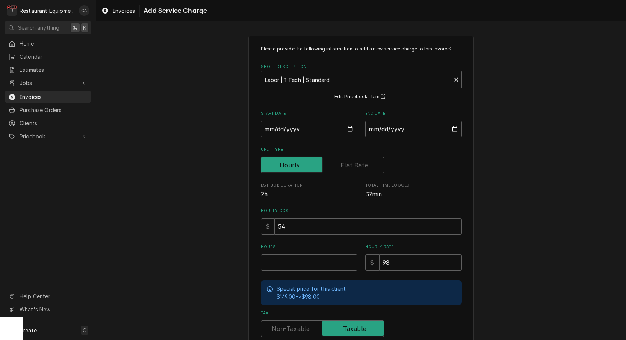
type textarea "x"
click at [284, 130] on input "Start Date" at bounding box center [309, 129] width 97 height 17
type input "2025-09-26"
type textarea "x"
drag, startPoint x: 386, startPoint y: 133, endPoint x: 388, endPoint y: 137, distance: 4.9
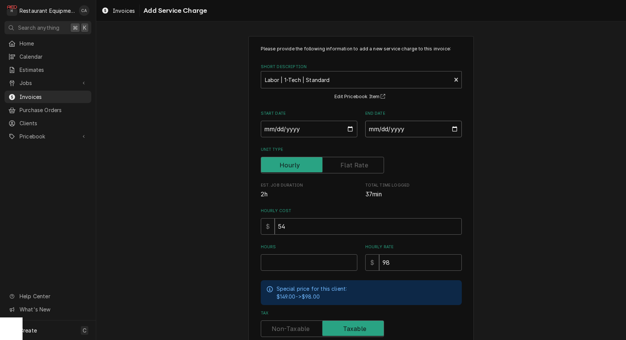
click at [386, 132] on input "End Date" at bounding box center [413, 129] width 97 height 17
type input "2025-09-30"
drag, startPoint x: 475, startPoint y: 182, endPoint x: 314, endPoint y: 253, distance: 175.9
click at [475, 182] on div "Please provide the following information to add a new service charge to this in…" at bounding box center [361, 232] width 530 height 407
click at [294, 259] on input "Hours" at bounding box center [309, 262] width 97 height 17
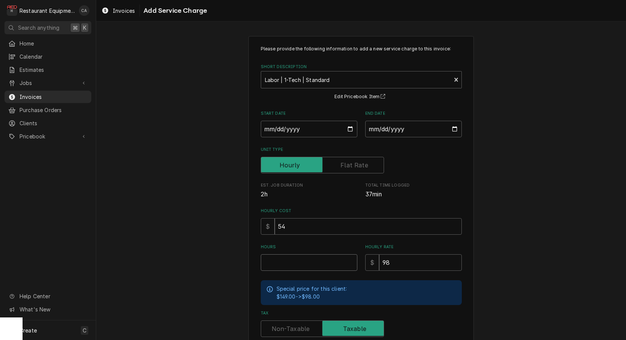
type textarea "x"
type input "2"
drag, startPoint x: 296, startPoint y: 321, endPoint x: 258, endPoint y: 299, distance: 44.4
click at [296, 321] on label "Tax" at bounding box center [322, 328] width 123 height 17
click at [296, 321] on input "Tax" at bounding box center [322, 328] width 117 height 17
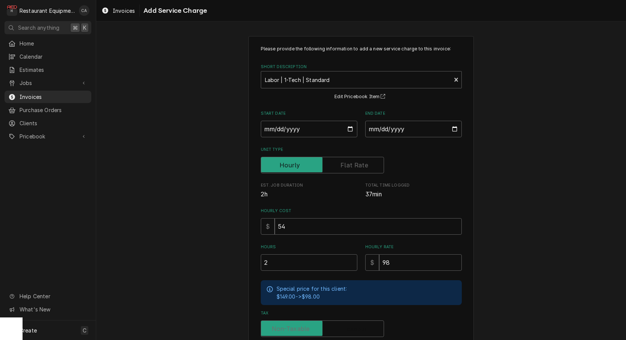
checkbox input "false"
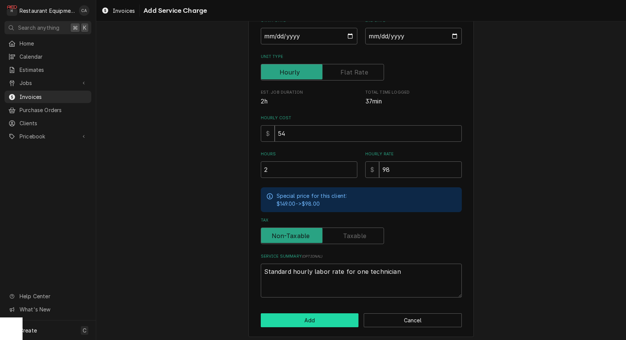
click at [302, 321] on button "Add" at bounding box center [310, 320] width 98 height 14
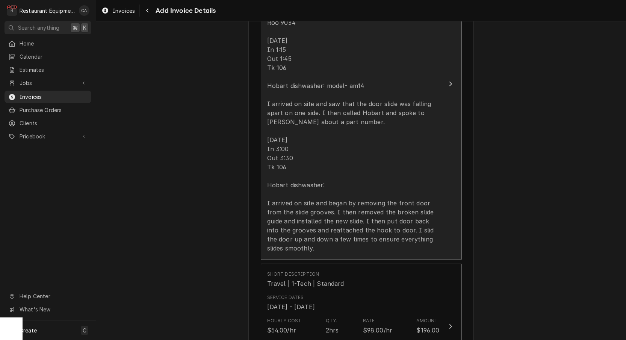
click at [303, 209] on div "Roo 9034 9/26/25 In 1:15 Out 1:45 Tk 106 Hobart dishwasher: model- am14 I arriv…" at bounding box center [353, 135] width 173 height 235
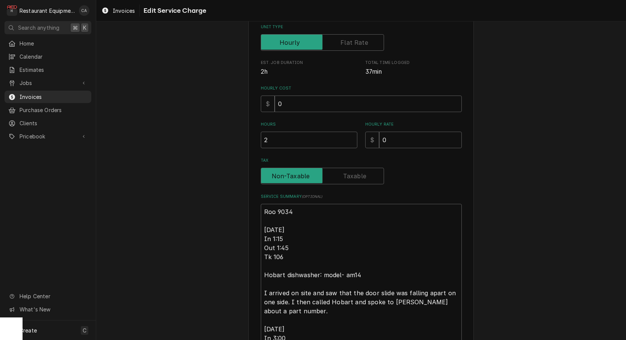
scroll to position [124, 0]
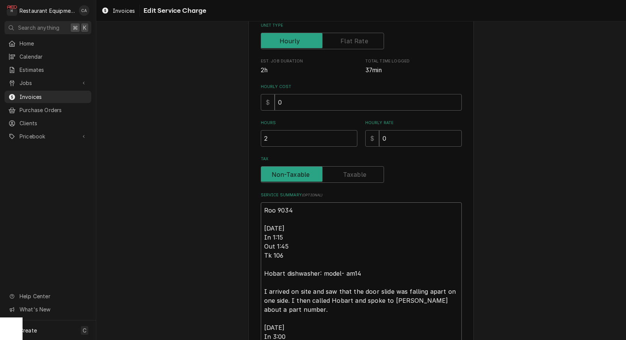
click at [290, 241] on textarea "Roo 9034 9/26/25 In 1:15 Out 1:45 Tk 106 Hobart dishwasher: model- am14 I arriv…" at bounding box center [361, 318] width 201 height 232
type textarea "x"
type textarea "Roo 9034 9/26/25 In 1:15 Out 1:4 Tk 106 Hobart dishwasher: model- am14 I arrive…"
type textarea "x"
type textarea "Roo 9034 9/26/25 In 1:15 Out 1: Tk 106 Hobart dishwasher: model- am14 I arrived…"
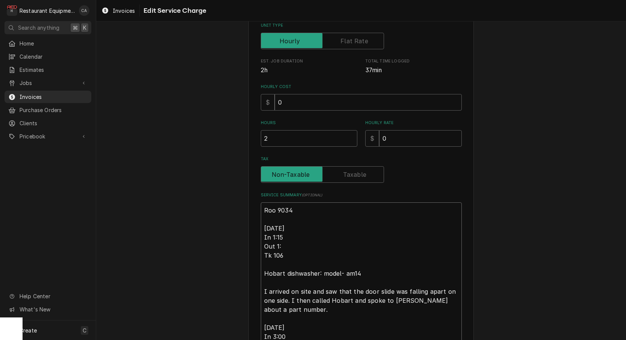
type textarea "x"
type textarea "Roo 9034 9/26/25 In 1:15 Out 1 Tk 106 Hobart dishwasher: model- am14 I arrived …"
type textarea "x"
type textarea "Roo 9034 9/26/25 In 1:15 Out Tk 106 Hobart dishwasher: model- am14 I arrived on…"
type textarea "x"
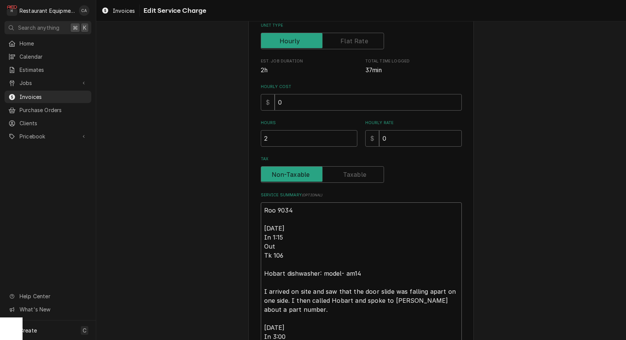
type textarea "Roo 9034 9/26/25 In 1:15 Out 2 Tk 106 Hobart dishwasher: model- am14 I arrived …"
type textarea "x"
type textarea "Roo 9034 9/26/25 In 1:15 Out 2: Tk 106 Hobart dishwasher: model- am14 I arrived…"
type textarea "x"
type textarea "Roo 9034 9/26/25 In 1:15 Out 2:1 Tk 106 Hobart dishwasher: model- am14 I arrive…"
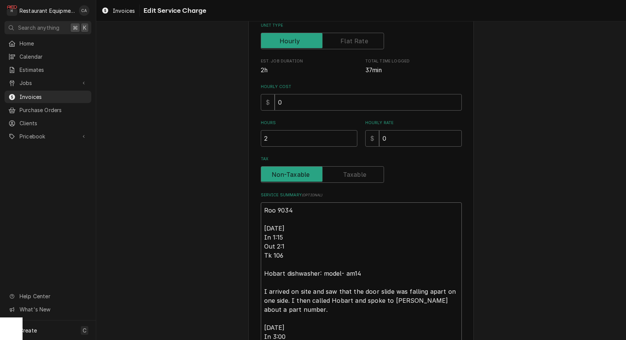
type textarea "x"
type textarea "Roo 9034 9/26/25 In 1:15 Out 2:15 Tk 106 Hobart dishwasher: model- am14 I arriv…"
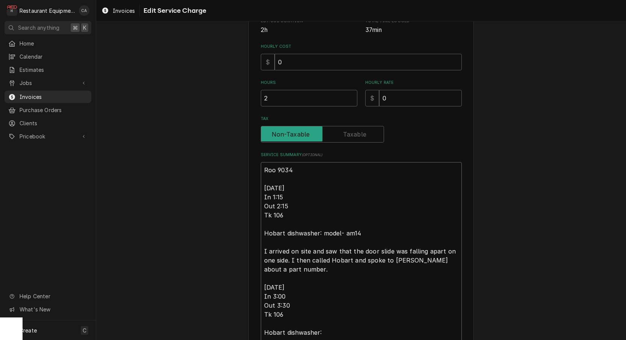
scroll to position [168, 0]
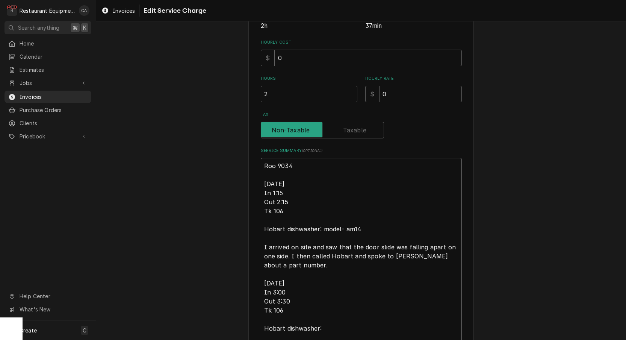
click at [295, 300] on textarea "Roo 9034 9/26/25 In 1:15 Out 2:15 Tk 106 Hobart dishwasher: model- am14 I arriv…" at bounding box center [361, 274] width 201 height 232
type textarea "x"
type textarea "Roo 9034 9/26/25 In 1:15 Out 2:15 Tk 106 Hobart dishwasher: model- am14 I arriv…"
type textarea "x"
type textarea "Roo 9034 9/26/25 In 1:15 Out 2:15 Tk 106 Hobart dishwasher: model- am14 I arriv…"
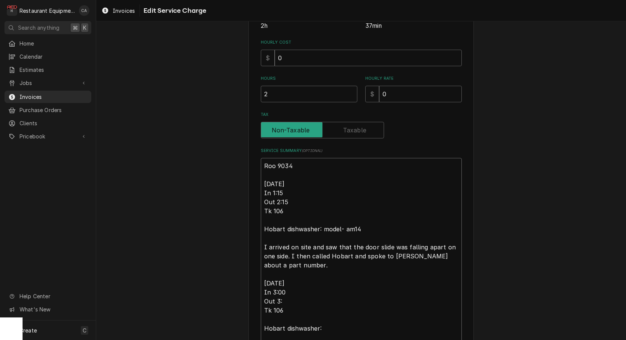
type textarea "x"
type textarea "Roo 9034 9/26/25 In 1:15 Out 2:15 Tk 106 Hobart dishwasher: model- am14 I arriv…"
type textarea "x"
type textarea "Roo 9034 9/26/25 In 1:15 Out 2:15 Tk 106 Hobart dishwasher: model- am14 I arriv…"
type textarea "x"
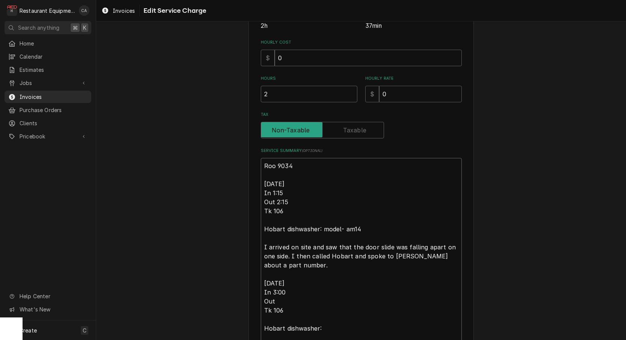
type textarea "Roo 9034 9/26/25 In 1:15 Out 2:15 Tk 106 Hobart dishwasher: model- am14 I arriv…"
type textarea "x"
type textarea "Roo 9034 9/26/25 In 1:15 Out 2:15 Tk 106 Hobart dishwasher: model- am14 I arriv…"
type textarea "x"
type textarea "Roo 9034 9/26/25 In 1:15 Out 2:15 Tk 106 Hobart dishwasher: model- am14 I arriv…"
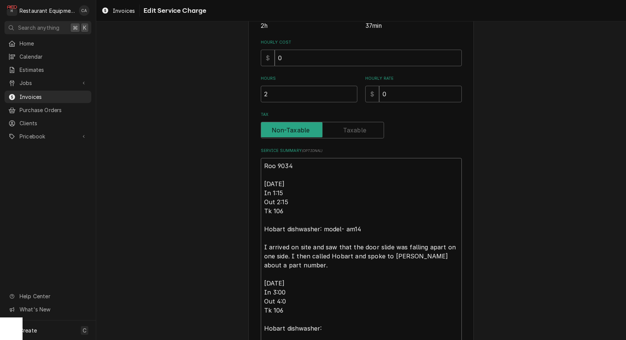
type textarea "x"
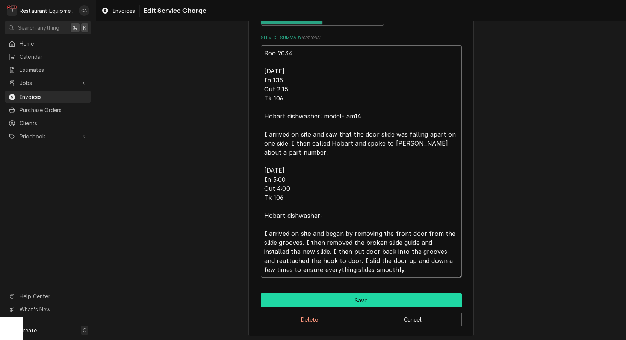
type textarea "Roo 9034 9/26/25 In 1:15 Out 2:15 Tk 106 Hobart dishwasher: model- am14 I arriv…"
click at [325, 295] on button "Save" at bounding box center [361, 300] width 201 height 14
type textarea "x"
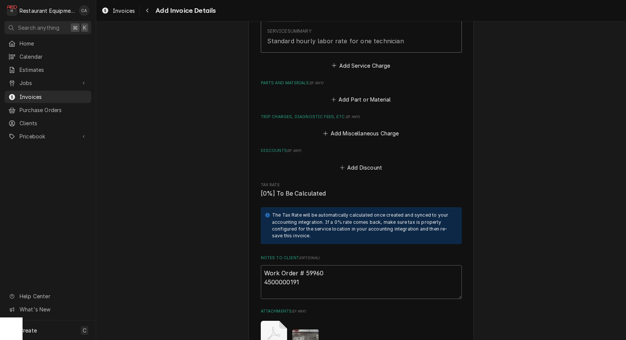
scroll to position [1203, 0]
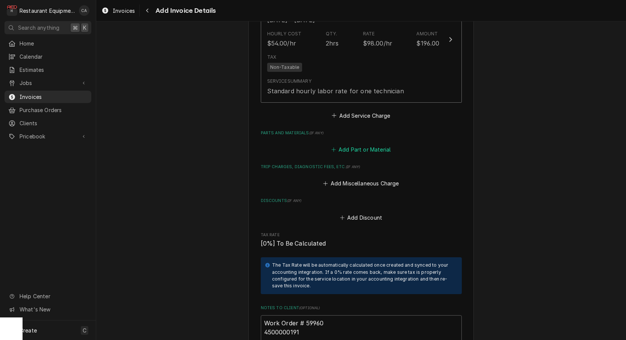
click at [348, 144] on button "Add Part or Material" at bounding box center [361, 149] width 62 height 11
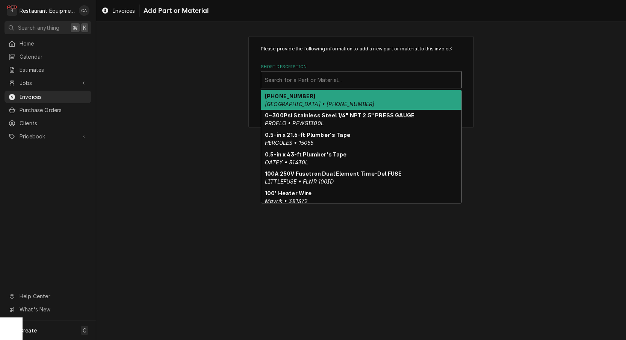
click at [336, 75] on div "Short Description" at bounding box center [361, 80] width 193 height 14
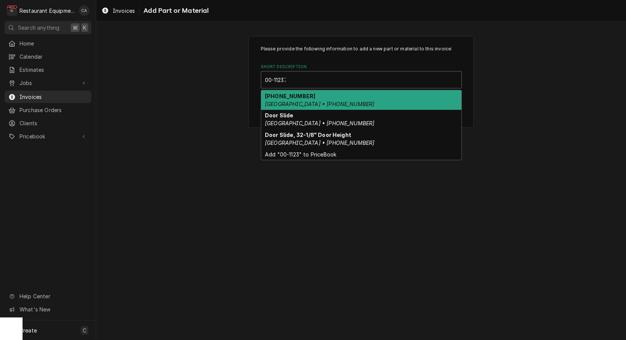
type input "00-112378"
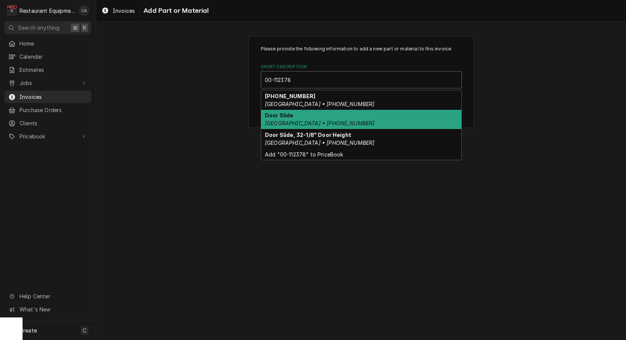
click at [334, 119] on div "Door Slide Hobart • 00-112378-00023" at bounding box center [361, 120] width 200 height 20
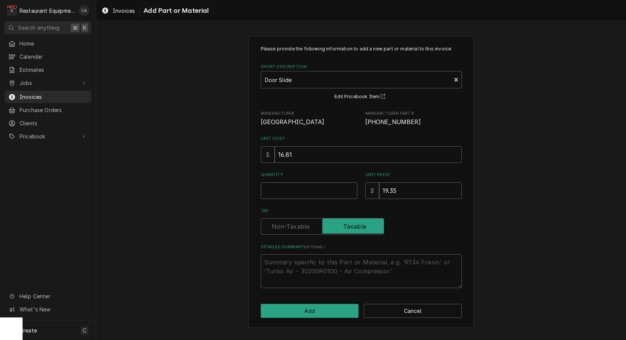
click at [275, 188] on input "Quantity" at bounding box center [309, 190] width 97 height 17
type textarea "x"
type input "1"
type textarea "x"
type input "2"
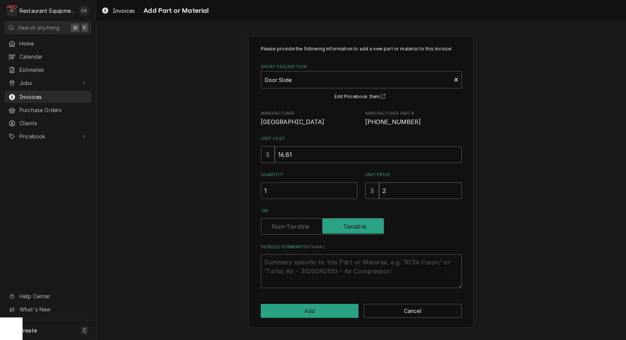
type textarea "x"
type input "25"
type textarea "x"
type input "25.7"
type textarea "x"
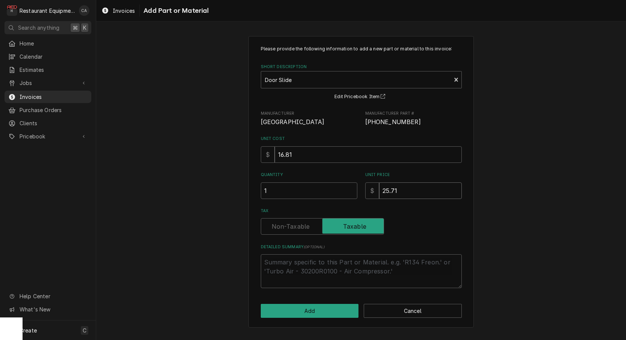
type input "25.71"
click at [296, 229] on input "Tax" at bounding box center [322, 226] width 117 height 17
checkbox input "false"
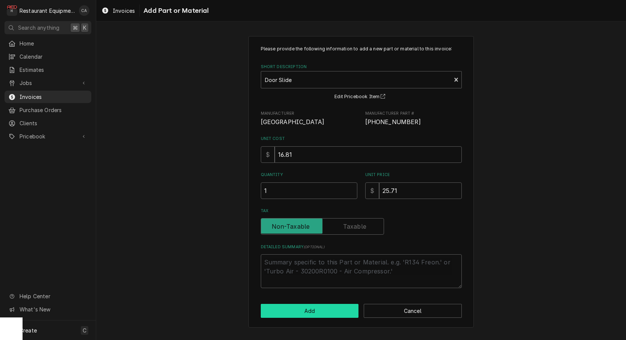
click at [318, 310] on button "Add" at bounding box center [310, 311] width 98 height 14
type textarea "x"
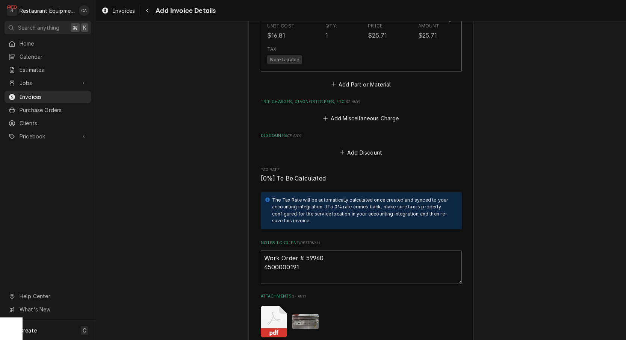
scroll to position [1384, 0]
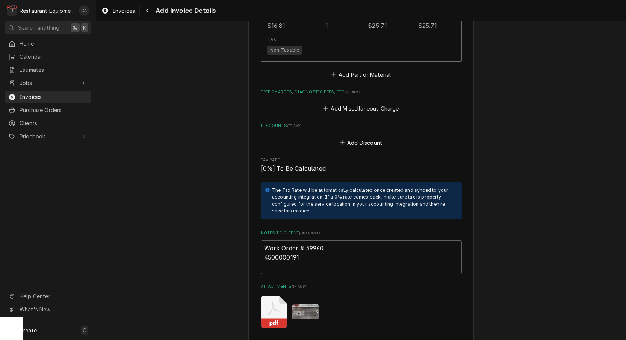
click at [365, 103] on button "Add Miscellaneous Charge" at bounding box center [361, 108] width 78 height 11
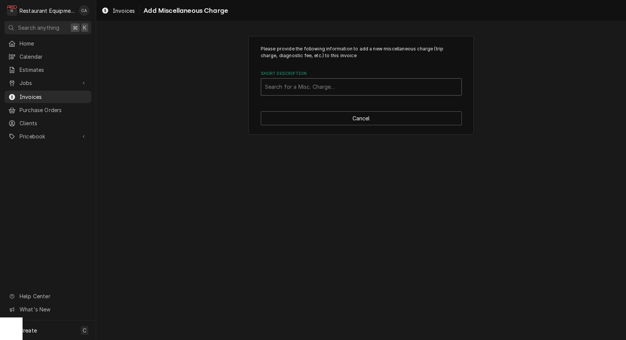
click at [326, 89] on div "Short Description" at bounding box center [361, 87] width 193 height 14
type input "shipp"
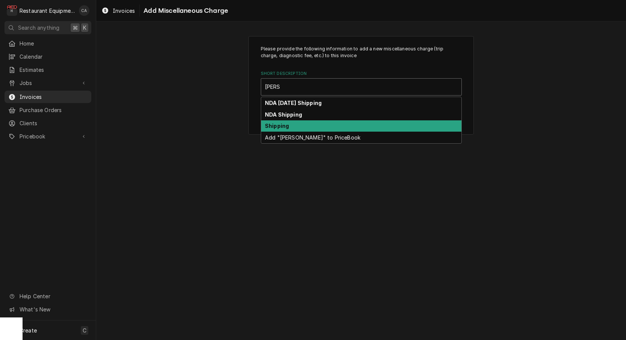
drag, startPoint x: 297, startPoint y: 123, endPoint x: 320, endPoint y: 153, distance: 38.1
click at [297, 123] on div "Shipping" at bounding box center [361, 126] width 200 height 12
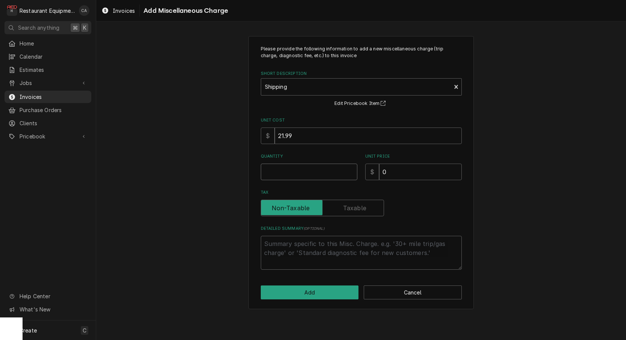
click at [280, 169] on input "Quantity" at bounding box center [309, 172] width 97 height 17
type textarea "x"
type input "1"
type textarea "x"
type input "6"
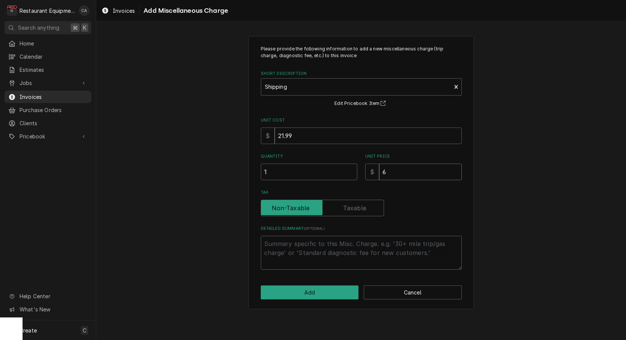
type textarea "x"
type input "62"
type textarea "x"
type input "62.8"
type textarea "x"
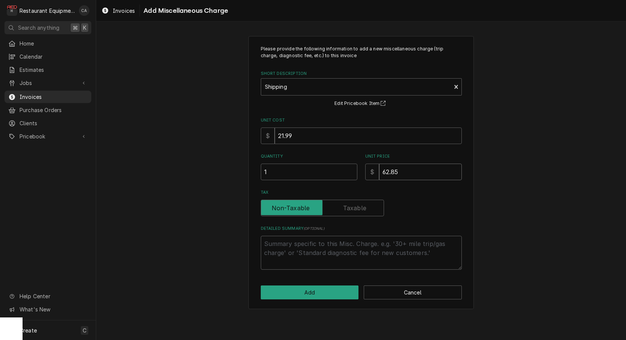
type input "62.85"
click at [406, 174] on input "62.85" at bounding box center [420, 172] width 83 height 17
type textarea "x"
type input "62.8"
click at [399, 168] on input "62.8" at bounding box center [420, 172] width 83 height 17
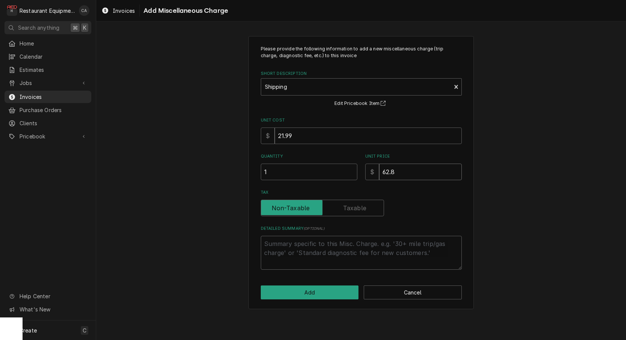
click at [399, 168] on input "62.8" at bounding box center [420, 172] width 83 height 17
type textarea "x"
type input "62.81"
drag, startPoint x: 400, startPoint y: 170, endPoint x: 377, endPoint y: 170, distance: 22.9
click at [377, 170] on div "$ 62.81" at bounding box center [413, 172] width 97 height 17
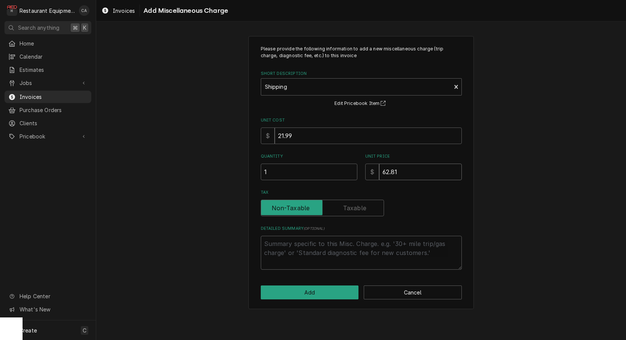
type textarea "x"
type input "5"
type textarea "x"
type input "52"
type textarea "x"
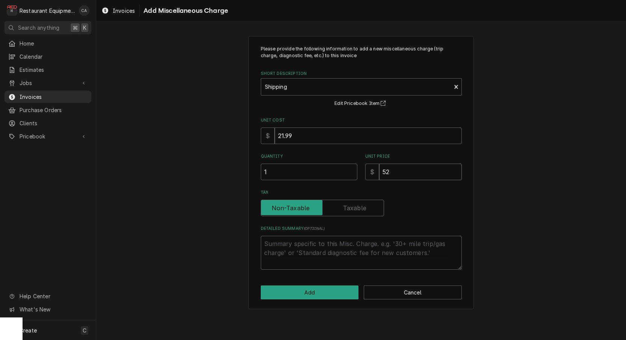
type input "52.8"
type textarea "x"
type input "52.81"
click at [327, 289] on button "Add" at bounding box center [310, 292] width 98 height 14
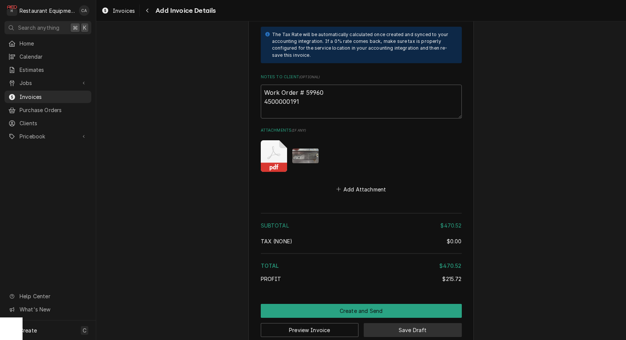
click at [419, 323] on button "Save Draft" at bounding box center [413, 330] width 98 height 14
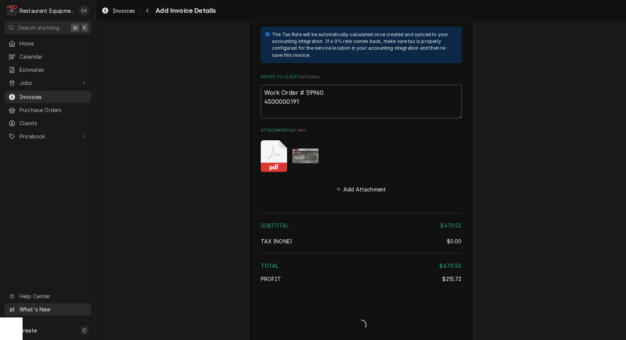
type textarea "x"
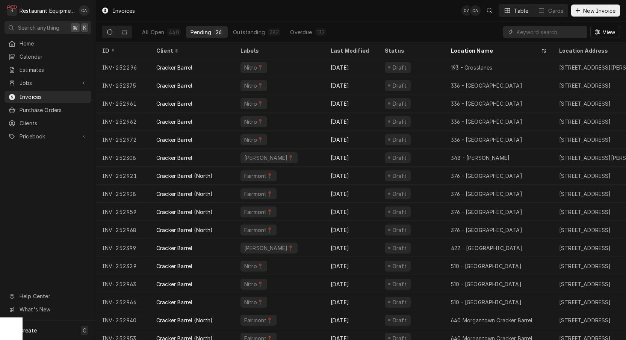
drag, startPoint x: 26, startPoint y: 78, endPoint x: 49, endPoint y: 92, distance: 27.2
click at [26, 79] on span "Jobs" at bounding box center [48, 83] width 57 height 8
click at [34, 92] on span "Jobs" at bounding box center [54, 96] width 68 height 8
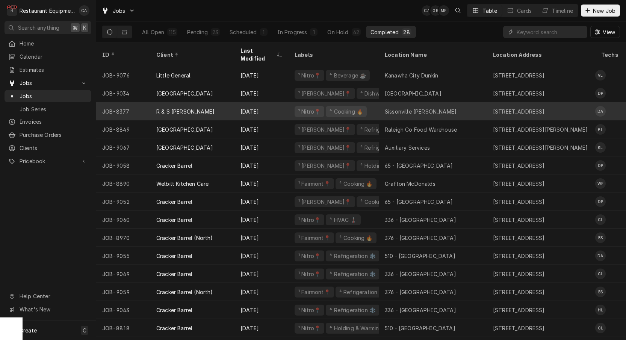
click at [170, 108] on div "R & S [PERSON_NAME]" at bounding box center [185, 112] width 58 height 8
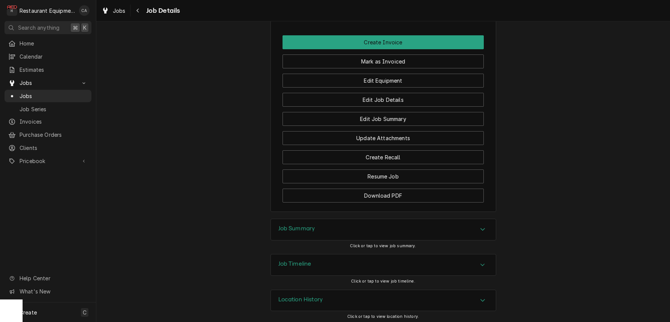
drag, startPoint x: 304, startPoint y: 227, endPoint x: 291, endPoint y: 208, distance: 22.9
click at [304, 227] on h3 "Job Summary" at bounding box center [296, 228] width 37 height 7
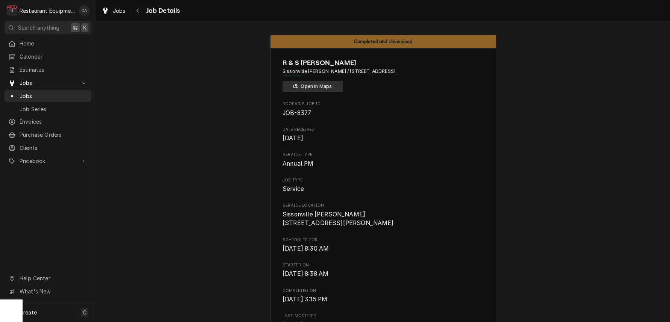
click at [320, 86] on button "Open in Maps" at bounding box center [312, 86] width 60 height 11
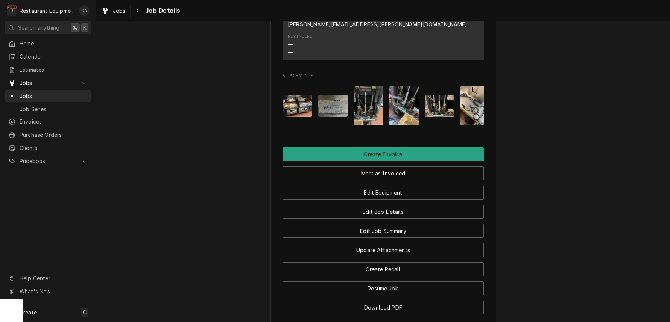
scroll to position [538, 0]
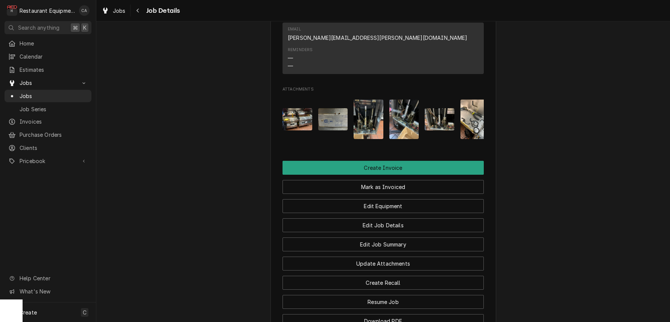
click at [330, 117] on img "Attachments" at bounding box center [333, 119] width 30 height 22
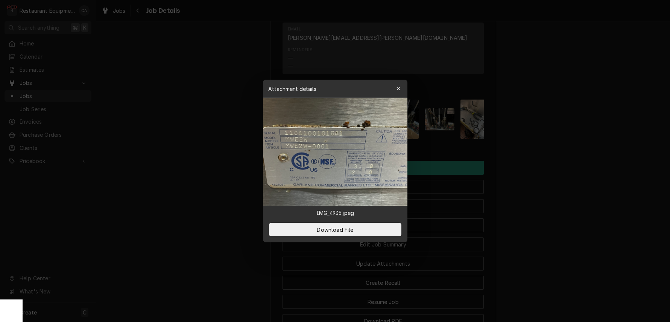
drag, startPoint x: 557, startPoint y: 142, endPoint x: 394, endPoint y: 154, distance: 163.2
click at [552, 143] on div at bounding box center [335, 161] width 670 height 322
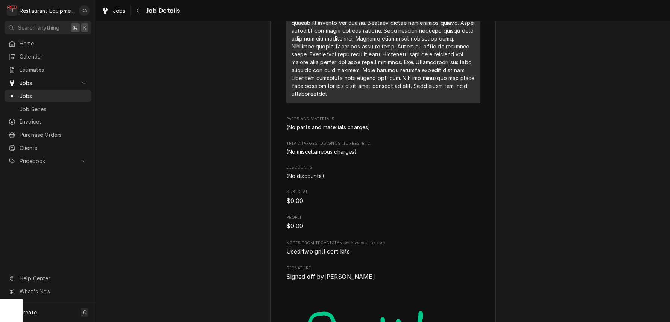
scroll to position [1544, 0]
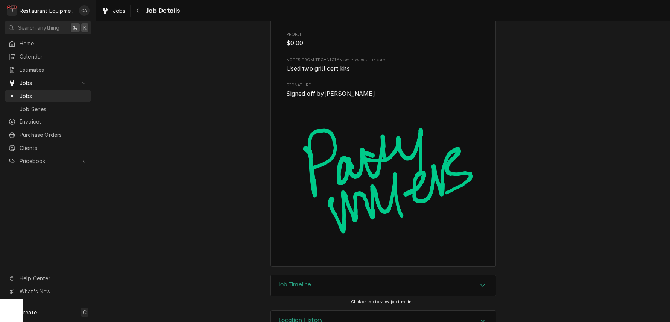
drag, startPoint x: 261, startPoint y: 111, endPoint x: 265, endPoint y: 115, distance: 5.6
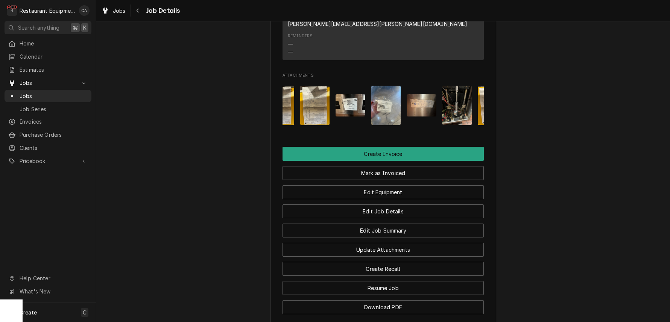
scroll to position [0, 301]
click at [382, 101] on img "Attachments" at bounding box center [387, 105] width 30 height 39
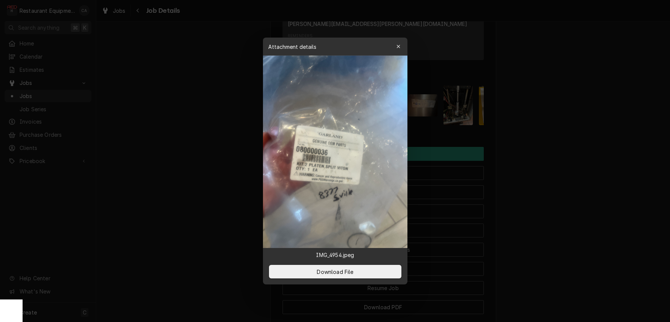
scroll to position [0, 0]
click at [511, 111] on div at bounding box center [335, 161] width 670 height 322
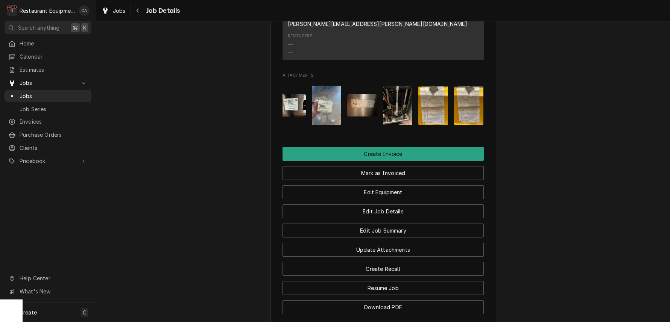
scroll to position [0, 361]
click at [357, 103] on img "Attachments" at bounding box center [362, 105] width 30 height 22
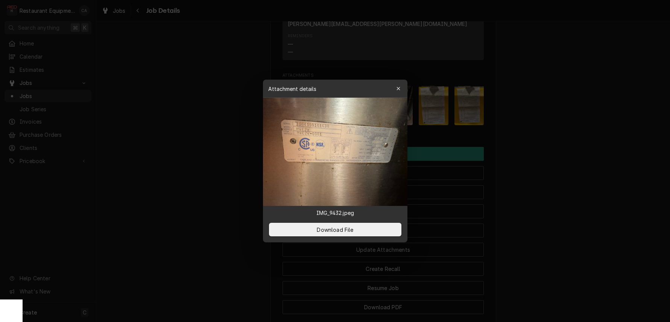
scroll to position [0, 0]
click at [533, 171] on div at bounding box center [335, 161] width 670 height 322
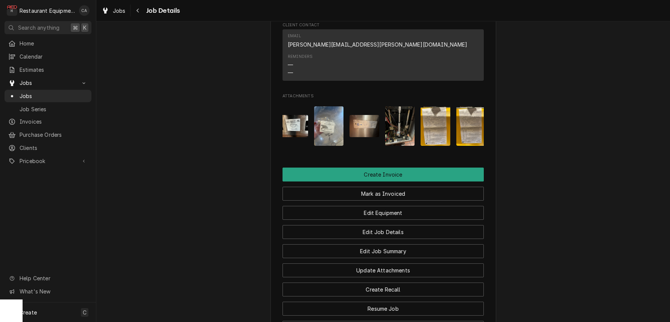
scroll to position [449, 0]
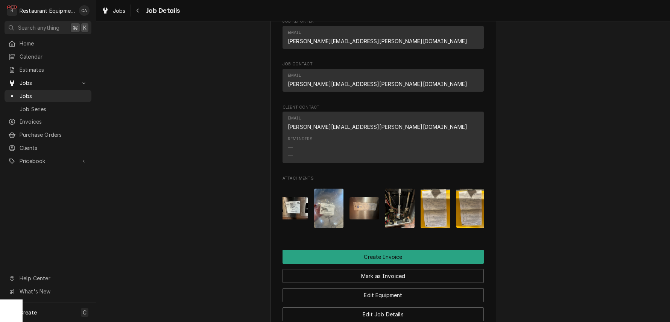
click at [325, 199] on img "Attachments" at bounding box center [329, 208] width 30 height 39
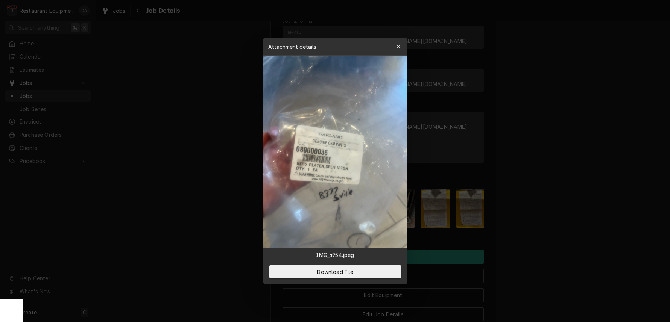
click at [199, 203] on div at bounding box center [335, 161] width 670 height 322
click at [199, 203] on div "Completed and Uninvoiced R & S Mills Sissonville McDonald's / 6400 Sissonville …" at bounding box center [382, 6] width 573 height 853
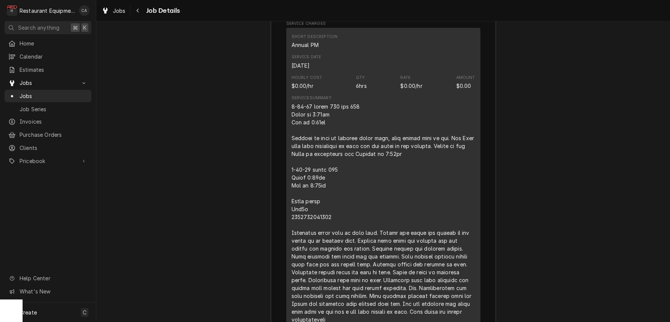
scroll to position [994, 0]
click at [122, 14] on div "Jobs" at bounding box center [113, 10] width 27 height 9
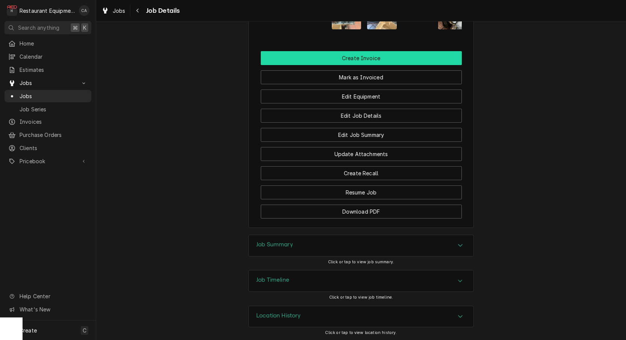
scroll to position [646, 0]
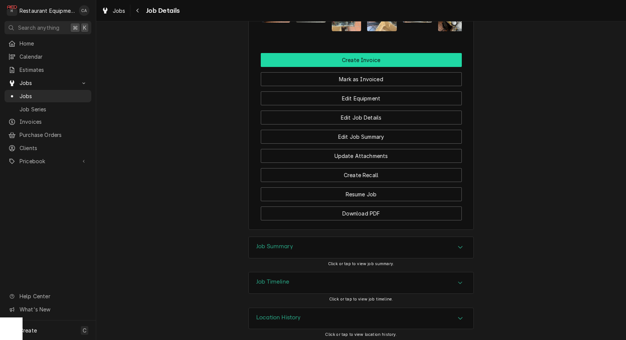
click at [356, 61] on button "Create Invoice" at bounding box center [361, 60] width 201 height 14
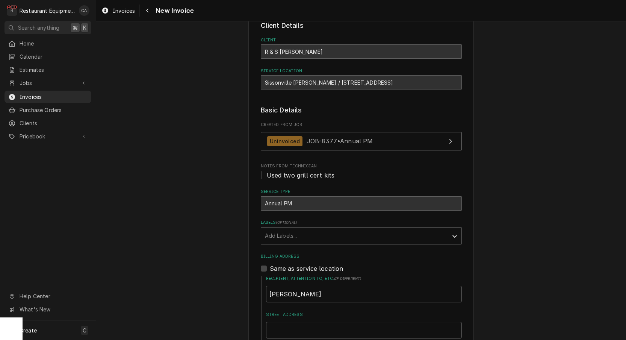
scroll to position [75, 0]
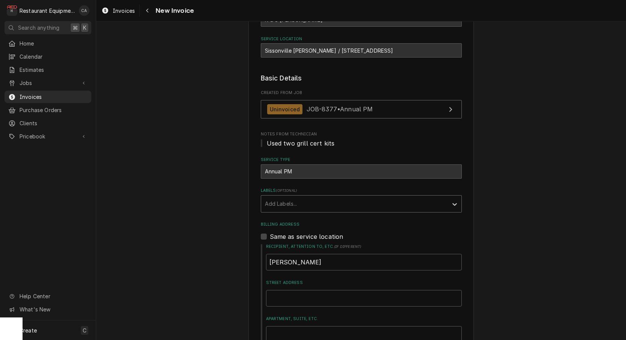
click at [274, 204] on div "Add Labels..." at bounding box center [354, 204] width 179 height 8
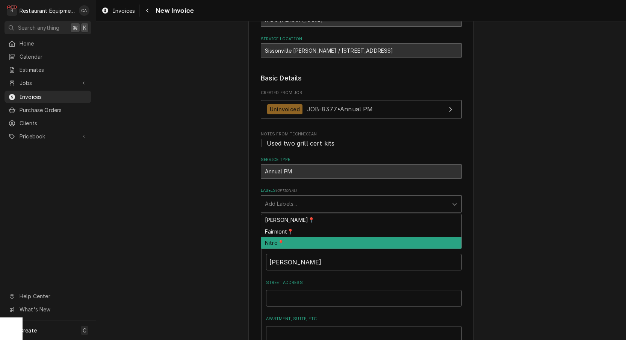
click at [286, 241] on div "Nitro📍" at bounding box center [361, 243] width 200 height 12
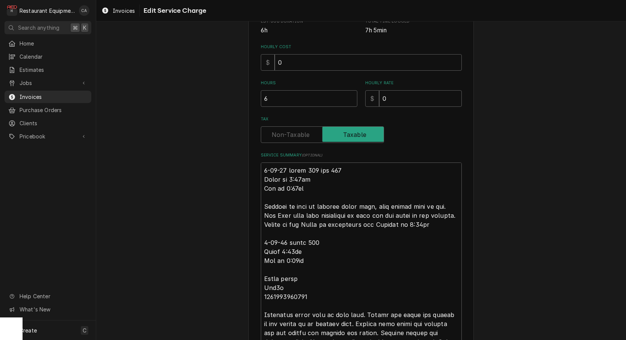
scroll to position [165, 0]
type textarea "x"
type textarea "R9-24-25 truck 202 and 205 Start at 8:30am End at 9:00am Arrived on site to per…"
type textarea "x"
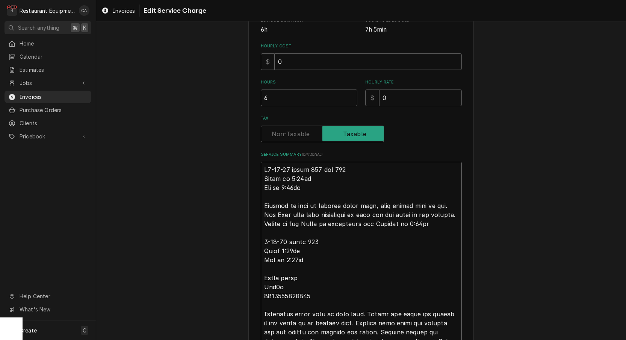
type textarea "Ro9-24-25 truck 202 and 205 Start at 8:30am End at 9:00am Arrived on site to pe…"
type textarea "x"
type textarea "Roo9-24-25 truck 202 and 205 Start at 8:30am End at 9:00am Arrived on site to p…"
type textarea "x"
type textarea "Roo 9-24-25 truck 202 and 205 Start at 8:30am End at 9:00am Arrived on site to …"
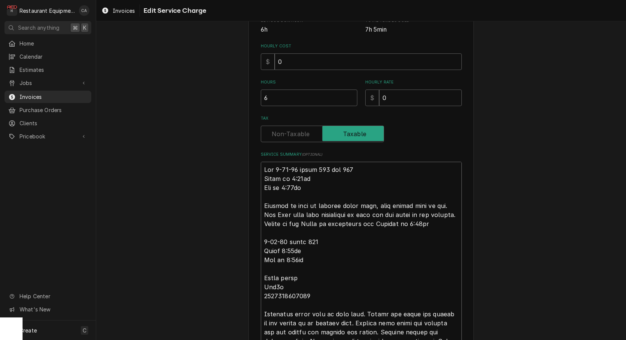
type textarea "x"
type textarea "Roo 89-24-25 truck 202 and 205 Start at 8:30am End at 9:00am Arrived on site to…"
type textarea "x"
type textarea "Roo 839-24-25 truck 202 and 205 Start at 8:30am End at 9:00am Arrived on site t…"
type textarea "x"
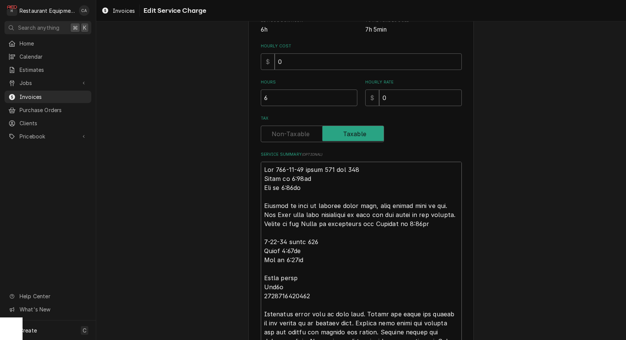
type textarea "Roo 8379-24-25 truck 202 and 205 Start at 8:30am End at 9:00am Arrived on site …"
type textarea "x"
type textarea "Roo 83779-24-25 truck 202 and 205 Start at 8:30am End at 9:00am Arrived on site…"
type textarea "x"
type textarea "Roo 8377 9-24-25 truck 202 and 205 Start at 8:30am End at 9:00am Arrived on sit…"
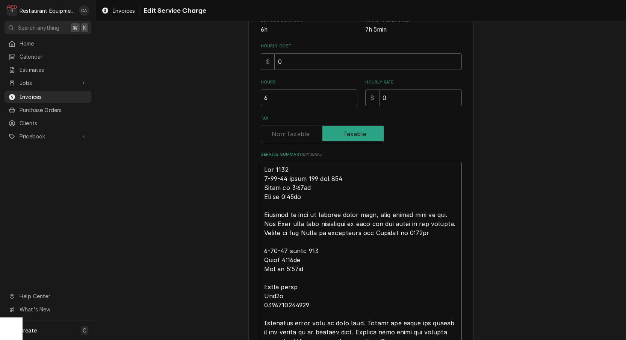
type textarea "x"
type textarea "Roo 8377 9-24-25 truck 202 and 205 Start at 8:30am End at 9:00am Arrived on sit…"
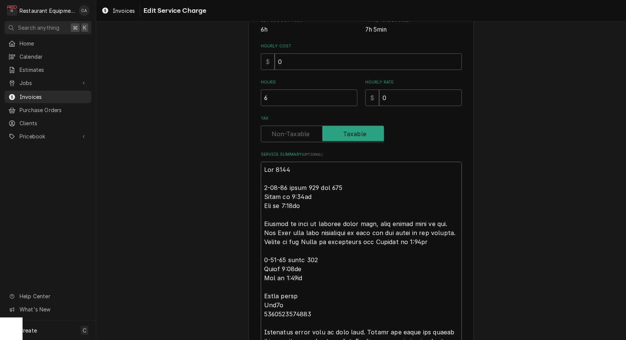
type textarea "x"
type textarea "Roo 8377 9-24-25 truck 202 and 205 Start at 8:30am End at 9:0am Arrived on site…"
type textarea "x"
type textarea "Roo 8377 9-24-25 truck 202 and 205 Start at 8:30am End at 9:03am Arrived on sit…"
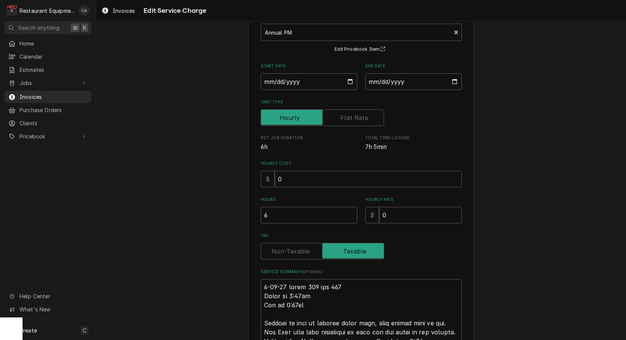
scroll to position [63, 0]
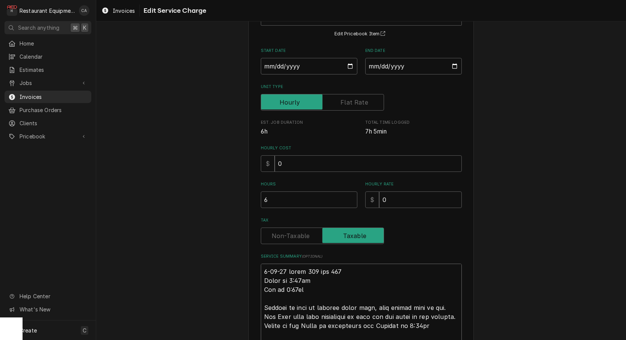
type textarea "x"
type textarea "9-24-25 truck 202 and 205 Start at 8:30am End at 9:0am Arrived on site to perfo…"
type textarea "x"
type textarea "9-24-25 truck 202 and 205 Start at 8:30am End at 9:am Arrived on site to perfor…"
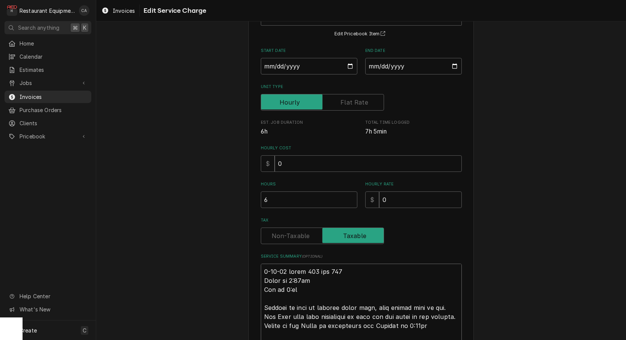
type textarea "x"
type textarea "9-24-25 truck 202 and 205 Start at 8:30am End at 9:3am Arrived on site to perfo…"
type textarea "x"
type textarea "9-24-25 truck 202 and 205 Start at 8:30am End at 9:30am Arrived on site to perf…"
type textarea "x"
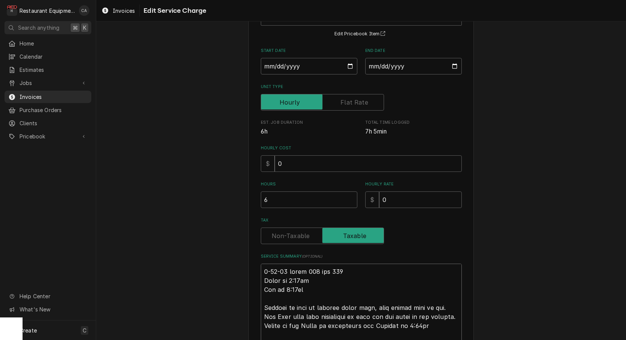
type textarea "9-24-25truck 202 and 205 Start at 8:30am End at 9:30am Arrived on site to perfo…"
type textarea "x"
type textarea "9-24-25 truck 202 and 205 Start at 8:30am End at 9:30am Arrived on site to perf…"
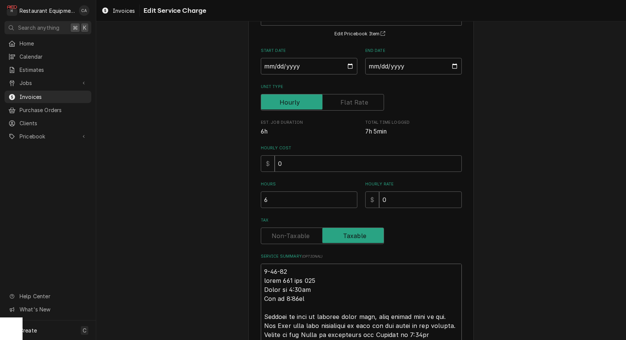
type textarea "x"
type textarea "9-24-25 ruck 202 and 205 Start at 8:30am End at 9:30am Arrived on site to perfo…"
type textarea "x"
type textarea "9-24-25 Truck 202 and 205 Start at 8:30am End at 9:30am Arrived on site to perf…"
type textarea "x"
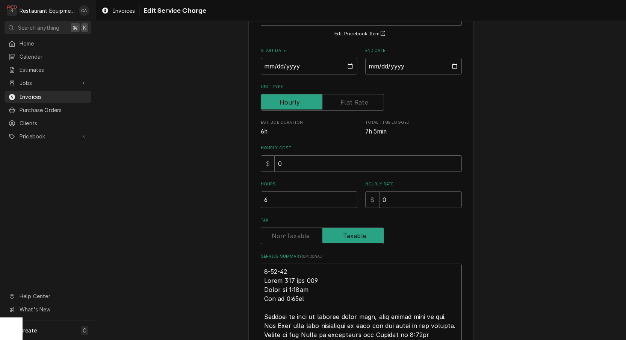
type textarea "R9-24-25 Truck 202 and 205 Start at 8:30am End at 9:30am Arrived on site to per…"
type textarea "x"
type textarea "Ro9-24-25 Truck 202 and 205 Start at 8:30am End at 9:30am Arrived on site to pe…"
type textarea "x"
type textarea "Roo9-24-25 Truck 202 and 205 Start at 8:30am End at 9:30am Arrived on site to p…"
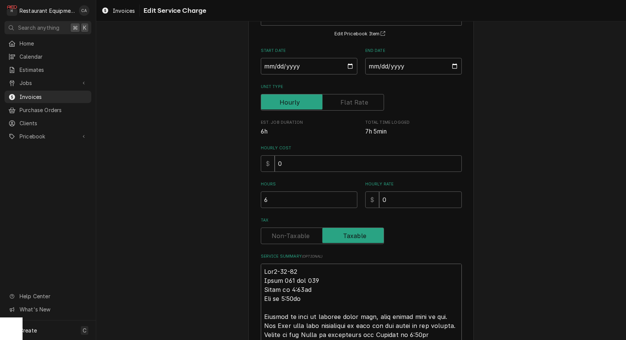
type textarea "x"
type textarea "Roo 9-24-25 Truck 202 and 205 Start at 8:30am End at 9:30am Arrived on site to …"
type textarea "x"
type textarea "Roo 89-24-25 Truck 202 and 205 Start at 8:30am End at 9:30am Arrived on site to…"
type textarea "x"
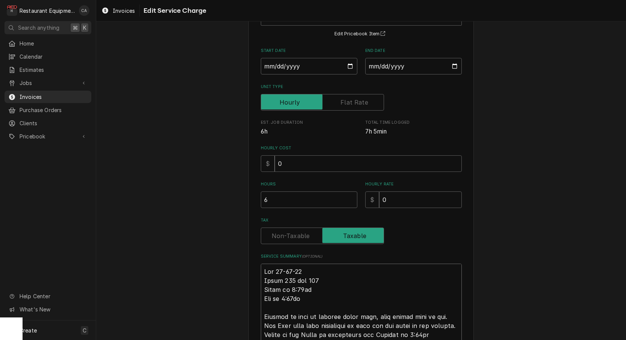
type textarea "Roo 839-24-25 Truck 202 and 205 Start at 8:30am End at 9:30am Arrived on site t…"
type textarea "x"
type textarea "Roo 8379-24-25 Truck 202 and 205 Start at 8:30am End at 9:30am Arrived on site …"
type textarea "x"
type textarea "Roo 83779-24-25 Truck 202 and 205 Start at 8:30am End at 9:30am Arrived on site…"
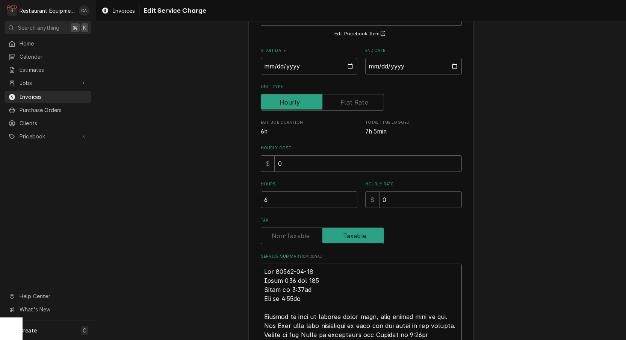
type textarea "x"
type textarea "Roo 8377 9-24-25 Truck 202 and 205 Start at 8:30am End at 9:30am Arrived on sit…"
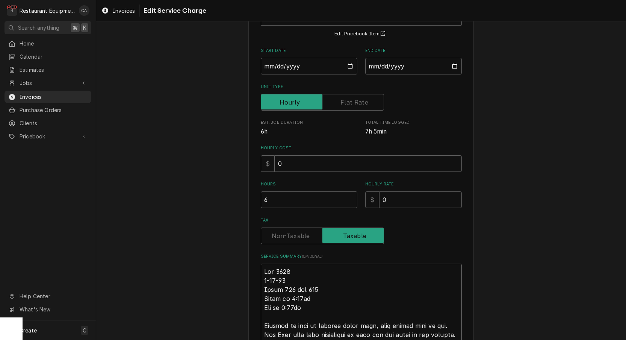
type textarea "x"
type textarea "Roo 8377 9-24-25 Truck 202 and 205 Start at 8:30am End at 9:30am Arrived on sit…"
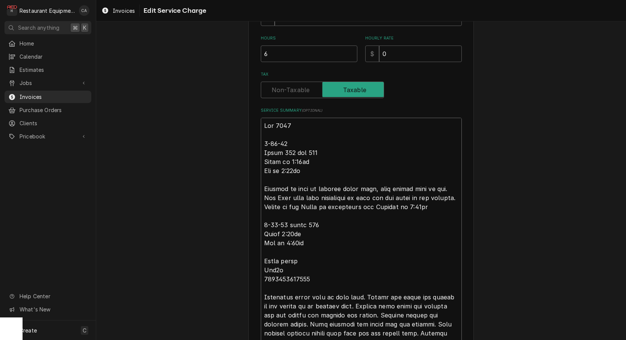
scroll to position [209, 0]
click at [290, 221] on textarea "Service Summary ( optional )" at bounding box center [361, 341] width 201 height 449
type textarea "x"
type textarea "Roo 8377 9-24-25 Truck 202 and 205 Start at 8:30am End at 9:30am Arrived on sit…"
type textarea "x"
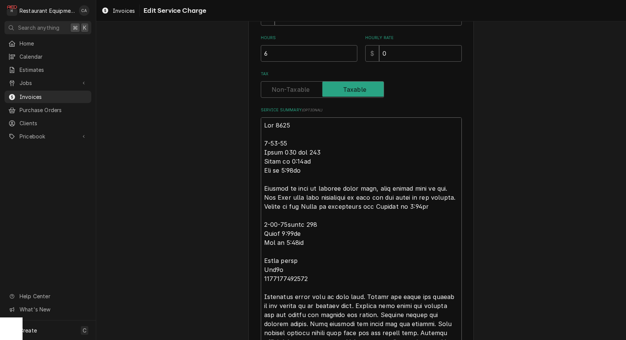
type textarea "Roo 8377 9-24-25 Truck 202 and 205 Start at 8:30am End at 9:30am Arrived on sit…"
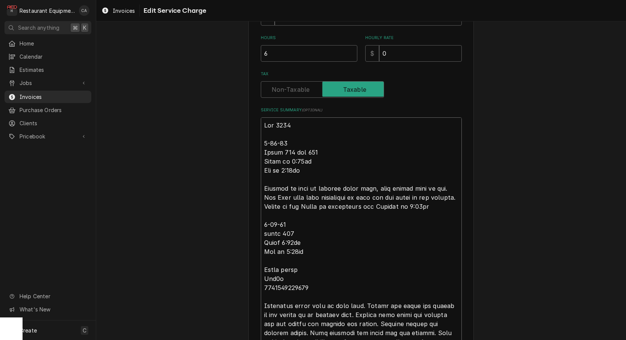
type textarea "x"
type textarea "Roo 8377 9-24-25 Truck 202 and 205 Start at 8:30am End at 9:30am Arrived on sit…"
type textarea "x"
type textarea "Roo 8377 9-24-25 Truck 202 and 205 Start at 8:30am End at 9:30am Arrived on sit…"
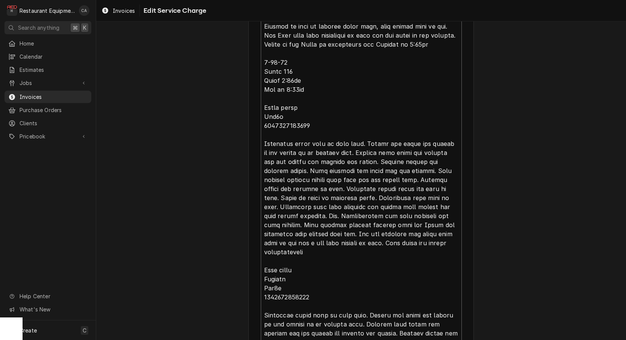
scroll to position [402, 0]
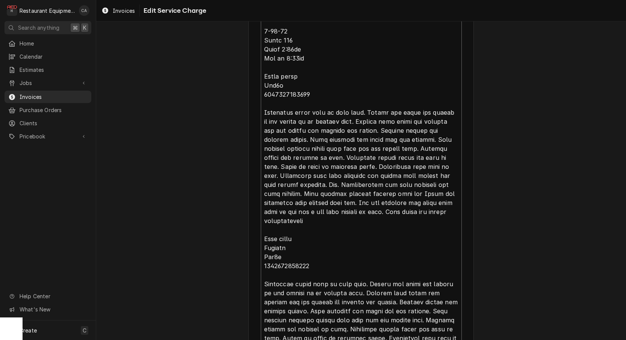
click at [303, 181] on textarea "Service Summary ( optional )" at bounding box center [361, 153] width 201 height 458
type textarea "x"
type textarea "Roo 8377 9-24-25 Truck 202 and 205 Start at 8:30am End at 9:30am Arrived on sit…"
type textarea "x"
type textarea "Roo 8377 9-24-25 Truck 202 and 205 Start at 8:30am End at 9:30am Arrived on sit…"
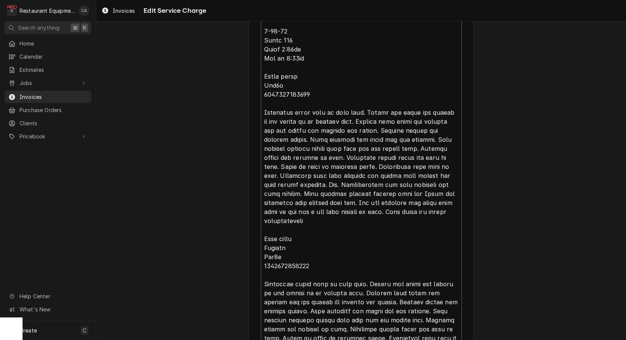
type textarea "x"
type textarea "Roo 8377 9-24-25 Truck 202 and 205 Start at 8:30am End at 9:30am Arrived on sit…"
type textarea "x"
type textarea "Roo 8377 9-24-25 Truck 202 and 205 Start at 8:30am End at 9:30am Arrived on sit…"
type textarea "x"
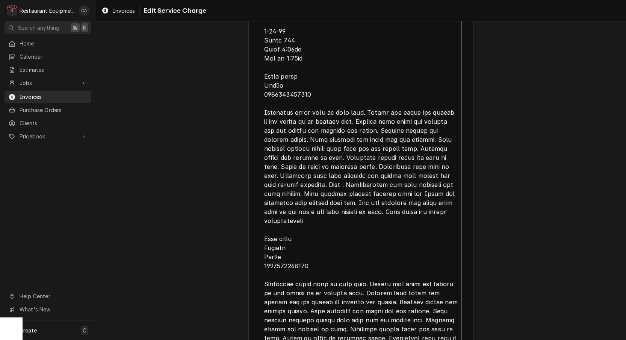
type textarea "Roo 8377 9-24-25 Truck 202 and 205 Start at 8:30am End at 9:30am Arrived on sit…"
type textarea "x"
type textarea "Roo 8377 9-24-25 Truck 202 and 205 Start at 8:30am End at 9:30am Arrived on sit…"
type textarea "x"
type textarea "Roo 8377 9-24-25 Truck 202 and 205 Start at 8:30am End at 9:30am Arrived on sit…"
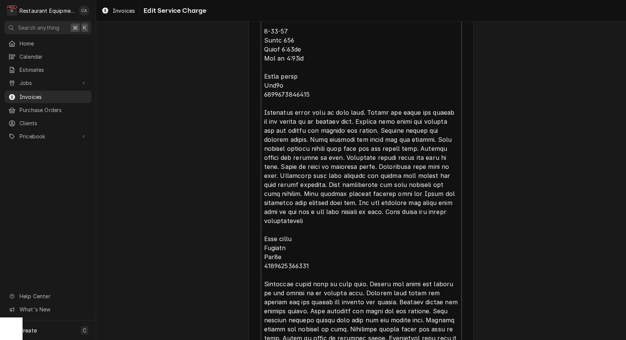
type textarea "x"
type textarea "Roo 8377 9-24-25 Truck 202 and 205 Start at 8:30am End at 9:30am Arrived on sit…"
click at [439, 209] on textarea "Service Summary ( optional )" at bounding box center [361, 153] width 201 height 458
type textarea "x"
type textarea "Roo 8377 9-24-25 Truck 202 and 205 Start at 8:30am End at 9:30am Arrived on sit…"
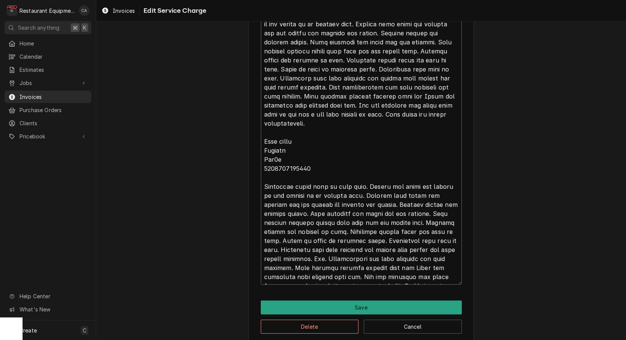
scroll to position [503, 0]
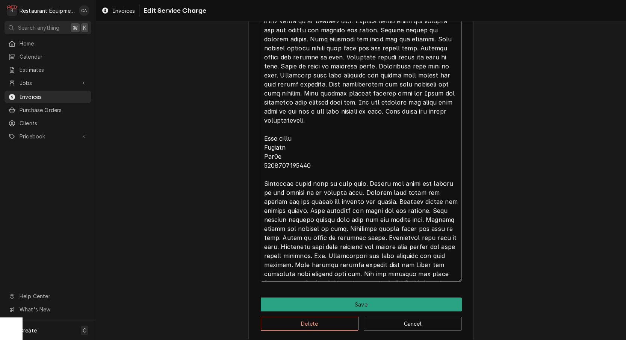
click at [439, 271] on textarea "Service Summary ( optional )" at bounding box center [361, 53] width 201 height 458
type textarea "x"
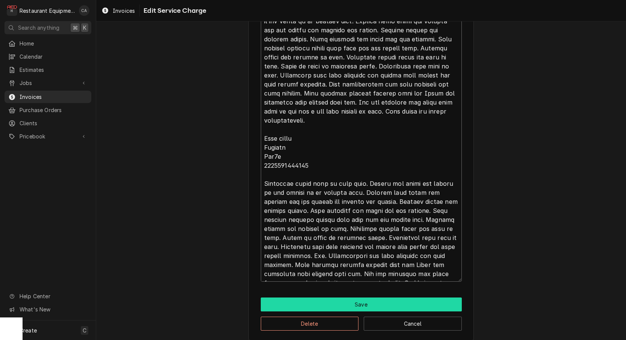
type textarea "Roo 8377 9-24-25 Truck 202 and 205 Start at 8:30am End at 9:30am Arrived on sit…"
click at [358, 302] on button "Save" at bounding box center [361, 304] width 201 height 14
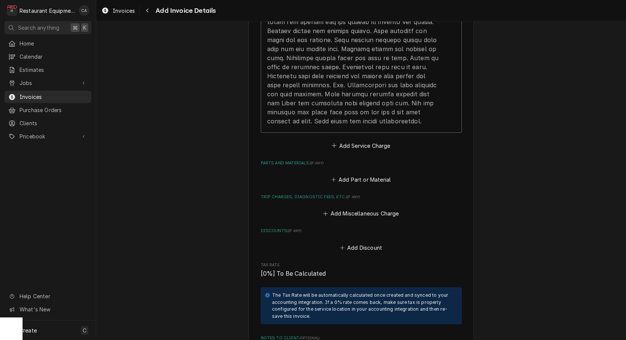
scroll to position [1118, 0]
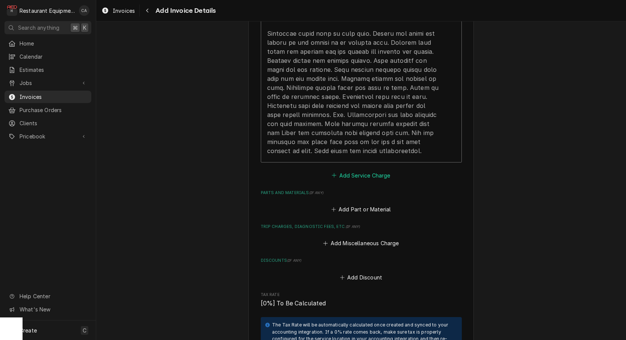
click at [347, 170] on button "Add Service Charge" at bounding box center [361, 175] width 61 height 11
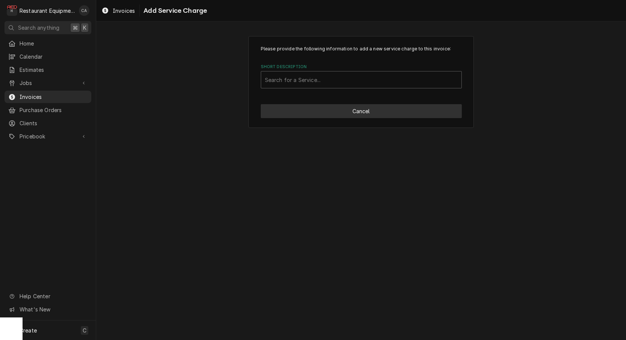
click at [312, 104] on div "Please provide the following information to add a new service charge to this in…" at bounding box center [362, 82] width 226 height 92
click at [312, 107] on button "Cancel" at bounding box center [361, 111] width 201 height 14
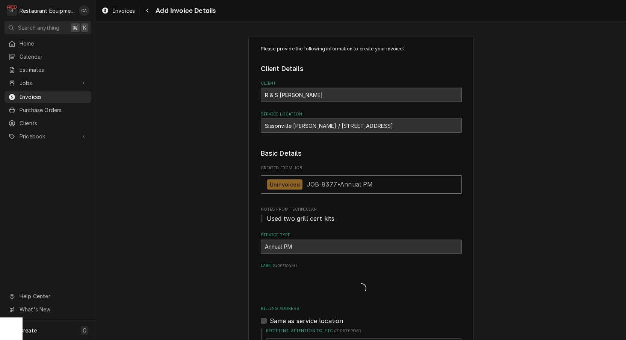
type textarea "x"
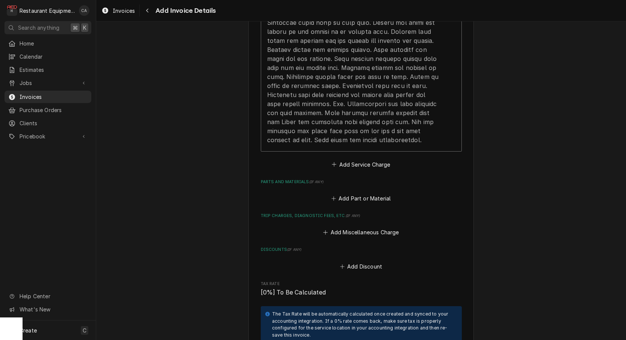
scroll to position [1130, 0]
click at [341, 158] on button "Add Service Charge" at bounding box center [361, 163] width 61 height 11
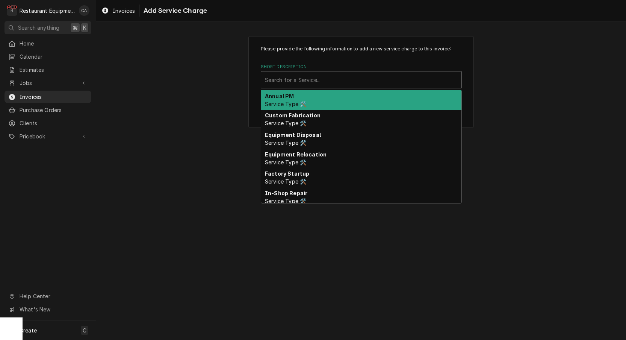
click at [311, 86] on div "Search for a Service..." at bounding box center [361, 79] width 200 height 17
type input "r"
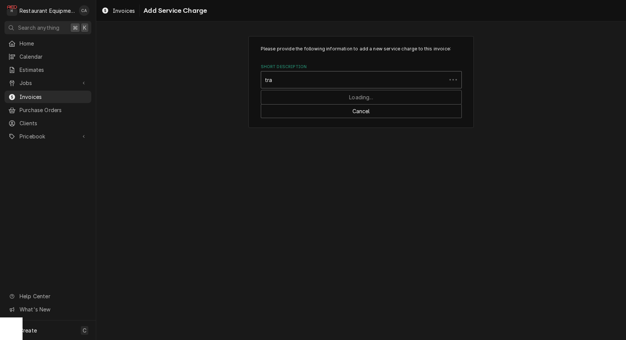
type input "trav"
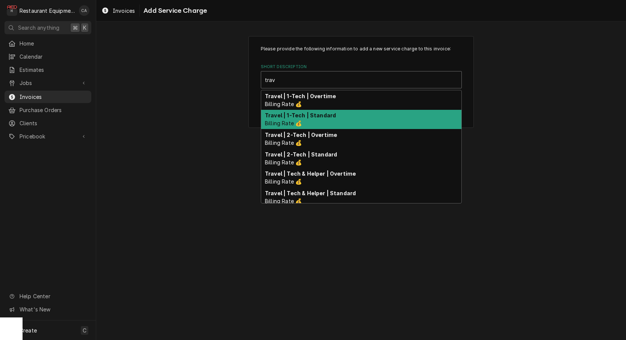
drag, startPoint x: 320, startPoint y: 117, endPoint x: 312, endPoint y: 150, distance: 34.2
click at [320, 117] on strong "Travel | 1-Tech | Standard" at bounding box center [300, 115] width 71 height 6
type textarea "x"
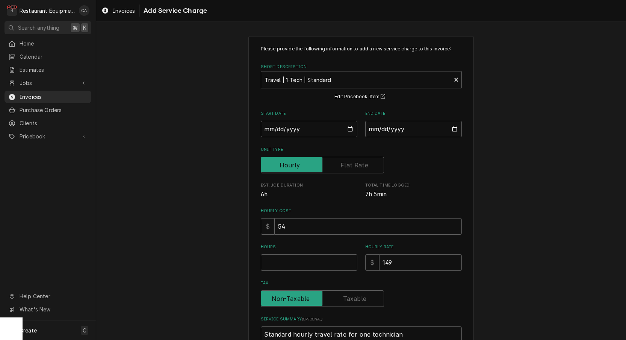
click at [269, 131] on input "Start Date" at bounding box center [309, 129] width 97 height 17
type input "2025-09-24"
type textarea "x"
click at [385, 132] on input "End Date" at bounding box center [413, 129] width 97 height 17
type input "2025-09-30"
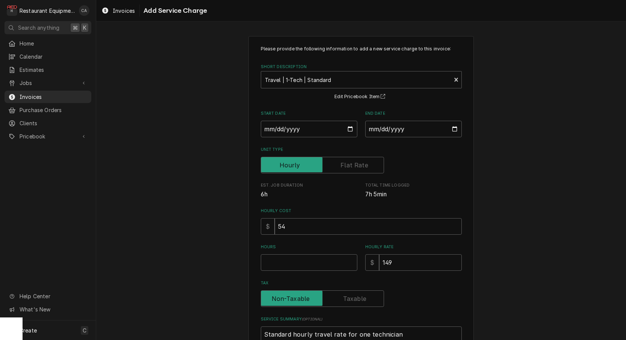
drag, startPoint x: 483, startPoint y: 183, endPoint x: 399, endPoint y: 228, distance: 95.4
click at [483, 183] on div "Please provide the following information to add a new service charge to this in…" at bounding box center [361, 217] width 530 height 377
click at [310, 258] on input "Hours" at bounding box center [309, 262] width 97 height 17
type textarea "x"
type input "2"
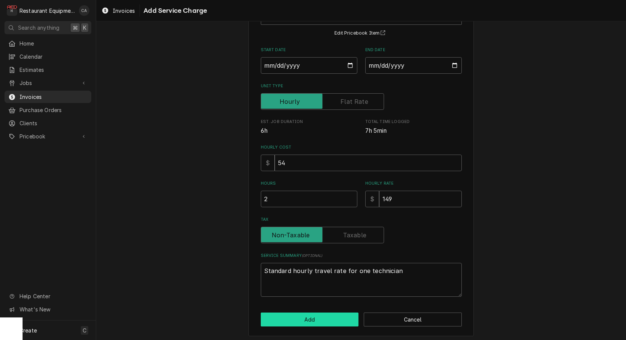
click at [299, 317] on button "Add" at bounding box center [310, 319] width 98 height 14
type textarea "x"
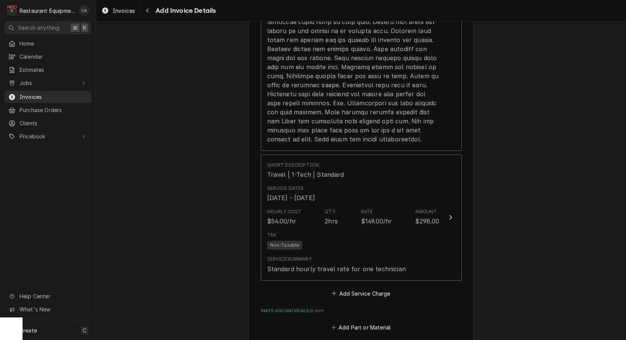
scroll to position [1187, 0]
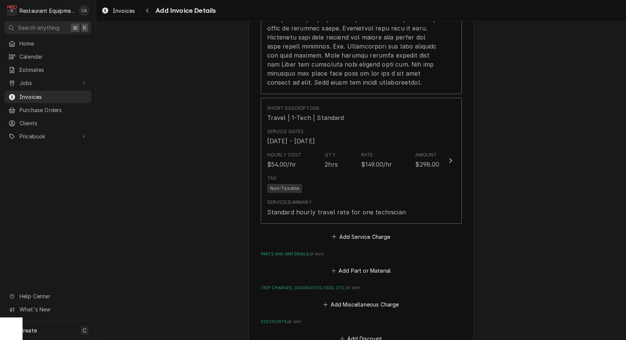
click at [373, 231] on button "Add Service Charge" at bounding box center [361, 236] width 61 height 11
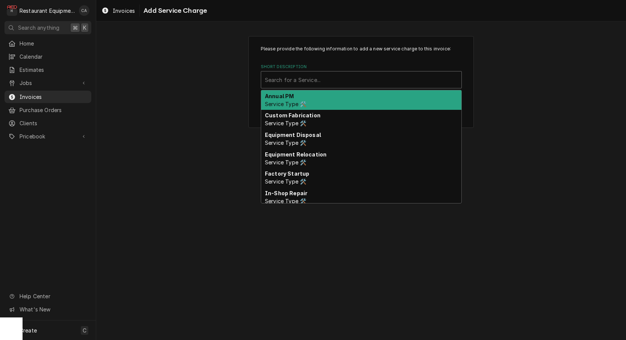
click at [292, 85] on div "Short Description" at bounding box center [361, 80] width 193 height 14
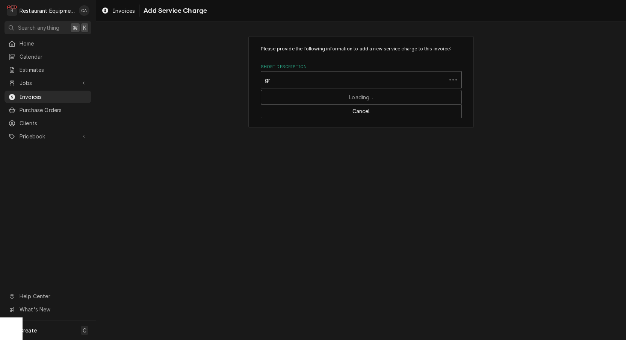
type input "g"
type input "Grill Certification"
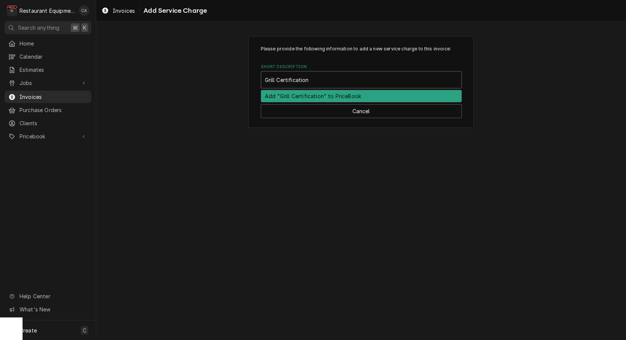
click at [289, 98] on div "Add "Grill Certification" to PriceBook" at bounding box center [361, 96] width 200 height 12
type textarea "x"
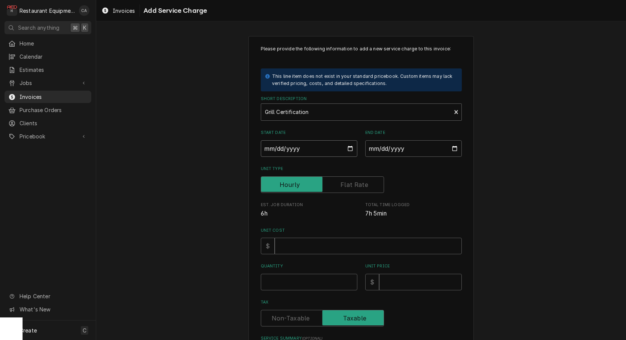
click at [294, 147] on input "Start Date" at bounding box center [309, 148] width 97 height 17
type input "2025-09-30"
type textarea "x"
drag, startPoint x: 389, startPoint y: 146, endPoint x: 399, endPoint y: 157, distance: 14.6
click at [389, 146] on input "End Date" at bounding box center [413, 148] width 97 height 17
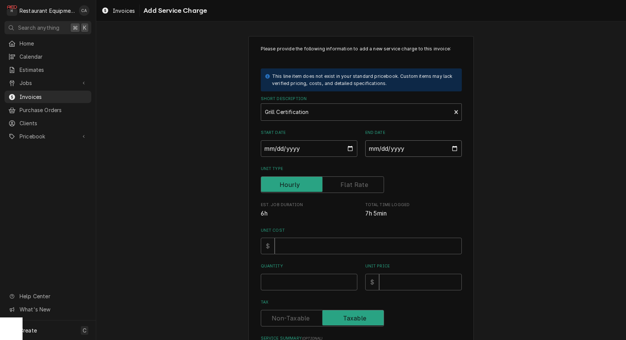
type input "2025-09-30"
drag, startPoint x: 479, startPoint y: 193, endPoint x: 422, endPoint y: 242, distance: 74.9
click at [479, 193] on div "Please provide the following information to add a new service charge to this in…" at bounding box center [361, 227] width 530 height 396
click at [293, 280] on input "Quantity" at bounding box center [309, 282] width 97 height 17
type textarea "x"
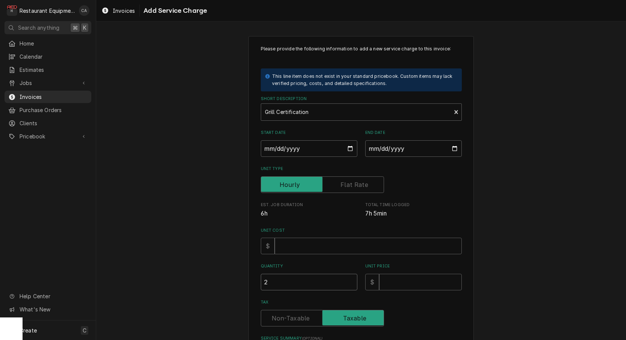
type input "2"
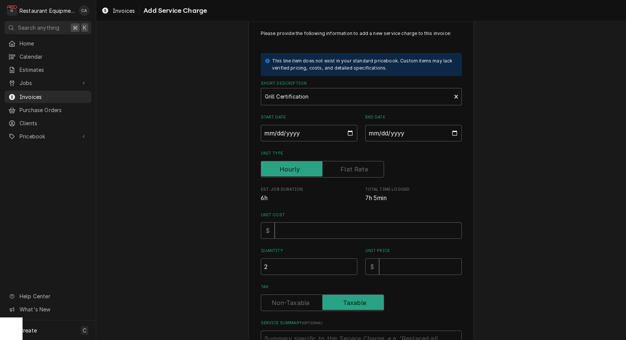
scroll to position [18, 0]
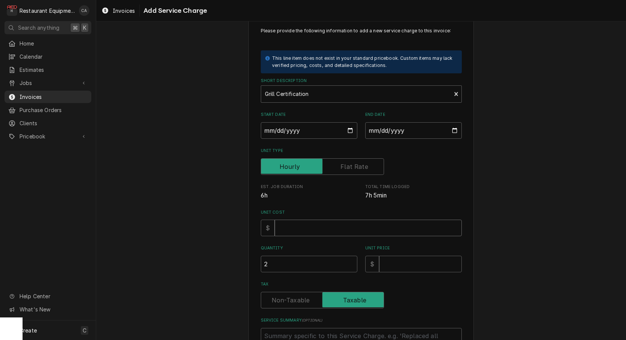
click at [286, 225] on input "Unit Cost" at bounding box center [368, 228] width 187 height 17
type textarea "x"
type input "3"
type textarea "x"
type input "37"
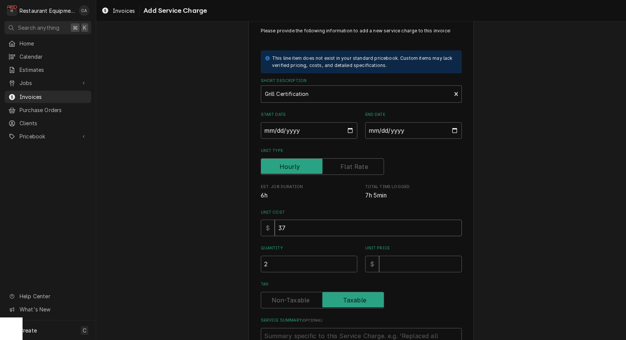
type textarea "x"
type input "375"
type textarea "x"
type input "7"
type textarea "x"
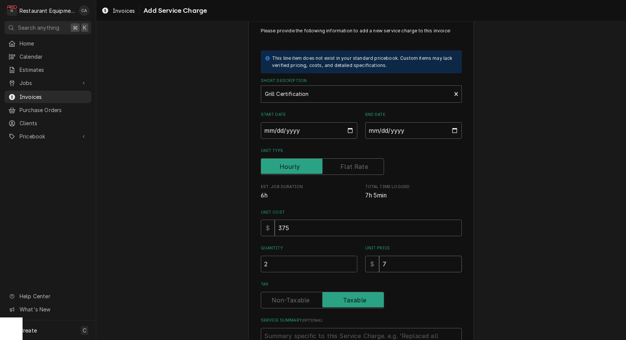
type input "75"
type textarea "x"
type input "750"
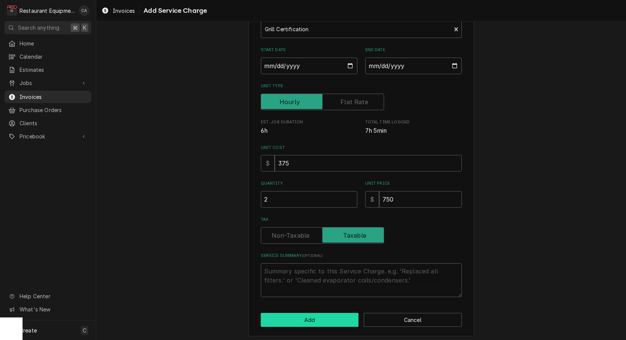
click at [302, 319] on button "Add" at bounding box center [310, 320] width 98 height 14
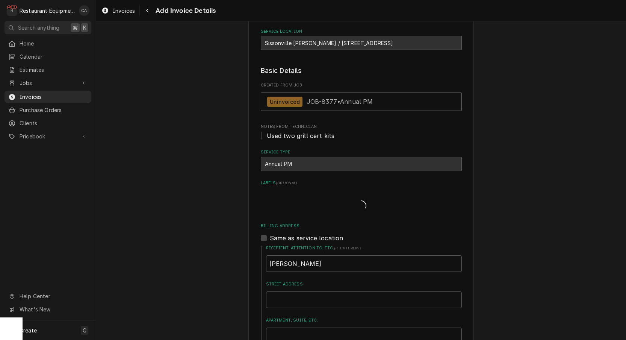
type textarea "x"
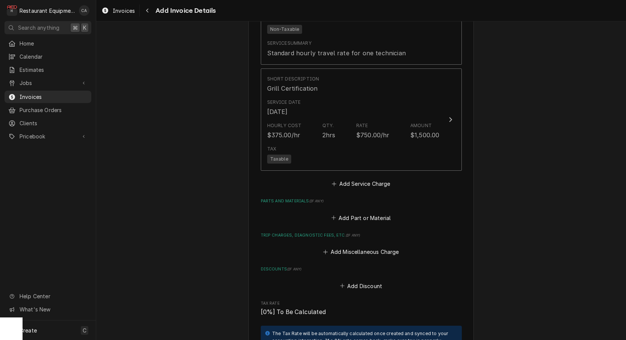
scroll to position [1369, 0]
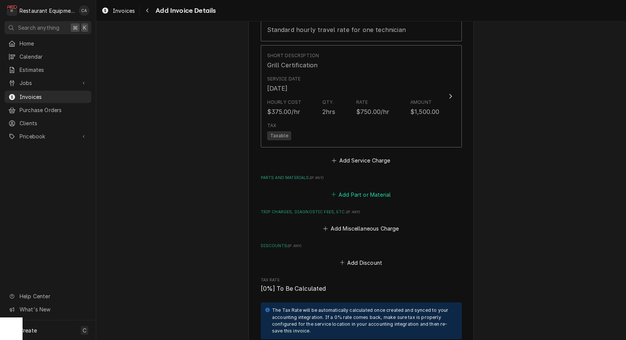
click at [359, 189] on button "Add Part or Material" at bounding box center [361, 194] width 62 height 11
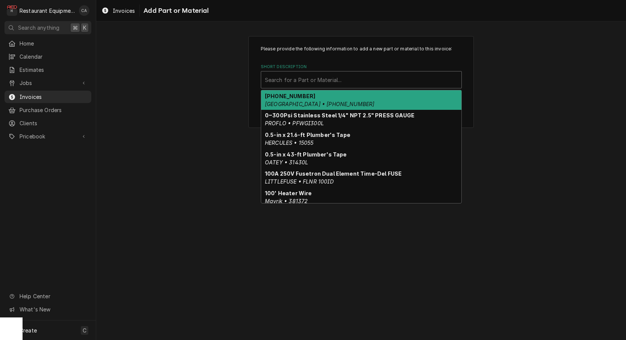
click at [309, 79] on div "Search for a Part or Material..." at bounding box center [361, 80] width 193 height 8
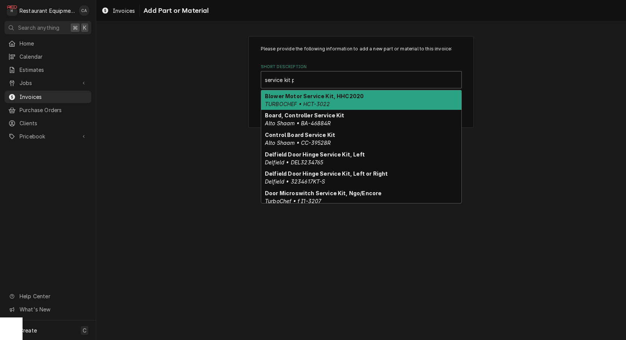
type input "service kit pm"
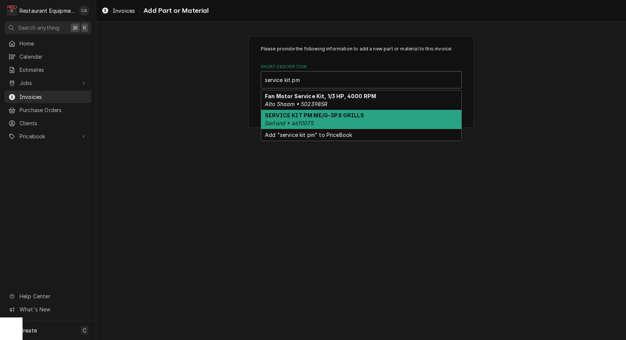
click at [318, 119] on div "SERVICE KIT PM ME/G-3PX GRILLS Garland • 4610075" at bounding box center [361, 120] width 200 height 20
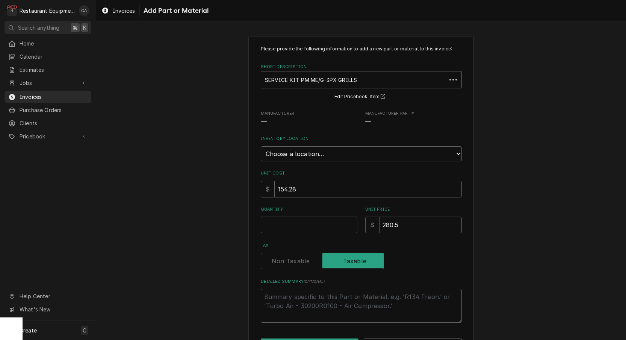
type textarea "x"
select select "59"
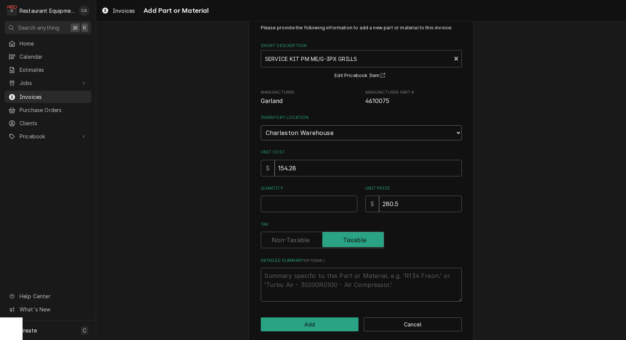
scroll to position [21, 0]
click at [294, 197] on input "Quantity" at bounding box center [309, 204] width 97 height 17
type textarea "x"
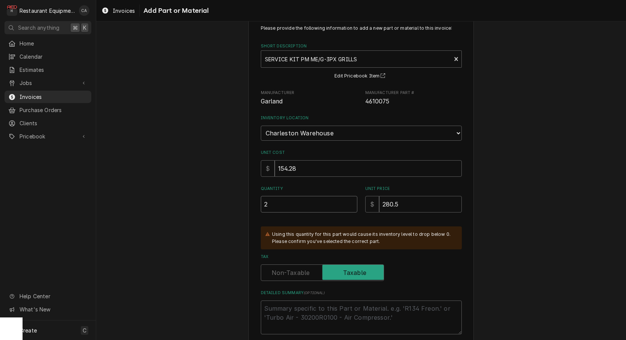
type input "2"
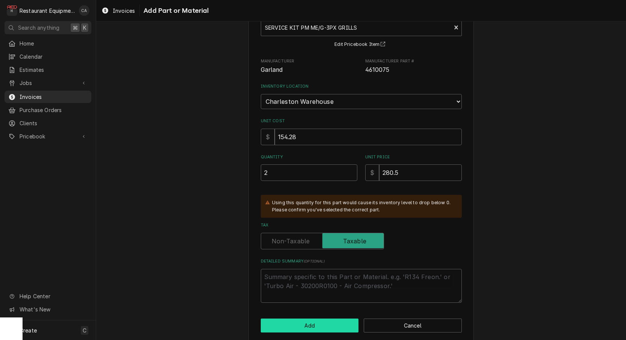
click at [311, 318] on button "Add" at bounding box center [310, 325] width 98 height 14
type textarea "x"
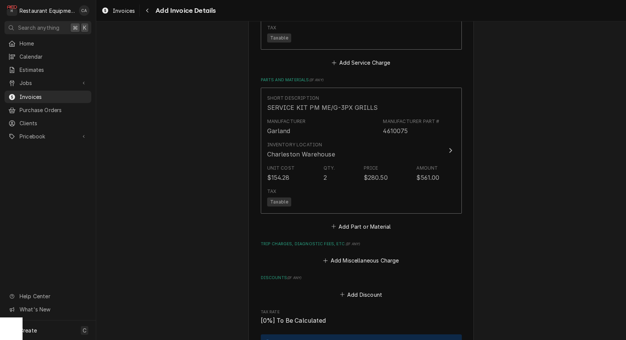
scroll to position [1497, 0]
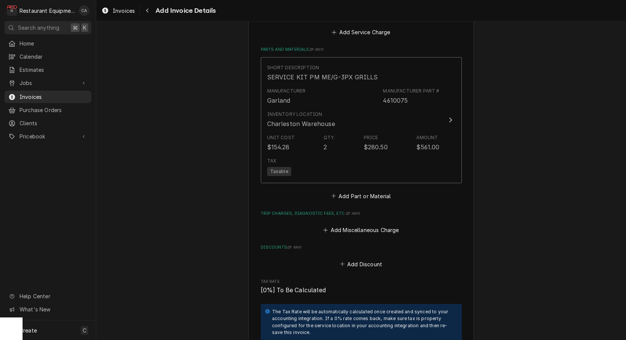
drag, startPoint x: 367, startPoint y: 218, endPoint x: 360, endPoint y: 147, distance: 70.6
click at [367, 225] on button "Add Miscellaneous Charge" at bounding box center [361, 230] width 78 height 11
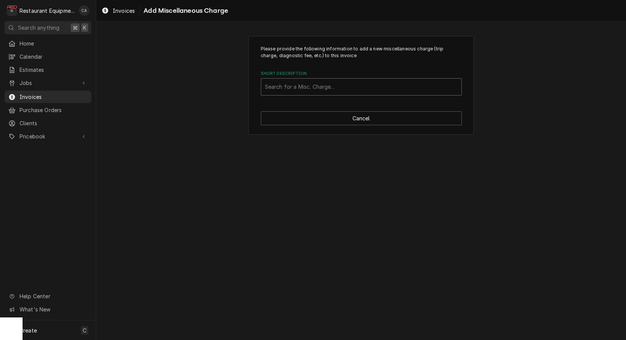
click at [327, 82] on div "Short Description" at bounding box center [361, 87] width 193 height 14
type input "tru"
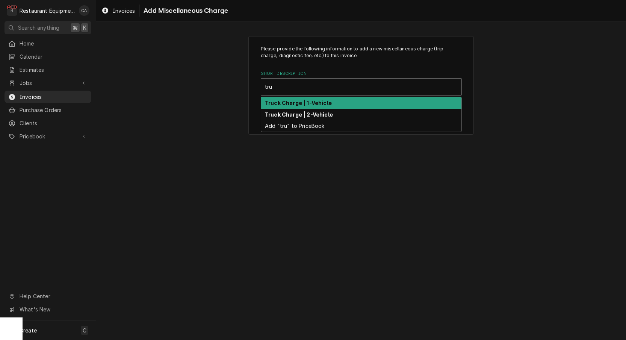
drag, startPoint x: 324, startPoint y: 105, endPoint x: 317, endPoint y: 169, distance: 64.3
click at [324, 105] on strong "Truck Charge | 1-Vehicle" at bounding box center [298, 103] width 67 height 6
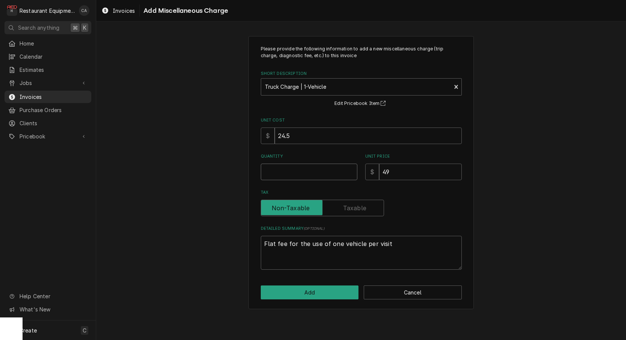
click at [297, 168] on input "Quantity" at bounding box center [309, 172] width 97 height 17
type textarea "x"
type input "2"
click at [302, 287] on button "Add" at bounding box center [310, 292] width 98 height 14
type textarea "x"
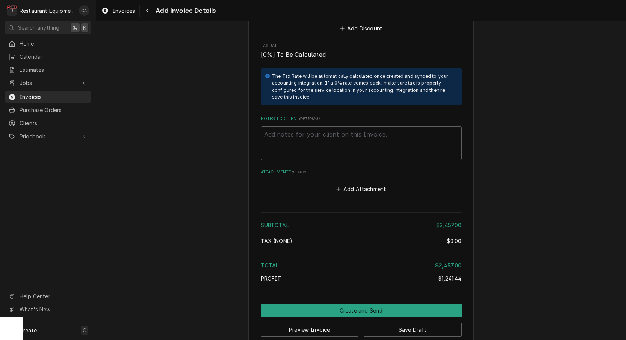
scroll to position [1839, 0]
click at [358, 184] on button "Add Attachment" at bounding box center [361, 189] width 53 height 11
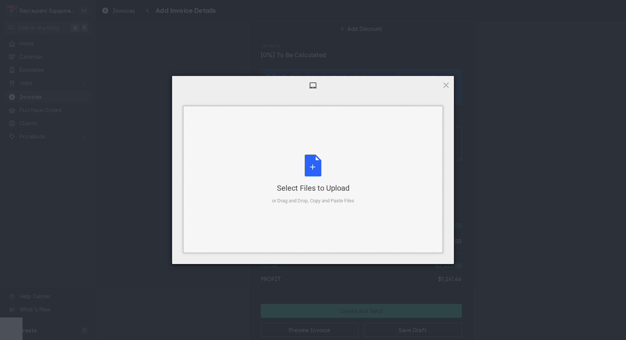
click at [317, 199] on div "or Drag and Drop, Copy and Paste Files" at bounding box center [313, 201] width 82 height 8
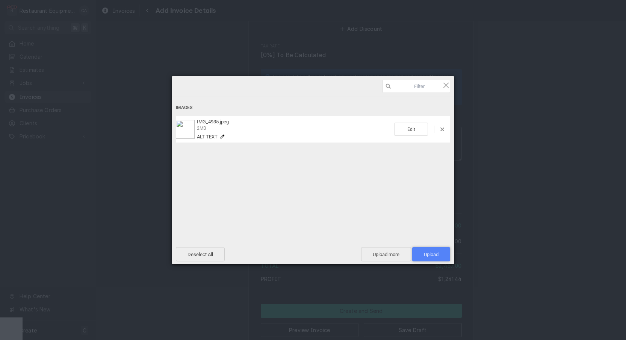
click at [425, 259] on span "Upload 1" at bounding box center [431, 254] width 38 height 14
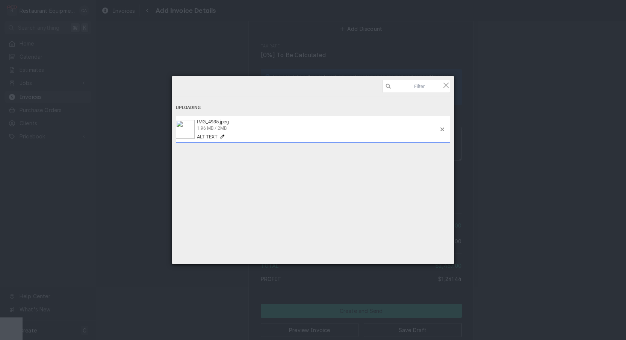
type textarea "x"
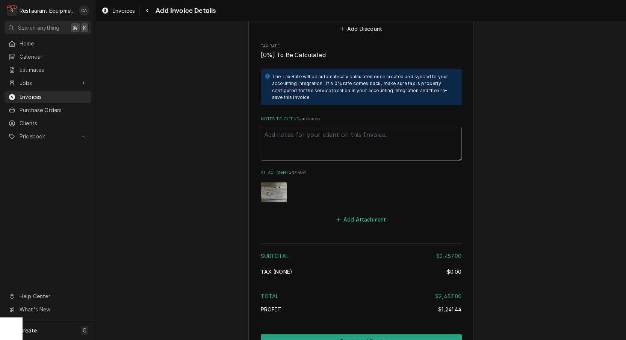
click at [350, 214] on button "Add Attachment" at bounding box center [361, 219] width 53 height 11
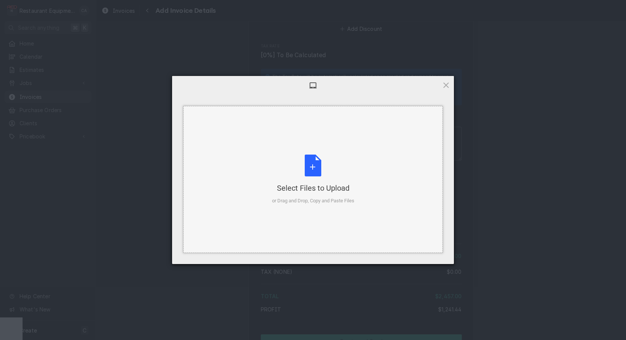
click at [329, 190] on div "Select Files to Upload" at bounding box center [313, 188] width 82 height 11
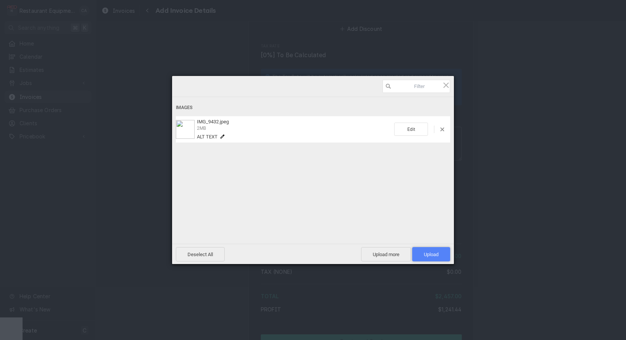
click at [438, 255] on span "Upload 1" at bounding box center [431, 255] width 15 height 6
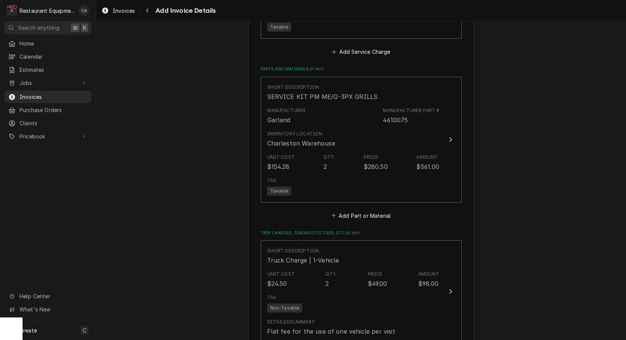
scroll to position [1485, 0]
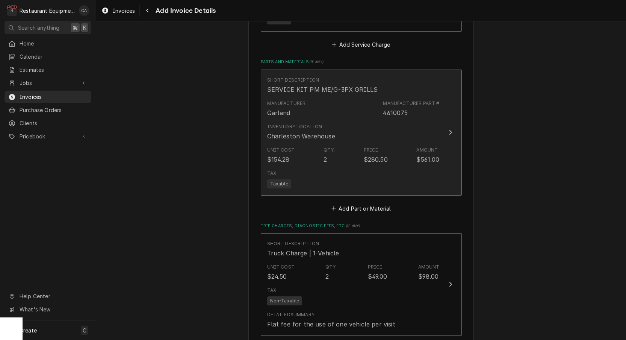
click at [318, 132] on div "Charleston Warehouse" at bounding box center [301, 136] width 68 height 9
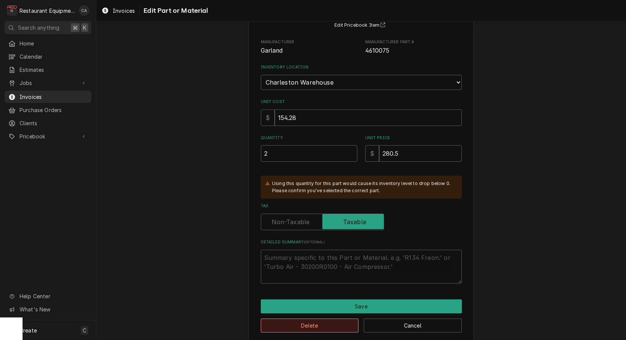
click at [329, 318] on button "Delete" at bounding box center [310, 325] width 98 height 14
type textarea "x"
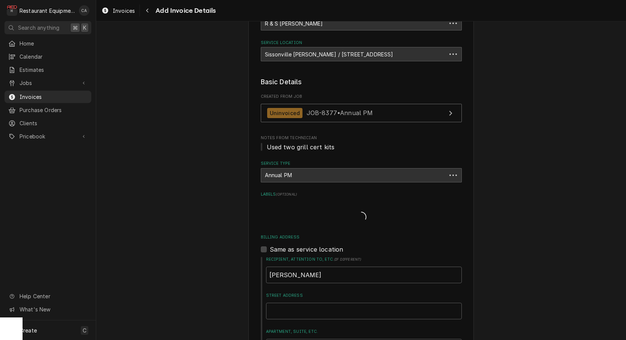
scroll to position [1485, 0]
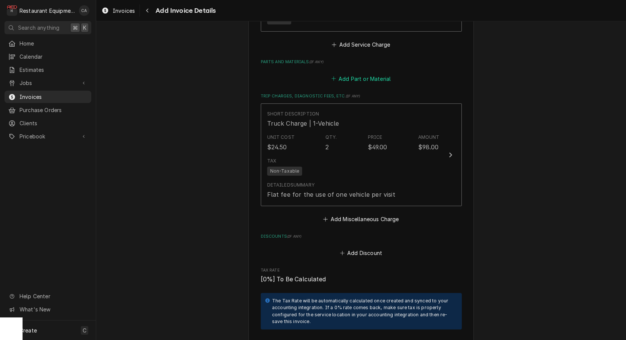
click at [355, 73] on button "Add Part or Material" at bounding box center [361, 78] width 62 height 11
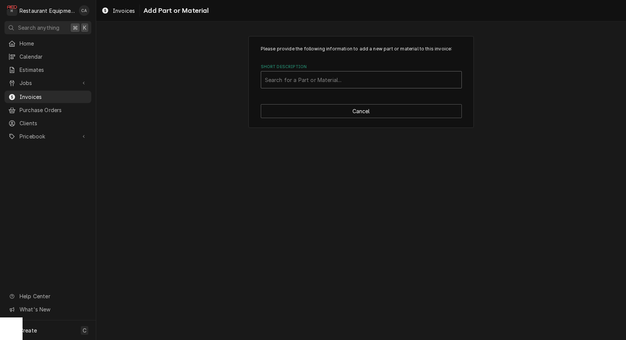
click at [310, 77] on div "Search for a Part or Material..." at bounding box center [361, 80] width 193 height 8
type input "080000036"
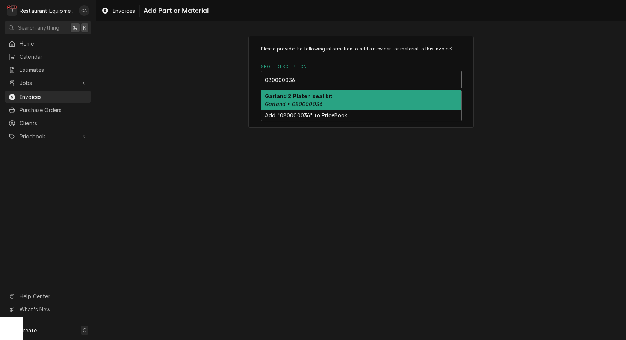
click at [308, 96] on strong "Garland 2 Platen seal kit" at bounding box center [299, 96] width 68 height 6
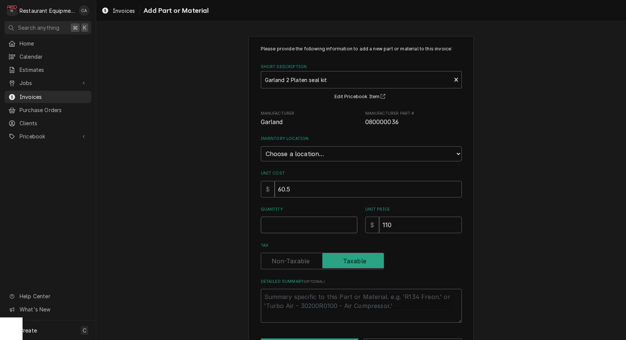
click at [291, 217] on input "Quantity" at bounding box center [309, 225] width 97 height 17
click at [397, 217] on input "110" at bounding box center [420, 225] width 83 height 17
type textarea "x"
type input "1"
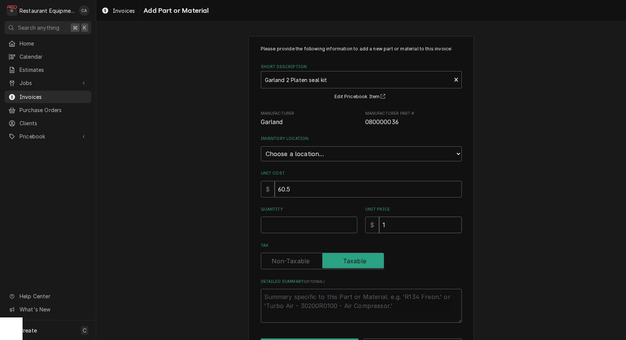
type textarea "x"
type input "10"
type textarea "x"
type input "109"
type textarea "x"
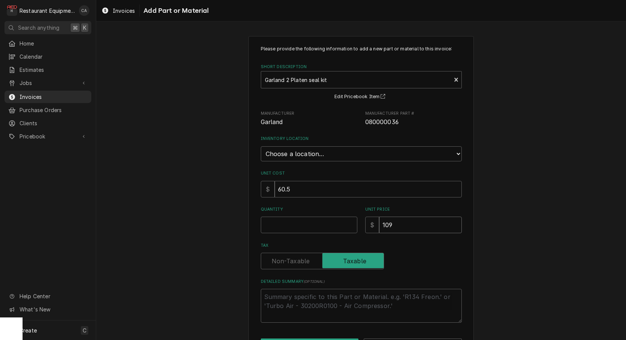
type input "109.9"
type textarea "x"
type input "109.99"
click at [404, 217] on input "109.99" at bounding box center [420, 225] width 83 height 17
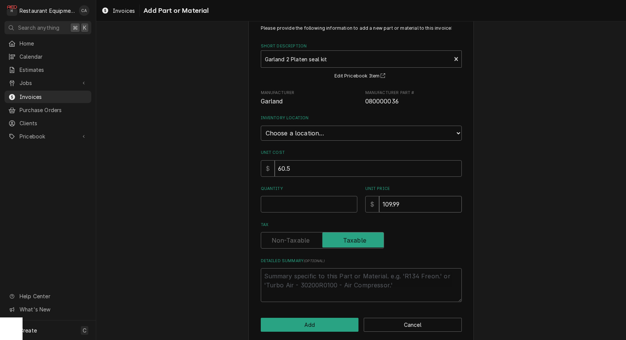
click at [412, 196] on input "109.99" at bounding box center [420, 204] width 83 height 17
type textarea "x"
type input "1"
type textarea "x"
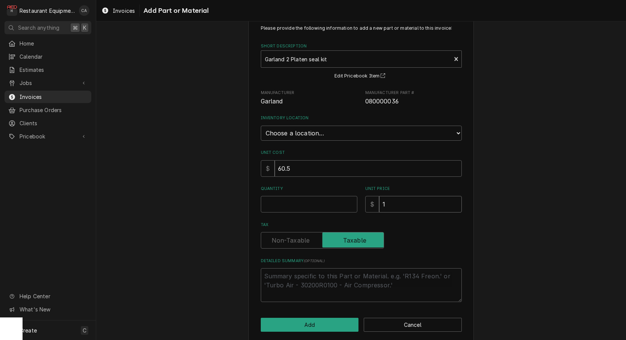
type input "12"
type textarea "x"
type input "120"
type textarea "x"
type input "120.9"
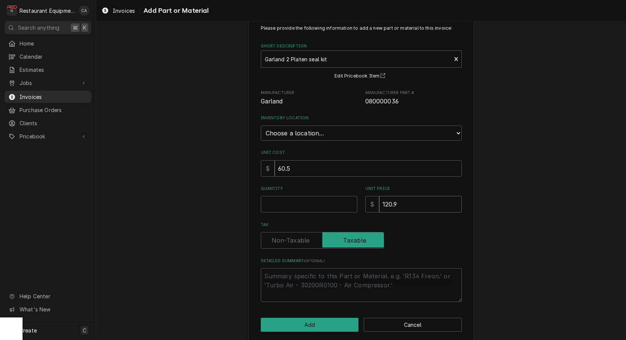
type textarea "x"
type input "120.98"
click at [312, 197] on input "Quantity" at bounding box center [309, 204] width 97 height 17
type textarea "x"
type input "2"
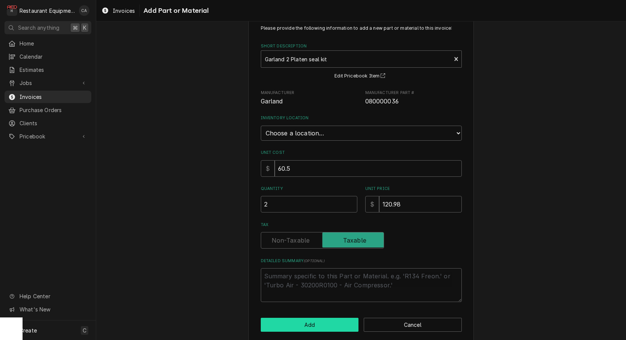
click at [324, 318] on button "Add" at bounding box center [310, 325] width 98 height 14
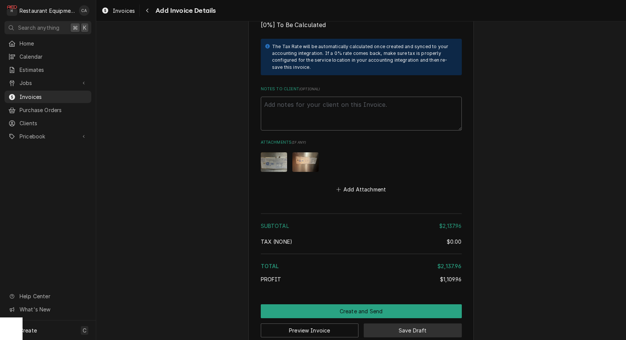
click at [414, 323] on button "Save Draft" at bounding box center [413, 330] width 98 height 14
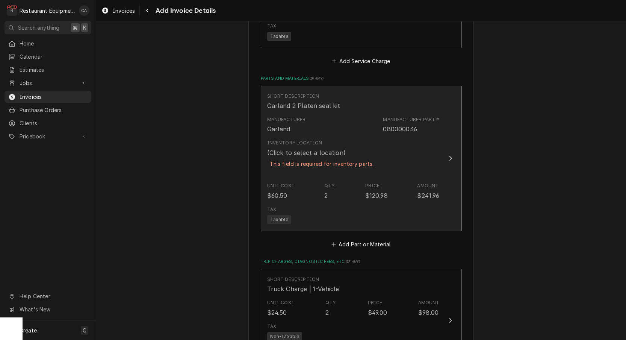
scroll to position [1503, 0]
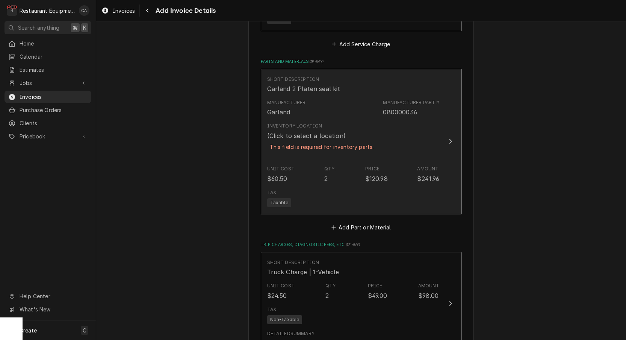
click at [302, 164] on div "Unit Cost $60.50 Qty. 2 Price $120.98 Amount $241.96" at bounding box center [353, 173] width 173 height 23
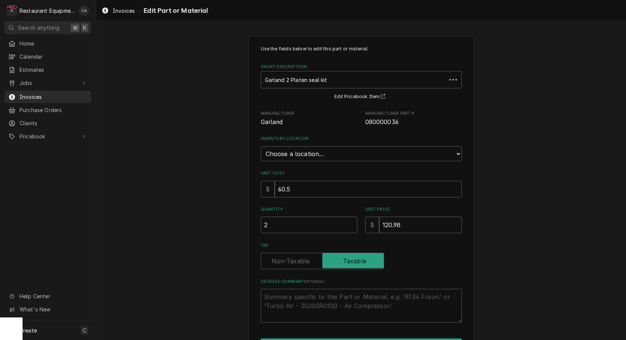
type textarea "x"
select select "59"
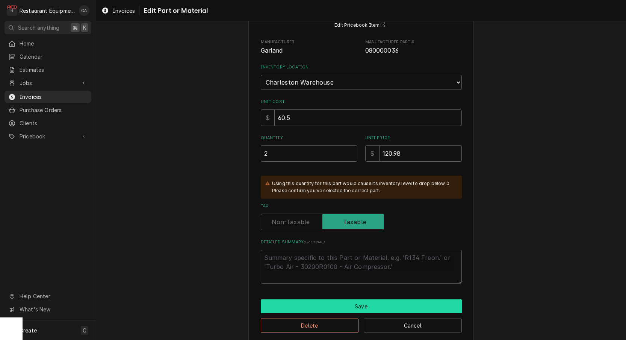
click at [358, 299] on button "Save" at bounding box center [361, 306] width 201 height 14
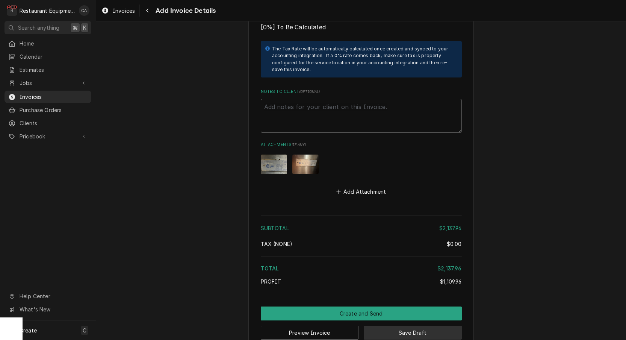
click at [401, 326] on button "Save Draft" at bounding box center [413, 333] width 98 height 14
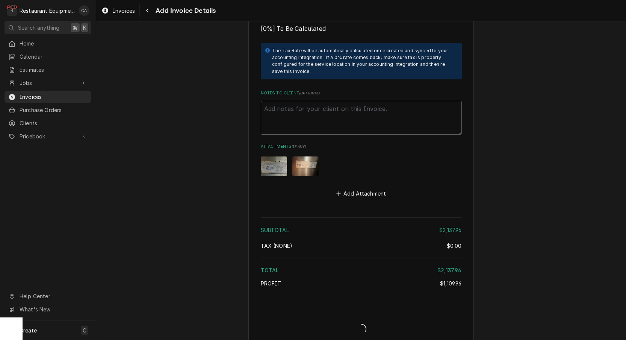
type textarea "x"
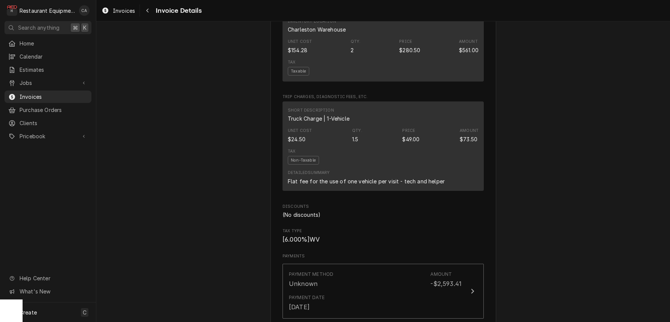
scroll to position [1149, 0]
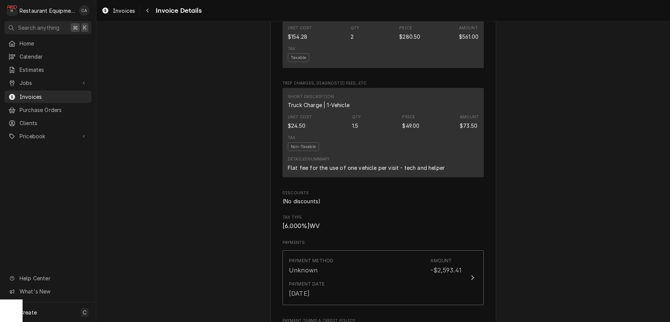
drag, startPoint x: 156, startPoint y: 58, endPoint x: 128, endPoint y: 23, distance: 45.2
click at [127, 9] on span "Invoices" at bounding box center [124, 11] width 22 height 8
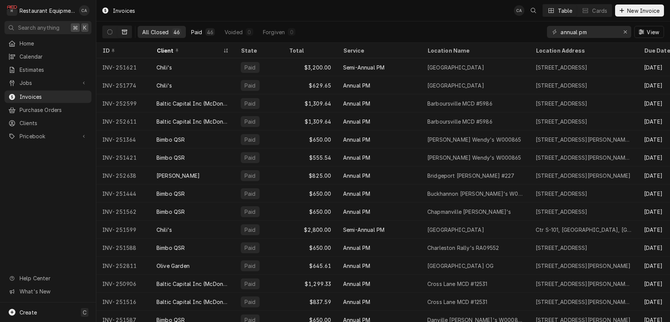
click at [199, 30] on div "Paid" at bounding box center [196, 32] width 11 height 8
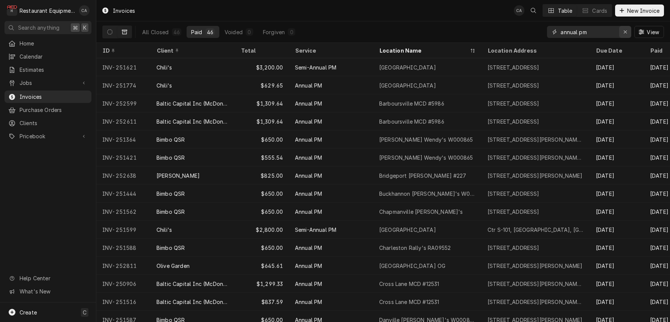
click at [622, 32] on div "Erase input" at bounding box center [625, 32] width 8 height 8
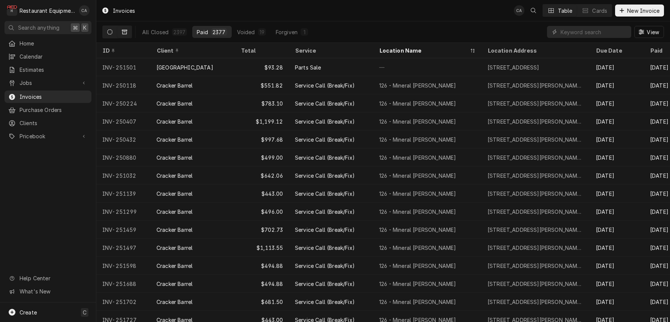
click at [110, 31] on icon "Dynamic Content Wrapper" at bounding box center [109, 31] width 5 height 5
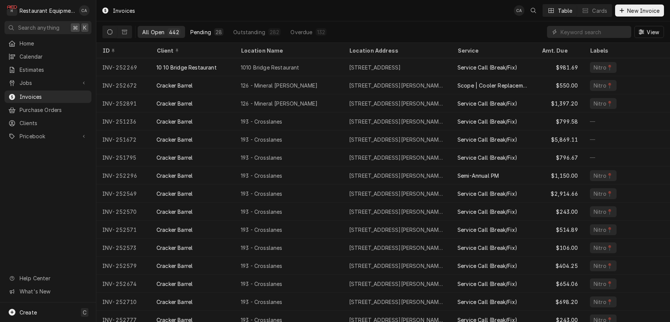
click at [205, 33] on div "Pending" at bounding box center [200, 32] width 21 height 8
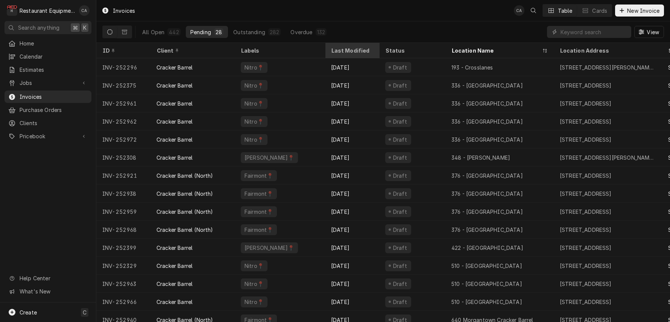
click at [334, 50] on div "Last Modified" at bounding box center [351, 51] width 41 height 8
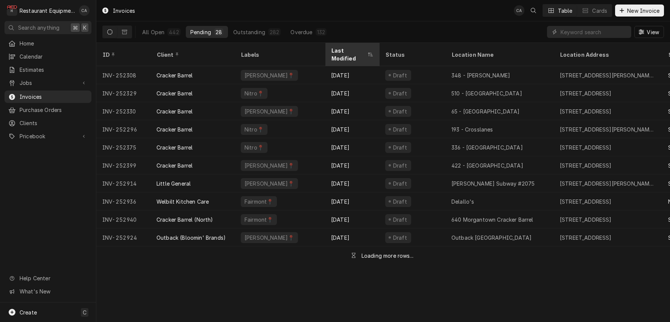
click at [343, 50] on div "Last Modified" at bounding box center [348, 55] width 35 height 16
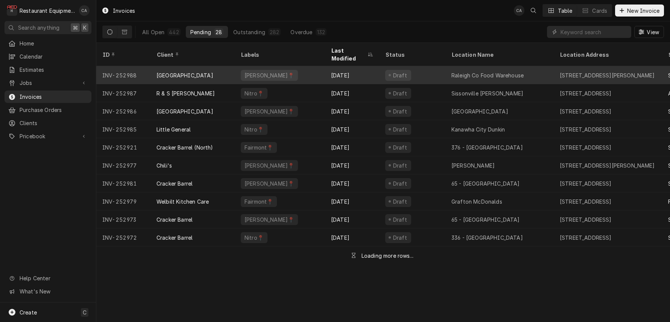
click at [347, 70] on div "[DATE]" at bounding box center [352, 75] width 54 height 18
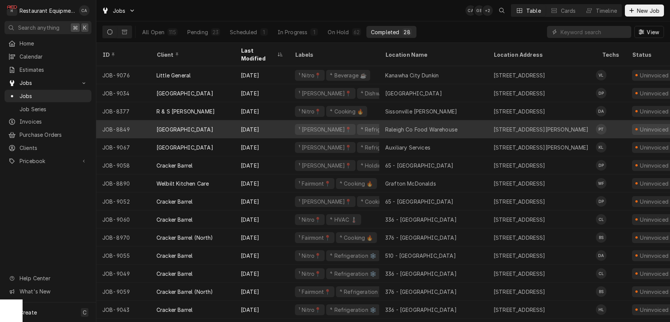
click at [413, 126] on div "Raleigh Co Food Warehouse" at bounding box center [421, 130] width 72 height 8
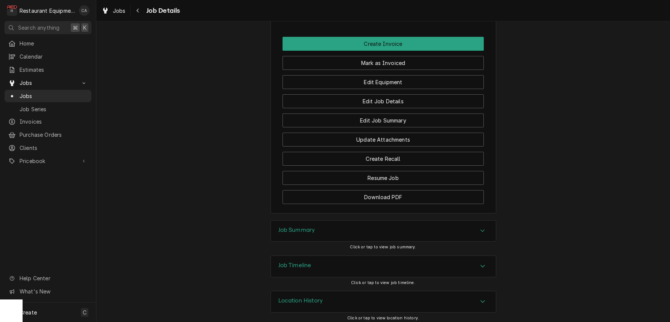
drag, startPoint x: 294, startPoint y: 226, endPoint x: 269, endPoint y: 205, distance: 32.3
click at [293, 227] on h3 "Job Summary" at bounding box center [296, 230] width 37 height 7
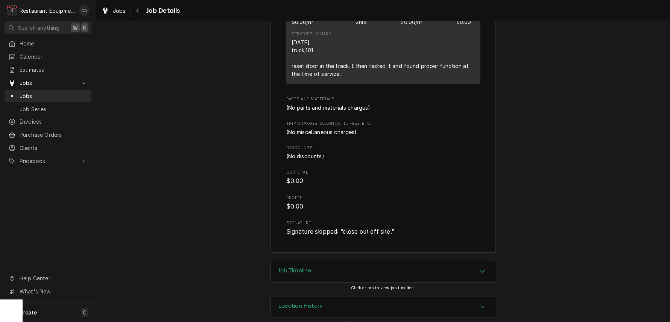
scroll to position [1067, 0]
click at [299, 303] on h3 "Location History" at bounding box center [300, 306] width 45 height 7
click at [297, 268] on h3 "Job Timeline" at bounding box center [294, 271] width 33 height 7
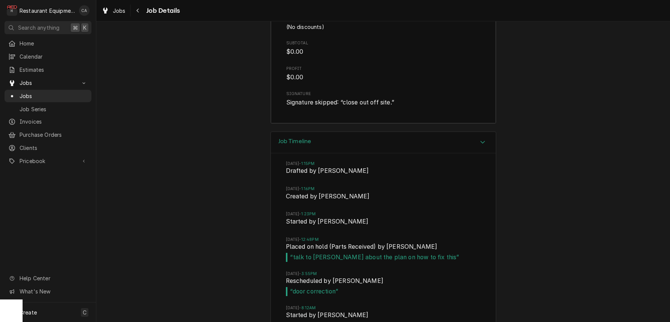
scroll to position [1197, 0]
click at [121, 12] on span "Jobs" at bounding box center [119, 11] width 13 height 8
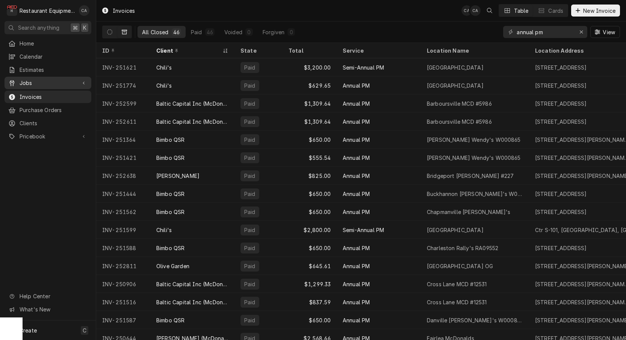
drag, startPoint x: 26, startPoint y: 82, endPoint x: 33, endPoint y: 85, distance: 7.4
click at [26, 82] on span "Jobs" at bounding box center [48, 83] width 57 height 8
click at [33, 94] on span "Jobs" at bounding box center [54, 96] width 68 height 8
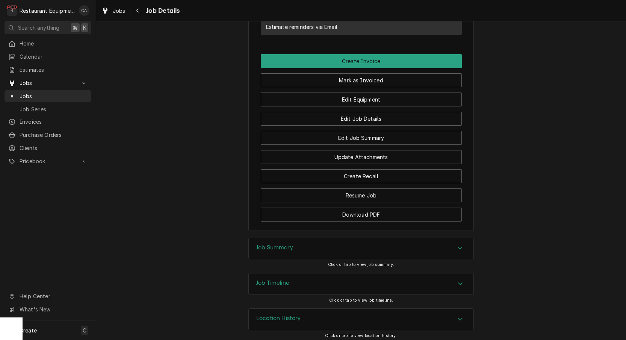
scroll to position [655, 0]
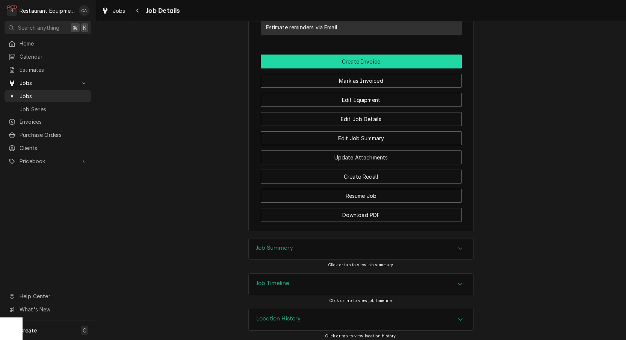
click at [319, 62] on button "Create Invoice" at bounding box center [361, 62] width 201 height 14
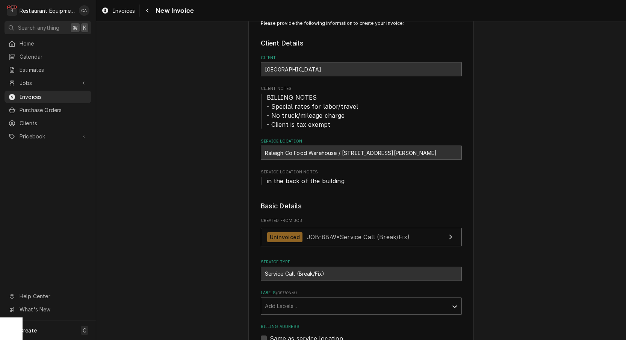
scroll to position [26, 0]
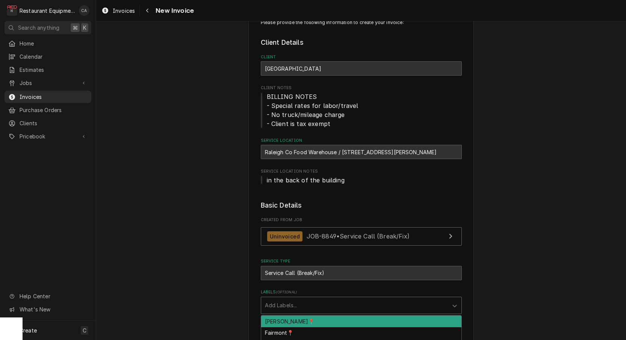
drag, startPoint x: 277, startPoint y: 305, endPoint x: 279, endPoint y: 311, distance: 6.3
click at [277, 306] on div "Add Labels..." at bounding box center [354, 305] width 179 height 8
drag, startPoint x: 279, startPoint y: 311, endPoint x: 229, endPoint y: 290, distance: 53.9
click at [277, 311] on div "Add Labels..." at bounding box center [354, 305] width 187 height 17
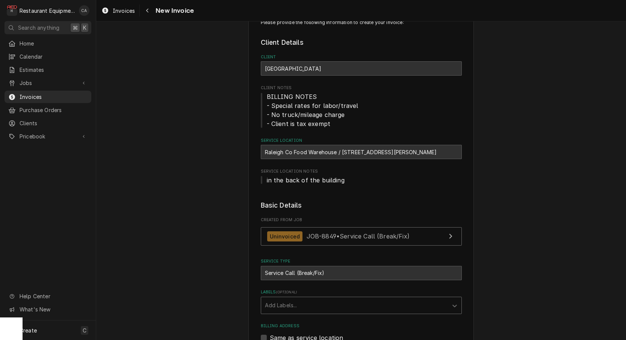
drag, startPoint x: 276, startPoint y: 305, endPoint x: 280, endPoint y: 311, distance: 6.7
click at [276, 306] on div "Add Labels..." at bounding box center [354, 305] width 179 height 8
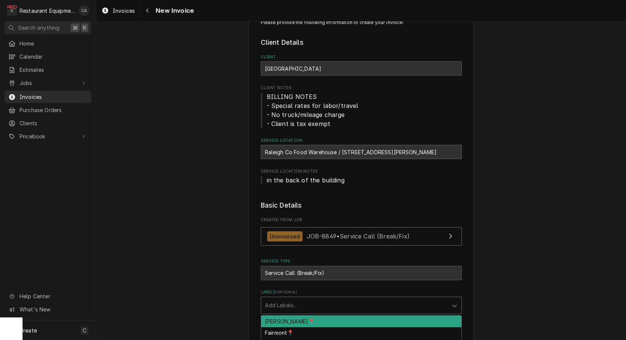
drag, startPoint x: 279, startPoint y: 320, endPoint x: 239, endPoint y: 301, distance: 44.4
click at [279, 320] on div "BECKLEY📍" at bounding box center [361, 321] width 200 height 12
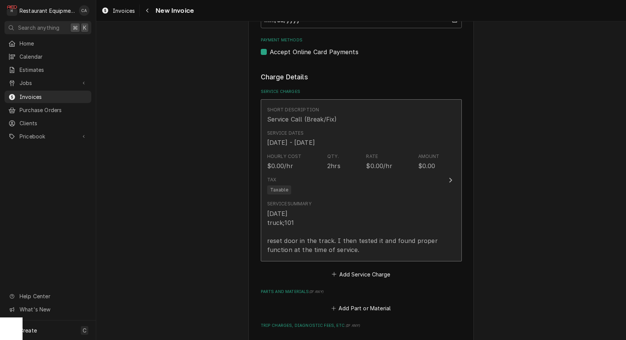
click at [280, 235] on div "9/10/25 truck;101 reset door in the track. I then tested it and found proper fu…" at bounding box center [353, 231] width 173 height 45
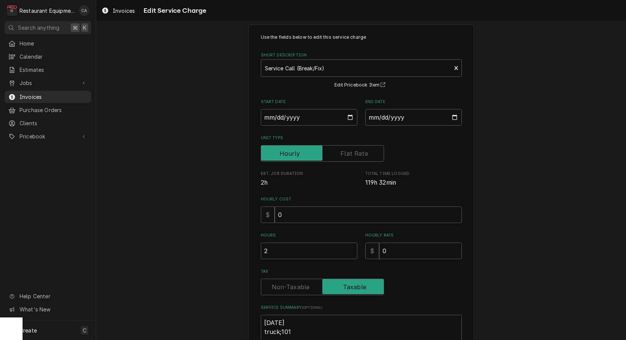
scroll to position [16, 0]
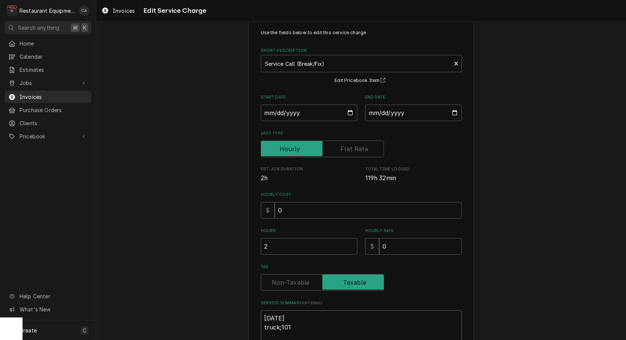
click at [265, 313] on textarea "9/10/25 truck;101 reset door in the track. I then tested it and found proper fu…" at bounding box center [361, 336] width 201 height 52
type textarea "x"
type textarea "R9/10/25 truck;101 reset door in the track. I then tested it and found proper f…"
type textarea "x"
type textarea "Ro9/10/25 truck;101 reset door in the track. I then tested it and found proper …"
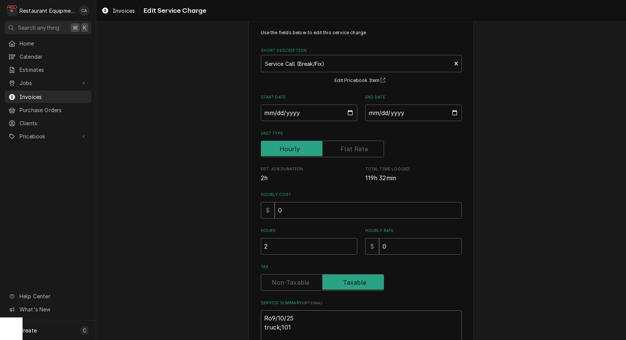
type textarea "x"
type textarea "Roo9/10/25 truck;101 reset door in the track. I then tested it and found proper…"
type textarea "x"
type textarea "Roo 9/10/25 truck;101 reset door in the track. I then tested it and found prope…"
type textarea "x"
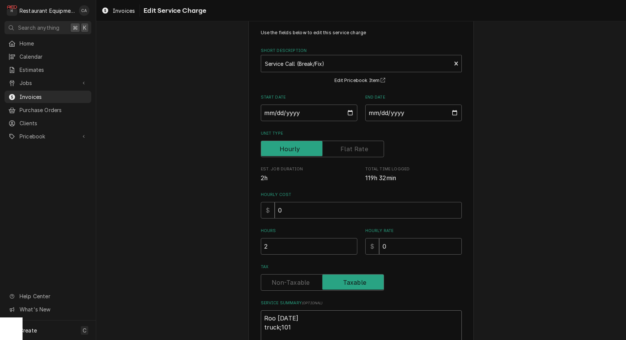
type textarea "Roo 89/10/25 truck;101 reset door in the track. I then tested it and found prop…"
type textarea "x"
type textarea "Roo 889/10/25 truck;101 reset door in the track. I then tested it and found pro…"
type textarea "x"
type textarea "Roo 8849/10/25 truck;101 reset door in the track. I then tested it and found pr…"
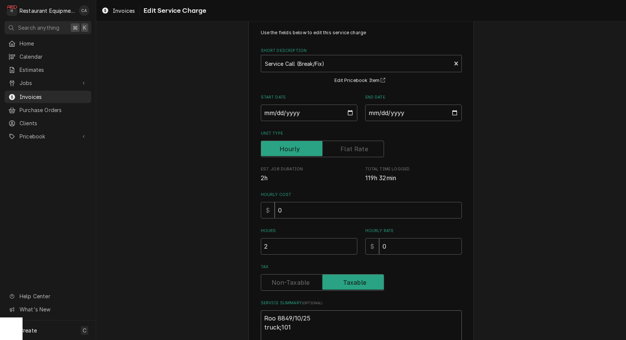
type textarea "x"
type textarea "Roo 88499/10/25 truck;101 reset door in the track. I then tested it and found p…"
type textarea "x"
type textarea "Roo 8849 9/10/25 truck;101 reset door in the track. I then tested it and found …"
type textarea "x"
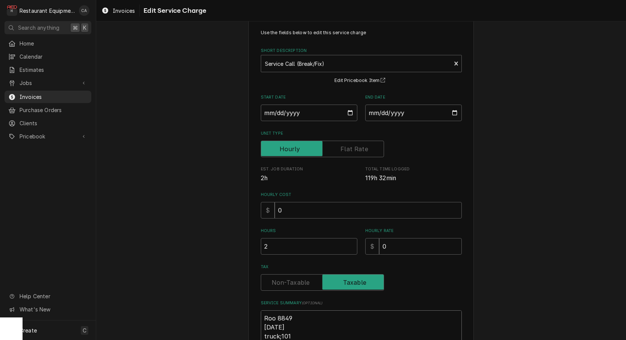
type textarea "Roo 8849 9/10/25 truck;101 reset door in the track. I then tested it and found …"
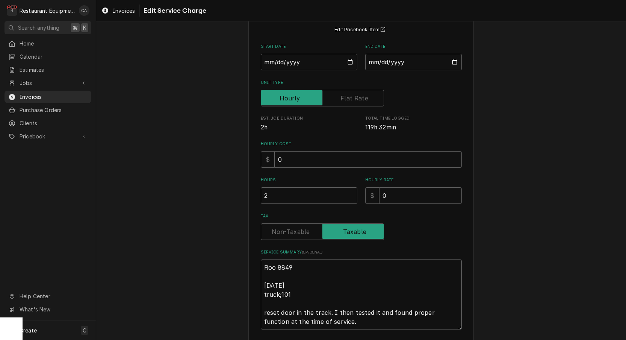
scroll to position [83, 0]
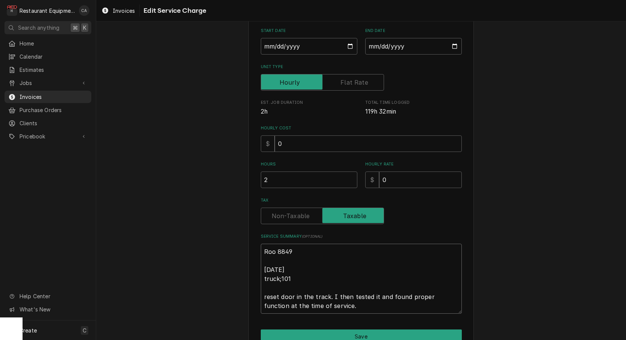
click at [282, 274] on textarea "Roo 8849 9/10/25 truck;101 reset door in the track. I then tested it and found …" at bounding box center [361, 279] width 201 height 70
type textarea "x"
type textarea "Roo 8849 9/10/25 truck101 reset door in the track. I then tested it and found p…"
type textarea "x"
type textarea "Roo 8849 9/10/25 truck 101 reset door in the track. I then tested it and found …"
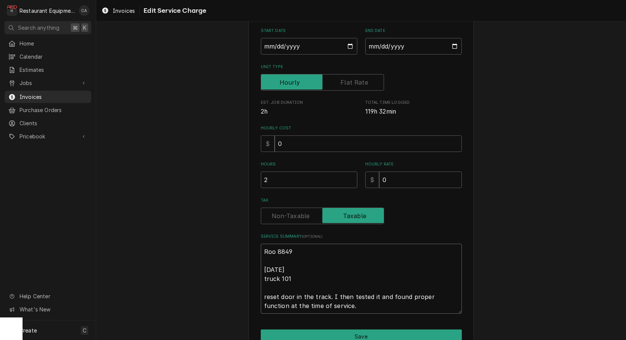
click at [266, 276] on textarea "Roo 8849 9/10/25 truck 101 reset door in the track. I then tested it and found …" at bounding box center [361, 279] width 201 height 70
type textarea "x"
type textarea "Roo 8849 9/10/25 ruck 101 reset door in the track. I then tested it and found p…"
type textarea "x"
type textarea "Roo 8849 9/10/25 Truck 101 reset door in the track. I then tested it and found …"
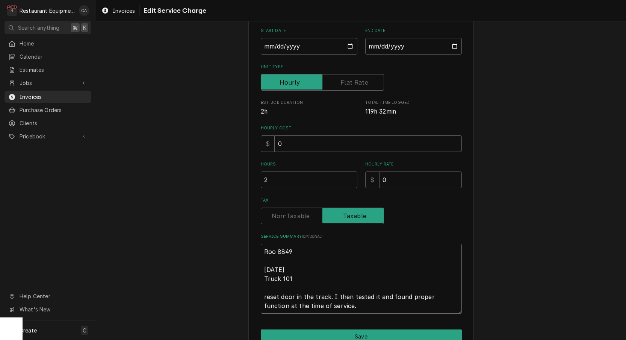
click at [292, 267] on textarea "Roo 8849 9/10/25 Truck 101 reset door in the track. I then tested it and found …" at bounding box center [361, 279] width 201 height 70
type textarea "x"
type textarea "Roo 8849 9/10/25 Truck 101 reset door in the track. I then tested it and found …"
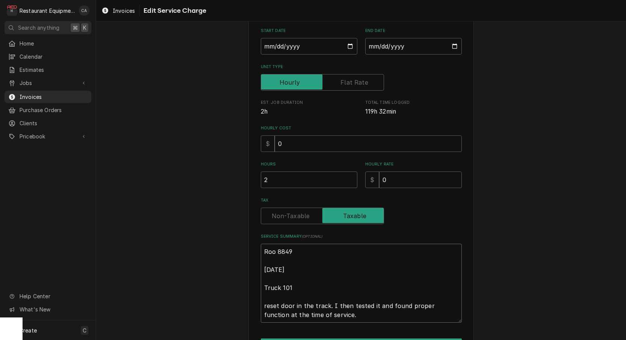
type textarea "x"
type textarea "Roo 8849 9/10/25 T Truck 101 reset door in the track. I then tested it and foun…"
type textarea "x"
type textarea "Roo 8849 9/10/25 Ti Truck 101 reset door in the track. I then tested it and fou…"
type textarea "x"
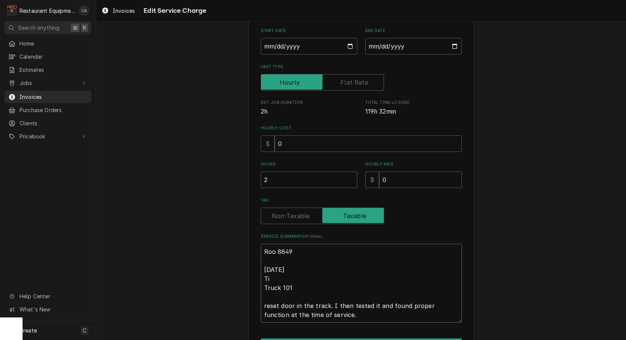
type textarea "Roo 8849 9/10/25 Tim Truck 101 reset door in the track. I then tested it and fo…"
type textarea "x"
type textarea "Roo 8849 9/10/25 Time Truck 101 reset door in the track. I then tested it and f…"
type textarea "x"
type textarea "Roo 8849 9/10/25 Time Truck 101 reset door in the track. I then tested it and f…"
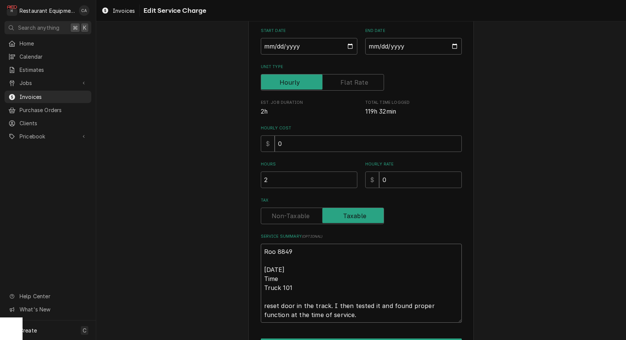
type textarea "x"
type textarea "Roo 8849 9/10/25 Time i Truck 101 reset door in the track. I then tested it and…"
type textarea "x"
type textarea "Roo 8849 9/10/25 Time in Truck 101 reset door in the track. I then tested it an…"
type textarea "x"
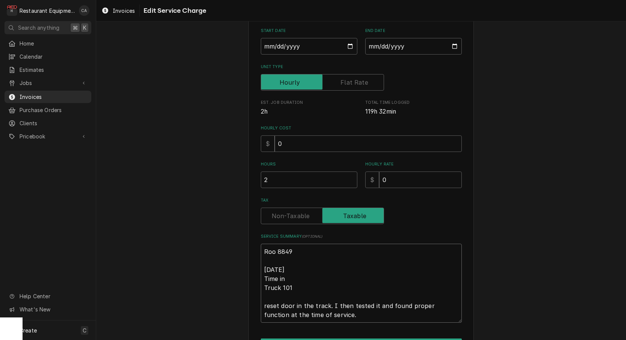
type textarea "Roo 8849 9/10/25 Time in Truck 101 reset door in the track. I then tested it an…"
type textarea "x"
type textarea "Roo 8849 9/10/25 Time in 1 Truck 101 reset door in the track. I then tested it …"
type textarea "x"
type textarea "Roo 8849 9/10/25 Time in 1: Truck 101 reset door in the track. I then tested it…"
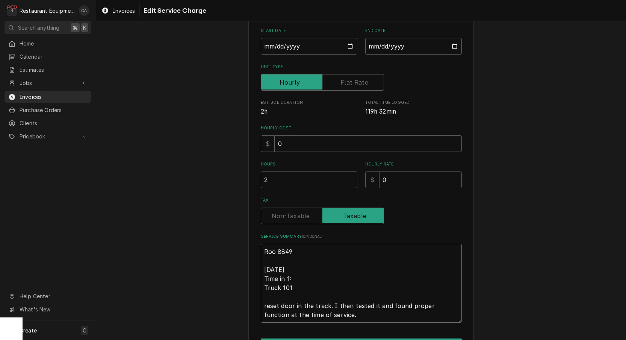
type textarea "x"
type textarea "Roo 8849 9/10/25 Time in 1:3 Truck 101 reset door in the track. I then tested i…"
type textarea "x"
type textarea "Roo 8849 9/10/25 Time in 1:30 Truck 101 reset door in the track. I then tested …"
type textarea "x"
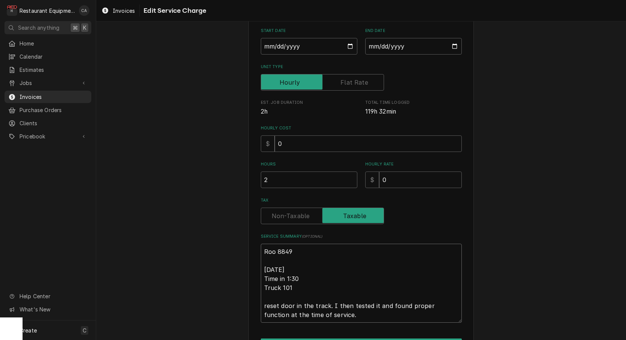
type textarea "Roo 8849 9/10/25 Time in 1:30 Truck 101 reset door in the track. I then tested …"
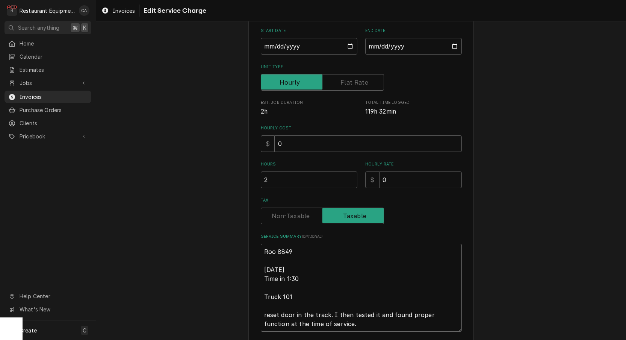
type textarea "x"
type textarea "Roo 8849 9/10/25 Time in 1:30 T Truck 101 reset door in the track. I then teste…"
type textarea "x"
type textarea "Roo 8849 9/10/25 Time in 1:30 Ti Truck 101 reset door in the track. I then test…"
type textarea "x"
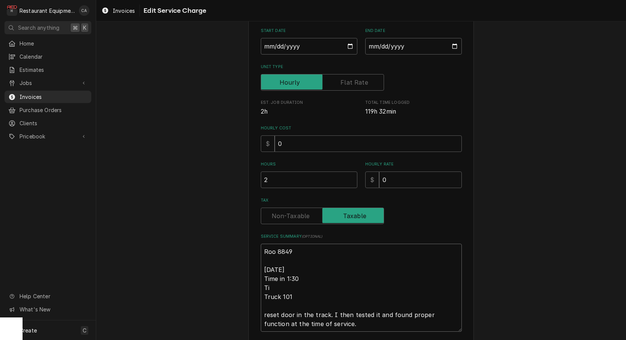
type textarea "Roo 8849 9/10/25 Time in 1:30 Tie Truck 101 reset door in the track. I then tes…"
type textarea "x"
type textarea "Roo 8849 9/10/25 Time in 1:30 Tiem Truck 101 reset door in the track. I then te…"
type textarea "x"
type textarea "Roo 8849 9/10/25 Time in 1:30 Tiem Truck 101 reset door in the track. I then te…"
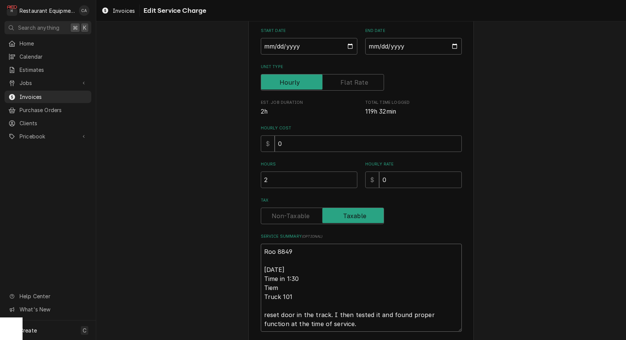
type textarea "x"
type textarea "Roo 8849 9/10/25 Time in 1:30 Tiem o Truck 101 reset door in the track. I then …"
type textarea "x"
type textarea "Roo 8849 9/10/25 Time in 1:30 Tiem ou Truck 101 reset door in the track. I then…"
type textarea "x"
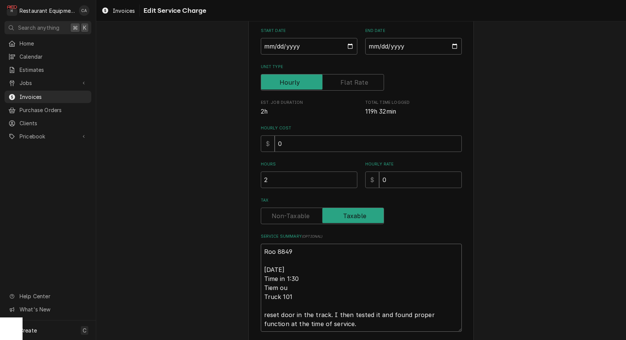
type textarea "Roo 8849 9/10/25 Time in 1:30 Tiem out Truck 101 reset door in the track. I the…"
type textarea "x"
type textarea "Roo 8849 9/10/25 Time in 1:30 Time out Truck 101 reset door in the track. I the…"
type textarea "x"
type textarea "Roo 8849 9/10/25 Time in 1:30 Time out 2 Truck 101 reset door in the track. I t…"
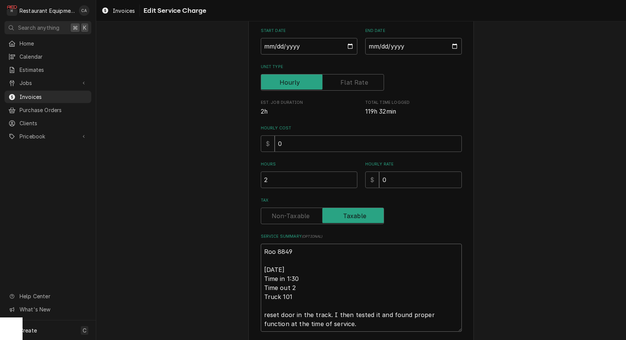
type textarea "x"
type textarea "Roo 8849 9/10/25 Time in 1:30 Time out 2: Truck 101 reset door in the track. I …"
type textarea "x"
type textarea "Roo 8849 9/10/25 Time in 1:30 Time out 2:3 Truck 101 reset door in the track. I…"
type textarea "x"
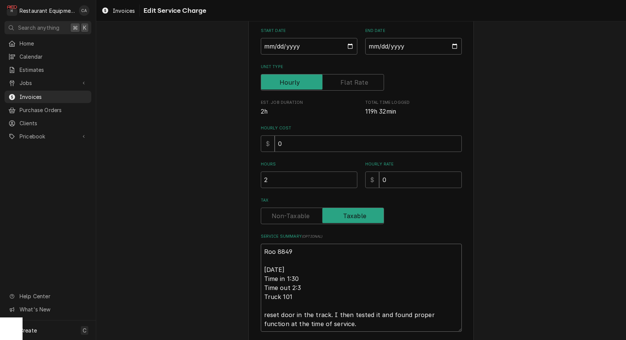
type textarea "Roo 8849 9/10/25 Time in 1:30 Time out 2:30 Truck 101 reset door in the track. …"
click at [267, 308] on textarea "Roo 8849 9/10/25 Time in 1:30 Time out 2:30 Truck 101 reset door in the track. …" at bounding box center [361, 288] width 201 height 88
type textarea "x"
type textarea "Roo 8849 9/10/25 Time in 1:30 Time out 2:30 Truck 101 eset door in the track. I…"
type textarea "x"
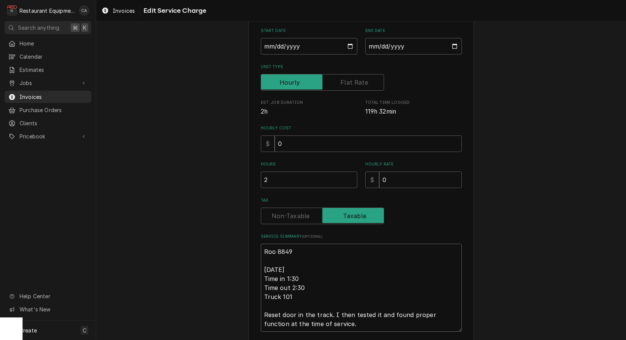
scroll to position [0, 0]
type textarea "Roo 8849 [DATE] Time in 1:30 Time out 2:30 Truck 101 Reset door in the track. I…"
click at [291, 222] on div "Use the fields below to edit this service charge Short Description Service Call…" at bounding box center [361, 147] width 201 height 369
drag, startPoint x: 292, startPoint y: 217, endPoint x: 265, endPoint y: 250, distance: 42.0
click at [292, 217] on label "Tax" at bounding box center [322, 216] width 123 height 17
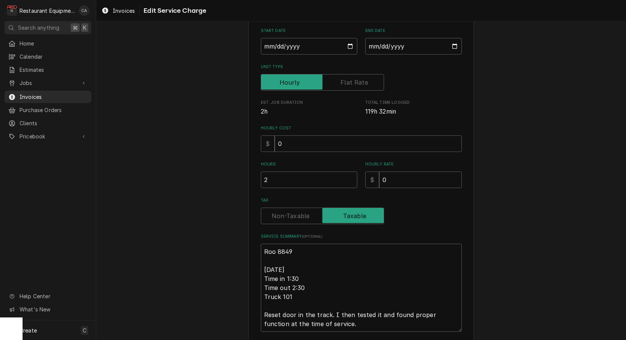
click at [292, 217] on input "Tax" at bounding box center [322, 216] width 117 height 17
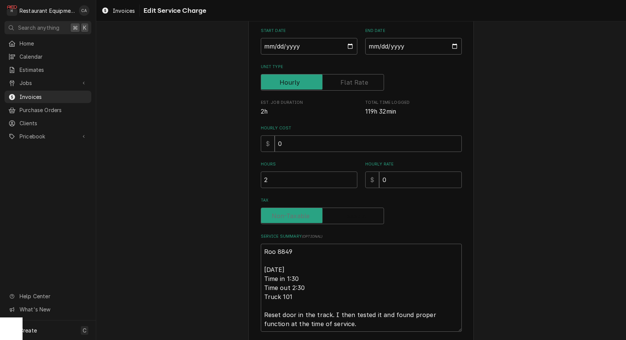
checkbox input "false"
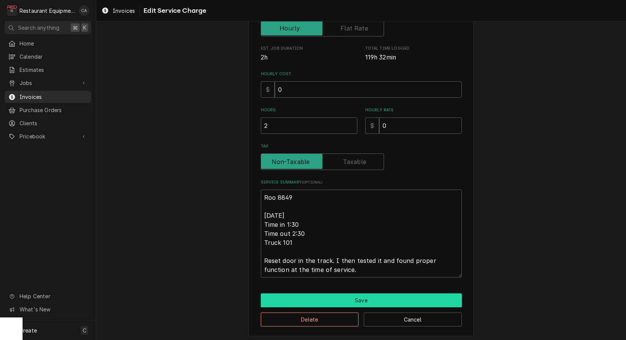
click at [331, 296] on button "Save" at bounding box center [361, 300] width 201 height 14
type textarea "x"
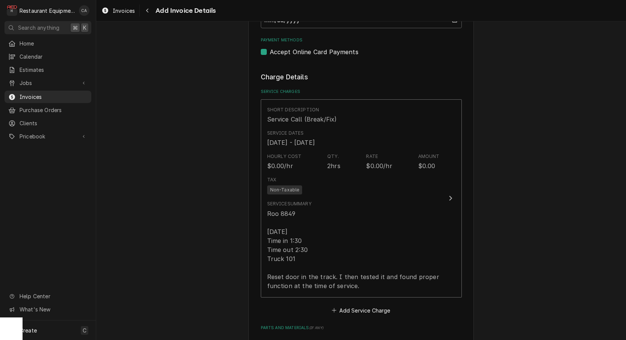
scroll to position [680, 0]
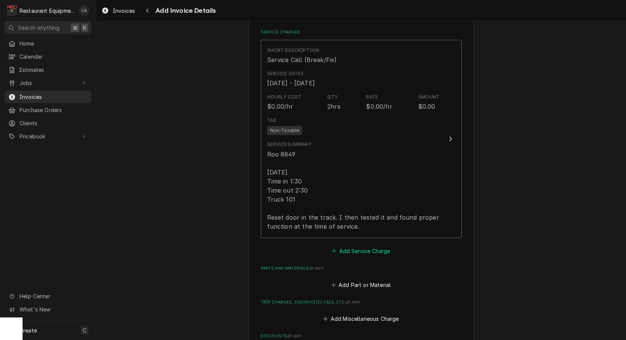
click at [367, 245] on button "Add Service Charge" at bounding box center [361, 250] width 61 height 11
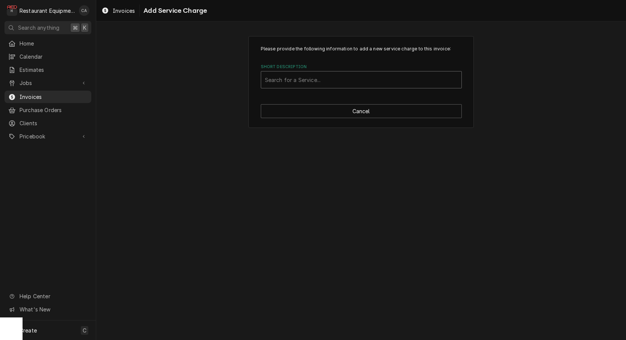
click at [280, 85] on div "Short Description" at bounding box center [361, 80] width 193 height 14
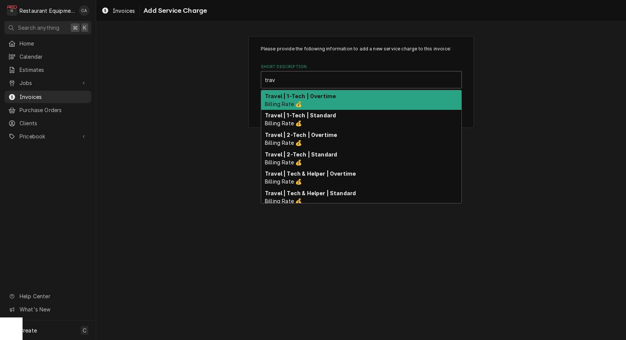
type input "trave"
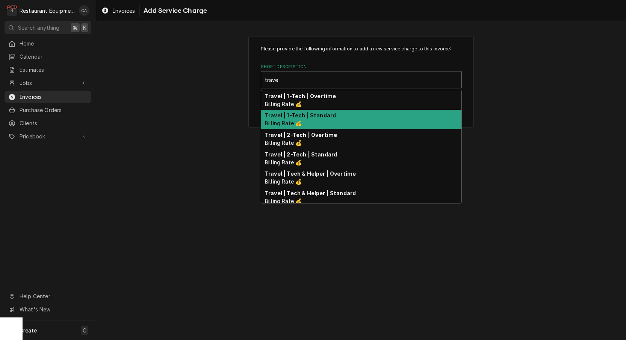
drag, startPoint x: 314, startPoint y: 113, endPoint x: 332, endPoint y: 132, distance: 26.9
click at [314, 113] on strong "Travel | 1-Tech | Standard" at bounding box center [300, 115] width 71 height 6
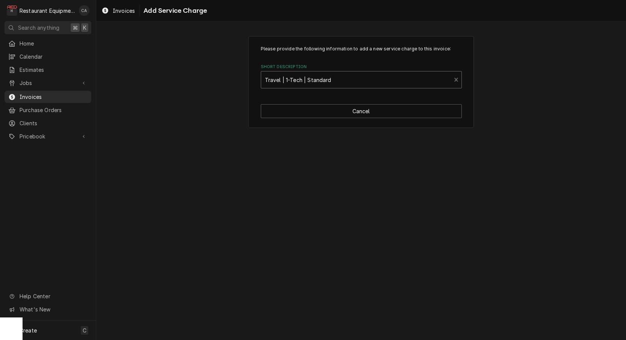
type textarea "x"
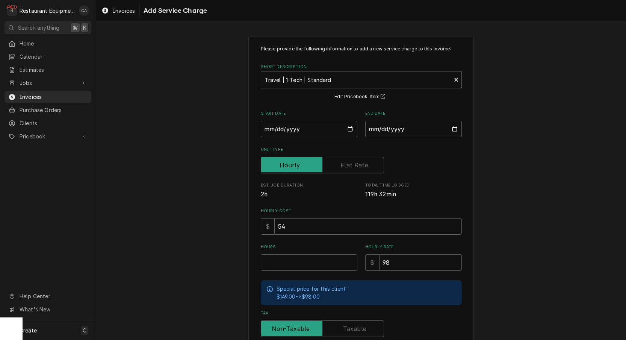
click at [288, 127] on input "Start Date" at bounding box center [309, 129] width 97 height 17
type input "2025-09-10"
type textarea "x"
drag, startPoint x: 376, startPoint y: 129, endPoint x: 384, endPoint y: 137, distance: 11.7
click at [377, 130] on input "End Date" at bounding box center [413, 129] width 97 height 17
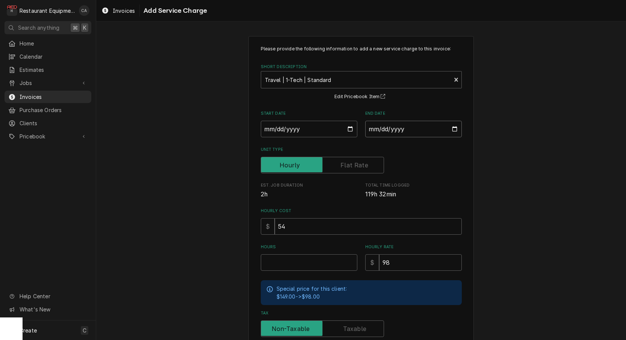
type input "2025-09-10"
drag, startPoint x: 491, startPoint y: 174, endPoint x: 371, endPoint y: 263, distance: 148.9
click at [491, 174] on div "Please provide the following information to add a new service charge to this in…" at bounding box center [361, 232] width 530 height 407
click at [317, 260] on input "Hours" at bounding box center [309, 262] width 97 height 17
type textarea "x"
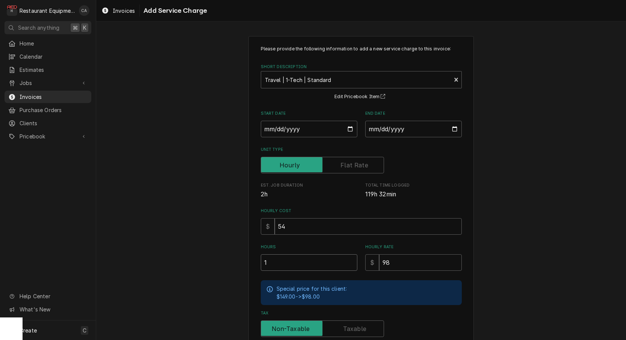
type input "1"
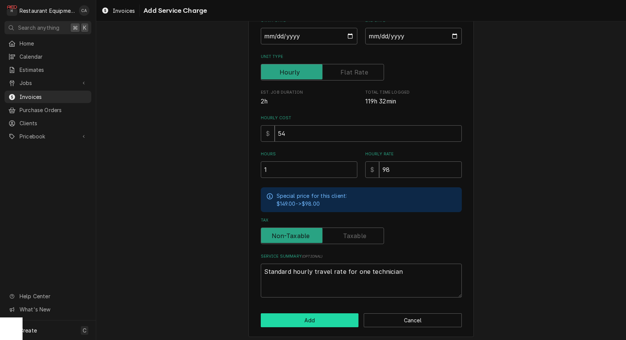
click at [300, 316] on button "Add" at bounding box center [310, 320] width 98 height 14
type textarea "x"
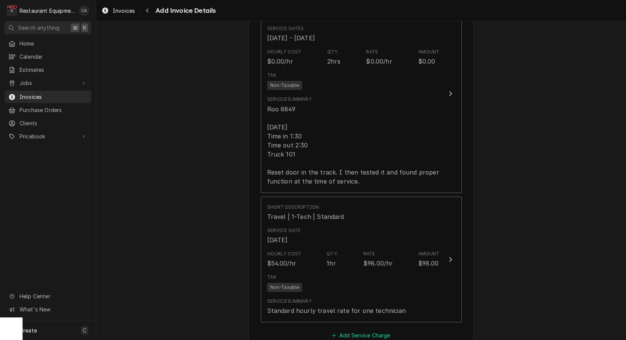
scroll to position [727, 0]
drag, startPoint x: 362, startPoint y: 326, endPoint x: 296, endPoint y: 139, distance: 198.6
click at [362, 329] on button "Add Service Charge" at bounding box center [361, 334] width 61 height 11
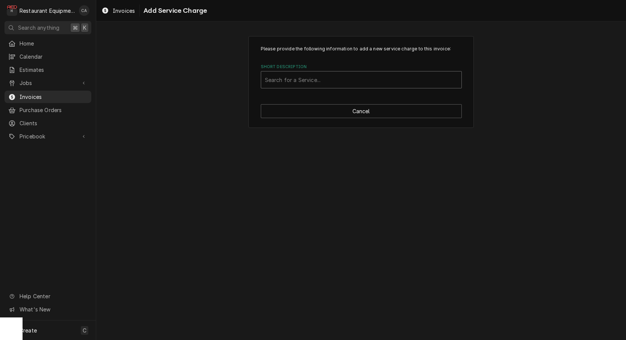
click at [285, 79] on div "Search for a Service..." at bounding box center [361, 80] width 193 height 8
type input "labor"
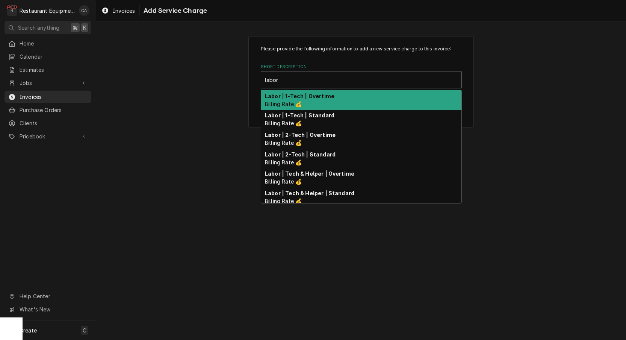
click at [289, 110] on div "Labor | 1-Tech | Standard Billing Rate 💰" at bounding box center [361, 120] width 200 height 20
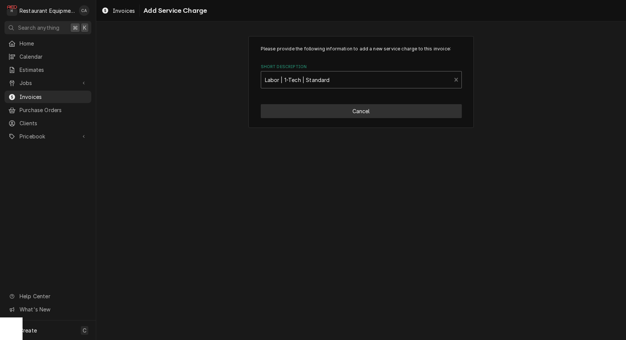
type textarea "x"
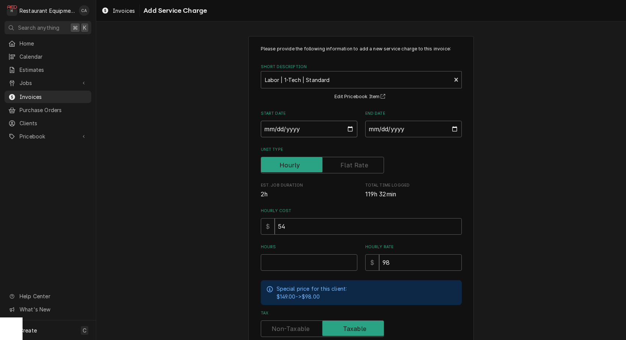
drag, startPoint x: 283, startPoint y: 128, endPoint x: 291, endPoint y: 138, distance: 12.6
click at [283, 128] on input "Start Date" at bounding box center [309, 129] width 97 height 17
type input "2025-09-10"
type textarea "x"
drag, startPoint x: 375, startPoint y: 126, endPoint x: 388, endPoint y: 139, distance: 18.3
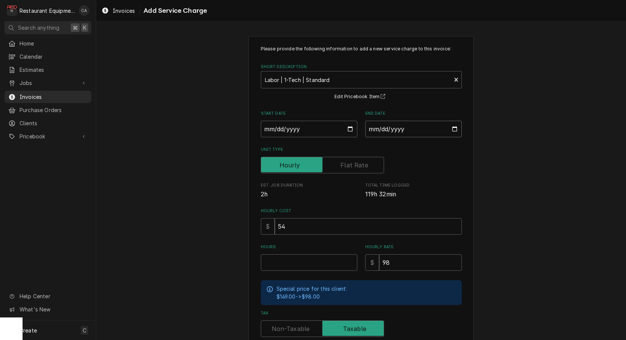
click at [376, 126] on input "End Date" at bounding box center [413, 129] width 97 height 17
type input "2025-09-10"
click at [306, 261] on input "Hours" at bounding box center [309, 262] width 97 height 17
type textarea "x"
type input "1"
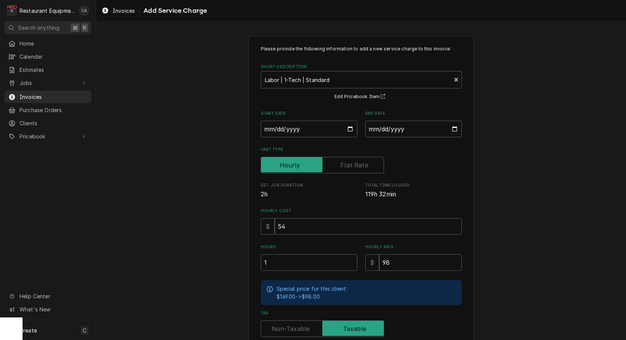
drag, startPoint x: 283, startPoint y: 319, endPoint x: 242, endPoint y: 296, distance: 47.7
click at [282, 320] on input "Tax" at bounding box center [322, 328] width 117 height 17
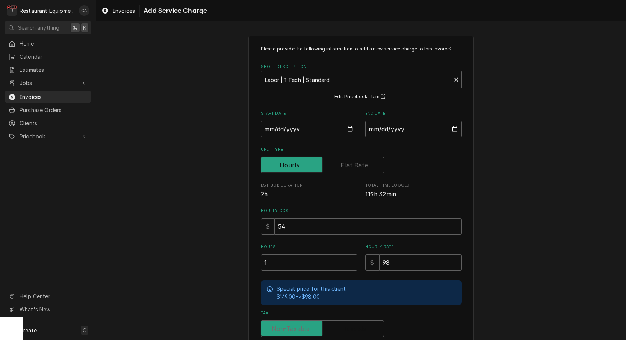
checkbox input "false"
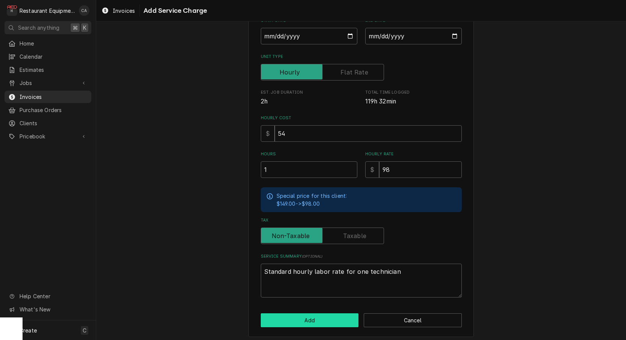
scroll to position [0, 0]
click at [298, 318] on button "Add" at bounding box center [310, 320] width 98 height 14
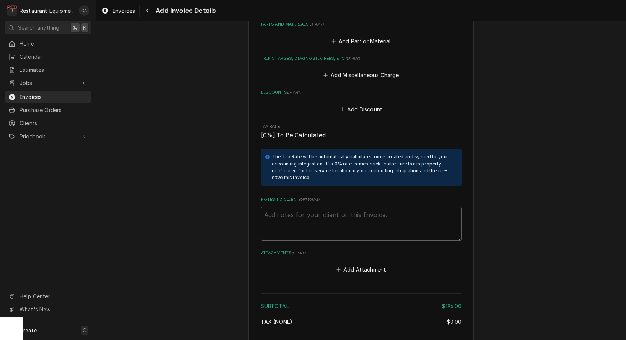
scroll to position [1192, 0]
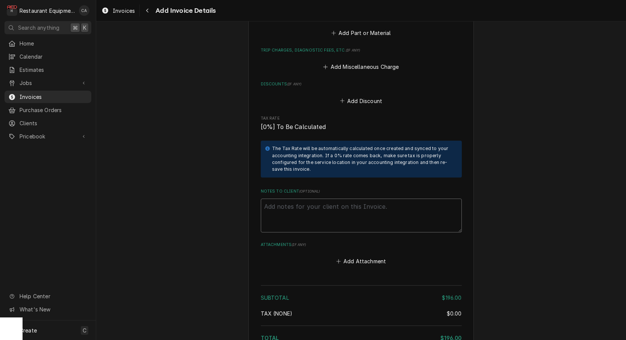
click at [277, 199] on textarea "Notes to Client ( optional )" at bounding box center [361, 216] width 201 height 34
type textarea "x"
type textarea "4"
type textarea "x"
type textarea "45"
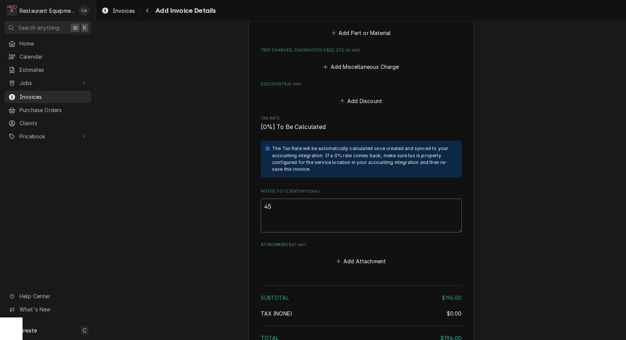
type textarea "x"
type textarea "450"
type textarea "x"
type textarea "4500"
type textarea "x"
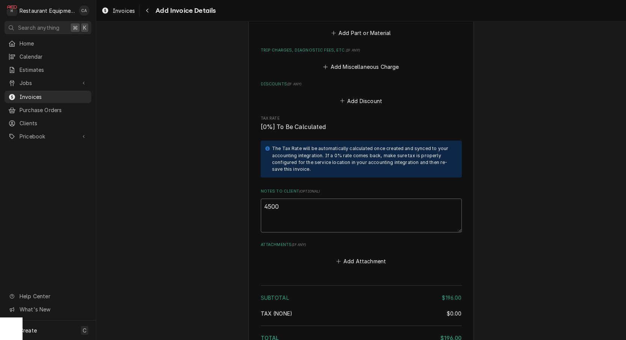
type textarea "45000"
type textarea "x"
type textarea "450000"
type textarea "x"
type textarea "4500000"
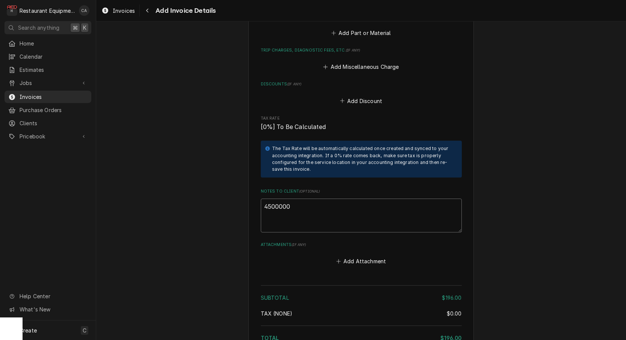
type textarea "x"
type textarea "45000001"
type textarea "x"
type textarea "450000019"
type textarea "x"
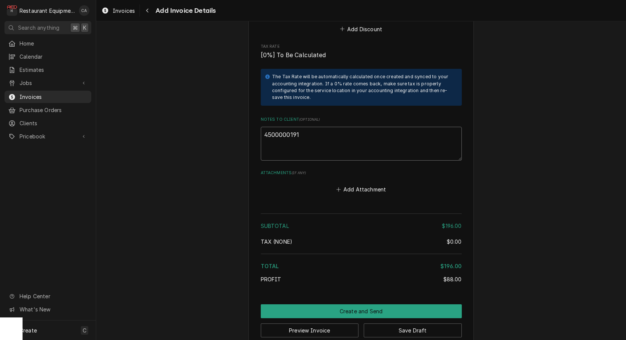
scroll to position [0, 0]
type textarea "4500000191"
click at [438, 323] on button "Save Draft" at bounding box center [413, 330] width 98 height 14
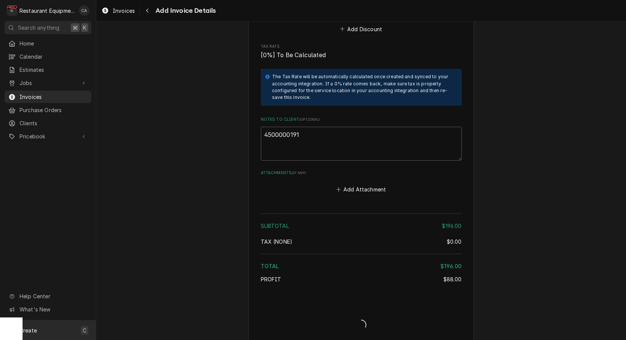
type textarea "x"
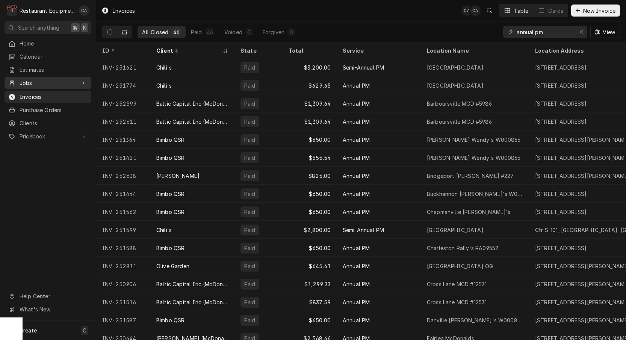
click at [24, 81] on span "Jobs" at bounding box center [48, 83] width 57 height 8
click at [27, 92] on span "Jobs" at bounding box center [54, 96] width 68 height 8
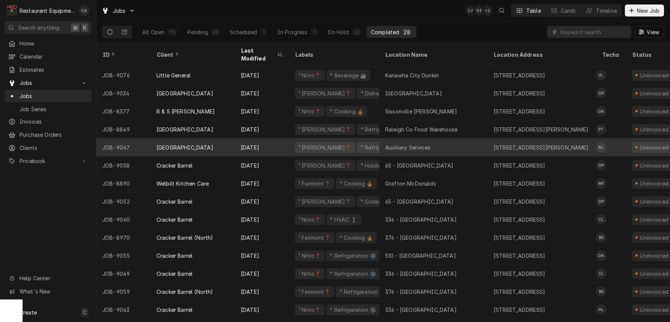
click at [439, 138] on div "Auxiliary Services" at bounding box center [433, 147] width 108 height 18
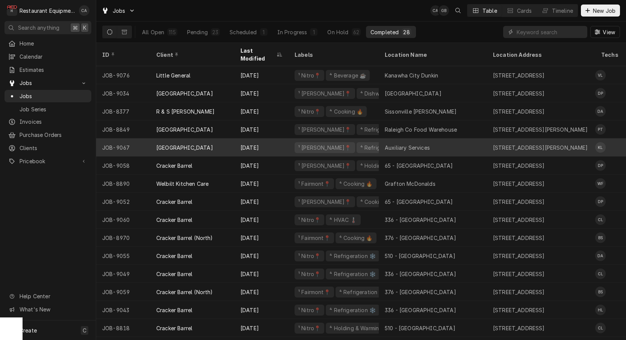
click at [399, 144] on div "Auxiliary Services" at bounding box center [407, 148] width 45 height 8
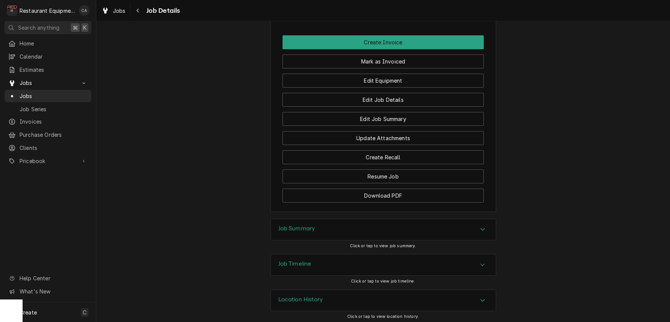
scroll to position [647, 0]
click at [302, 227] on h3 "Job Summary" at bounding box center [296, 229] width 37 height 7
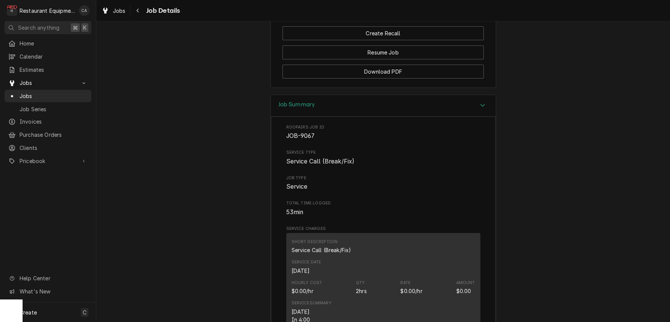
scroll to position [778, 0]
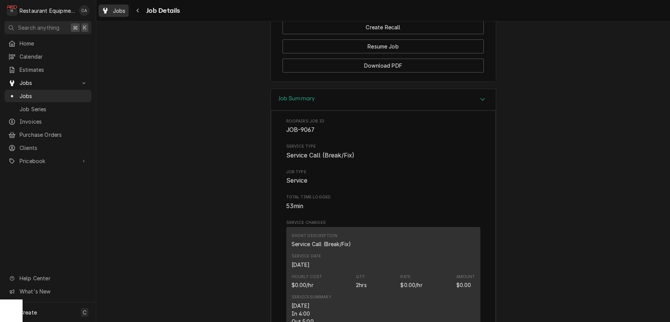
click at [118, 8] on span "Jobs" at bounding box center [119, 11] width 13 height 8
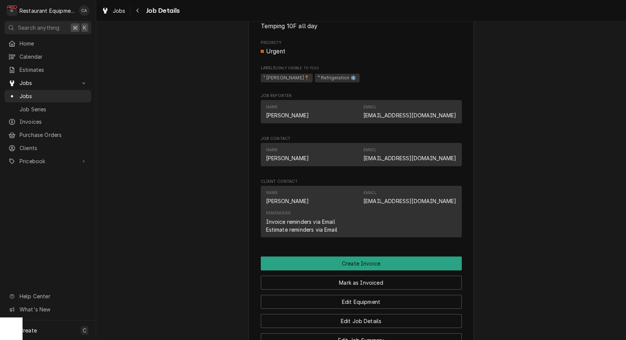
scroll to position [458, 0]
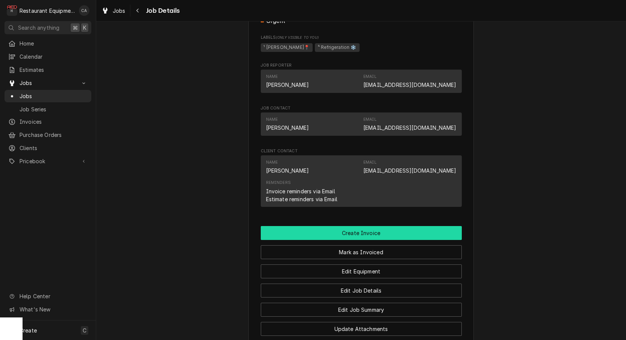
drag, startPoint x: 371, startPoint y: 232, endPoint x: 367, endPoint y: 230, distance: 3.9
click at [371, 232] on button "Create Invoice" at bounding box center [361, 233] width 201 height 14
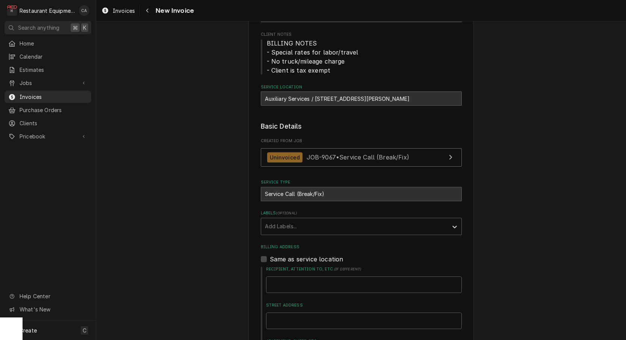
scroll to position [151, 0]
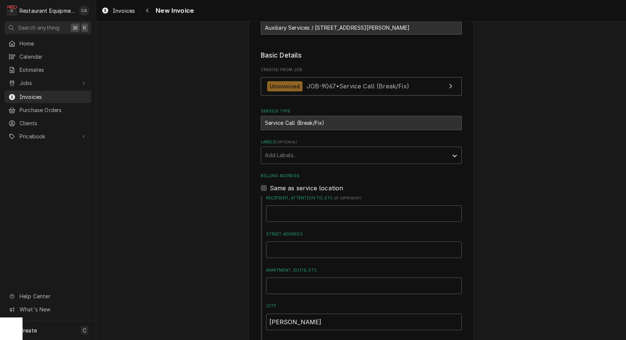
drag, startPoint x: 288, startPoint y: 152, endPoint x: 288, endPoint y: 162, distance: 10.5
click at [288, 152] on div "Add Labels..." at bounding box center [354, 155] width 179 height 8
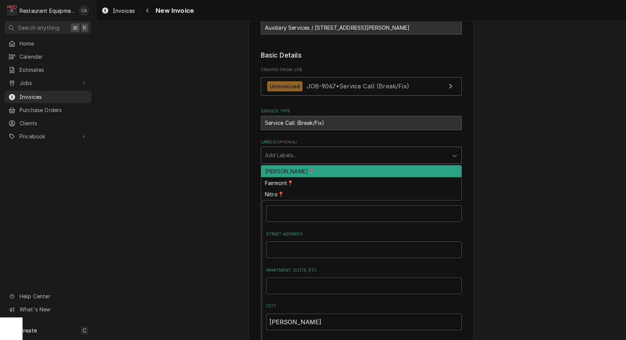
drag, startPoint x: 286, startPoint y: 169, endPoint x: 254, endPoint y: 165, distance: 32.9
click at [285, 169] on div "[PERSON_NAME]📍" at bounding box center [361, 171] width 200 height 12
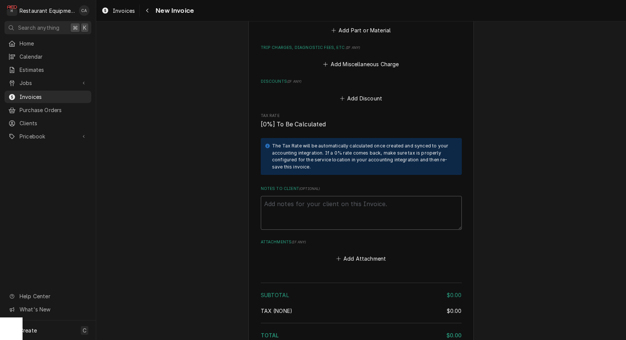
scroll to position [1021, 0]
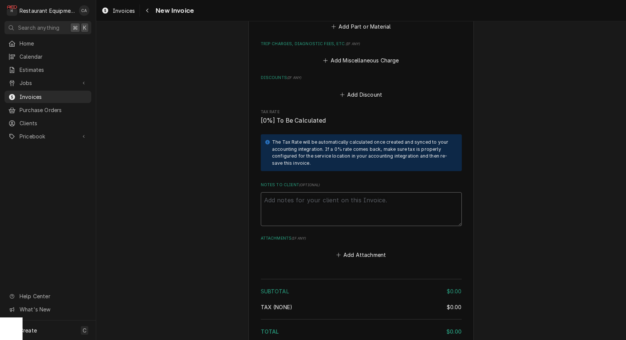
click at [298, 192] on textarea "Notes to Client ( optional )" at bounding box center [361, 209] width 201 height 34
type textarea "x"
type textarea "4"
type textarea "x"
type textarea "45"
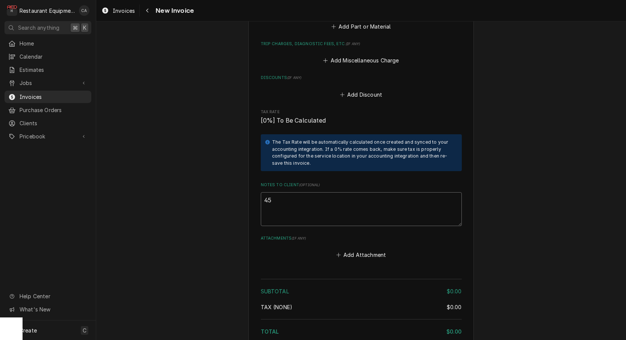
type textarea "x"
type textarea "450"
type textarea "x"
type textarea "4500"
type textarea "x"
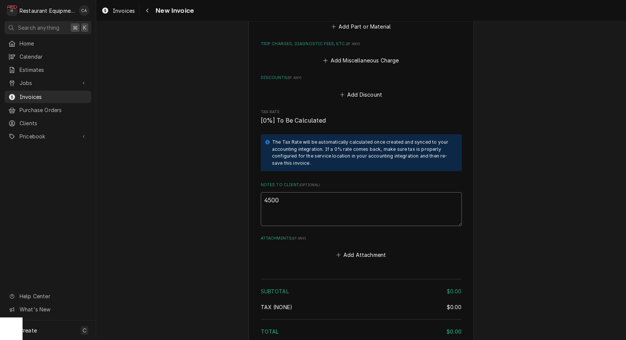
type textarea "45000"
type textarea "x"
type textarea "450000"
type textarea "x"
type textarea "4500000"
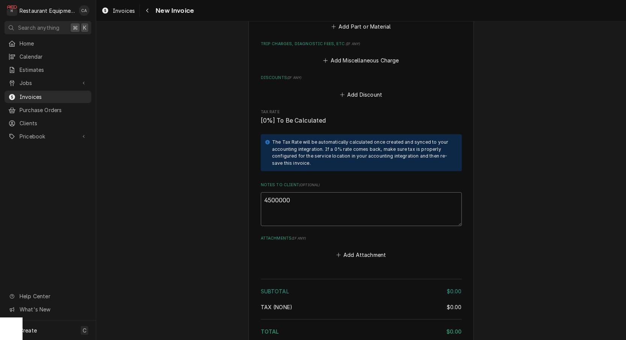
type textarea "x"
type textarea "45000001"
type textarea "x"
type textarea "450000011"
type textarea "x"
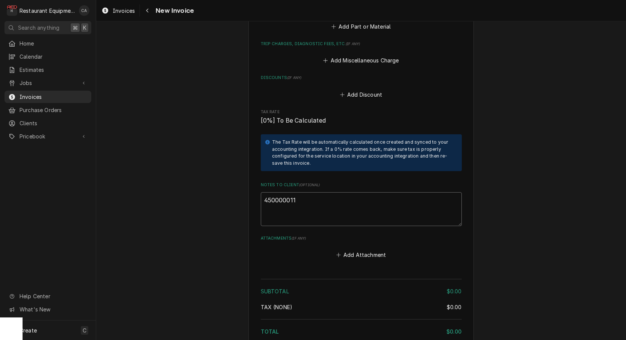
type textarea "4500000119"
type textarea "x"
type textarea "45000001191"
type textarea "x"
type textarea "4500000119"
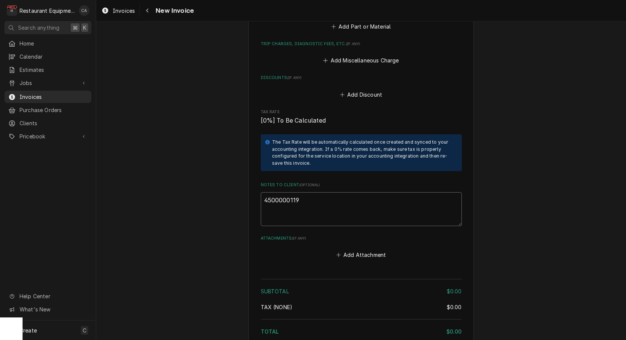
type textarea "x"
type textarea "450000011"
type textarea "x"
type textarea "45000001"
type textarea "x"
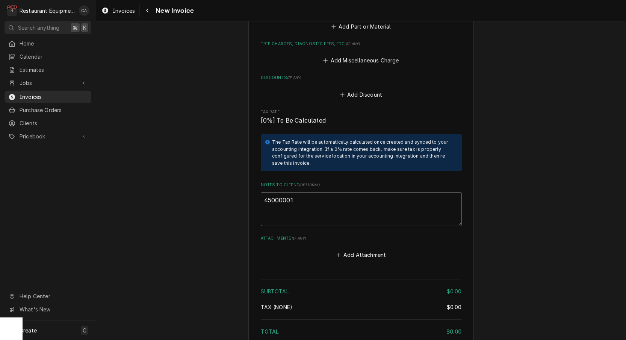
type textarea "450000011"
type textarea "x"
type textarea "45000001"
type textarea "x"
type textarea "450000019"
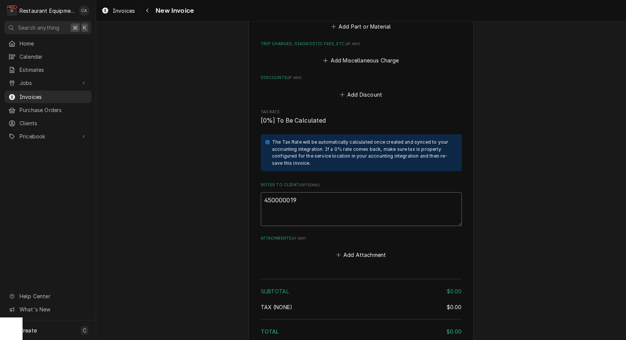
type textarea "x"
type textarea "4500000191"
type textarea "x"
type textarea "4500000191"
click at [368, 250] on button "Add Attachment" at bounding box center [361, 255] width 53 height 11
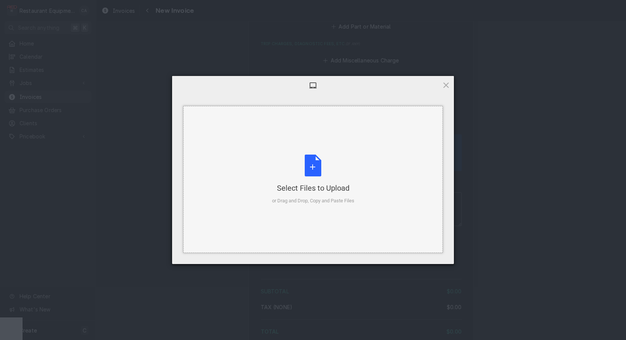
click at [336, 197] on div "or Drag and Drop, Copy and Paste Files" at bounding box center [313, 201] width 82 height 8
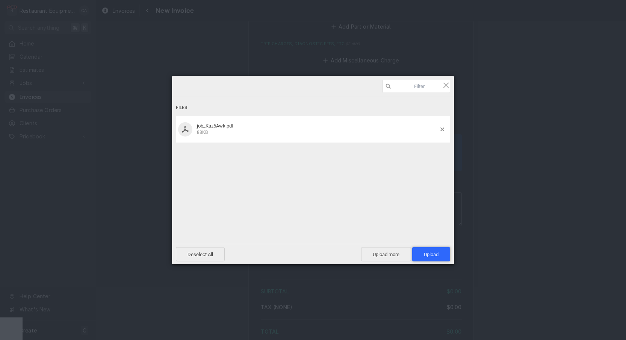
click at [438, 254] on span "Upload 1" at bounding box center [431, 255] width 15 height 6
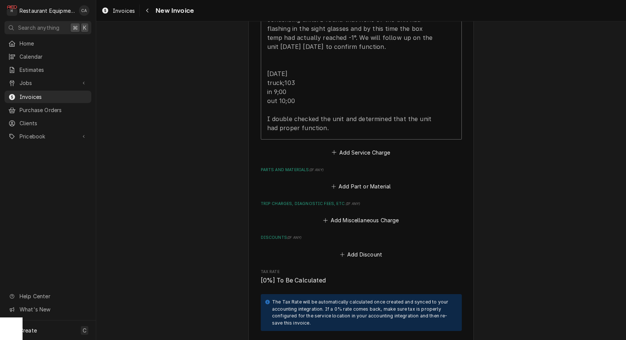
scroll to position [806, 0]
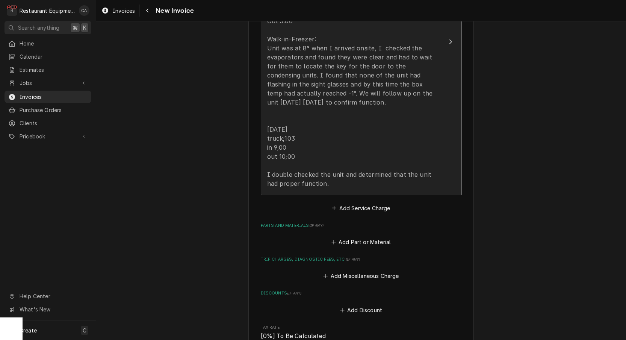
click at [313, 150] on div "9/29/25 In 4:00 Out 5:00 Walk-in-Freezer: Unit was at 8° when I arrived onsite,…" at bounding box center [353, 92] width 173 height 189
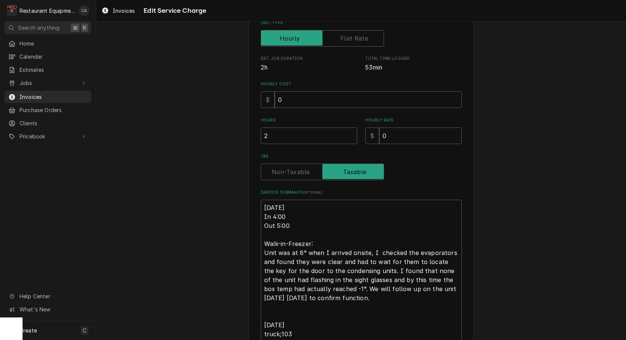
scroll to position [143, 0]
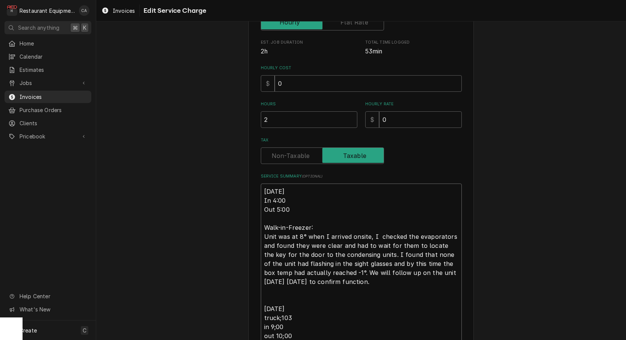
click at [264, 189] on textarea "9/29/25 In 4:00 Out 5:00 Walk-in-Freezer: Unit was at 8° when I arrived onsite,…" at bounding box center [361, 276] width 201 height 187
type textarea "x"
type textarea "R9/29/25 In 4:00 Out 5:00 Walk-in-Freezer: Unit was at 8° when I arrived onsite…"
type textarea "x"
type textarea "Ro9/29/25 In 4:00 Out 5:00 Walk-in-Freezer: Unit was at 8° when I arrived onsit…"
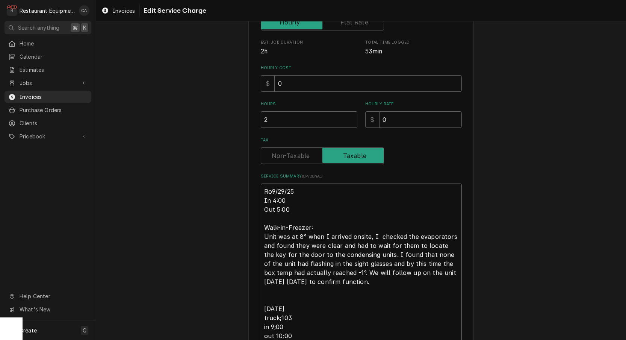
type textarea "x"
type textarea "Roo9/29/25 In 4:00 Out 5:00 Walk-in-Freezer: Unit was at 8° when I arrived onsi…"
type textarea "x"
type textarea "Roo 9/29/25 In 4:00 Out 5:00 Walk-in-Freezer: Unit was at 8° when I arrived ons…"
type textarea "x"
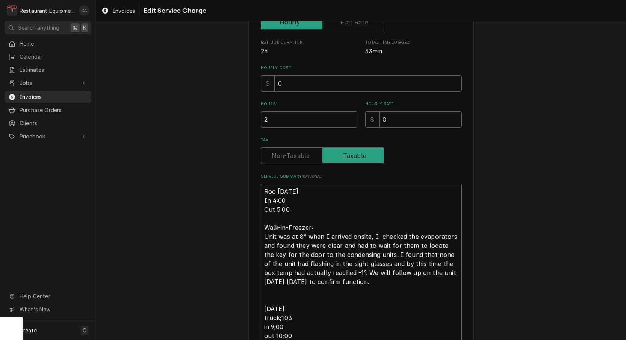
type textarea "Roo 99/29/25 In 4:00 Out 5:00 Walk-in-Freezer: Unit was at 8° when I arrived on…"
type textarea "x"
type textarea "Roo 909/29/25 In 4:00 Out 5:00 Walk-in-Freezer: Unit was at 8° when I arrived o…"
type textarea "x"
type textarea "Roo 9069/29/25 In 4:00 Out 5:00 Walk-in-Freezer: Unit was at 8° when I arrived …"
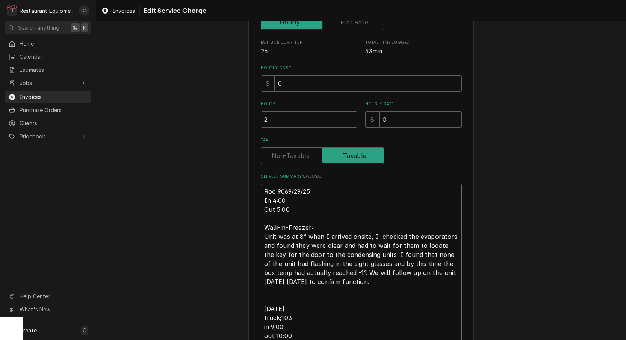
type textarea "x"
type textarea "Roo 90679/29/25 In 4:00 Out 5:00 Walk-in-Freezer: Unit was at 8° when I arrived…"
type textarea "x"
type textarea "Roo 9067 9/29/25 In 4:00 Out 5:00 Walk-in-Freezer: Unit was at 8° when I arrive…"
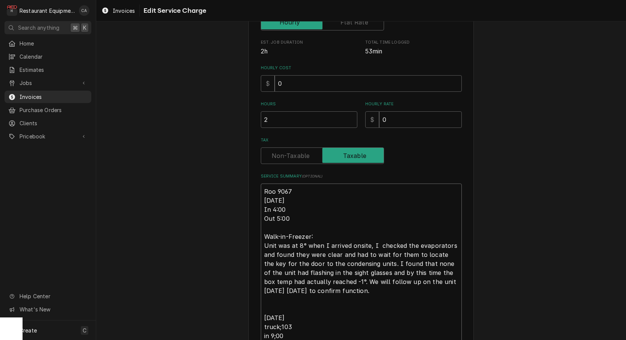
type textarea "x"
type textarea "Roo 9067 9/29/25 In 4:00 Out 5:00 Walk-in-Freezer: Unit was at 8° when I arrive…"
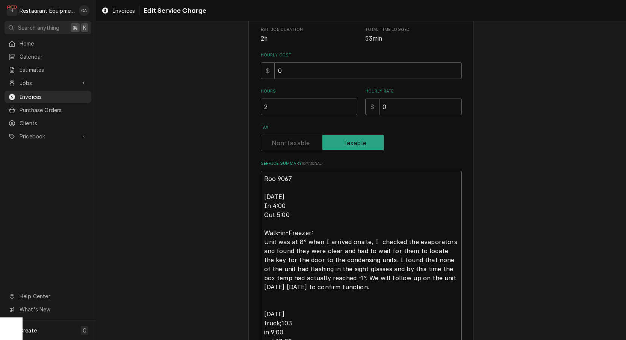
scroll to position [158, 0]
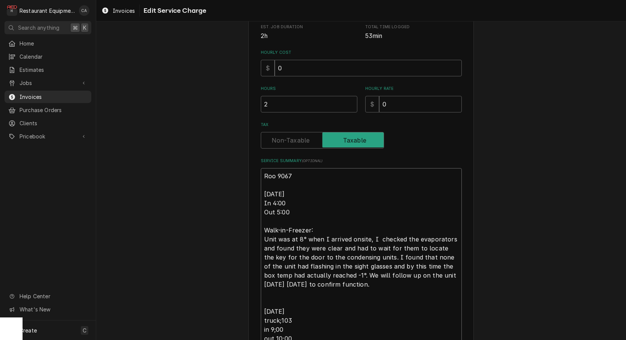
click at [379, 234] on textarea "Roo 9067 9/29/25 In 4:00 Out 5:00 Walk-in-Freezer: Unit was at 8° when I arrive…" at bounding box center [361, 270] width 201 height 205
type textarea "x"
click at [358, 280] on textarea "Roo 9067 9/29/25 In 4:00 Out 5:00 Walk-in-Freezer: Unit was at 8° when I arrive…" at bounding box center [361, 270] width 201 height 205
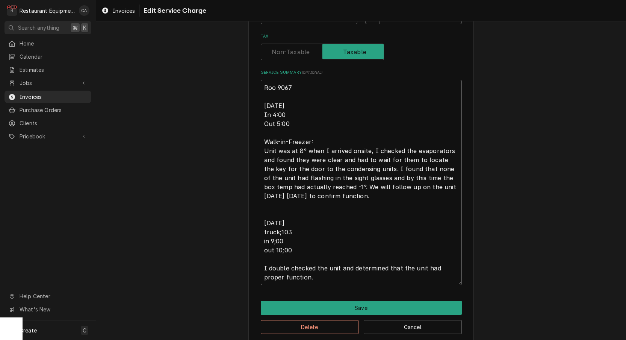
scroll to position [253, 0]
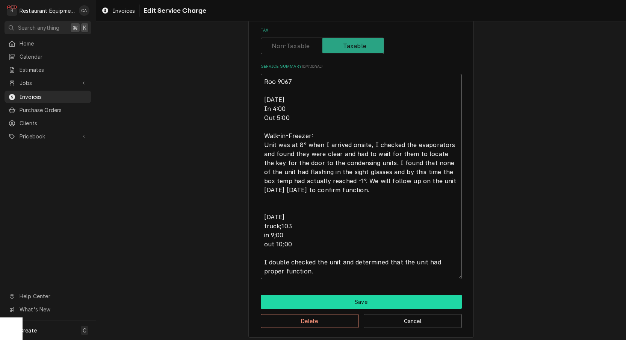
type textarea "Roo 9067 9/29/25 In 4:00 Out 5:00 Walk-in-Freezer: Unit was at 8° when I arrive…"
click at [357, 298] on button "Save" at bounding box center [361, 302] width 201 height 14
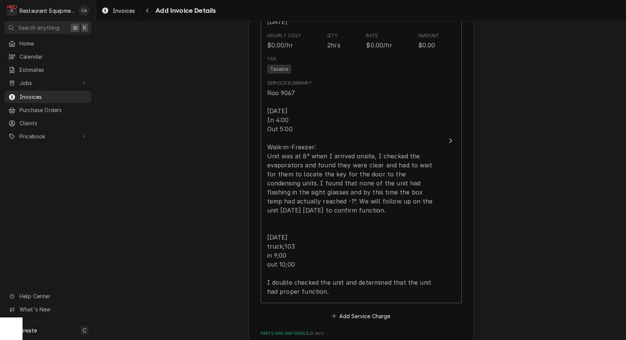
scroll to position [709, 0]
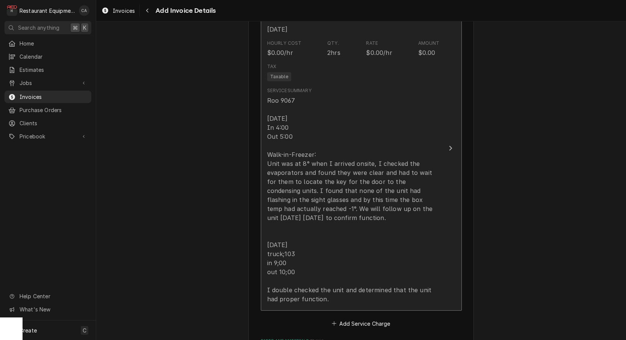
click at [293, 208] on div "Roo 9067 9/29/25 In 4:00 Out 5:00 Walk-in-Freezer: Unit was at 8° when I arrive…" at bounding box center [353, 200] width 173 height 208
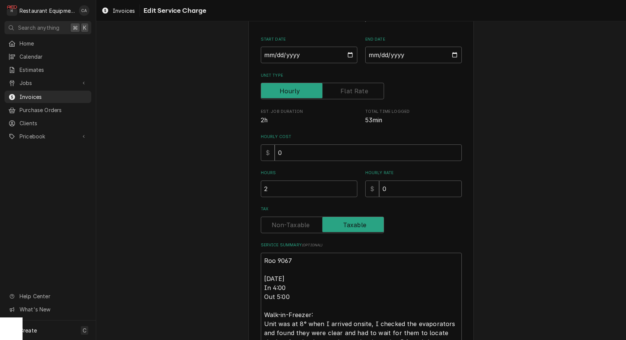
type textarea "x"
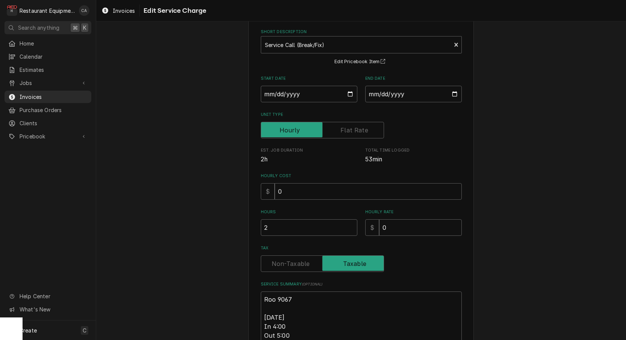
click at [292, 268] on input "Tax" at bounding box center [322, 263] width 117 height 17
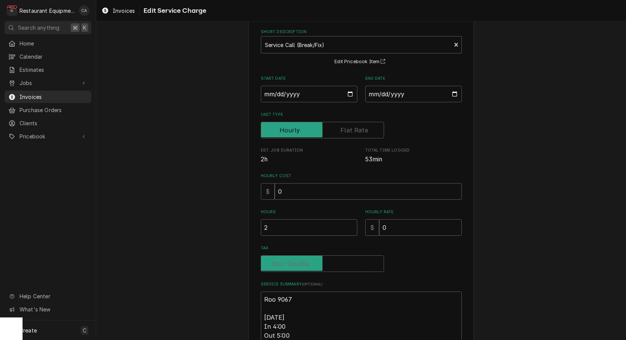
checkbox input "false"
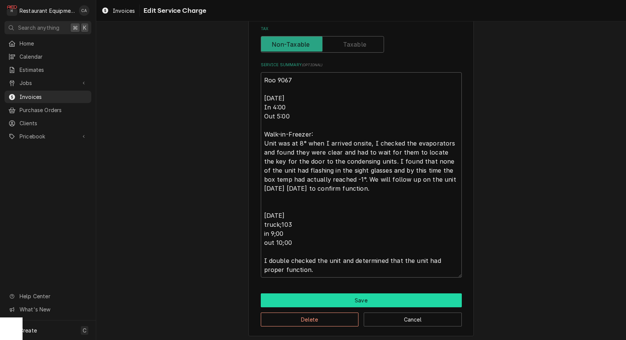
click at [334, 293] on button "Save" at bounding box center [361, 300] width 201 height 14
type textarea "x"
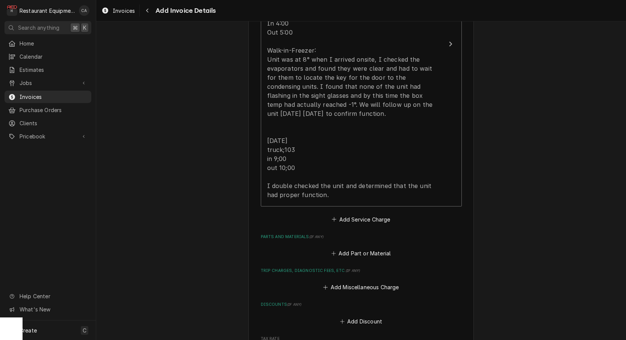
scroll to position [824, 0]
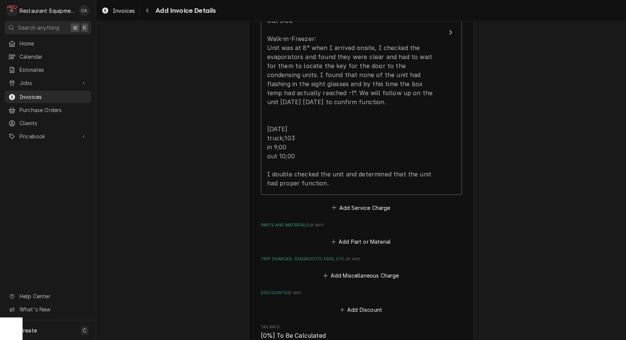
drag, startPoint x: 359, startPoint y: 195, endPoint x: 358, endPoint y: 188, distance: 8.0
click at [359, 202] on button "Add Service Charge" at bounding box center [361, 207] width 61 height 11
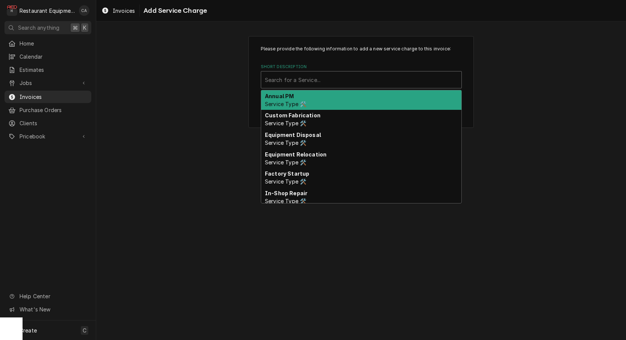
click at [298, 80] on div "Search for a Service..." at bounding box center [361, 80] width 193 height 8
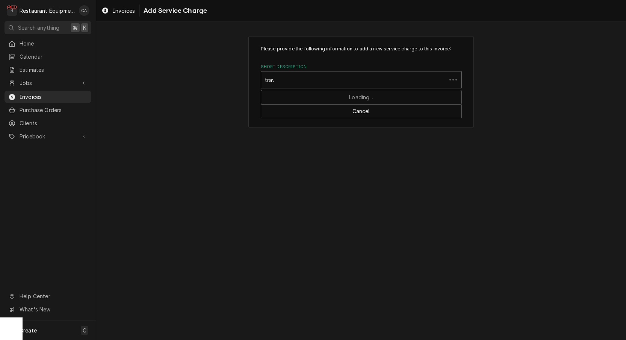
type input "trave"
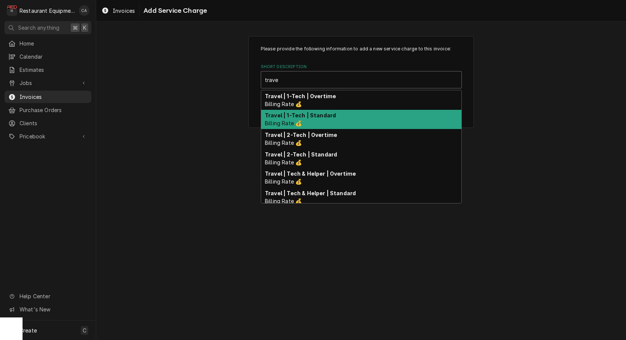
click at [303, 125] on div "Travel | 1-Tech | Standard Billing Rate 💰" at bounding box center [361, 120] width 200 height 20
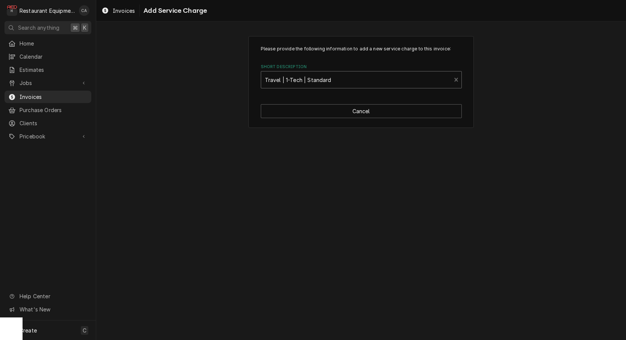
type textarea "x"
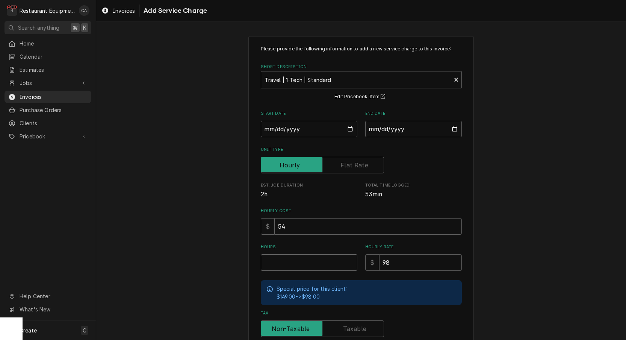
click at [281, 255] on input "Hours" at bounding box center [309, 262] width 97 height 17
click at [285, 129] on input "Start Date" at bounding box center [309, 129] width 97 height 17
type input "2025-09-29"
type textarea "x"
drag, startPoint x: 382, startPoint y: 121, endPoint x: 392, endPoint y: 139, distance: 20.2
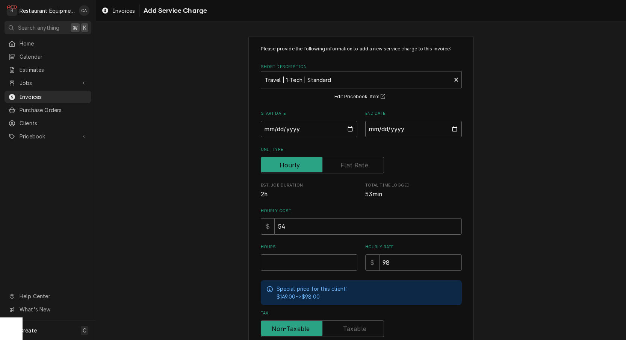
click at [383, 122] on input "End Date" at bounding box center [413, 129] width 97 height 17
type input "2025-09-29"
type textarea "x"
click at [475, 175] on div "Please provide the following information to add a new service charge to this in…" at bounding box center [361, 232] width 530 height 407
click at [308, 264] on input "Hours" at bounding box center [309, 262] width 97 height 17
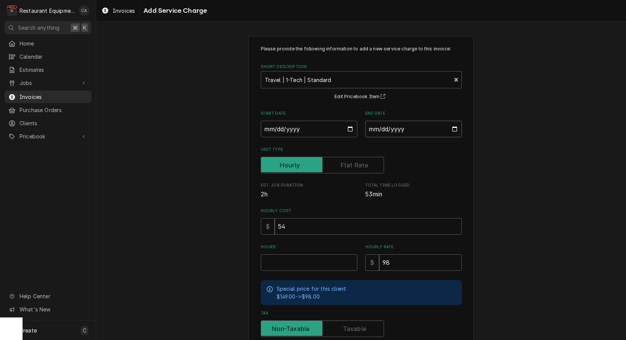
drag, startPoint x: 383, startPoint y: 129, endPoint x: 388, endPoint y: 145, distance: 16.2
click at [383, 129] on input "2025-09-29" at bounding box center [413, 129] width 97 height 17
type input "2025-09-30"
drag, startPoint x: 524, startPoint y: 175, endPoint x: 345, endPoint y: 266, distance: 200.8
click at [524, 175] on div "Please provide the following information to add a new service charge to this in…" at bounding box center [361, 232] width 530 height 407
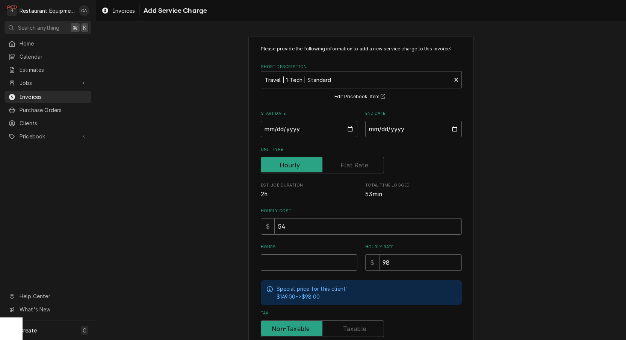
click at [294, 261] on input "Hours" at bounding box center [309, 262] width 97 height 17
type textarea "x"
type input "2"
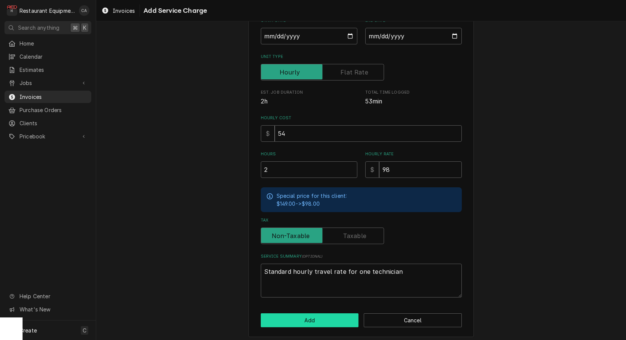
click at [297, 318] on button "Add" at bounding box center [310, 320] width 98 height 14
type textarea "x"
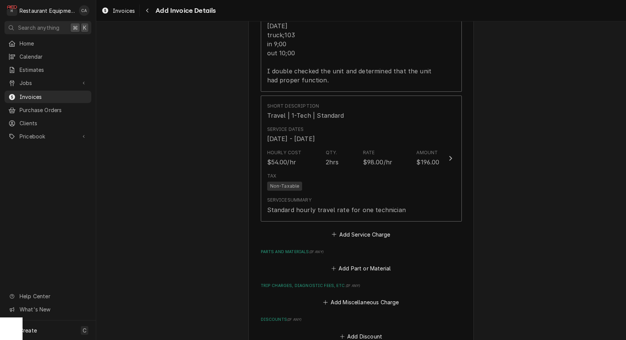
scroll to position [931, 0]
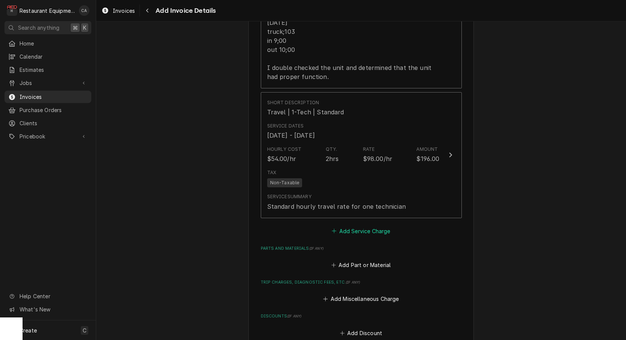
click at [379, 226] on button "Add Service Charge" at bounding box center [361, 231] width 61 height 11
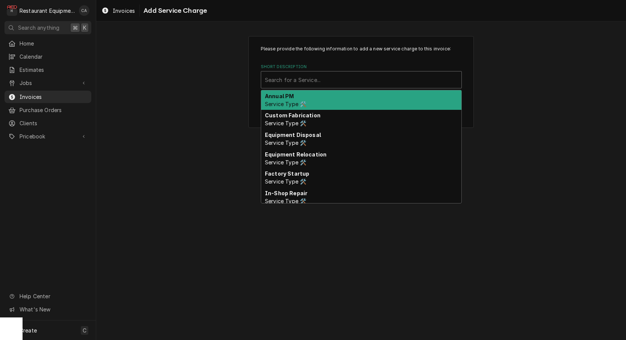
click at [311, 84] on div "Short Description" at bounding box center [361, 80] width 193 height 14
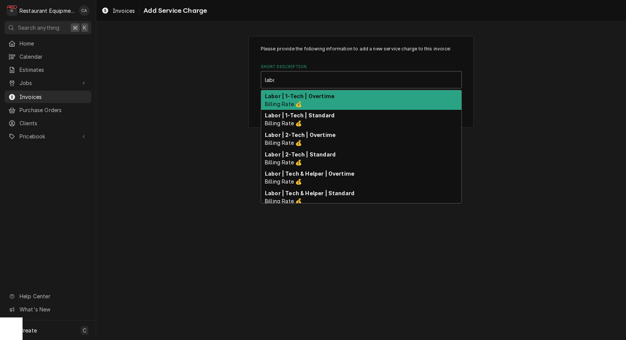
type input "labor"
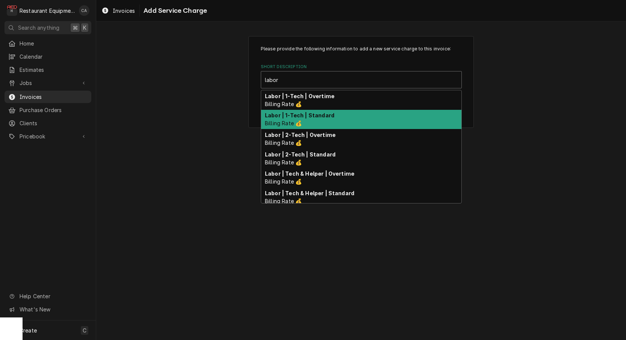
drag, startPoint x: 329, startPoint y: 117, endPoint x: 311, endPoint y: 129, distance: 21.7
click at [329, 117] on strong "Labor | 1-Tech | Standard" at bounding box center [300, 115] width 70 height 6
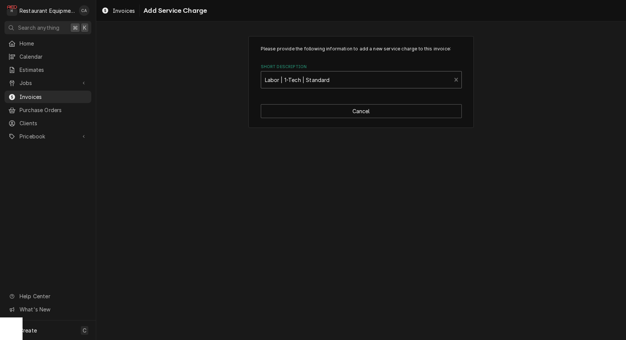
type textarea "x"
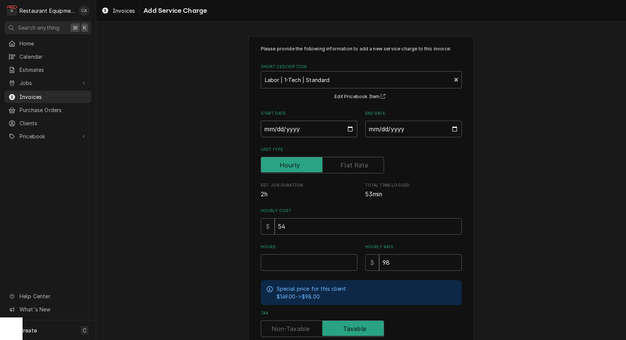
drag, startPoint x: 286, startPoint y: 127, endPoint x: 295, endPoint y: 139, distance: 14.7
click at [286, 127] on input "Start Date" at bounding box center [309, 129] width 97 height 17
type input "2025-09-29"
type textarea "x"
drag, startPoint x: 404, startPoint y: 130, endPoint x: 402, endPoint y: 139, distance: 9.2
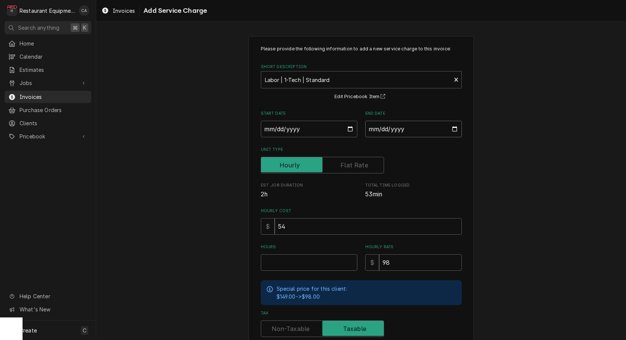
click at [404, 130] on input "End Date" at bounding box center [413, 129] width 97 height 17
type input "2025-09-30"
drag, startPoint x: 509, startPoint y: 173, endPoint x: 346, endPoint y: 252, distance: 181.4
click at [509, 173] on div "Please provide the following information to add a new service charge to this in…" at bounding box center [361, 232] width 530 height 407
click at [305, 259] on input "Hours" at bounding box center [309, 262] width 97 height 17
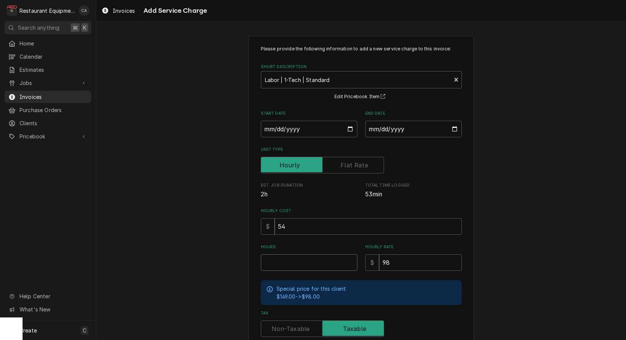
type textarea "x"
type input "1"
type textarea "x"
type input "1.5"
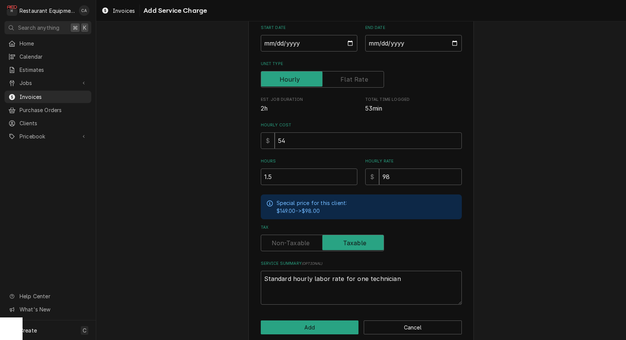
scroll to position [86, 0]
click at [292, 240] on label "Tax" at bounding box center [322, 242] width 123 height 17
click at [292, 240] on input "Tax" at bounding box center [322, 242] width 117 height 17
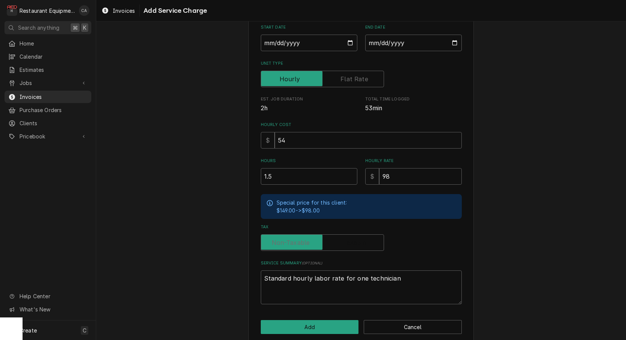
checkbox input "false"
click at [332, 326] on button "Add" at bounding box center [310, 327] width 98 height 14
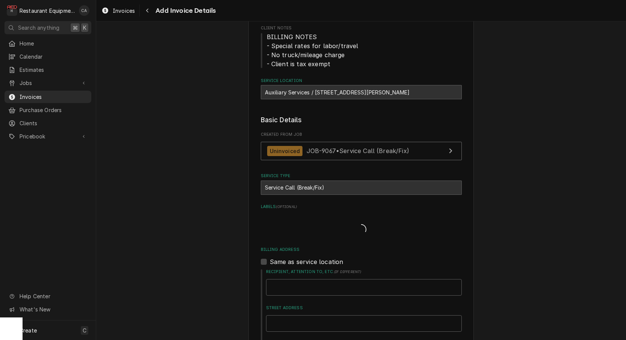
scroll to position [931, 0]
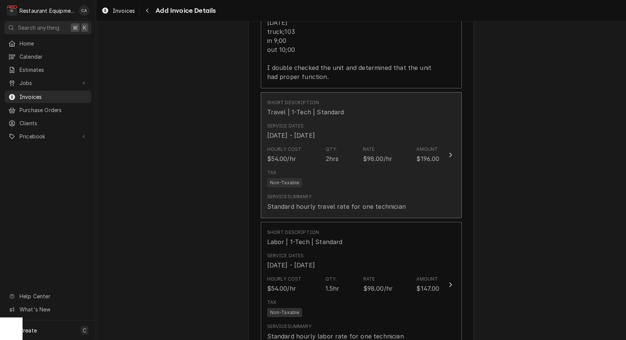
click at [338, 166] on div "Tax Non-Taxable" at bounding box center [353, 178] width 173 height 24
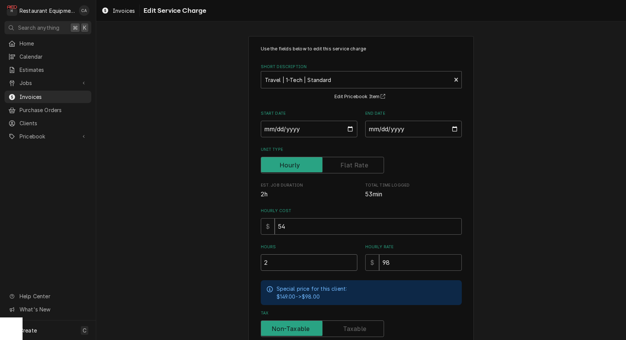
click at [281, 256] on input "2" at bounding box center [309, 262] width 97 height 17
type textarea "x"
type input "1"
type textarea "x"
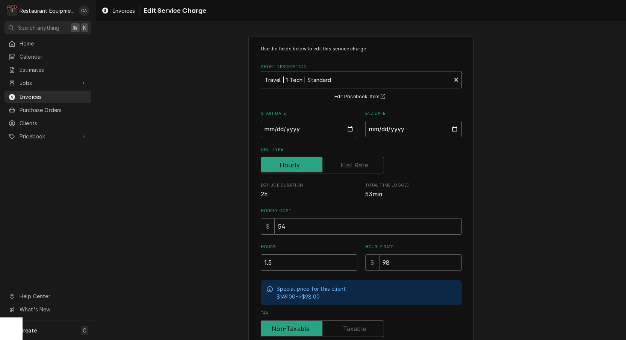
type input "1.5"
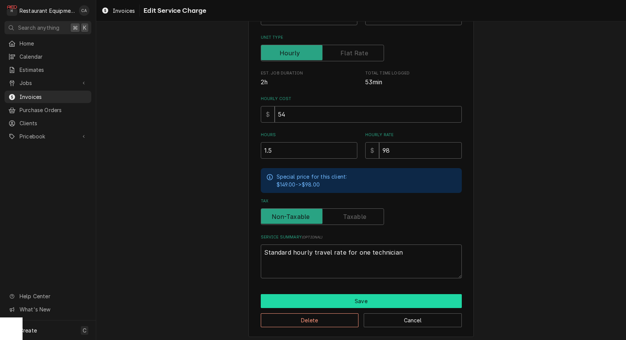
click at [334, 296] on button "Save" at bounding box center [361, 301] width 201 height 14
type textarea "x"
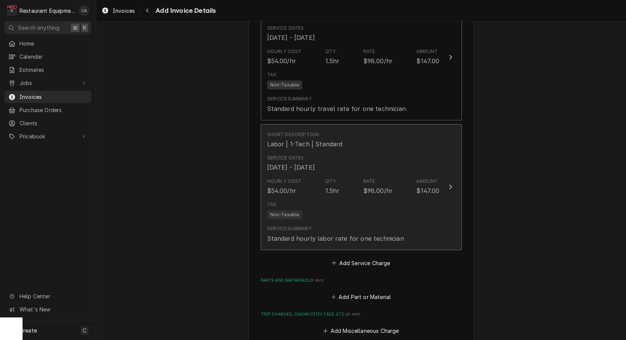
scroll to position [1059, 0]
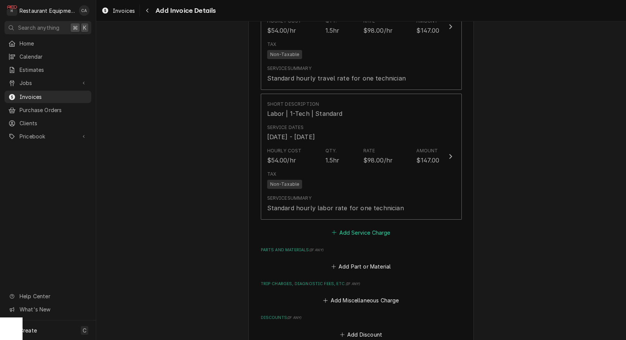
click at [343, 227] on button "Add Service Charge" at bounding box center [361, 232] width 61 height 11
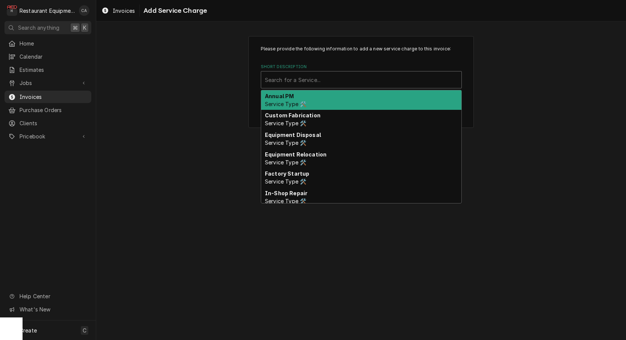
click at [282, 76] on div "Search for a Service..." at bounding box center [361, 80] width 193 height 8
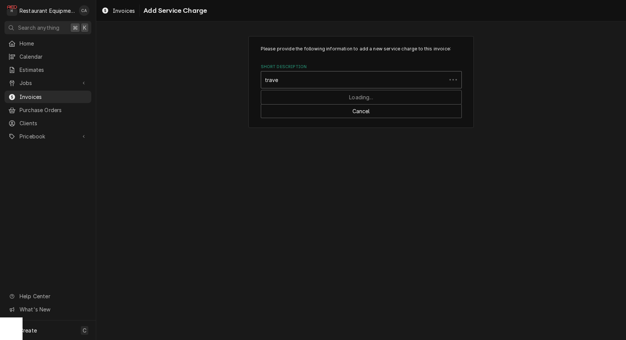
type input "travel"
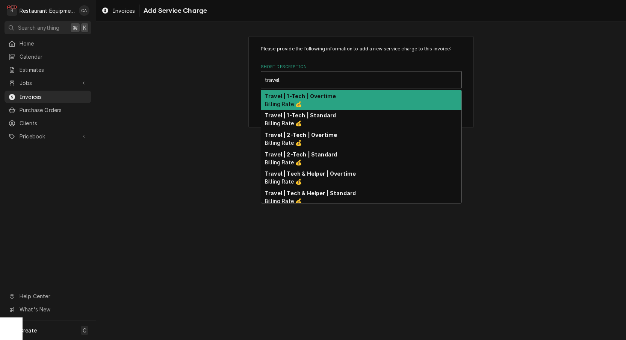
drag, startPoint x: 298, startPoint y: 97, endPoint x: 337, endPoint y: 123, distance: 46.9
click at [299, 97] on strong "Travel | 1-Tech | Overtime" at bounding box center [300, 96] width 71 height 6
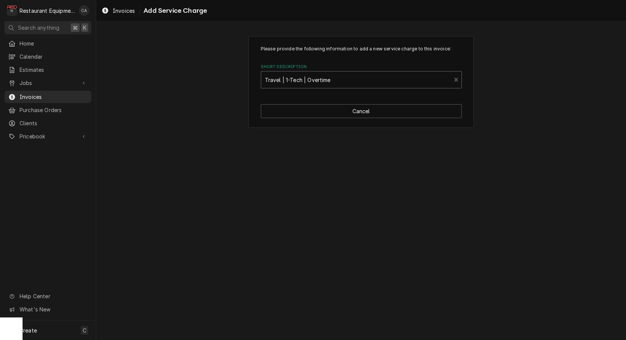
type textarea "x"
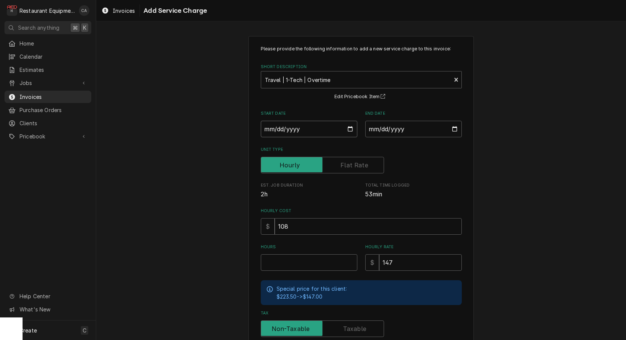
drag, startPoint x: 296, startPoint y: 129, endPoint x: 302, endPoint y: 137, distance: 10.5
click at [296, 129] on input "Start Date" at bounding box center [309, 129] width 97 height 17
type input "2025-09-29"
type textarea "x"
click at [382, 132] on input "End Date" at bounding box center [413, 129] width 97 height 17
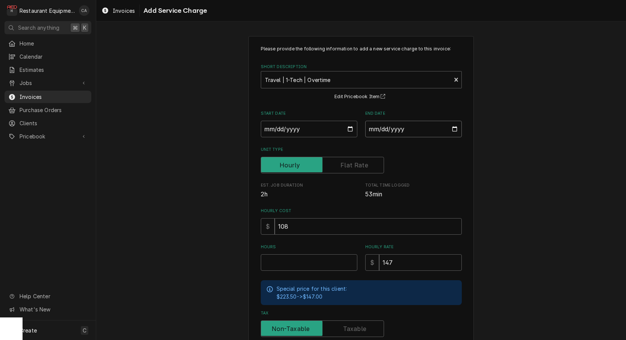
type input "2025-09-29"
click at [304, 262] on input "Hours" at bounding box center [309, 262] width 97 height 17
type textarea "x"
type input "0"
type textarea "x"
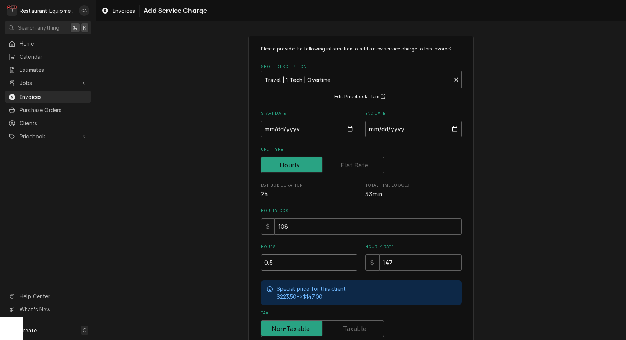
type input "0.5"
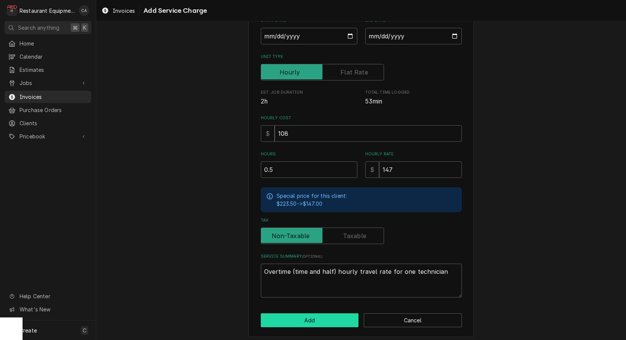
click at [300, 315] on button "Add" at bounding box center [310, 320] width 98 height 14
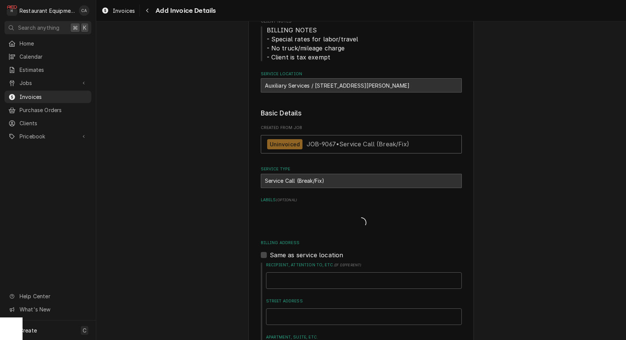
type textarea "x"
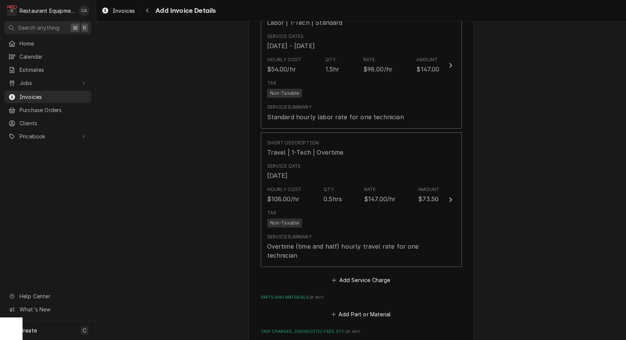
scroll to position [1183, 0]
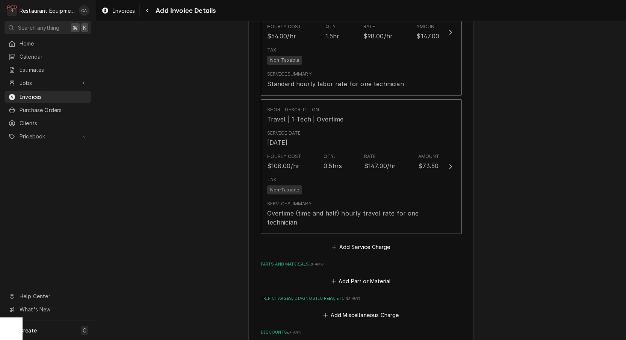
drag, startPoint x: 370, startPoint y: 235, endPoint x: 332, endPoint y: 140, distance: 102.4
click at [370, 242] on button "Add Service Charge" at bounding box center [361, 247] width 61 height 11
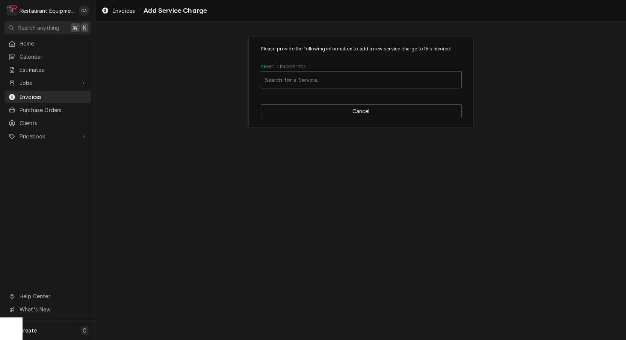
click at [314, 73] on div "Short Description" at bounding box center [361, 80] width 193 height 14
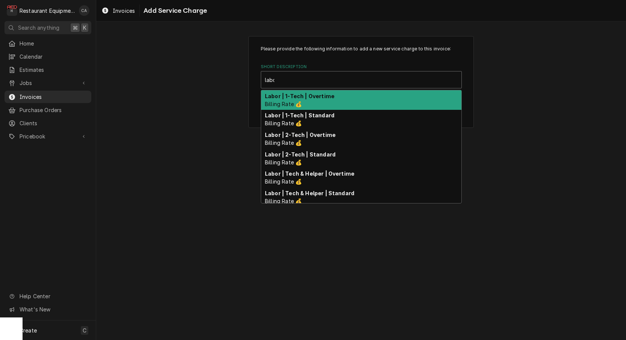
type input "labor"
drag, startPoint x: 323, startPoint y: 101, endPoint x: 337, endPoint y: 161, distance: 62.3
click at [325, 101] on div "Labor | 1-Tech | Overtime Billing Rate 💰" at bounding box center [361, 100] width 200 height 20
type textarea "x"
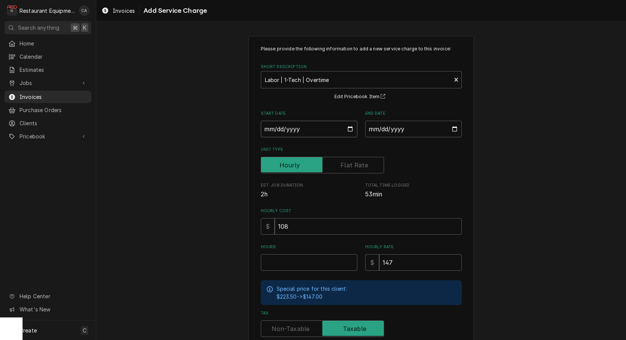
click at [290, 134] on input "Start Date" at bounding box center [309, 129] width 97 height 17
type input "2025-09-29"
type textarea "x"
click at [390, 128] on input "End Date" at bounding box center [413, 129] width 97 height 17
type input "2025-09-29"
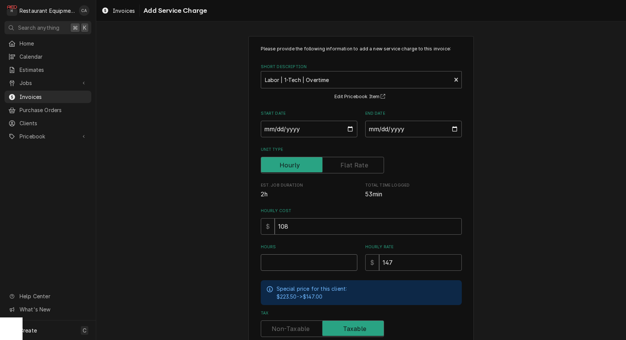
click at [309, 263] on input "Hours" at bounding box center [309, 262] width 97 height 17
type textarea "x"
type input "0"
type textarea "x"
type input "0.5"
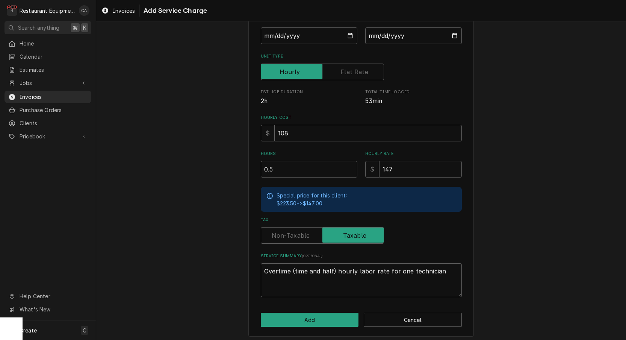
scroll to position [93, 0]
click at [301, 232] on label "Tax" at bounding box center [322, 235] width 123 height 17
click at [301, 232] on input "Tax" at bounding box center [322, 235] width 117 height 17
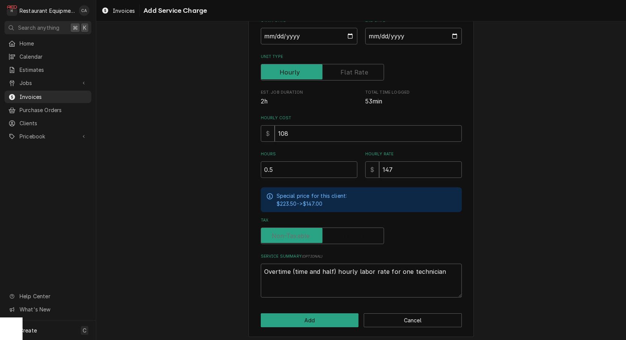
checkbox input "false"
click at [317, 313] on button "Add" at bounding box center [310, 320] width 98 height 14
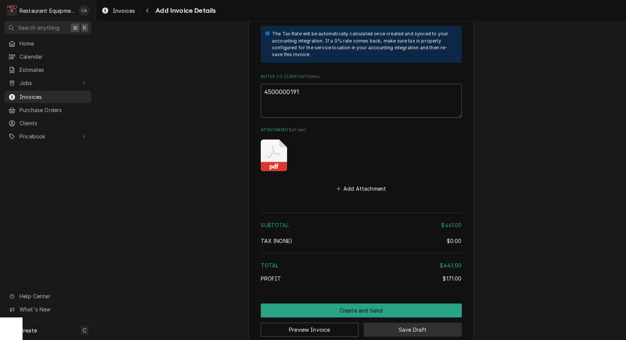
scroll to position [1684, 0]
click at [398, 323] on button "Save Draft" at bounding box center [413, 330] width 98 height 14
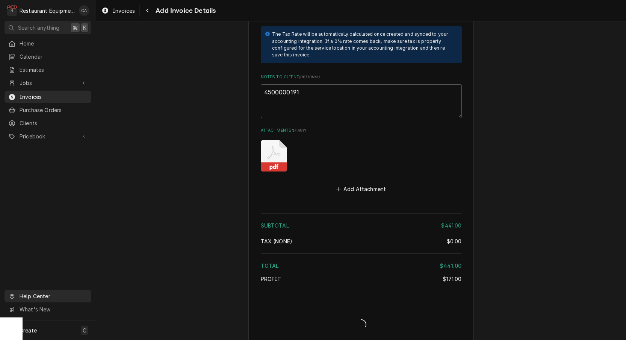
type textarea "x"
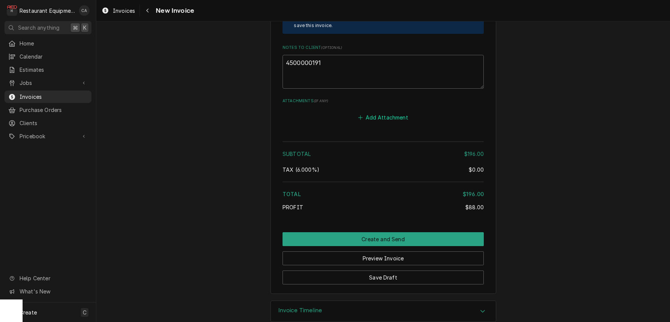
click at [394, 112] on button "Add Attachment" at bounding box center [383, 117] width 53 height 11
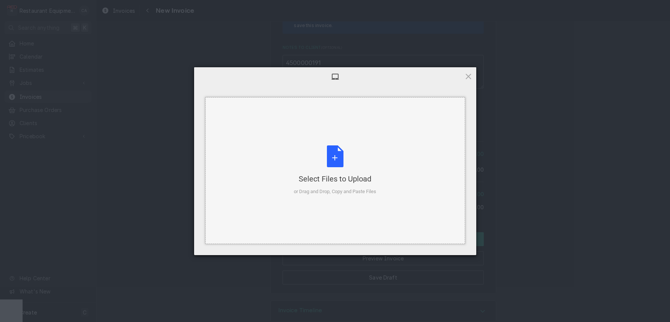
click at [343, 179] on div "Select Files to Upload" at bounding box center [335, 179] width 82 height 11
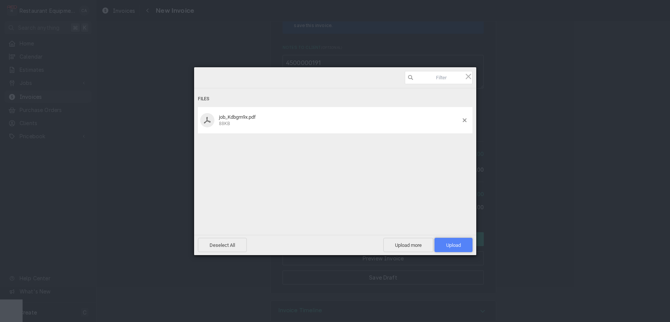
click at [446, 245] on span "Upload 1" at bounding box center [453, 245] width 15 height 6
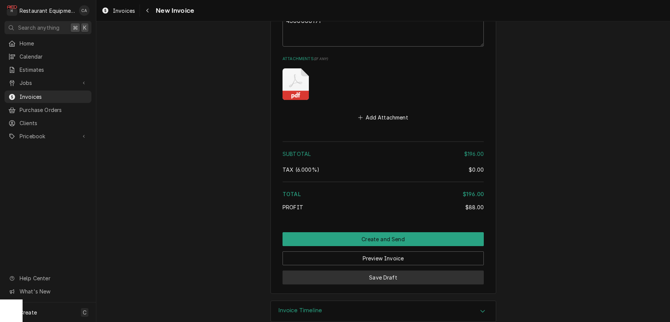
click at [350, 271] on button "Save Draft" at bounding box center [382, 278] width 201 height 14
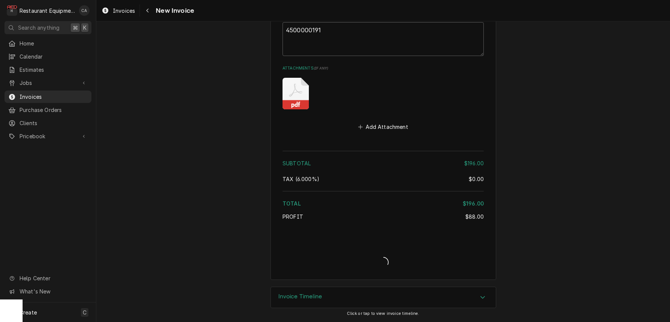
scroll to position [1354, 0]
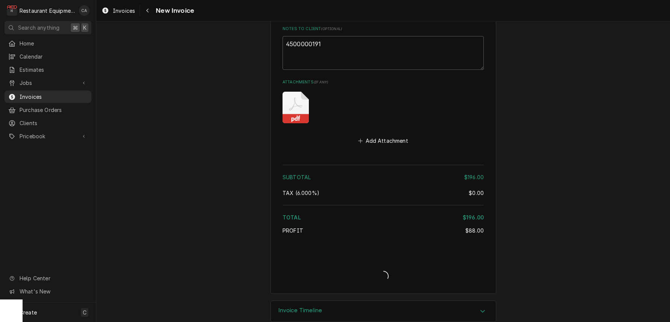
type textarea "x"
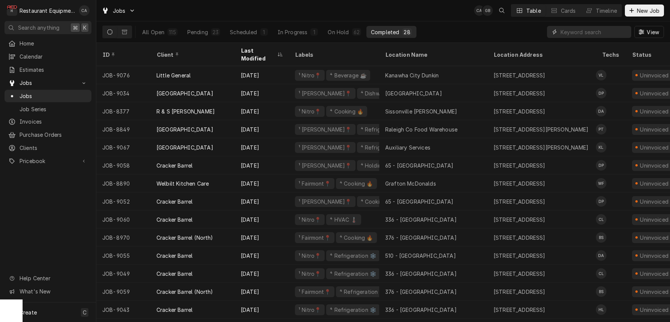
click at [563, 32] on input "Dynamic Content Wrapper" at bounding box center [593, 32] width 67 height 12
type input "8849"
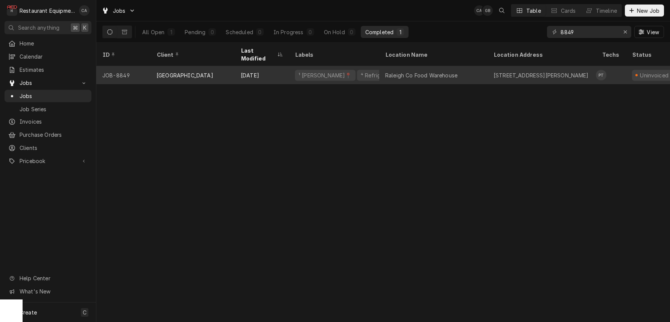
click at [414, 71] on div "Raleigh Co Food Warehouse" at bounding box center [421, 75] width 72 height 8
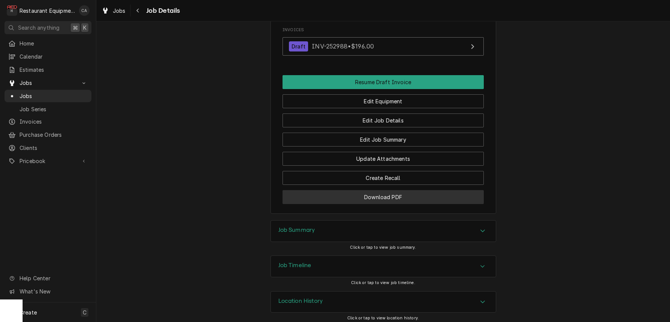
click at [376, 196] on button "Download PDF" at bounding box center [382, 197] width 201 height 14
drag, startPoint x: 271, startPoint y: 108, endPoint x: 319, endPoint y: 2, distance: 117.1
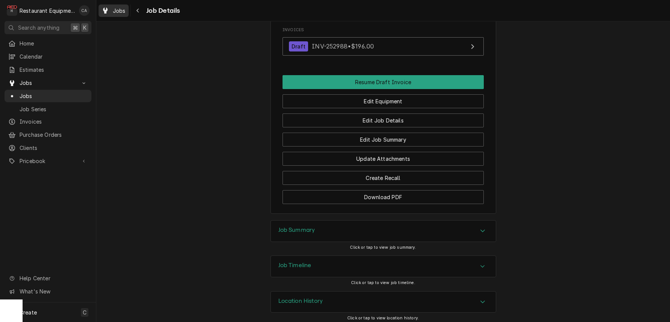
click at [123, 5] on link "Jobs" at bounding box center [114, 11] width 30 height 12
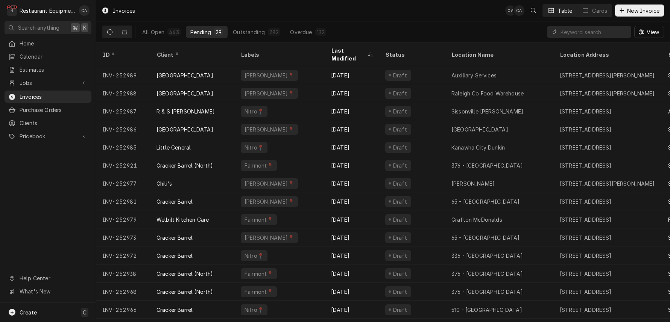
click at [291, 17] on div "Invoices CA CA Table Cards New Invoice" at bounding box center [382, 10] width 573 height 21
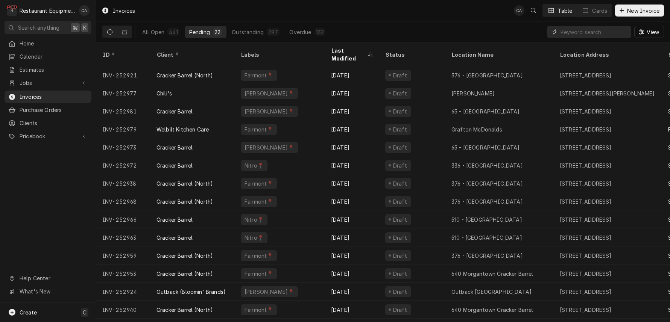
click at [580, 35] on input "Dynamic Content Wrapper" at bounding box center [593, 32] width 67 height 12
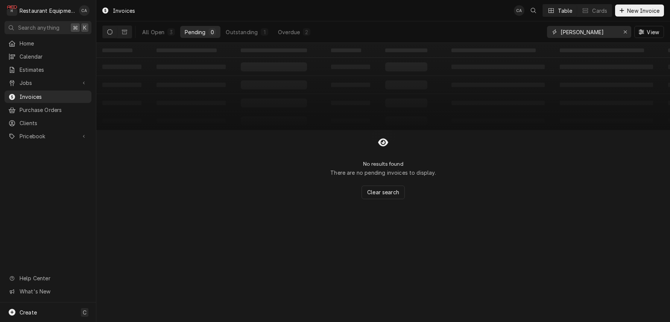
type input "[PERSON_NAME]"
drag, startPoint x: 580, startPoint y: 35, endPoint x: 245, endPoint y: 33, distance: 334.6
click at [245, 36] on button "Outstanding 1" at bounding box center [247, 32] width 52 height 12
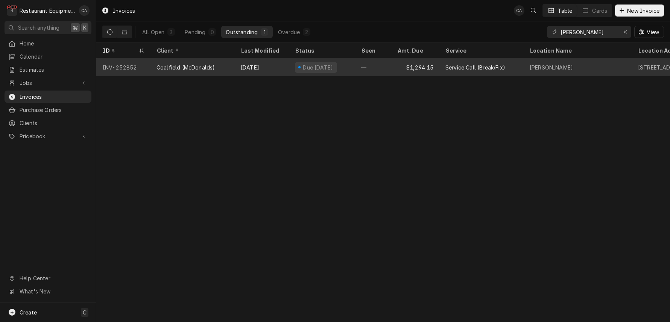
click at [415, 69] on div "$1,294.15" at bounding box center [415, 67] width 48 height 18
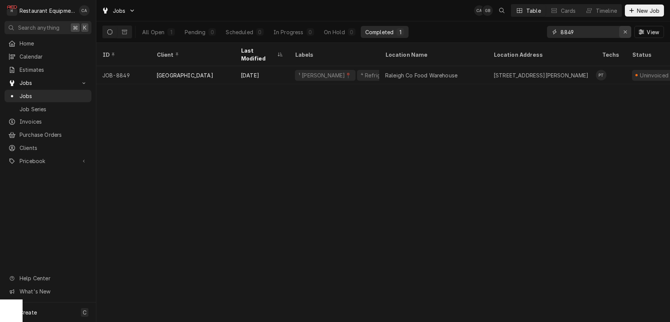
click at [626, 35] on div "Erase input" at bounding box center [625, 32] width 8 height 8
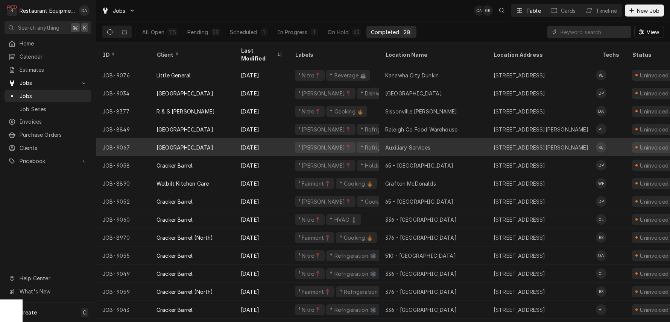
click at [444, 139] on div "Auxiliary Services" at bounding box center [433, 147] width 108 height 18
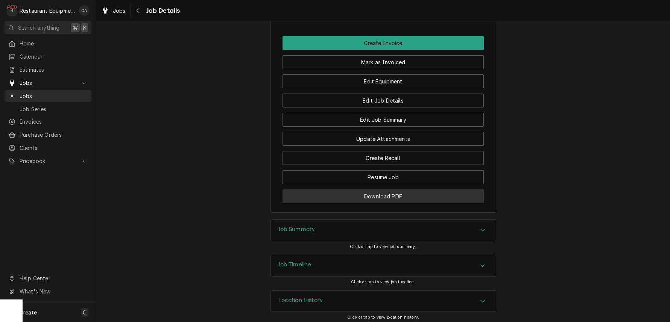
click at [391, 193] on button "Download PDF" at bounding box center [382, 196] width 201 height 14
drag, startPoint x: 152, startPoint y: 123, endPoint x: 200, endPoint y: 130, distance: 48.6
click at [297, 226] on h3 "Job Summary" at bounding box center [296, 229] width 37 height 7
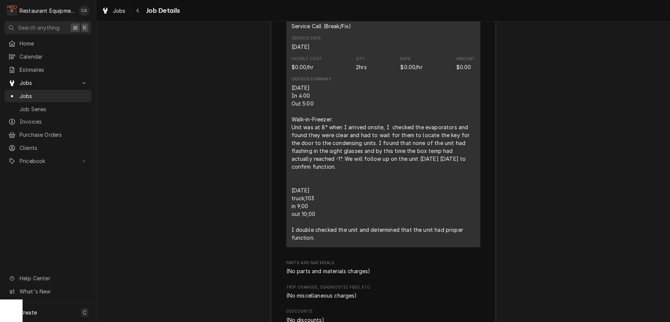
scroll to position [996, 0]
click at [230, 128] on div "Job Summary Roopairs Job ID JOB-9067 Service Type Service Call (Break/Fix) Job …" at bounding box center [382, 148] width 573 height 554
click at [122, 15] on div "Jobs" at bounding box center [113, 10] width 27 height 9
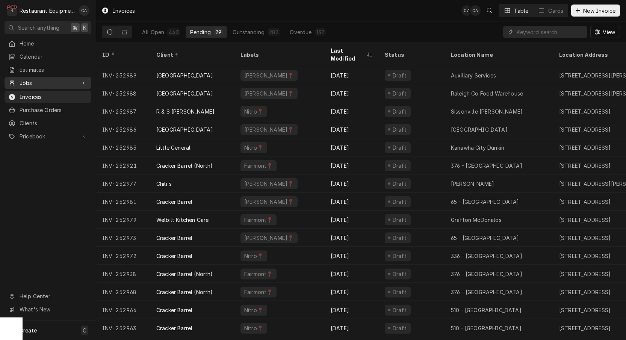
click at [35, 81] on span "Jobs" at bounding box center [48, 83] width 57 height 8
click at [32, 92] on span "Jobs" at bounding box center [54, 96] width 68 height 8
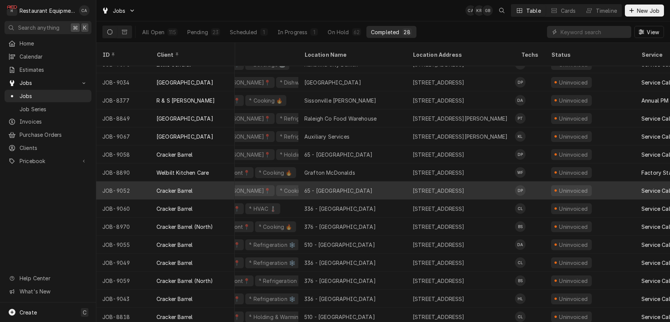
scroll to position [11, 82]
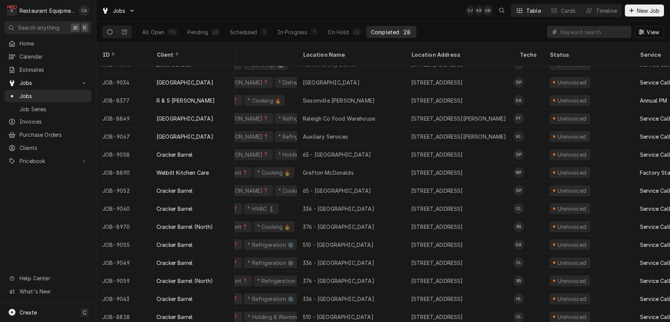
click at [588, 32] on input "Dynamic Content Wrapper" at bounding box center [593, 32] width 67 height 12
type input "9058"
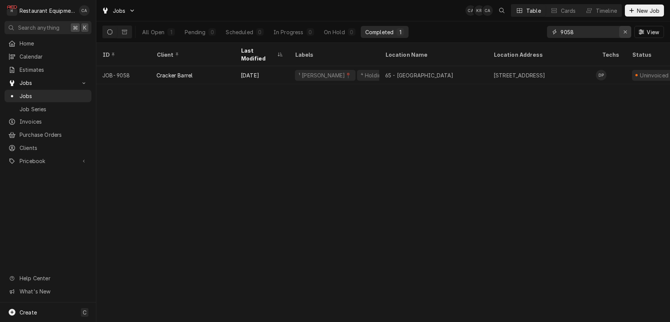
click at [624, 33] on icon "Erase input" at bounding box center [624, 31] width 3 height 3
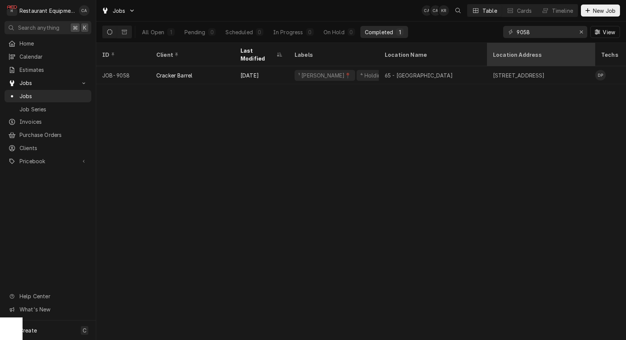
drag, startPoint x: 384, startPoint y: 132, endPoint x: 522, endPoint y: 46, distance: 162.2
click at [387, 129] on div "ID Client Last Modified Labels Location Name Location Address Techs Status Serv…" at bounding box center [361, 191] width 530 height 297
click at [583, 32] on icon "Erase input" at bounding box center [582, 31] width 4 height 5
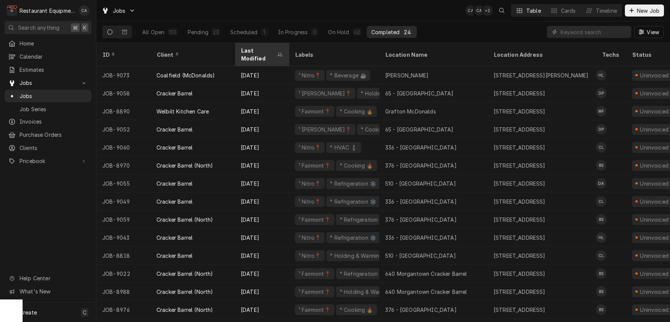
click at [264, 50] on div "Last Modified" at bounding box center [258, 55] width 35 height 16
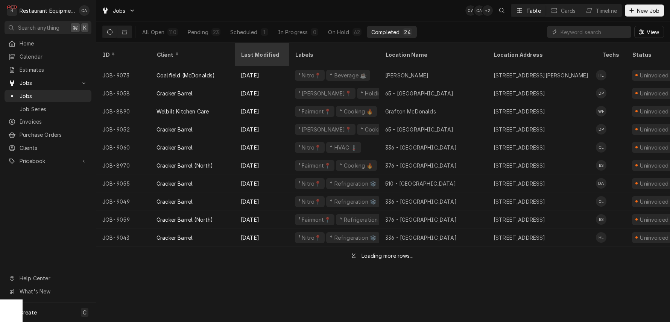
click at [256, 52] on div "Last Modified" at bounding box center [261, 55] width 41 height 8
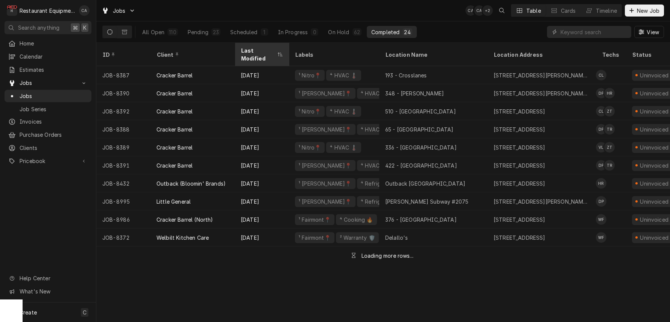
click at [257, 51] on div "Last Modified" at bounding box center [258, 55] width 35 height 16
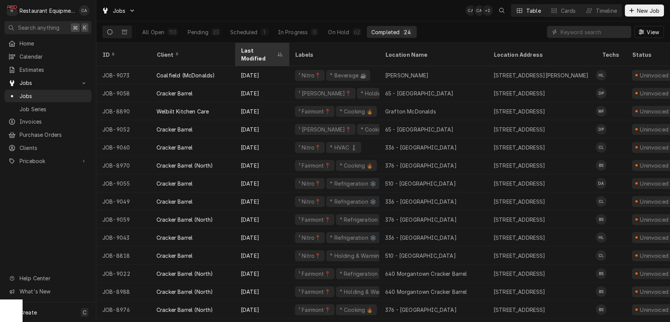
scroll to position [2, 0]
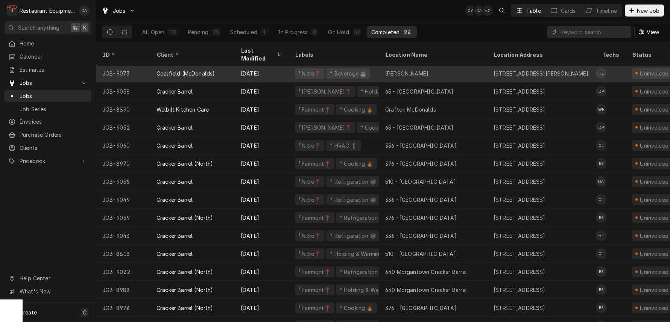
click at [448, 65] on div "Logan MCD" at bounding box center [433, 73] width 108 height 18
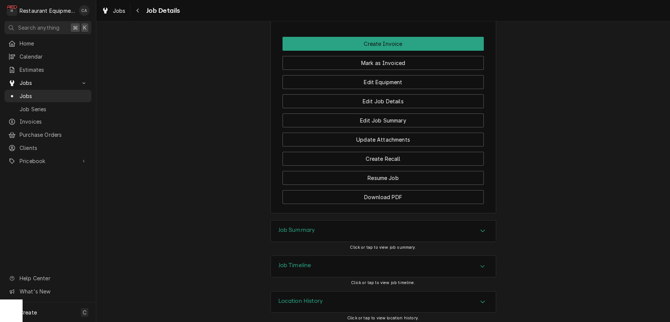
scroll to position [785, 0]
click at [291, 227] on h3 "Job Summary" at bounding box center [296, 230] width 37 height 7
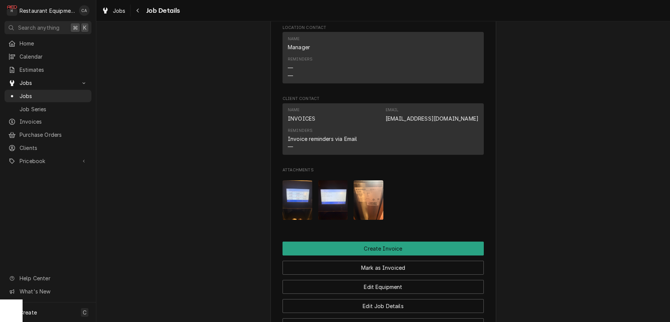
scroll to position [583, 0]
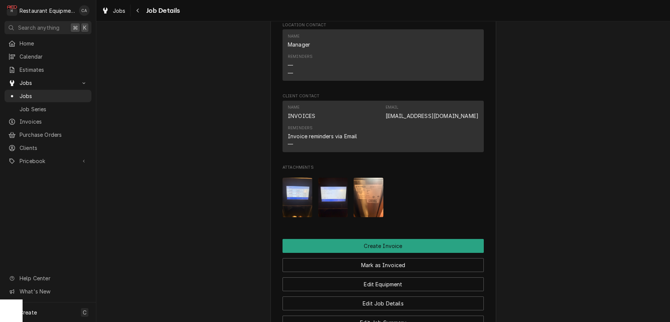
click at [371, 202] on img "Attachments" at bounding box center [368, 197] width 30 height 39
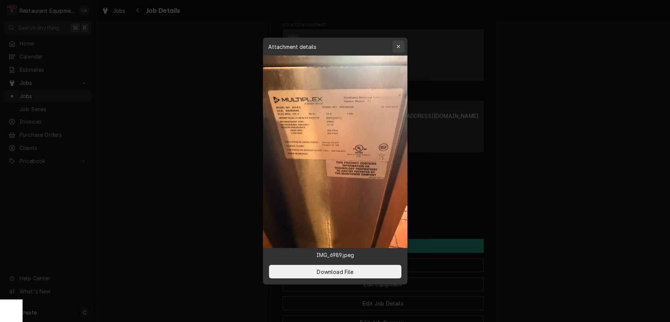
click at [395, 47] on div "button" at bounding box center [398, 47] width 8 height 8
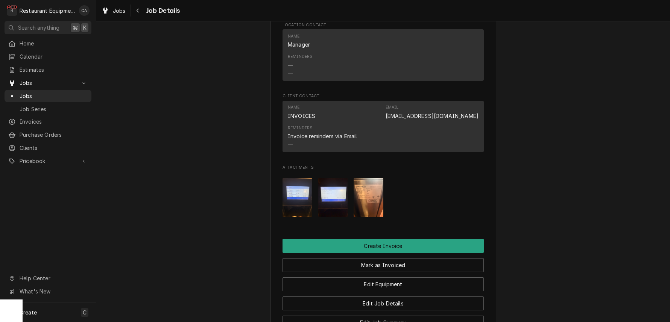
scroll to position [585, 0]
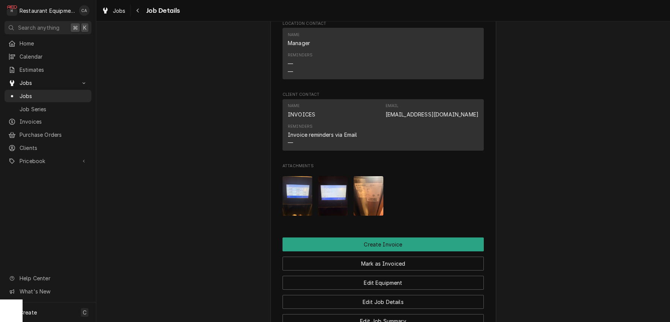
click at [363, 190] on img "Attachments" at bounding box center [368, 195] width 30 height 39
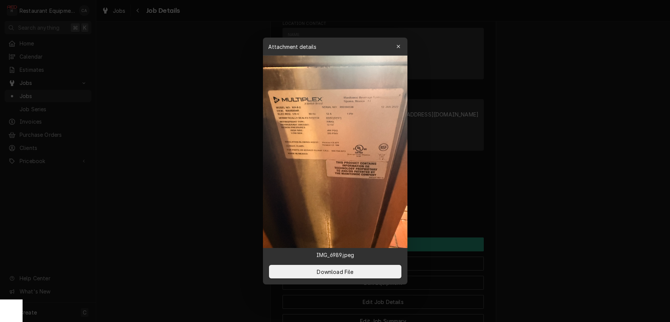
click at [538, 166] on div at bounding box center [335, 161] width 670 height 322
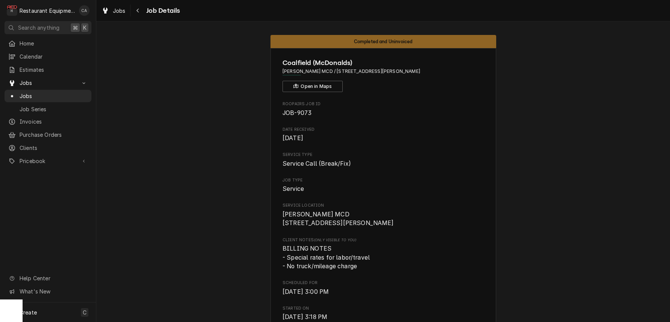
scroll to position [0, 0]
click at [326, 88] on button "Open in Maps" at bounding box center [312, 86] width 60 height 11
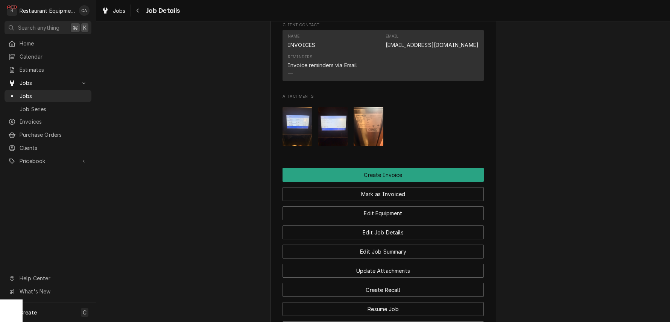
scroll to position [655, 0]
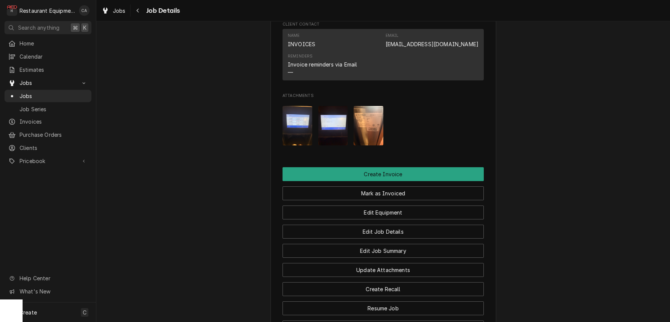
click at [368, 120] on img "Attachments" at bounding box center [368, 125] width 30 height 39
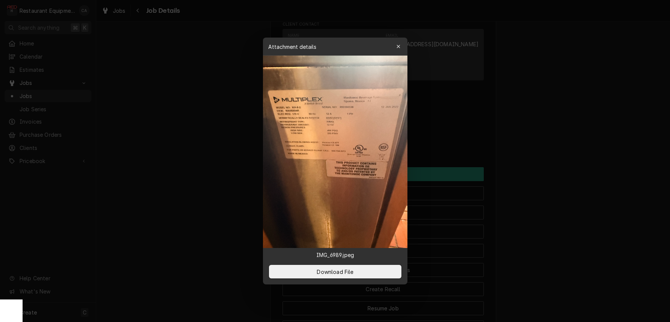
drag, startPoint x: 562, startPoint y: 151, endPoint x: 551, endPoint y: 152, distance: 11.8
click at [562, 151] on div at bounding box center [335, 161] width 670 height 322
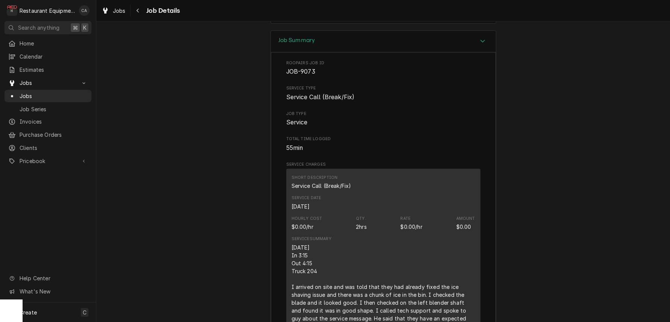
scroll to position [0, 0]
click at [123, 10] on span "Jobs" at bounding box center [119, 11] width 13 height 8
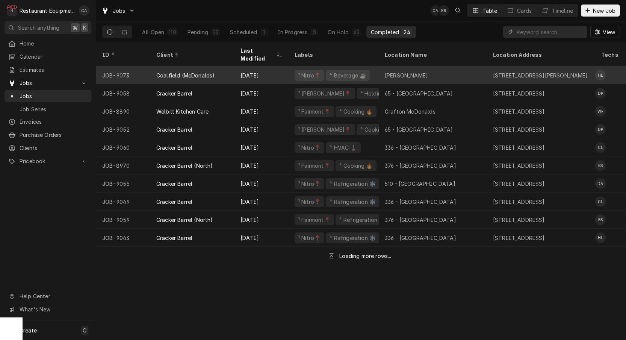
click at [422, 67] on div "[PERSON_NAME]" at bounding box center [433, 75] width 108 height 18
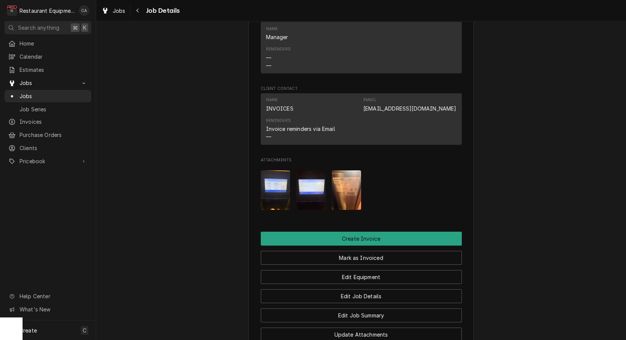
scroll to position [702, 0]
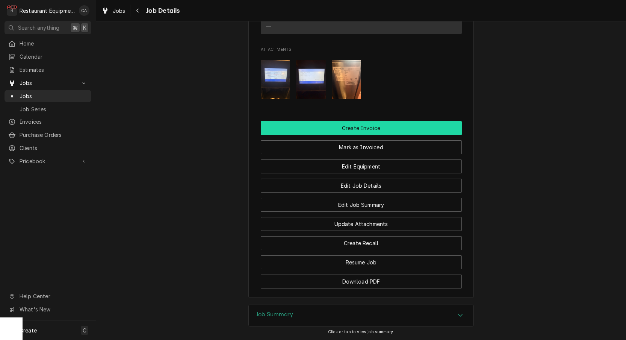
click at [364, 124] on button "Create Invoice" at bounding box center [361, 128] width 201 height 14
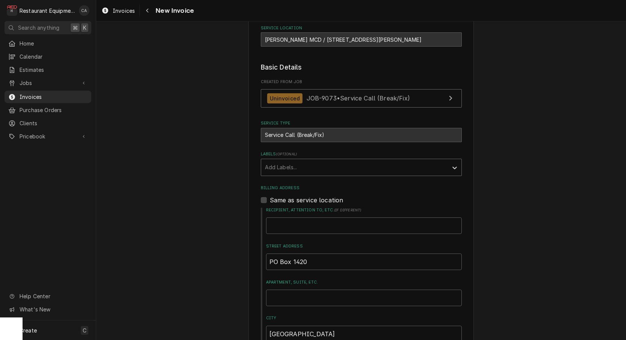
click at [302, 166] on div "Labels" at bounding box center [354, 168] width 179 height 14
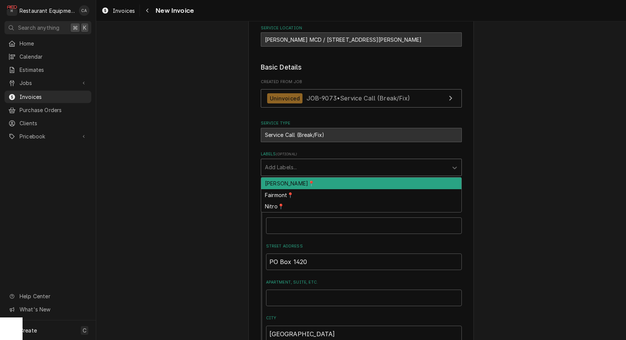
drag, startPoint x: 287, startPoint y: 177, endPoint x: 252, endPoint y: 182, distance: 35.0
click at [286, 177] on div "[PERSON_NAME]📍" at bounding box center [361, 183] width 200 height 12
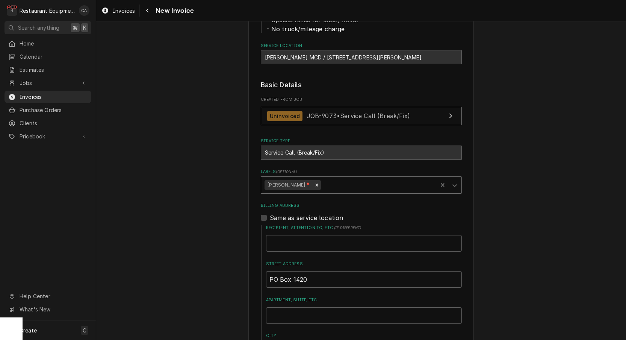
scroll to position [97, 0]
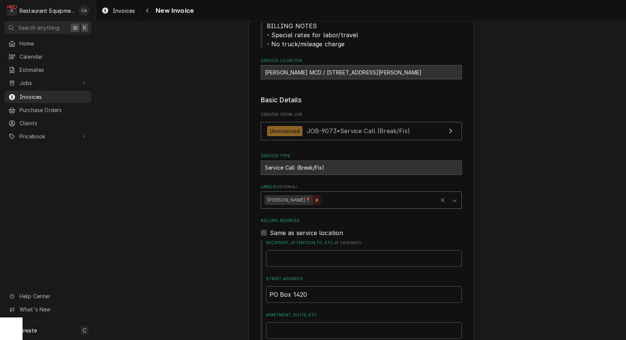
click at [314, 197] on icon "Remove BECKLEY📍" at bounding box center [316, 199] width 5 height 5
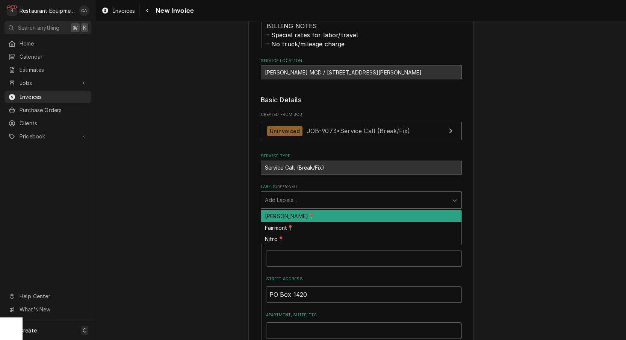
click at [302, 199] on div "Labels" at bounding box center [354, 200] width 179 height 14
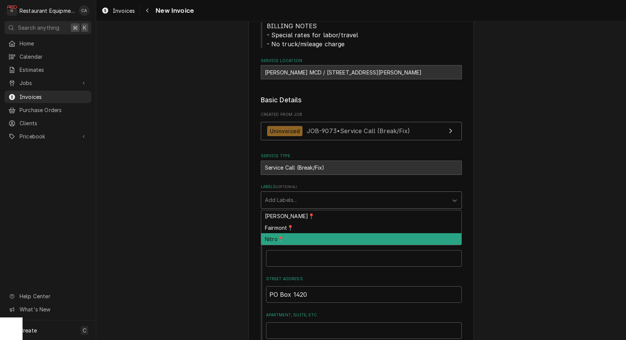
drag, startPoint x: 280, startPoint y: 236, endPoint x: 241, endPoint y: 220, distance: 42.4
click at [278, 235] on div "Nitro📍" at bounding box center [361, 239] width 200 height 12
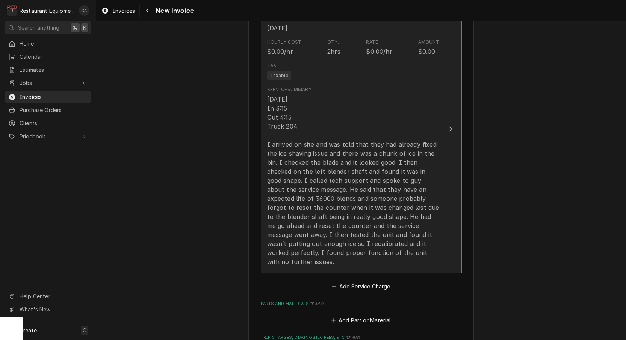
click at [280, 203] on div "[DATE] In 3:15 Out 4:15 Truck 204 I arrived on site and was told that they had …" at bounding box center [353, 180] width 173 height 171
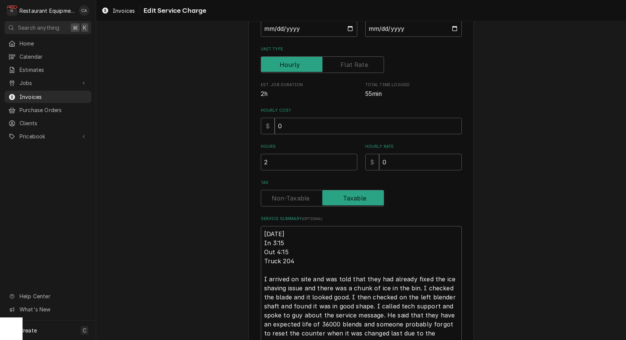
scroll to position [115, 0]
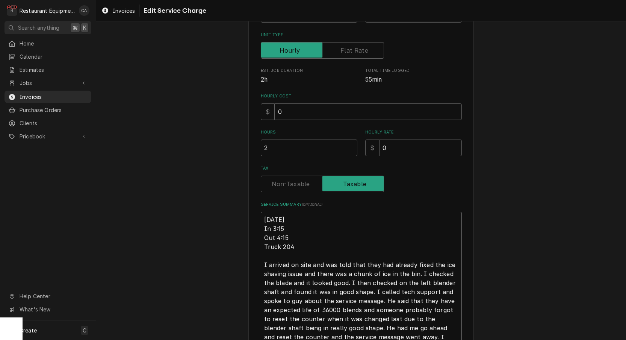
click at [262, 212] on textarea "9/30/25 In 3:15 Out 4:15 Truck 204 I arrived on site and was told that they had…" at bounding box center [361, 292] width 201 height 160
type textarea "x"
type textarea "R9/30/25 In 3:15 Out 4:15 Truck 204 I arrived on site and was told that they ha…"
type textarea "x"
type textarea "Ro9/30/25 In 3:15 Out 4:15 Truck 204 I arrived on site and was told that they h…"
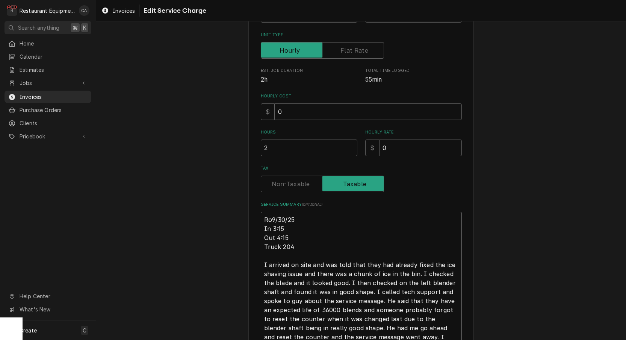
type textarea "x"
type textarea "Roo9/30/25 In 3:15 Out 4:15 Truck 204 I arrived on site and was told that they …"
type textarea "x"
type textarea "Roo 9/30/25 In 3:15 Out 4:15 Truck 204 I arrived on site and was told that they…"
type textarea "x"
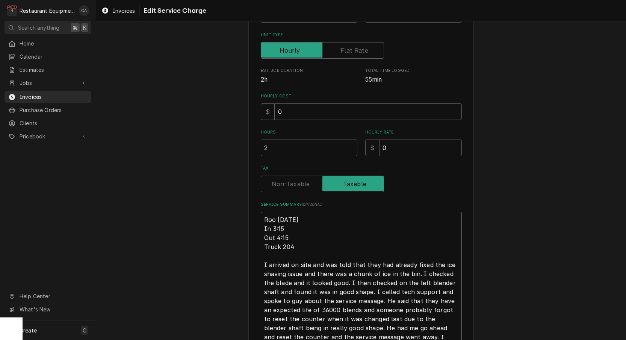
type textarea "Roo 99/30/25 In 3:15 Out 4:15 Truck 204 I arrived on site and was told that the…"
type textarea "x"
type textarea "Roo 909/30/25 In 3:15 Out 4:15 Truck 204 I arrived on site and was told that th…"
type textarea "x"
type textarea "Roo 9079/30/25 In 3:15 Out 4:15 Truck 204 I arrived on site and was told that t…"
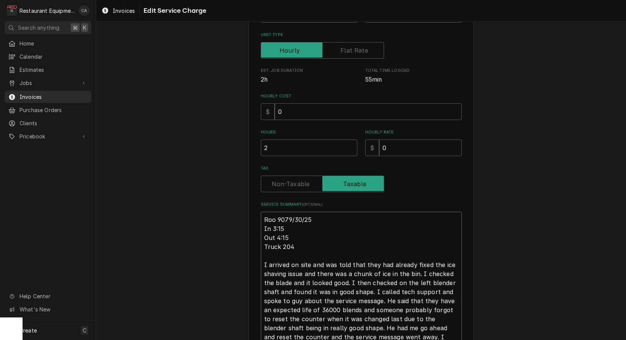
type textarea "x"
type textarea "Roo 90739/30/25 In 3:15 Out 4:15 Truck 204 I arrived on site and was told that …"
type textarea "x"
type textarea "Roo 9073 9/30/25 In 3:15 Out 4:15 Truck 204 I arrived on site and was told that…"
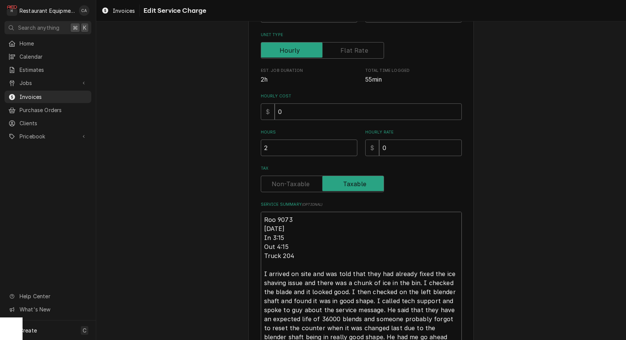
type textarea "x"
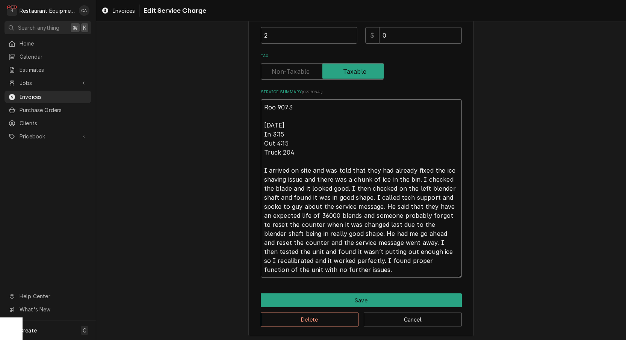
scroll to position [0, 0]
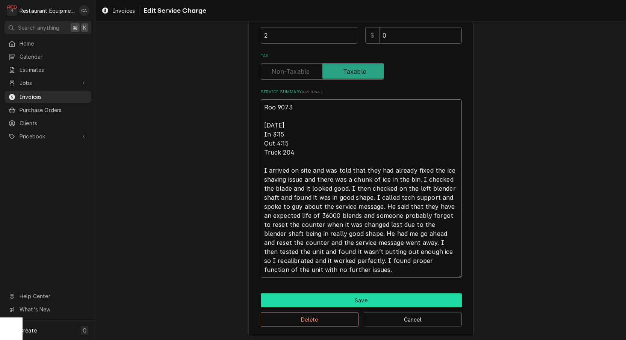
type textarea "Roo 9073 9/30/25 In 3:15 Out 4:15 Truck 204 I arrived on site and was told that…"
click at [337, 297] on button "Save" at bounding box center [361, 300] width 201 height 14
type textarea "x"
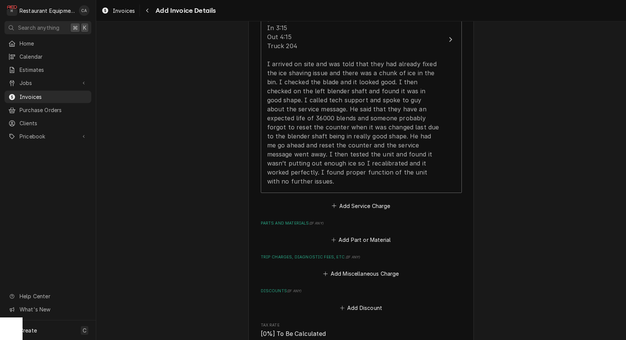
scroll to position [791, 0]
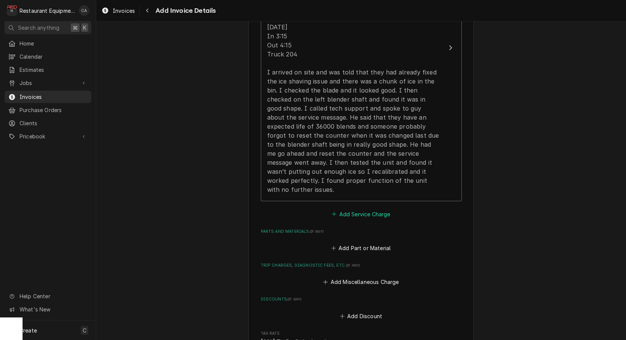
click at [356, 209] on button "Add Service Charge" at bounding box center [361, 214] width 61 height 11
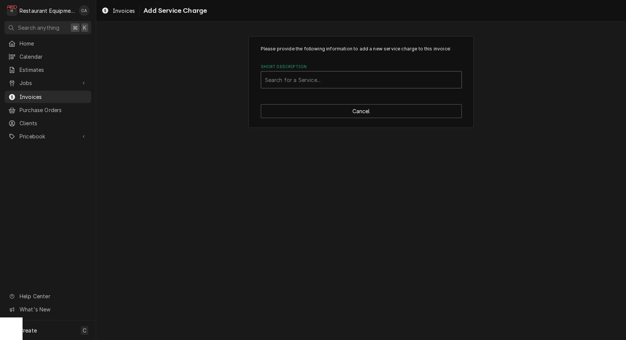
click at [301, 79] on div "Search for a Service..." at bounding box center [361, 80] width 193 height 8
type input "travel"
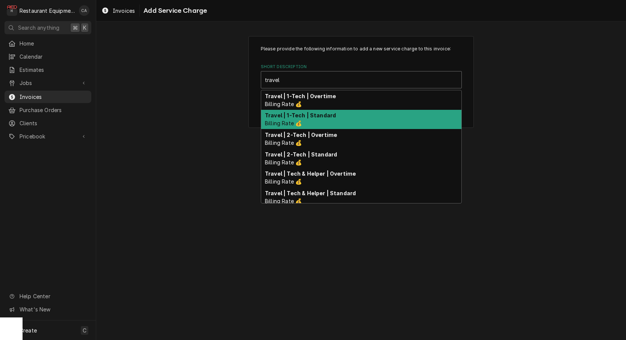
drag, startPoint x: 321, startPoint y: 114, endPoint x: 332, endPoint y: 115, distance: 10.9
click at [321, 114] on strong "Travel | 1-Tech | Standard" at bounding box center [300, 115] width 71 height 6
type textarea "x"
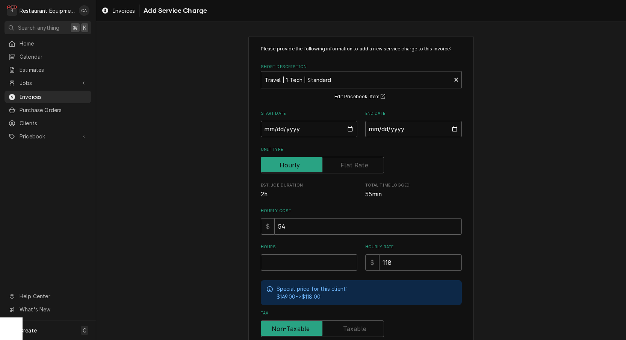
drag, startPoint x: 291, startPoint y: 134, endPoint x: 290, endPoint y: 139, distance: 5.4
click at [291, 134] on input "Start Date" at bounding box center [309, 129] width 97 height 17
type input "2025-09-30"
type textarea "x"
drag, startPoint x: 409, startPoint y: 126, endPoint x: 413, endPoint y: 168, distance: 41.9
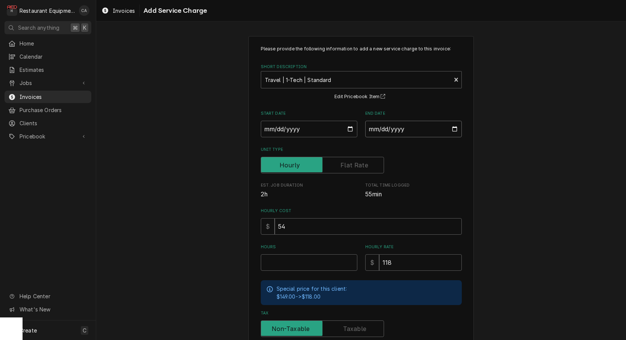
click at [411, 127] on input "End Date" at bounding box center [413, 129] width 97 height 17
type input "2025-09-30"
click at [319, 261] on input "Hours" at bounding box center [309, 262] width 97 height 17
type textarea "x"
type input "2"
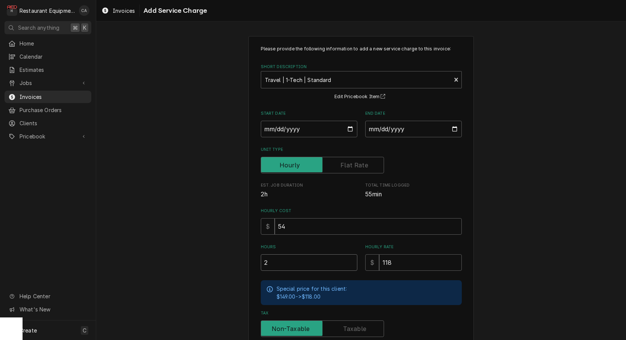
type textarea "x"
type input "2.2"
type textarea "x"
type input "2.25"
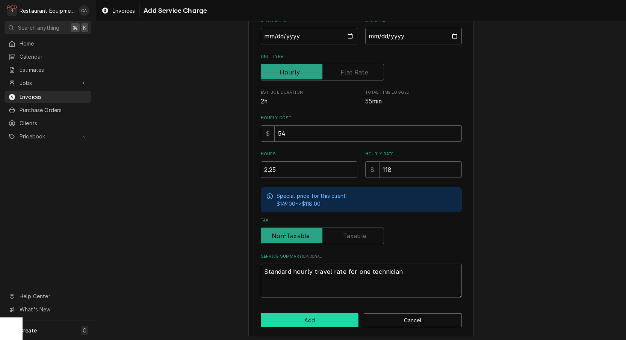
click at [303, 314] on button "Add" at bounding box center [310, 320] width 98 height 14
type textarea "x"
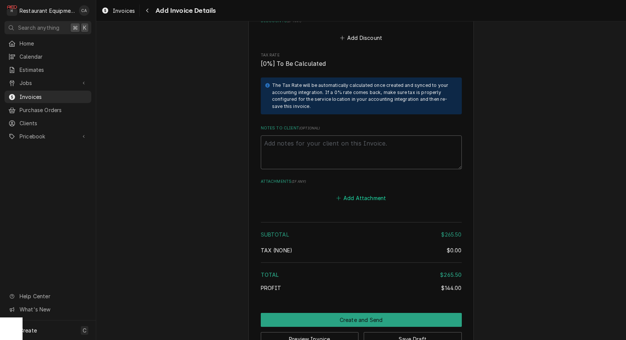
click at [368, 193] on button "Add Attachment" at bounding box center [361, 198] width 53 height 11
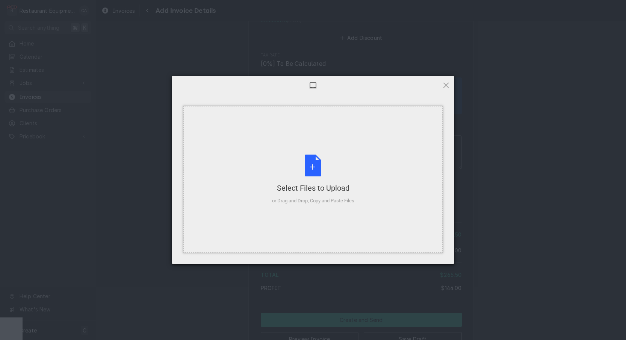
click at [330, 158] on div "Select Files to Upload or Drag and Drop, Copy and Paste Files" at bounding box center [313, 180] width 82 height 50
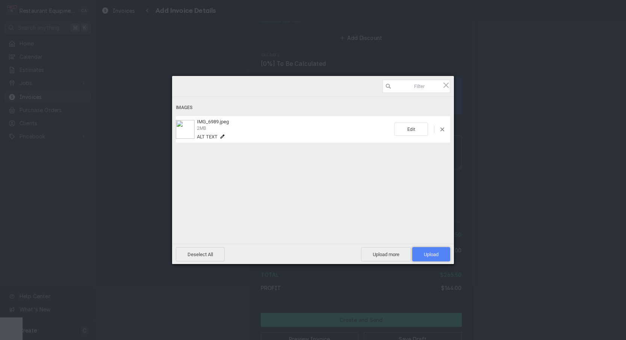
click at [438, 254] on span "Upload 1" at bounding box center [431, 255] width 15 height 6
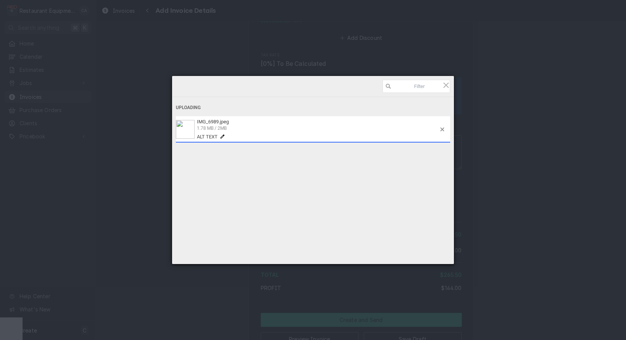
type textarea "x"
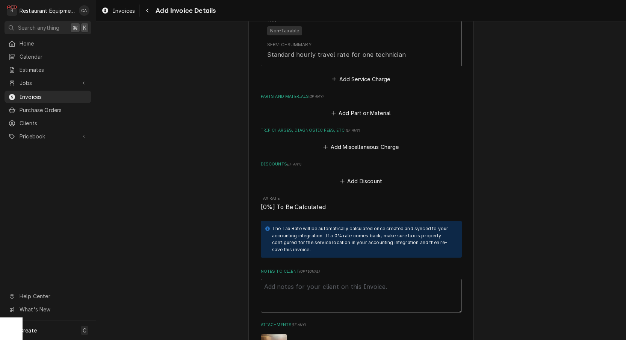
scroll to position [962, 0]
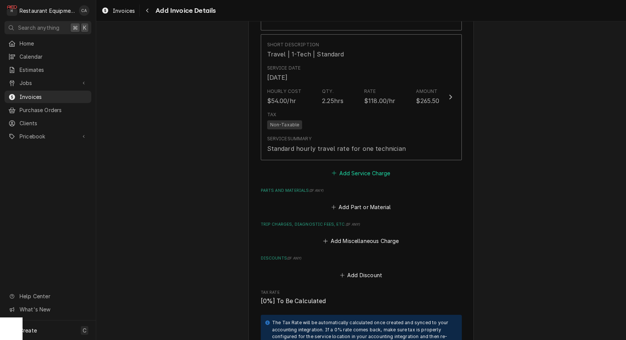
click at [370, 168] on button "Add Service Charge" at bounding box center [361, 173] width 61 height 11
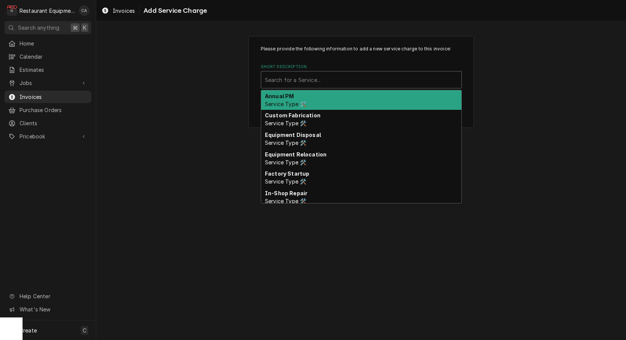
click at [317, 79] on div "Search for a Service..." at bounding box center [361, 80] width 193 height 8
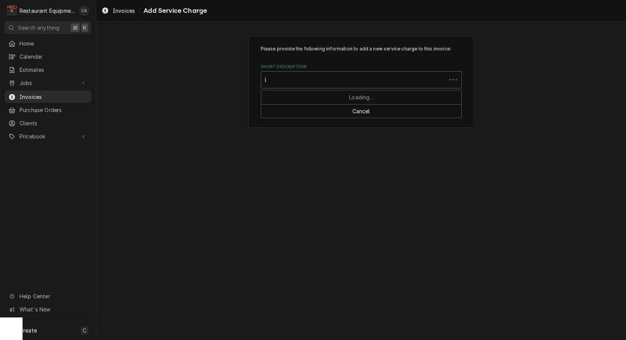
scroll to position [0, 0]
type input "labor"
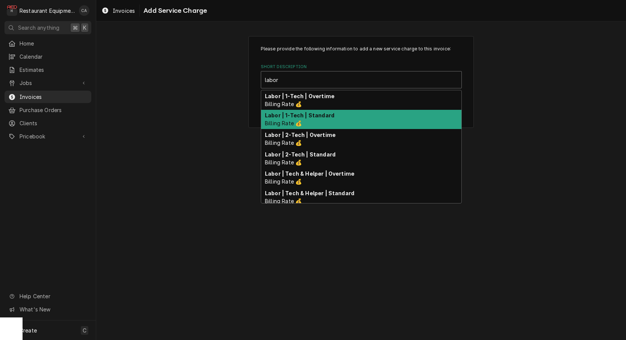
click at [329, 115] on strong "Labor | 1-Tech | Standard" at bounding box center [300, 115] width 70 height 6
type textarea "x"
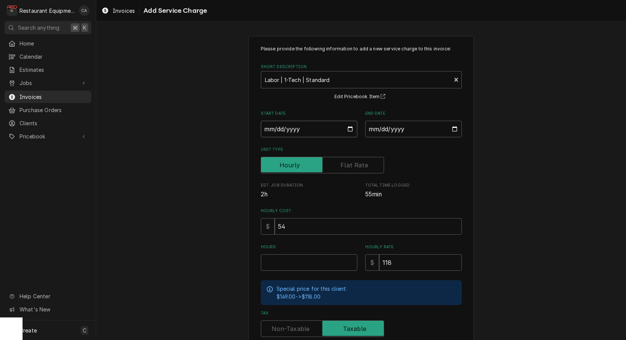
drag, startPoint x: 291, startPoint y: 133, endPoint x: 292, endPoint y: 138, distance: 5.1
click at [291, 133] on input "Start Date" at bounding box center [309, 129] width 97 height 17
type input "2025-09-30"
type textarea "x"
click at [397, 132] on input "End Date" at bounding box center [413, 129] width 97 height 17
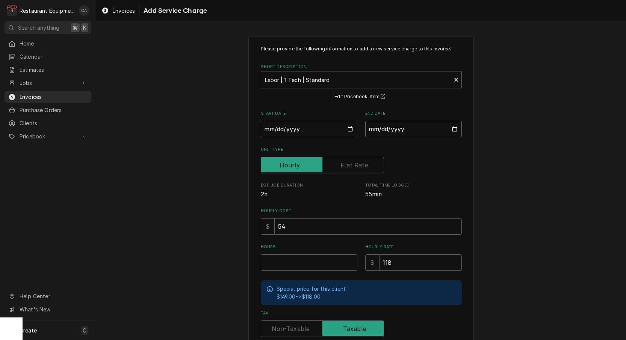
type input "2025-09-30"
click at [300, 254] on input "Hours" at bounding box center [309, 262] width 97 height 17
type textarea "x"
type input "1"
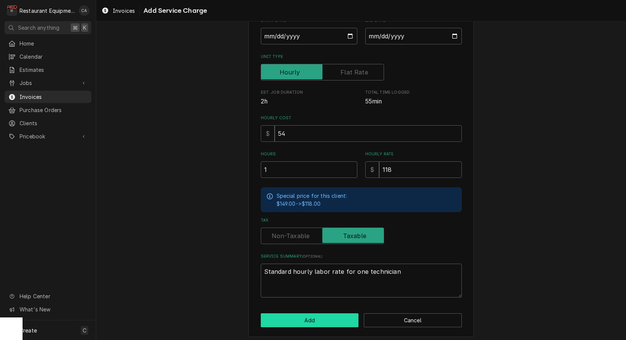
click at [298, 316] on button "Add" at bounding box center [310, 320] width 98 height 14
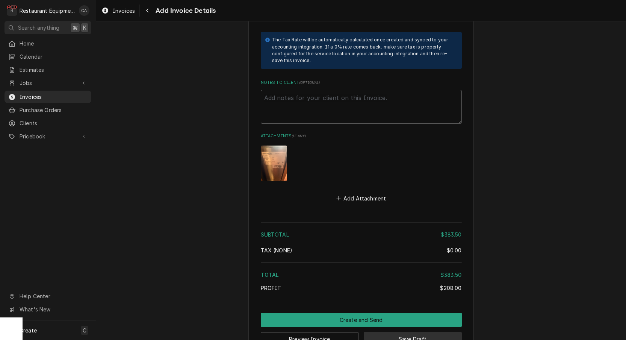
click at [413, 332] on button "Save Draft" at bounding box center [413, 339] width 98 height 14
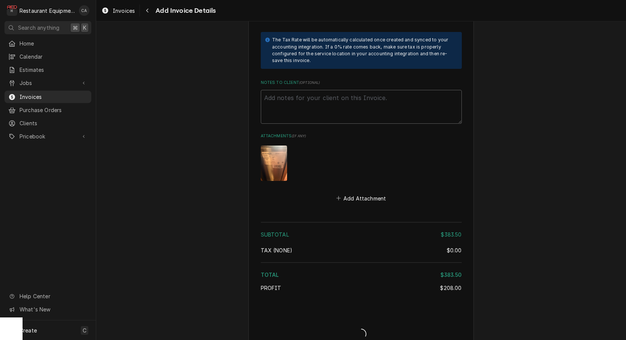
type textarea "x"
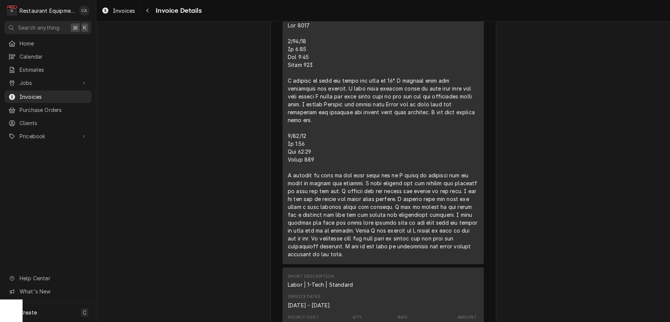
scroll to position [661, 0]
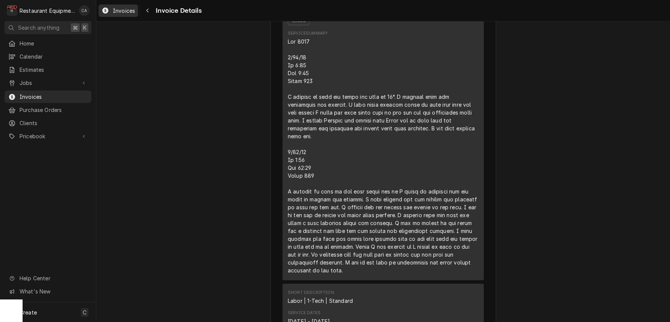
drag, startPoint x: 113, startPoint y: 9, endPoint x: 120, endPoint y: 11, distance: 7.1
click at [113, 9] on span "Invoices" at bounding box center [124, 11] width 22 height 8
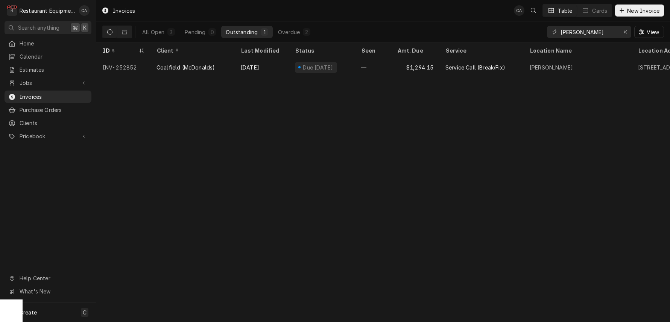
click at [457, 0] on div "Invoices CA Table Cards New Invoice" at bounding box center [382, 10] width 573 height 21
click at [623, 31] on icon "Erase input" at bounding box center [624, 31] width 3 height 3
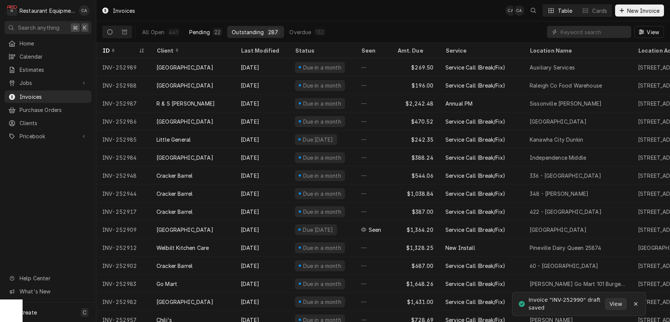
click at [197, 34] on div "Pending" at bounding box center [199, 32] width 21 height 8
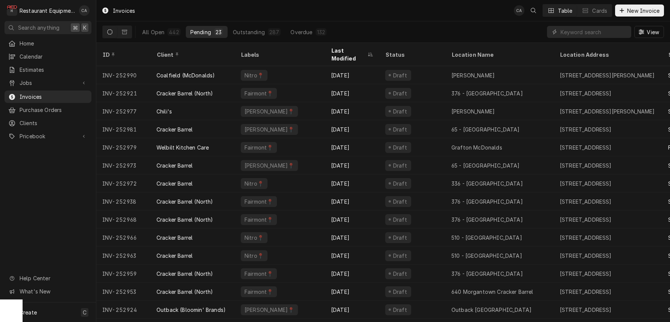
click at [184, 51] on div "Client" at bounding box center [191, 55] width 71 height 8
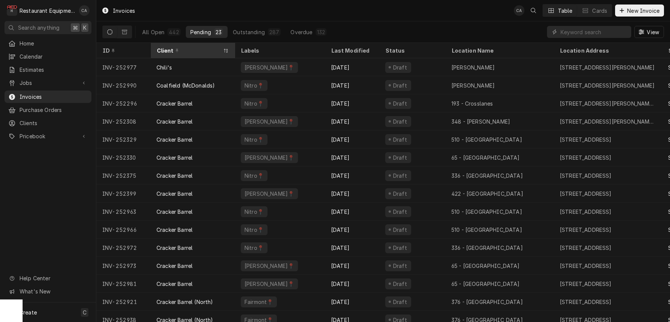
click at [193, 49] on div "Client" at bounding box center [188, 51] width 65 height 8
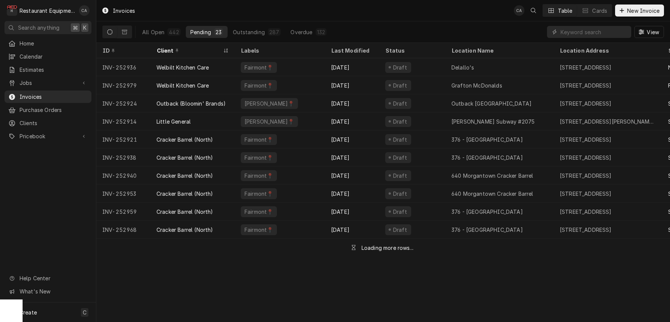
click at [193, 49] on div "Client" at bounding box center [188, 51] width 65 height 8
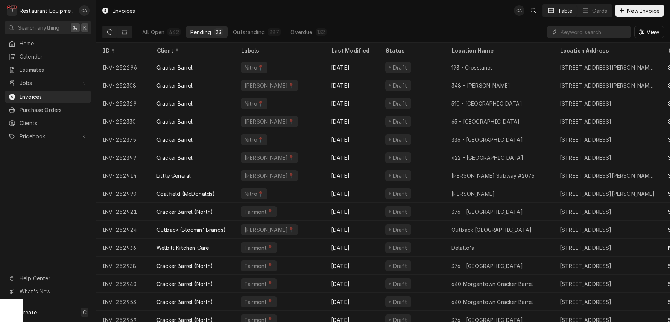
click at [193, 49] on div "Client" at bounding box center [191, 51] width 71 height 8
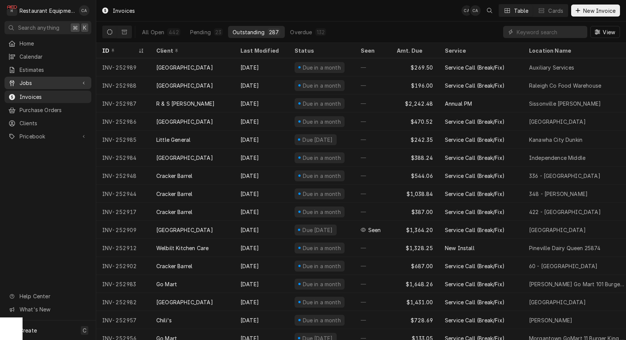
click at [26, 82] on span "Jobs" at bounding box center [48, 83] width 57 height 8
click at [37, 98] on link "Jobs" at bounding box center [48, 96] width 87 height 12
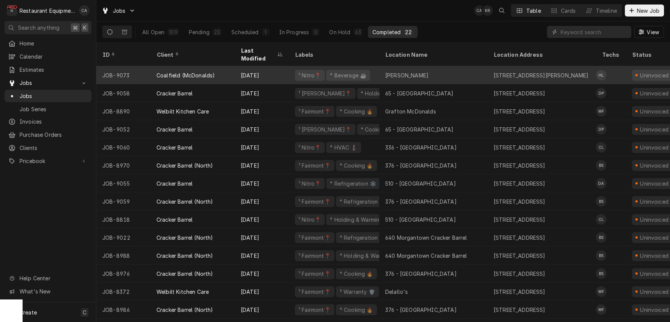
scroll to position [0, 0]
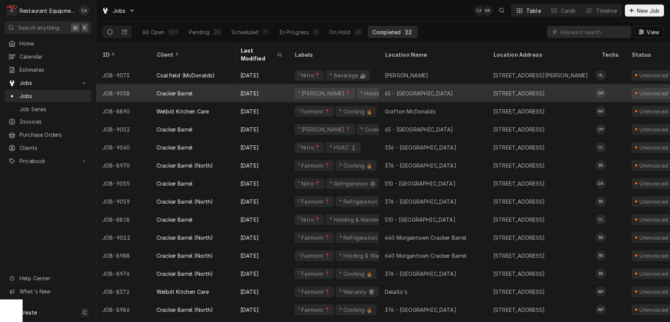
click at [439, 84] on div "65 - Princeton" at bounding box center [433, 93] width 108 height 18
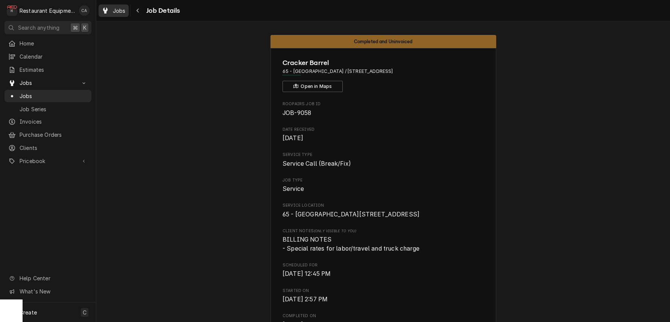
click at [115, 11] on span "Jobs" at bounding box center [119, 11] width 13 height 8
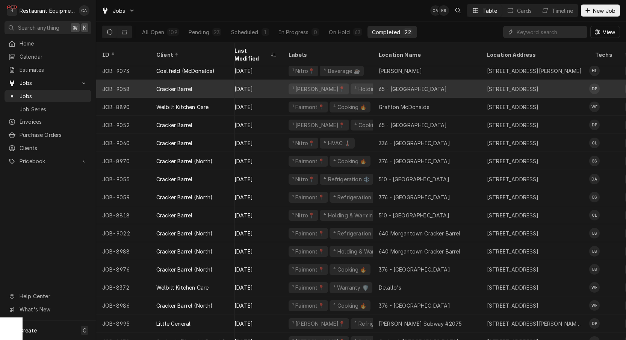
scroll to position [6, 8]
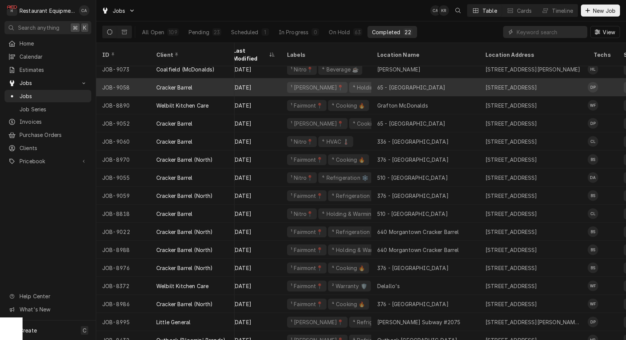
click at [368, 83] on div "⁴ Holding & Warming ♨️" at bounding box center [383, 87] width 62 height 8
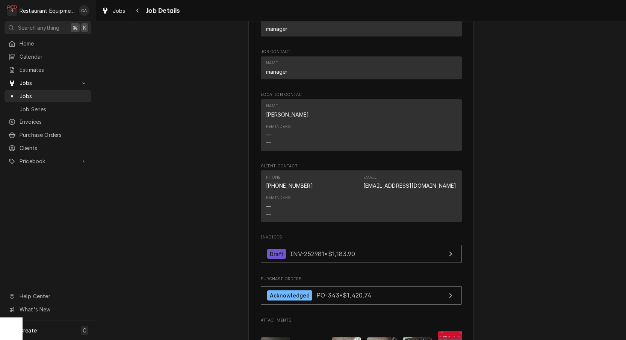
scroll to position [725, 0]
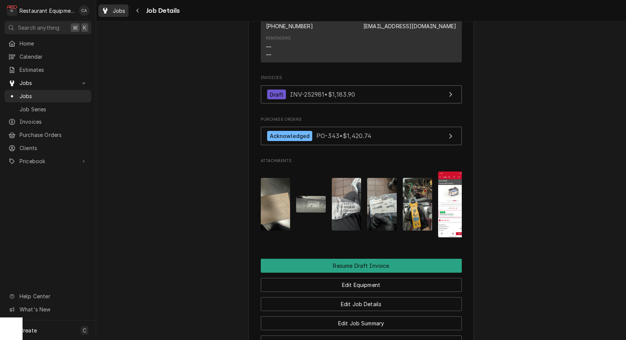
click at [113, 8] on span "Jobs" at bounding box center [119, 11] width 13 height 8
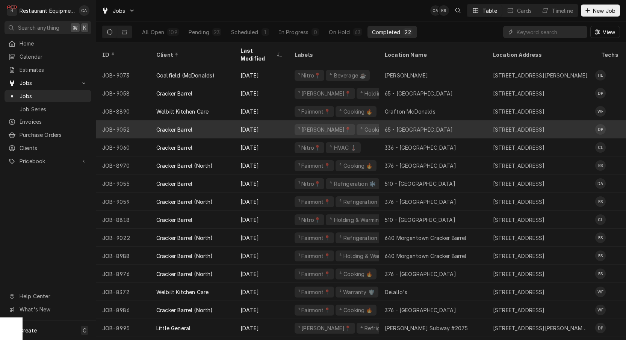
click at [408, 126] on div "65 - [GEOGRAPHIC_DATA]" at bounding box center [419, 130] width 68 height 8
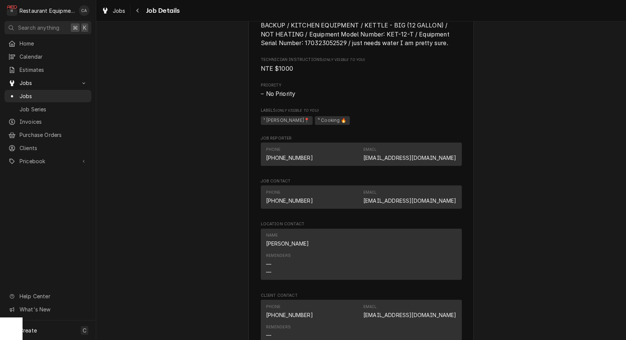
scroll to position [479, 0]
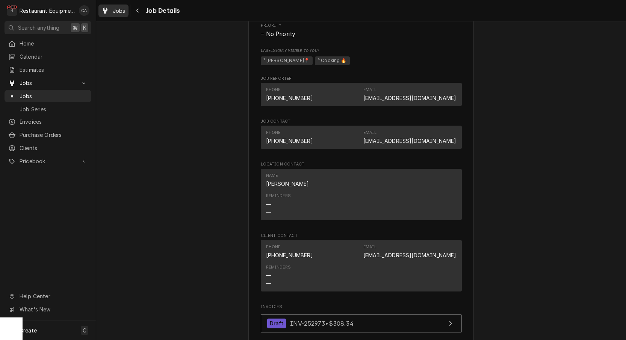
click at [114, 12] on span "Jobs" at bounding box center [119, 11] width 13 height 8
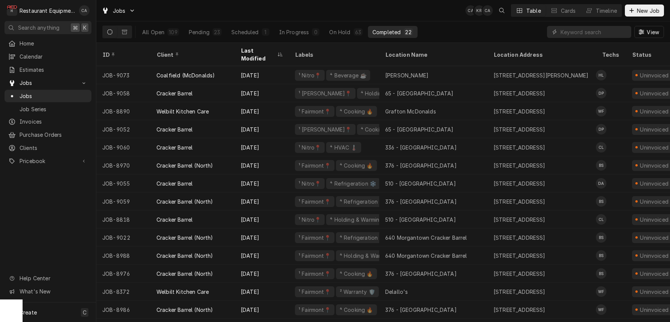
drag, startPoint x: 182, startPoint y: 52, endPoint x: 195, endPoint y: 57, distance: 14.4
click at [183, 52] on div "Client" at bounding box center [191, 55] width 71 height 8
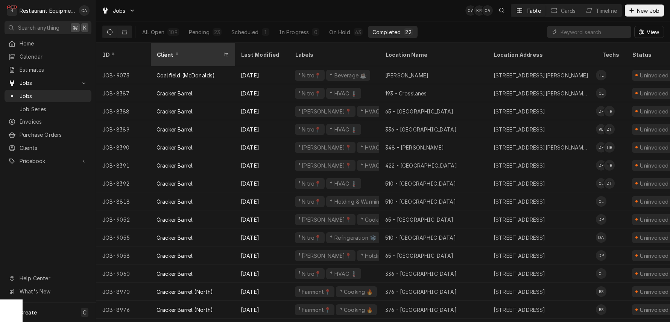
click at [195, 51] on div "Client" at bounding box center [188, 55] width 65 height 8
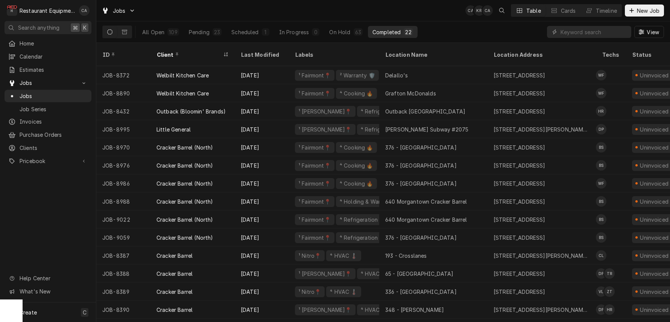
click at [195, 51] on div "Client" at bounding box center [188, 55] width 65 height 8
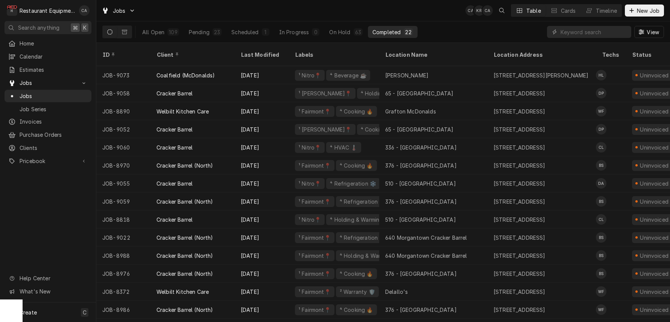
click at [195, 51] on div "Client" at bounding box center [191, 55] width 71 height 8
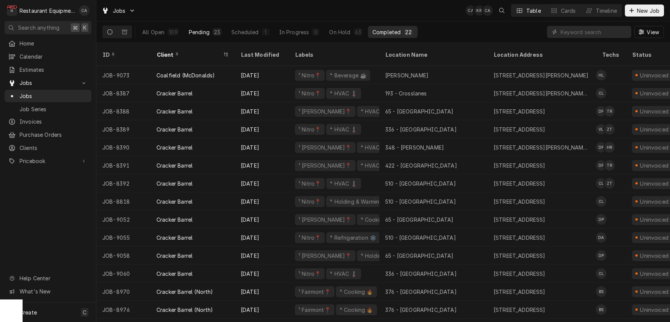
click at [201, 30] on div "Pending" at bounding box center [199, 32] width 21 height 8
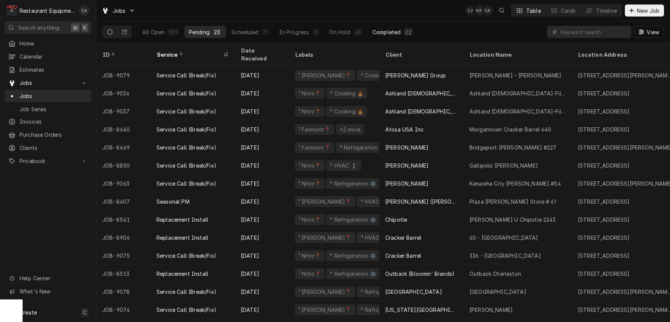
click at [376, 33] on div "Completed" at bounding box center [386, 32] width 28 height 8
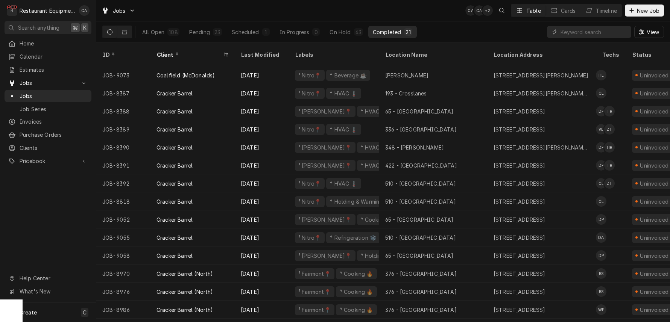
click at [261, 51] on div "Last Modified" at bounding box center [261, 55] width 41 height 8
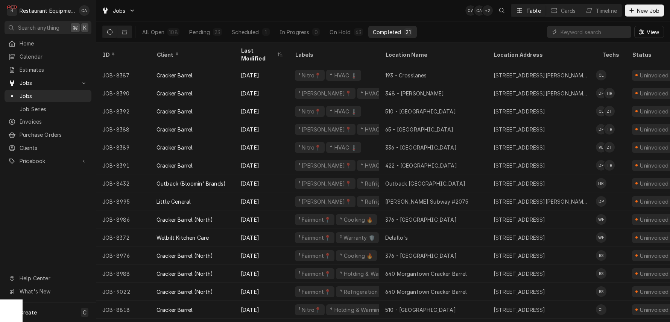
click at [261, 51] on div "Last Modified" at bounding box center [258, 55] width 35 height 16
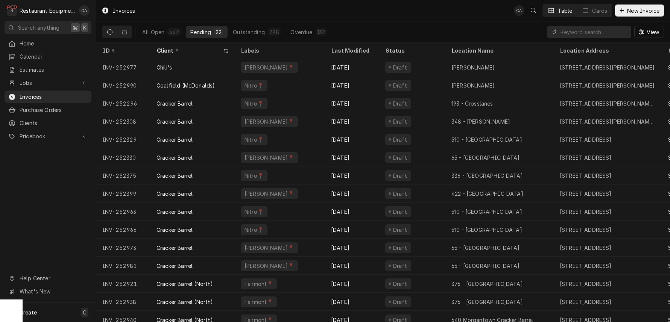
click at [330, 14] on div "Invoices CA Table Cards New Invoice" at bounding box center [382, 10] width 573 height 21
